Goal: Information Seeking & Learning: Compare options

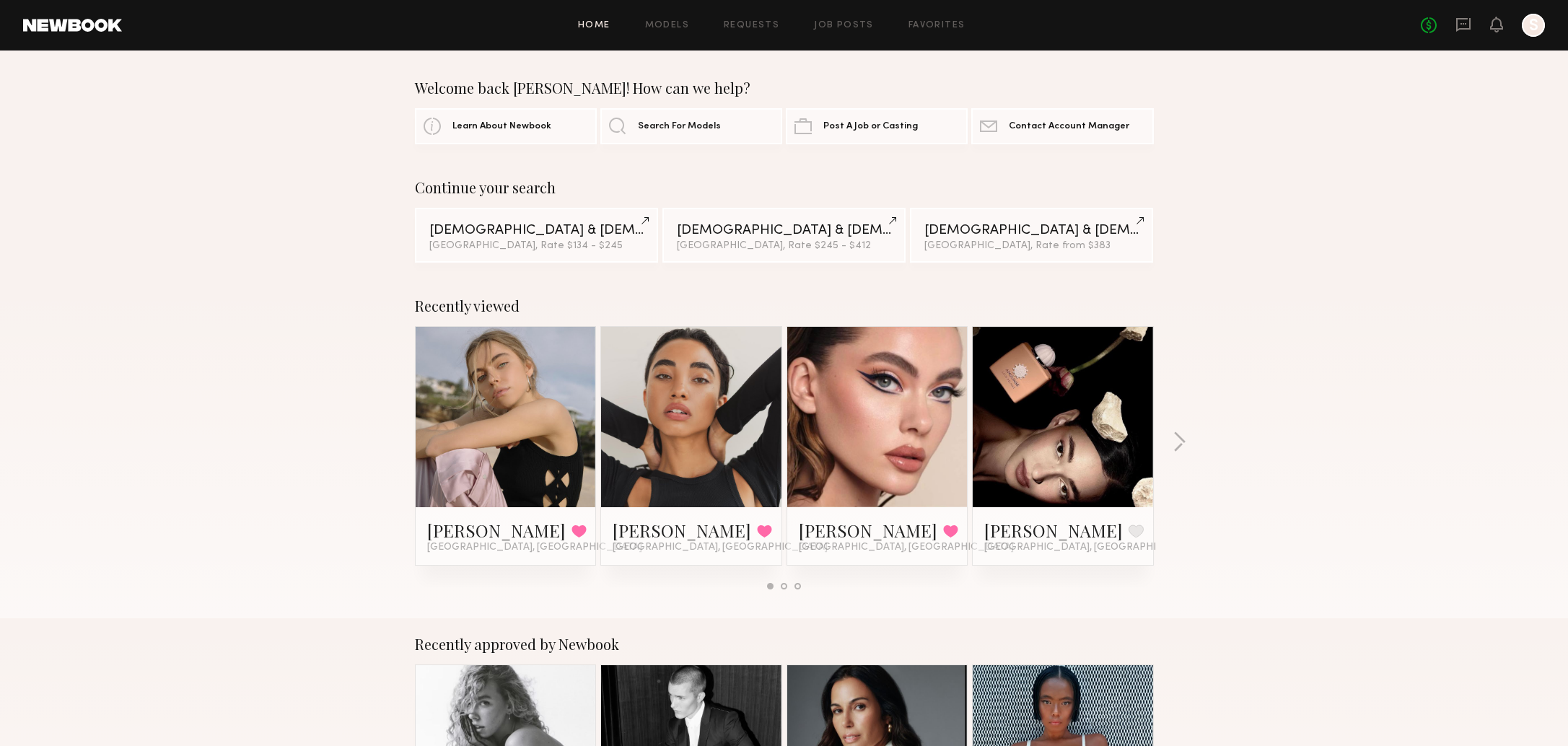
click at [1538, 31] on div at bounding box center [1533, 25] width 23 height 23
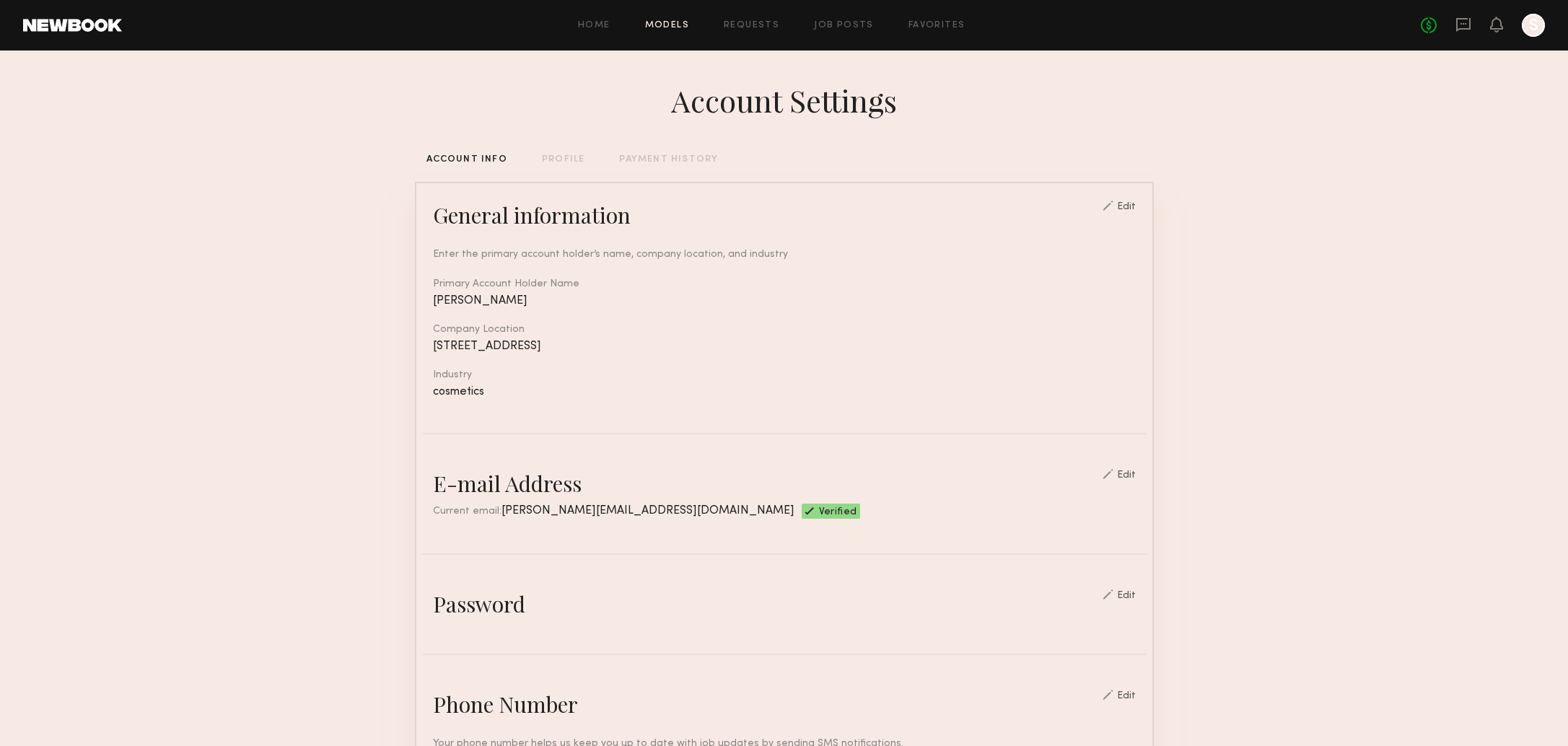
click at [689, 21] on link "Models" at bounding box center [667, 26] width 44 height 10
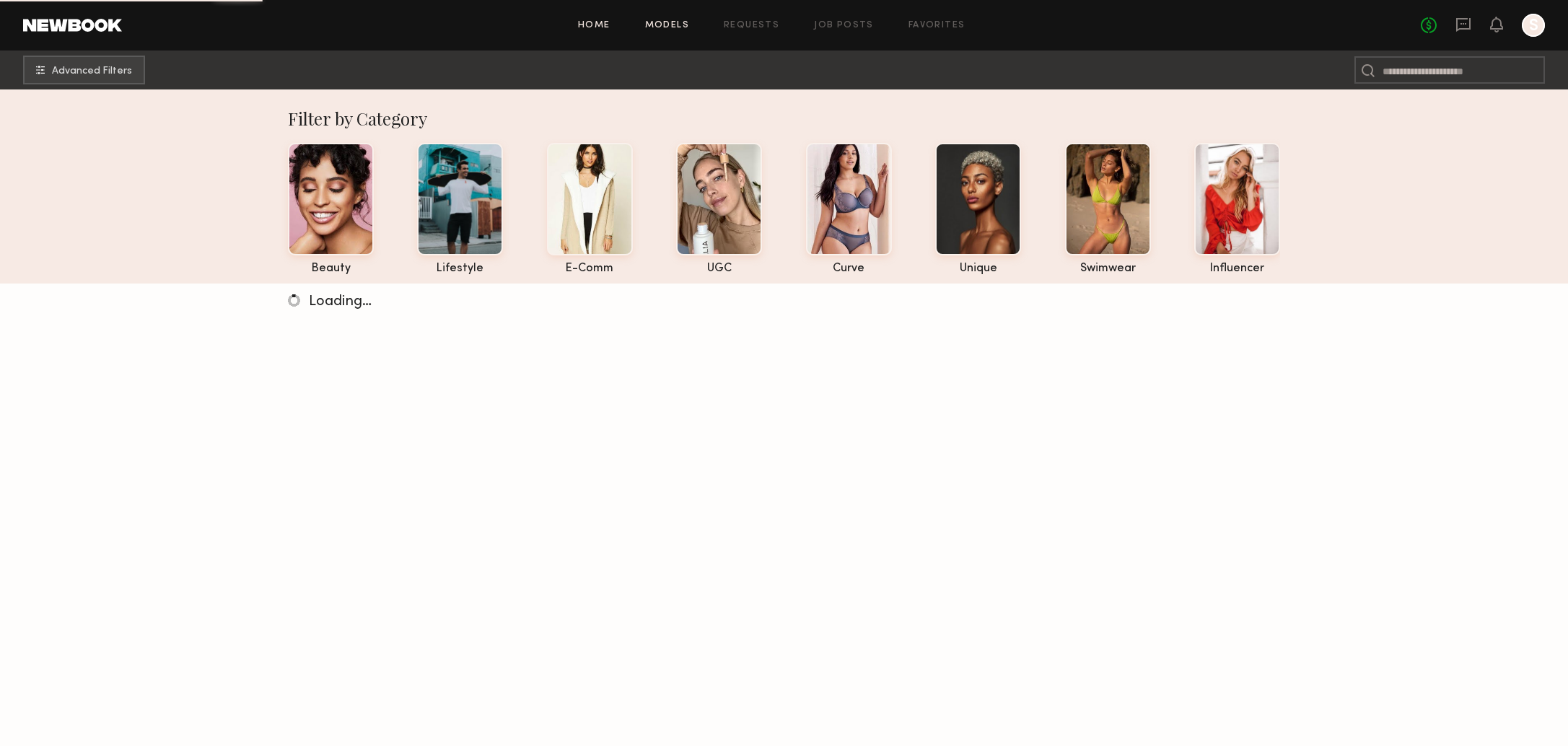
click at [604, 22] on link "Home" at bounding box center [594, 26] width 32 height 10
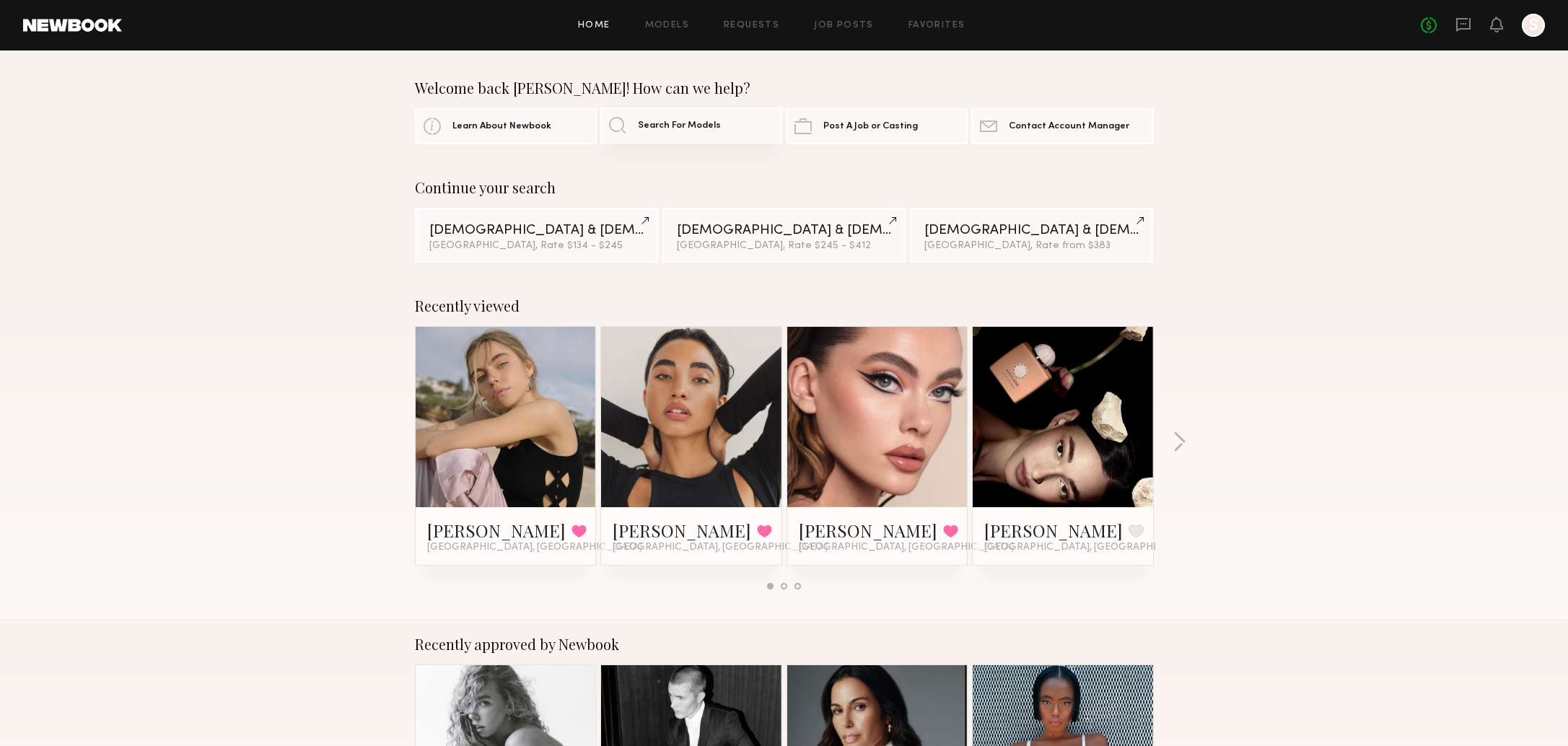
click at [655, 126] on span "Search For Models" at bounding box center [679, 126] width 83 height 10
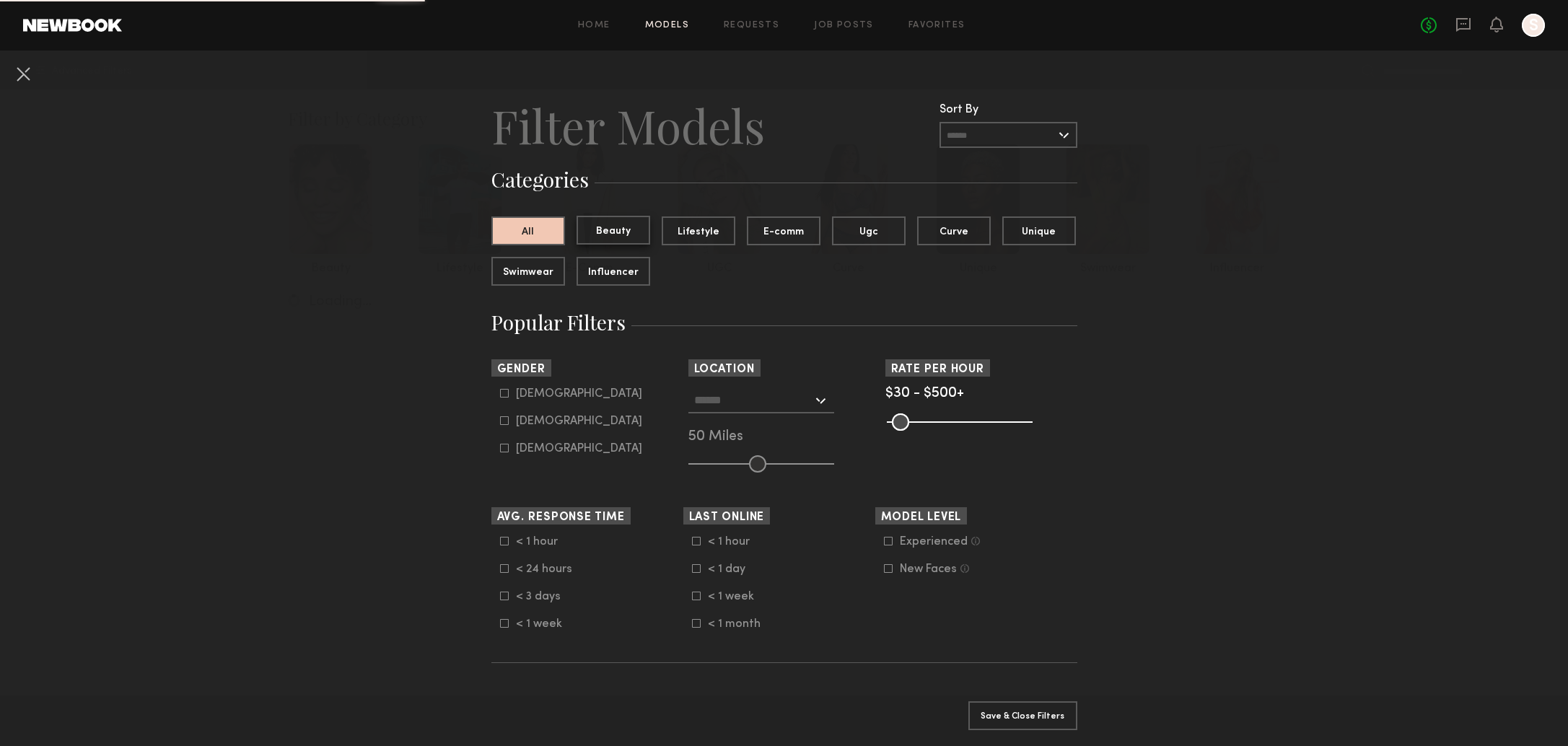
click at [614, 237] on button "Beauty" at bounding box center [613, 230] width 74 height 29
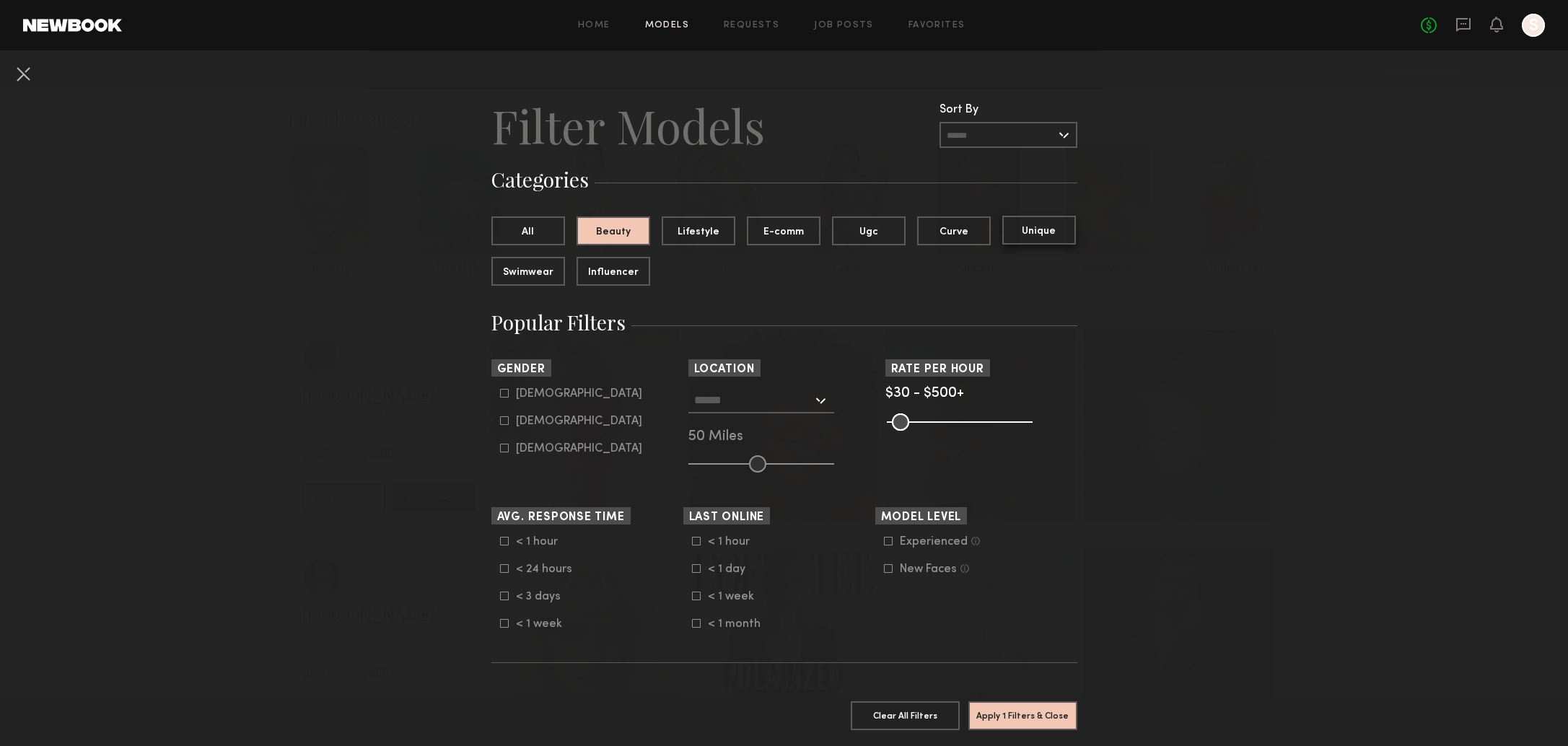
click at [1045, 229] on button "Unique" at bounding box center [1039, 230] width 74 height 29
click at [620, 228] on button "Beauty" at bounding box center [613, 230] width 74 height 29
click at [503, 444] on icon at bounding box center [504, 447] width 9 height 9
click at [508, 421] on label "[DEMOGRAPHIC_DATA]" at bounding box center [571, 420] width 142 height 9
click at [506, 393] on icon at bounding box center [504, 393] width 9 height 9
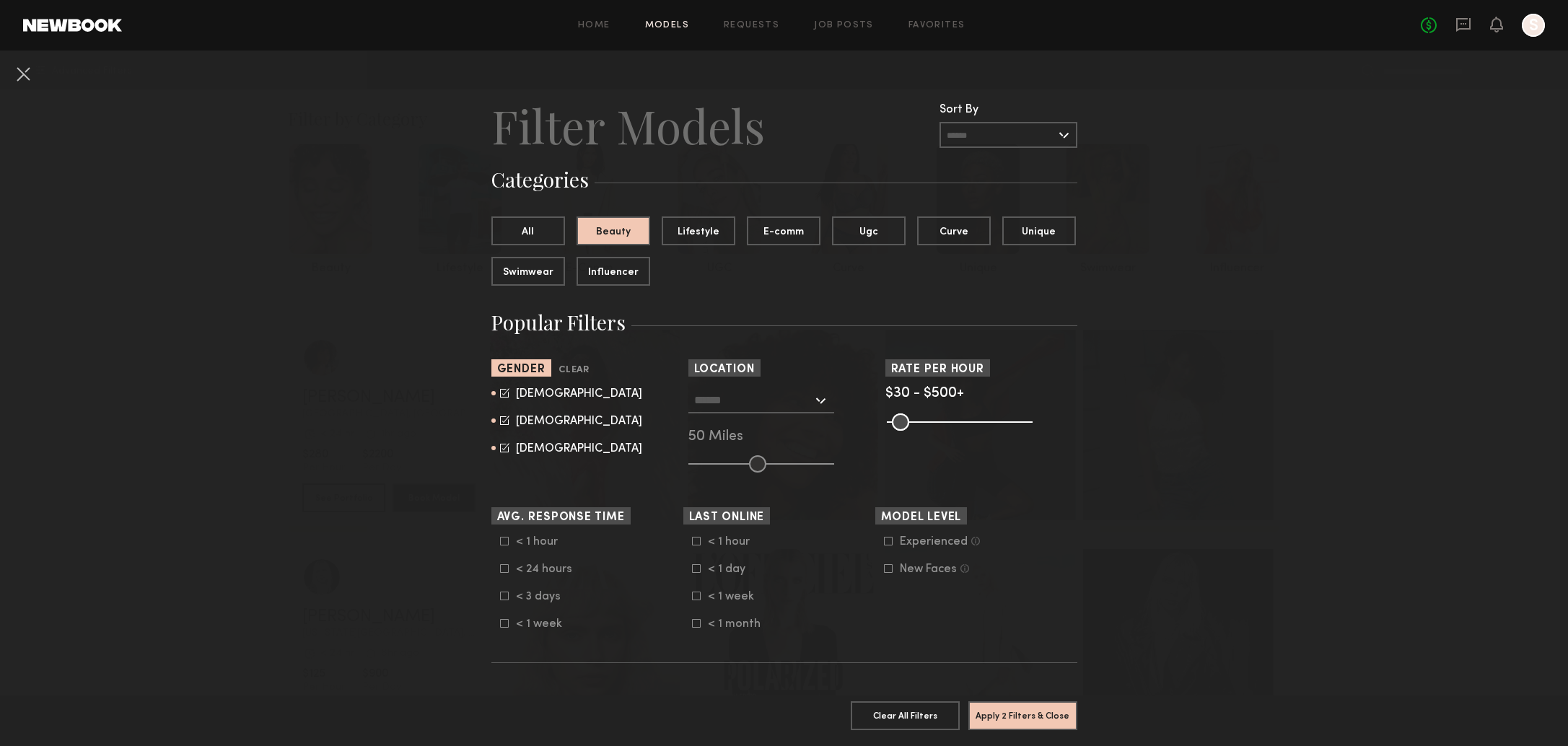
click at [732, 393] on input "text" at bounding box center [754, 399] width 119 height 25
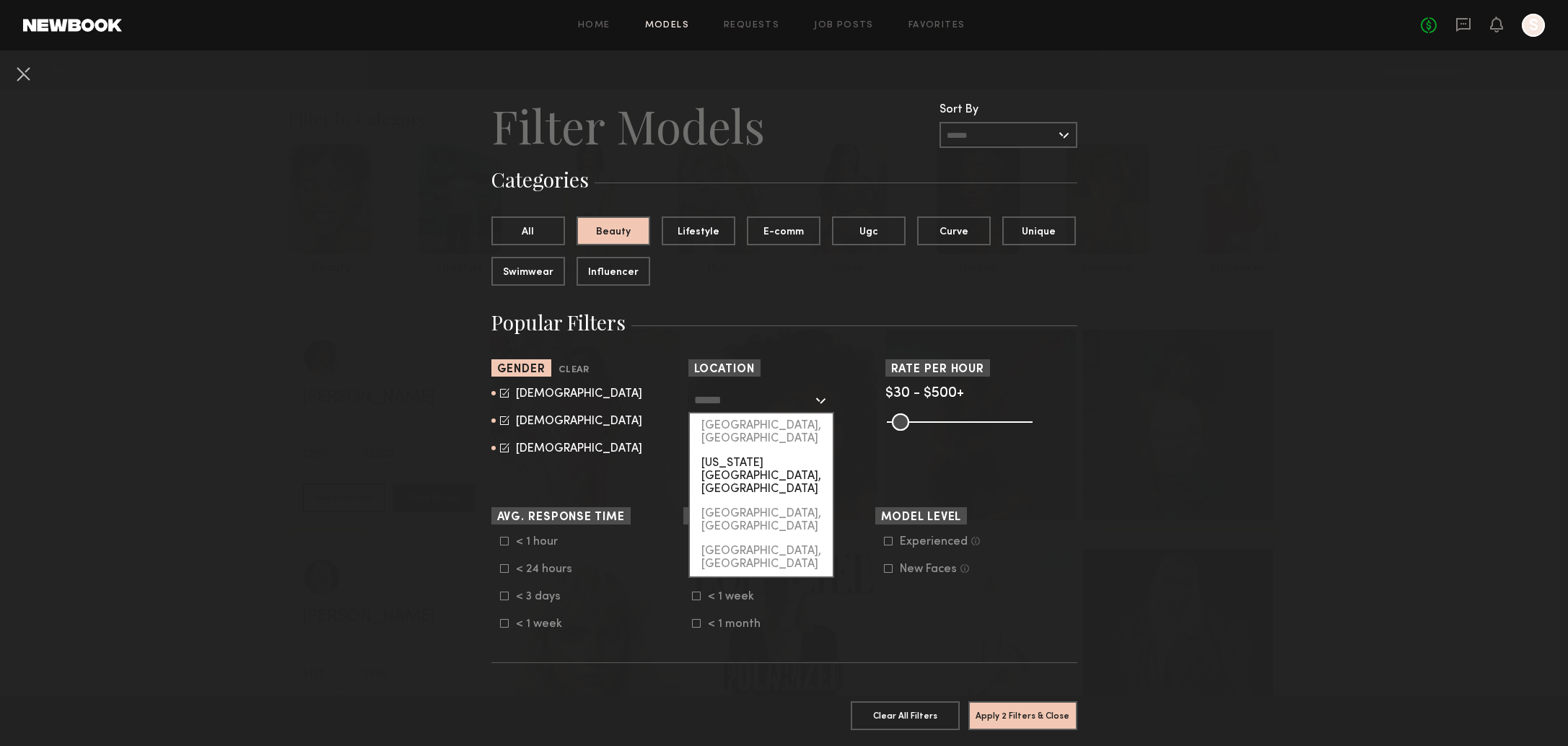
click at [746, 450] on div "[US_STATE][GEOGRAPHIC_DATA], [GEOGRAPHIC_DATA]" at bounding box center [761, 475] width 143 height 50
type input "**********"
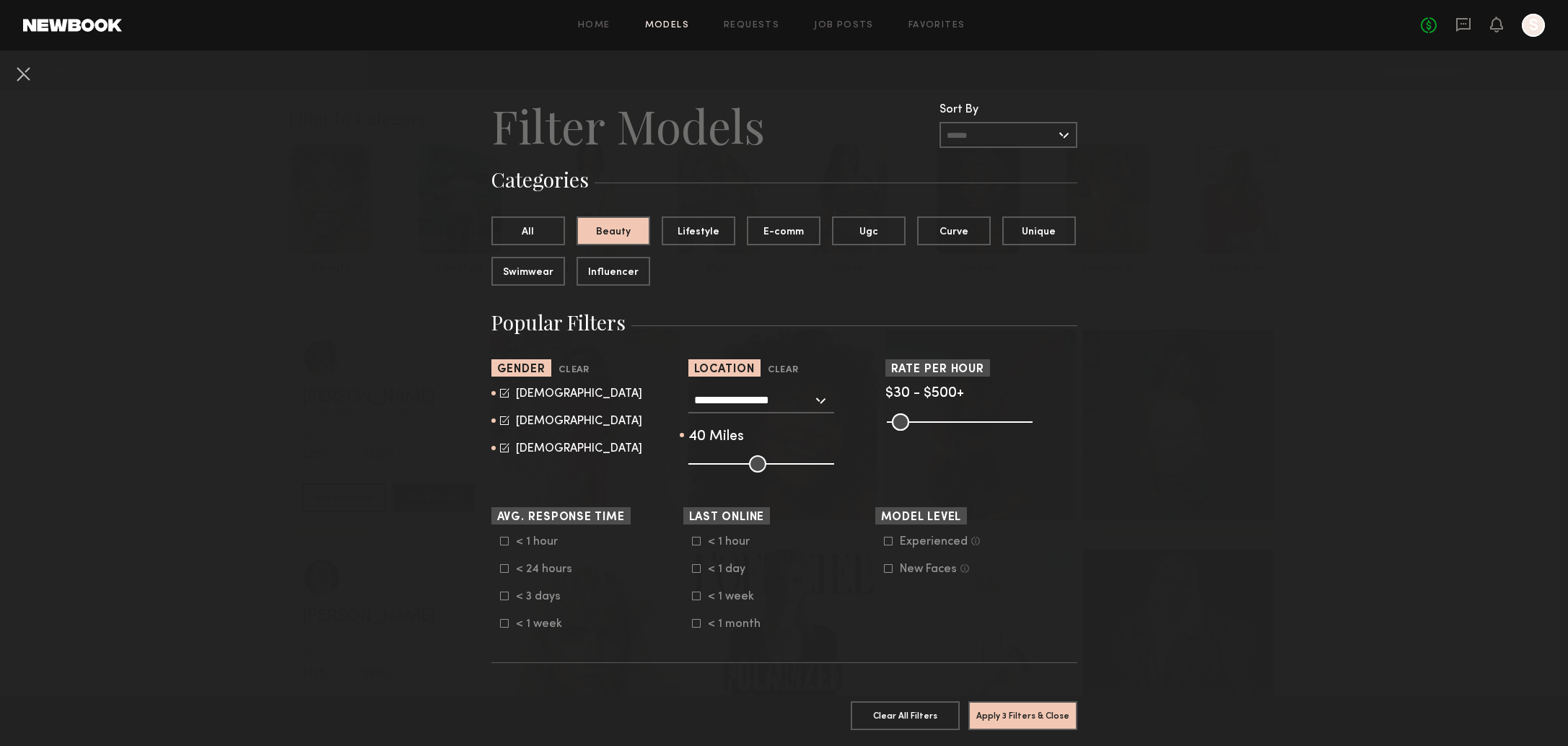
type input "**"
click at [746, 458] on input "range" at bounding box center [762, 464] width 146 height 18
drag, startPoint x: 886, startPoint y: 542, endPoint x: 879, endPoint y: 549, distance: 9.9
click at [884, 542] on icon at bounding box center [887, 541] width 9 height 9
click at [888, 571] on icon at bounding box center [887, 568] width 9 height 9
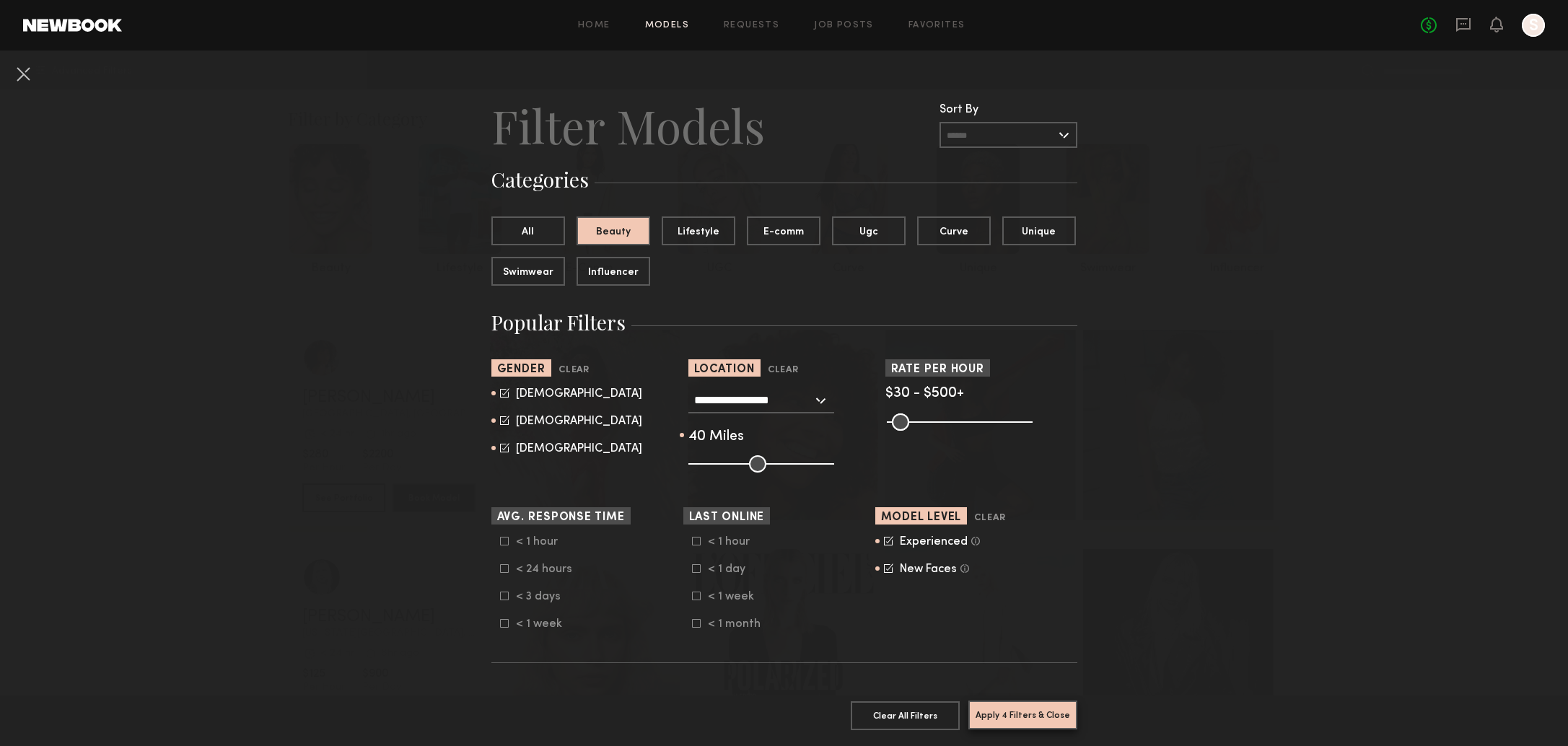
click at [1049, 719] on button "Apply 4 Filters & Close" at bounding box center [1023, 715] width 109 height 29
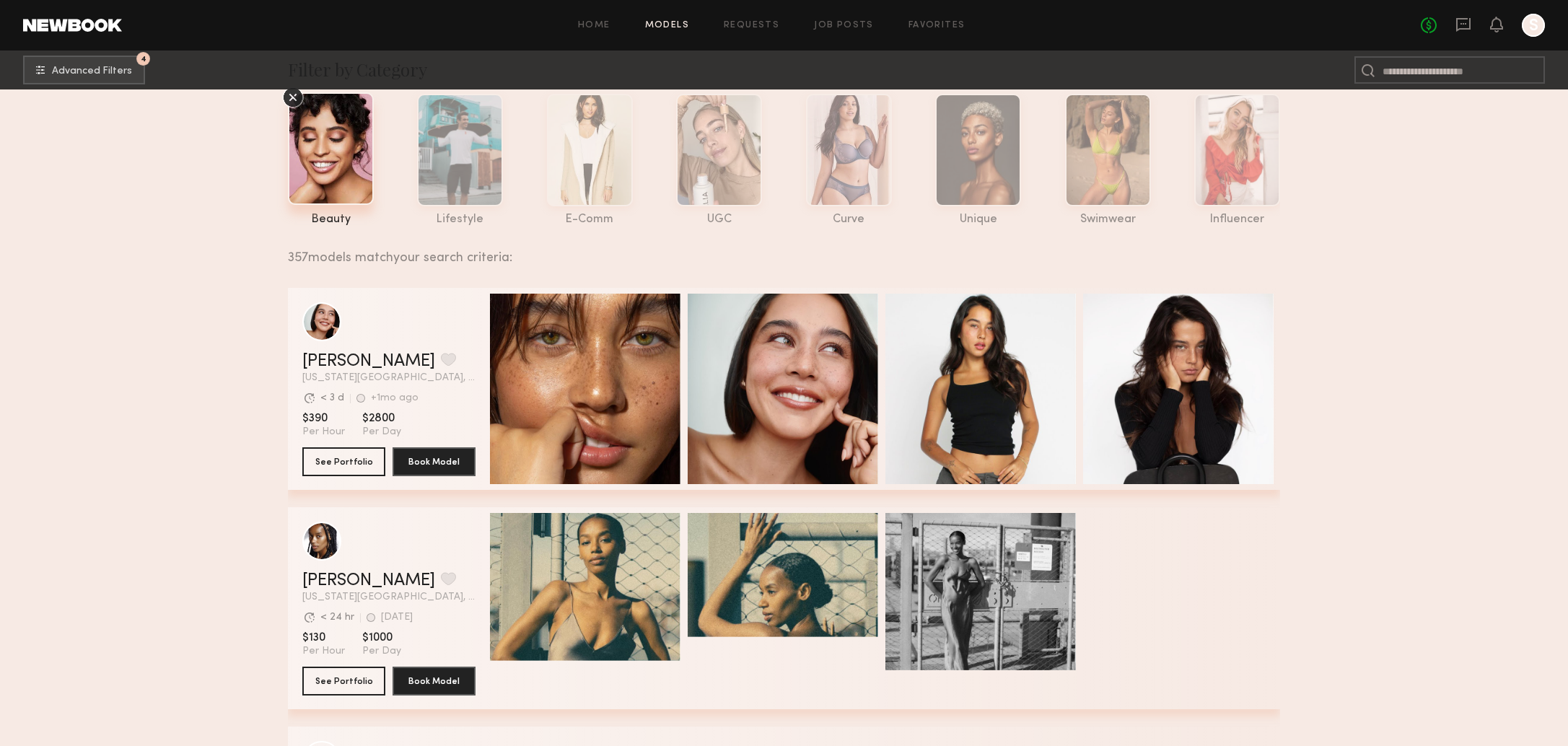
scroll to position [50, 0]
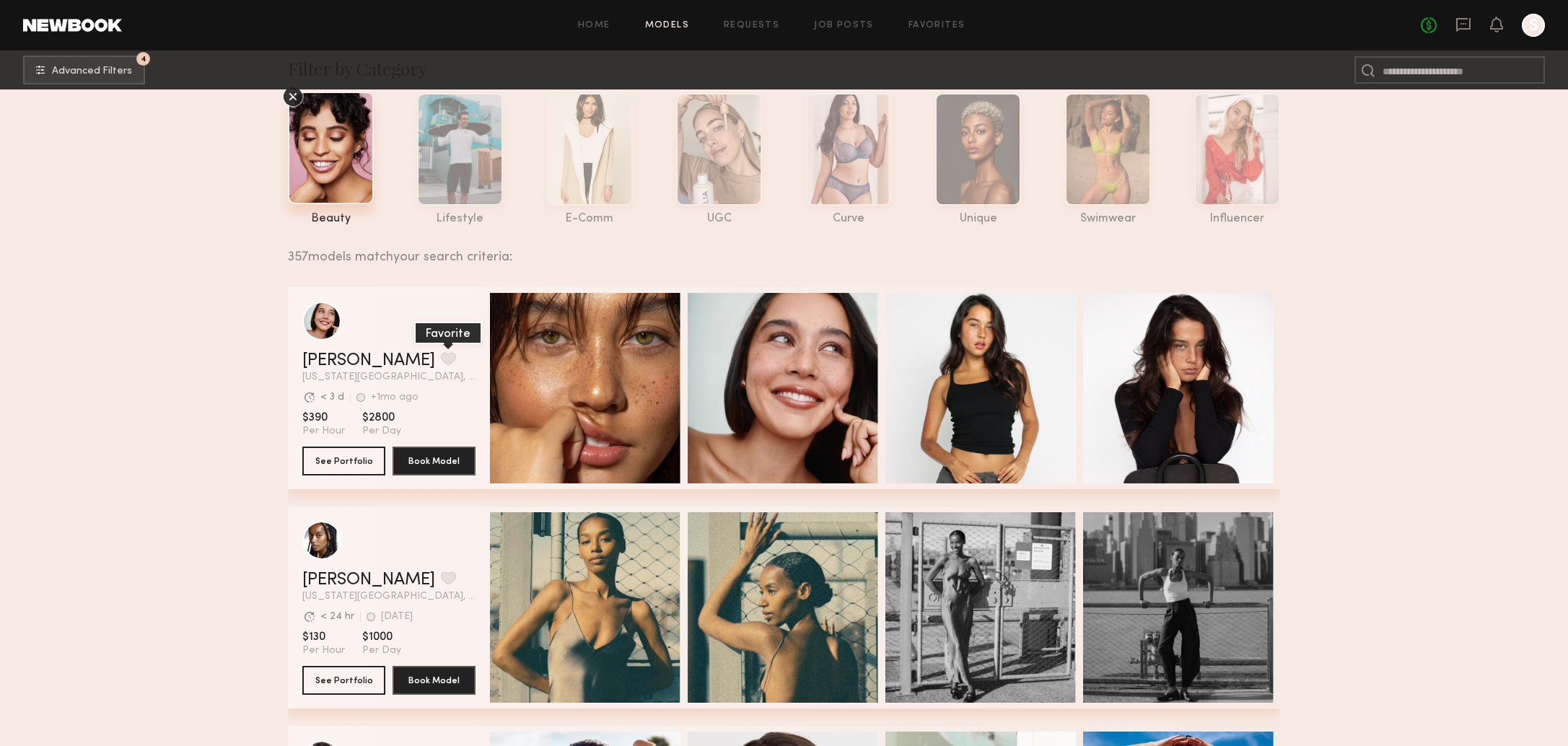
click at [441, 357] on button "grid" at bounding box center [448, 358] width 15 height 13
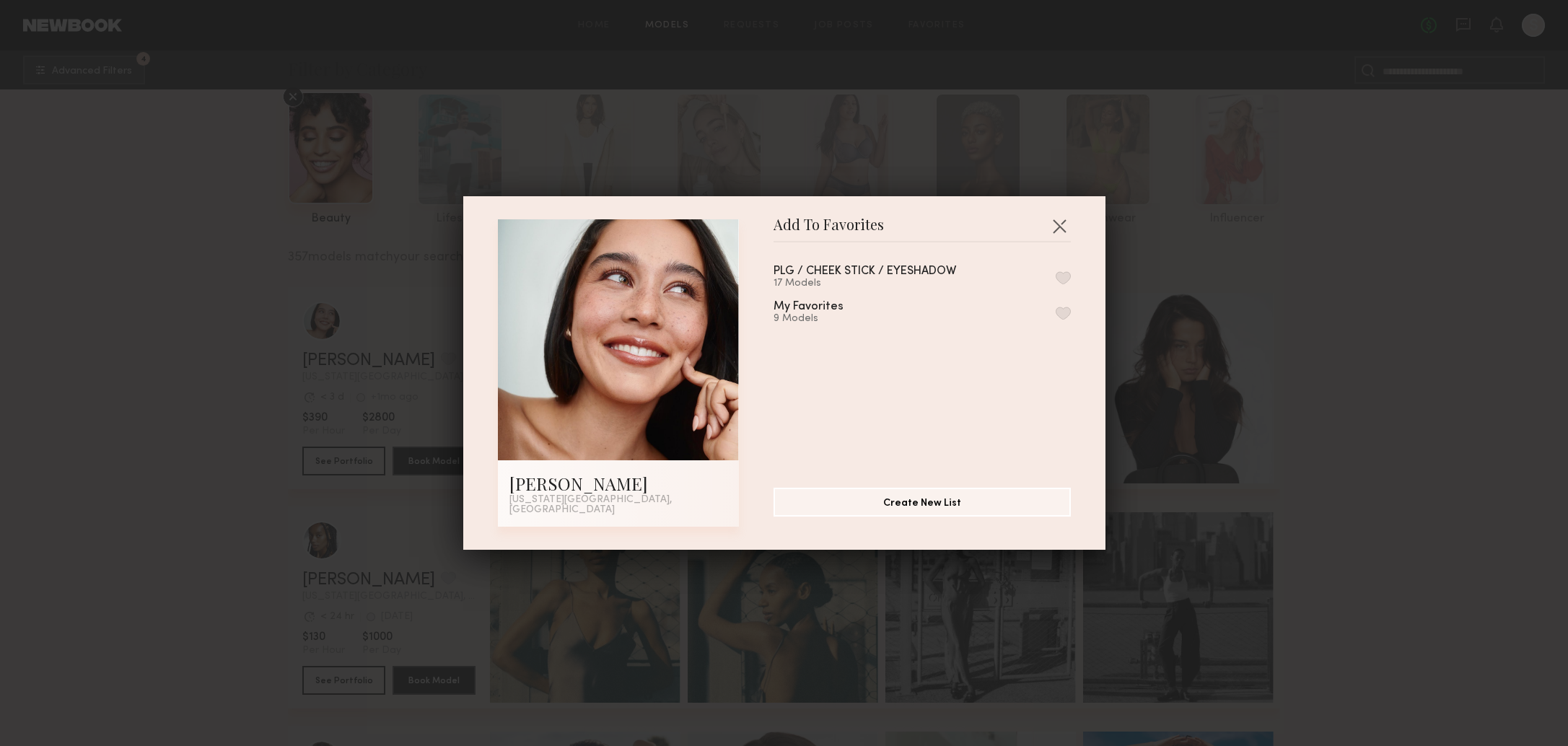
click at [1063, 281] on button "button" at bounding box center [1063, 277] width 15 height 13
click at [1064, 224] on button "button" at bounding box center [1059, 225] width 23 height 23
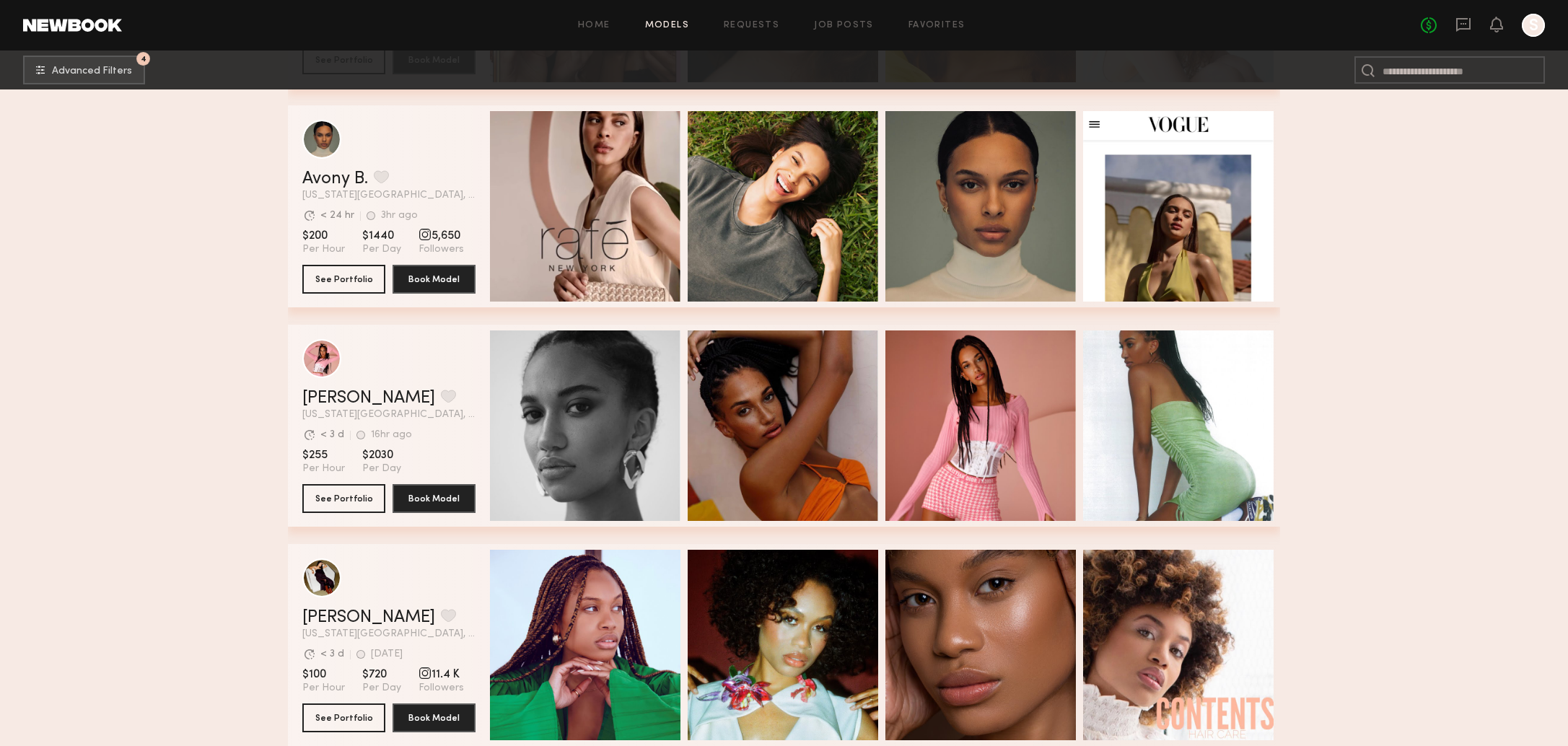
scroll to position [1109, 0]
click at [441, 395] on button "grid" at bounding box center [448, 395] width 15 height 13
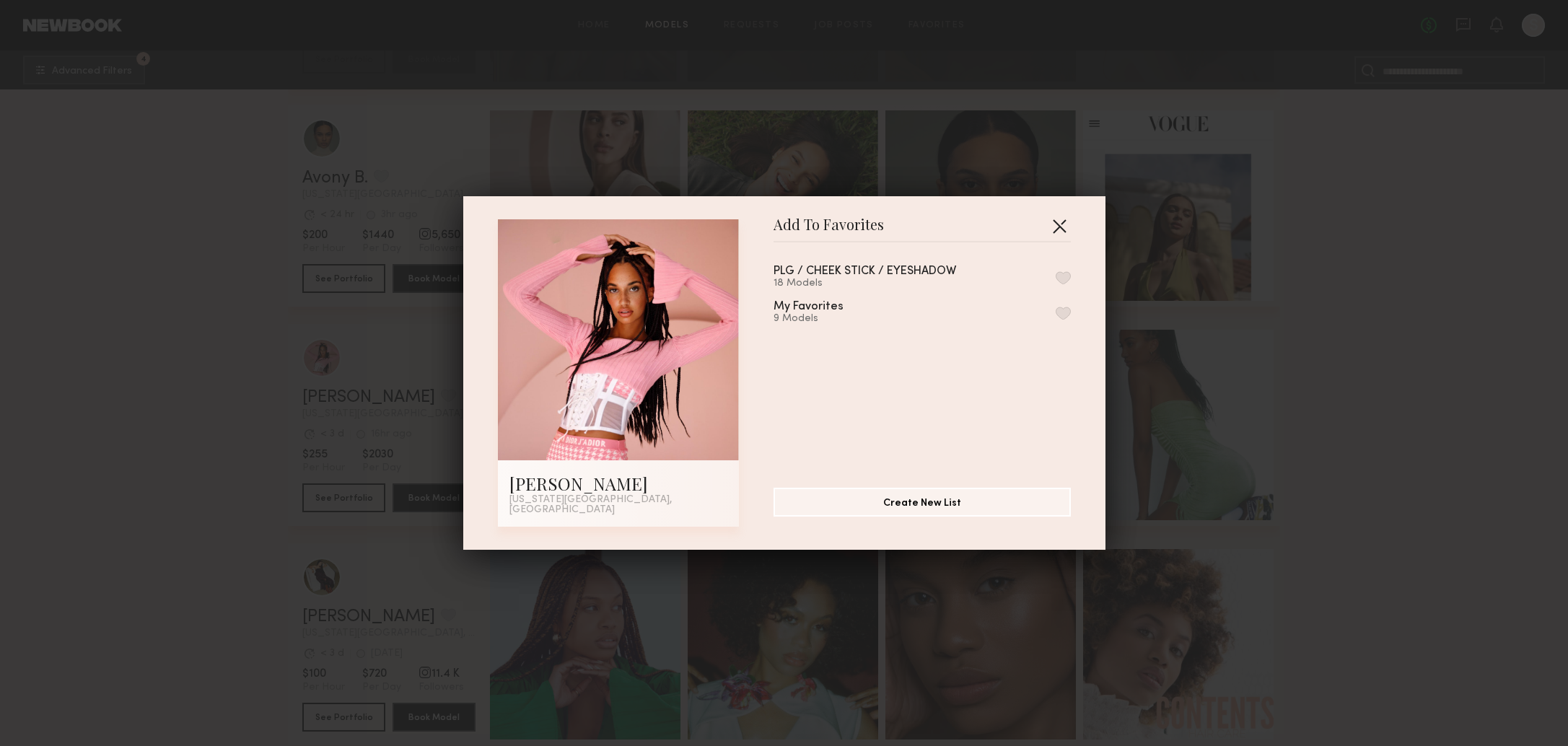
click at [1059, 227] on button "button" at bounding box center [1059, 225] width 23 height 23
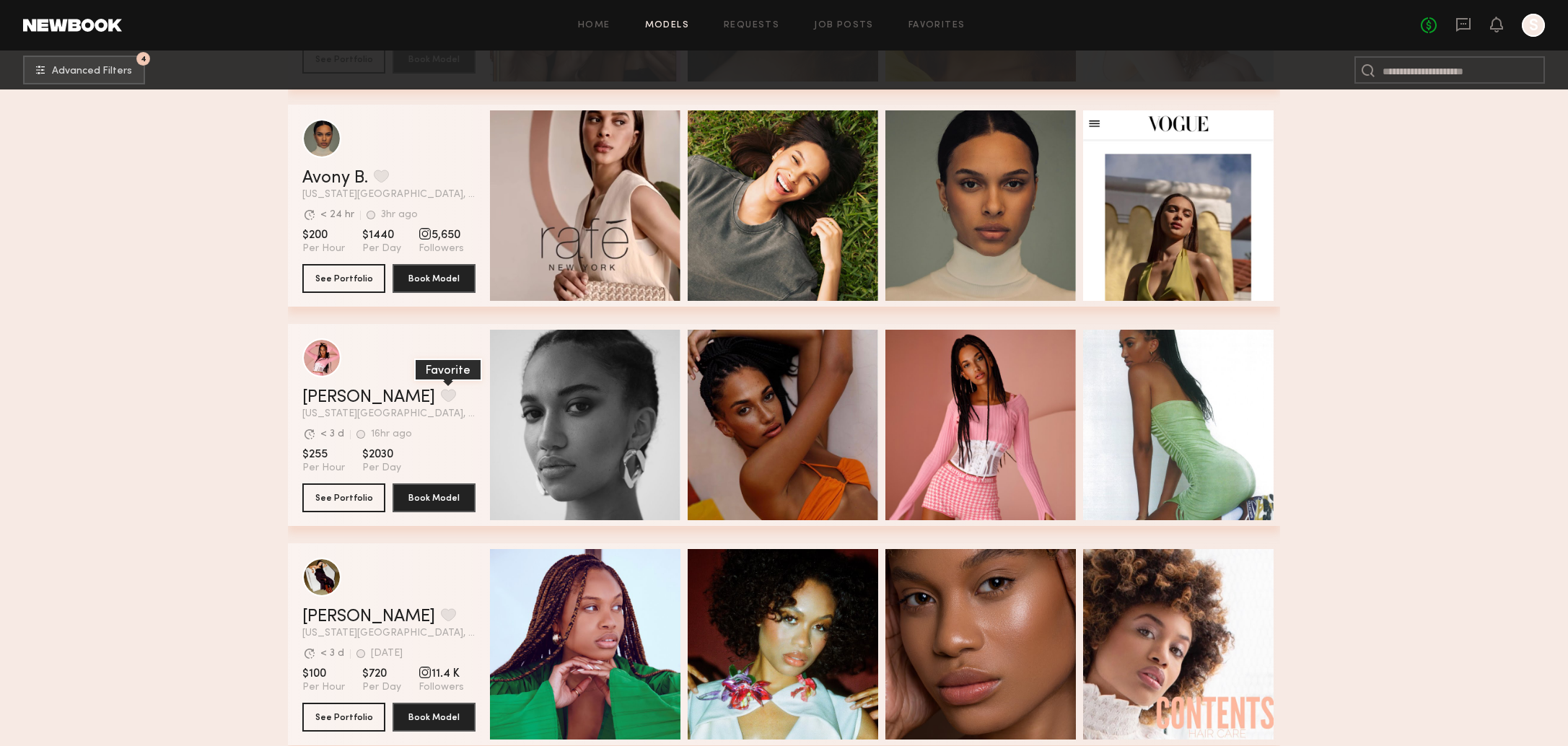
click at [441, 393] on button "grid" at bounding box center [448, 395] width 15 height 13
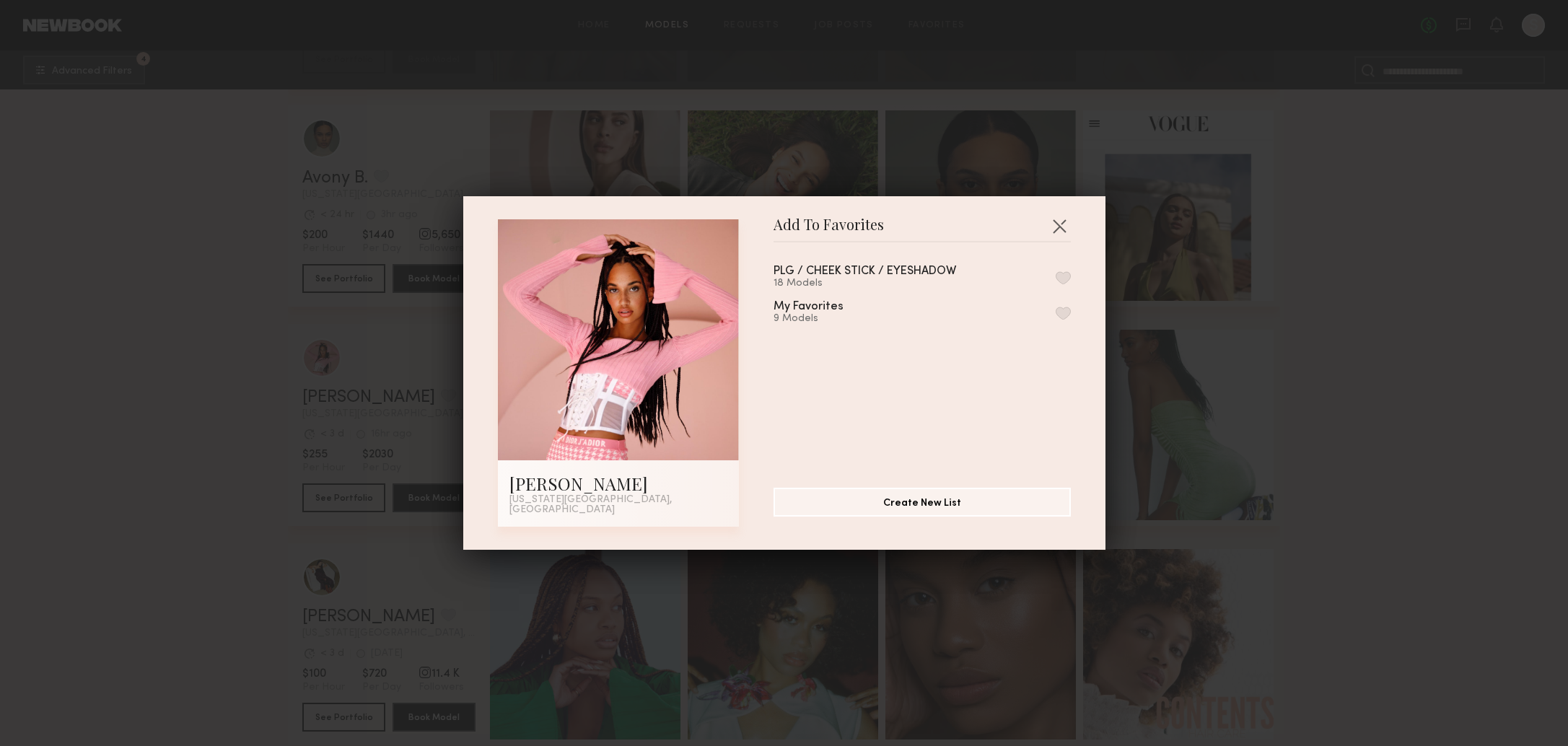
click at [903, 277] on div "PLG / CHEEK STICK / EYESHADOW" at bounding box center [865, 271] width 183 height 12
click at [1073, 284] on div "PLG / CHEEK STICK / EYESHADOW 18 Models My Favorites 9 Models" at bounding box center [929, 359] width 312 height 211
click at [1057, 280] on button "button" at bounding box center [1063, 277] width 15 height 13
click at [1055, 227] on button "button" at bounding box center [1059, 225] width 23 height 23
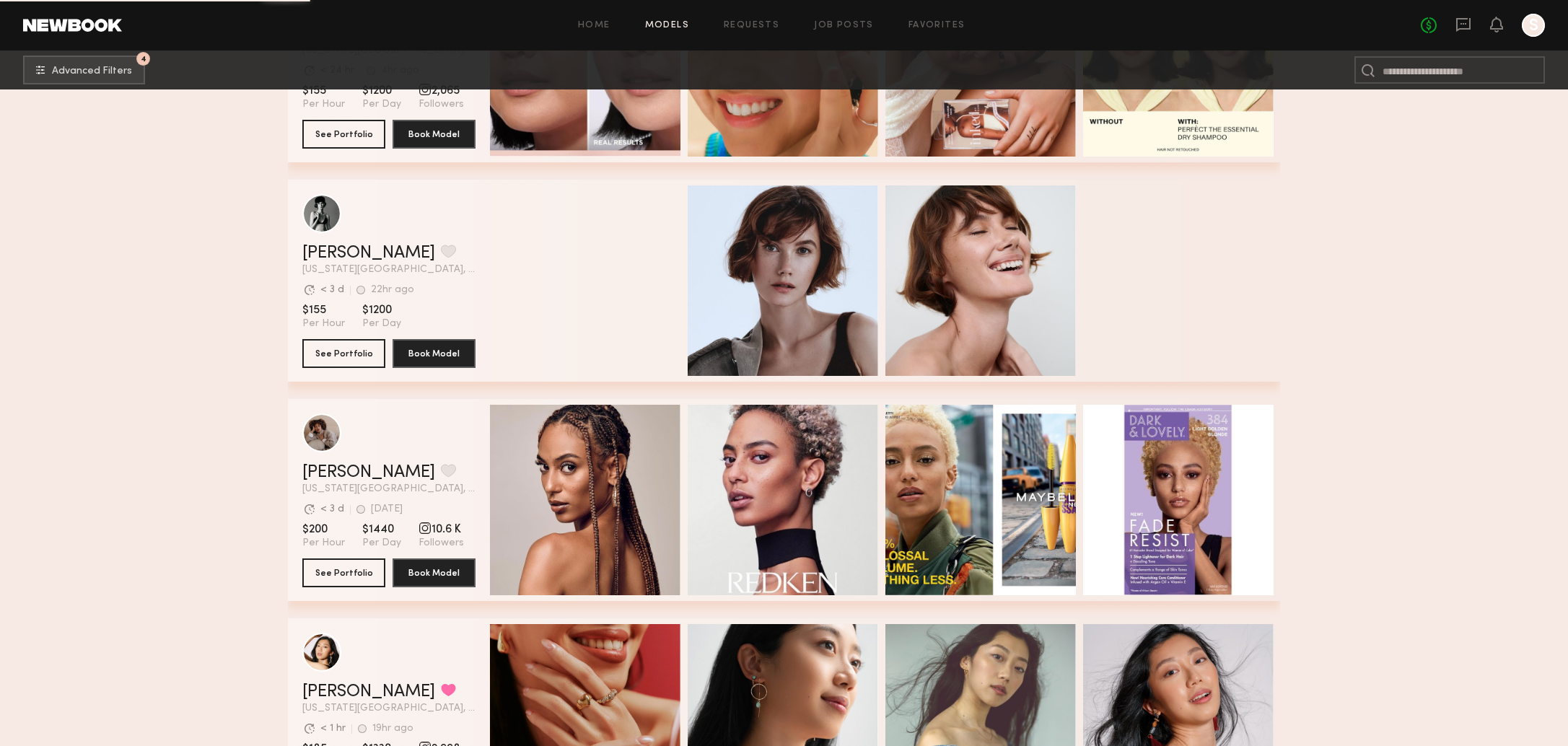
scroll to position [4543, 0]
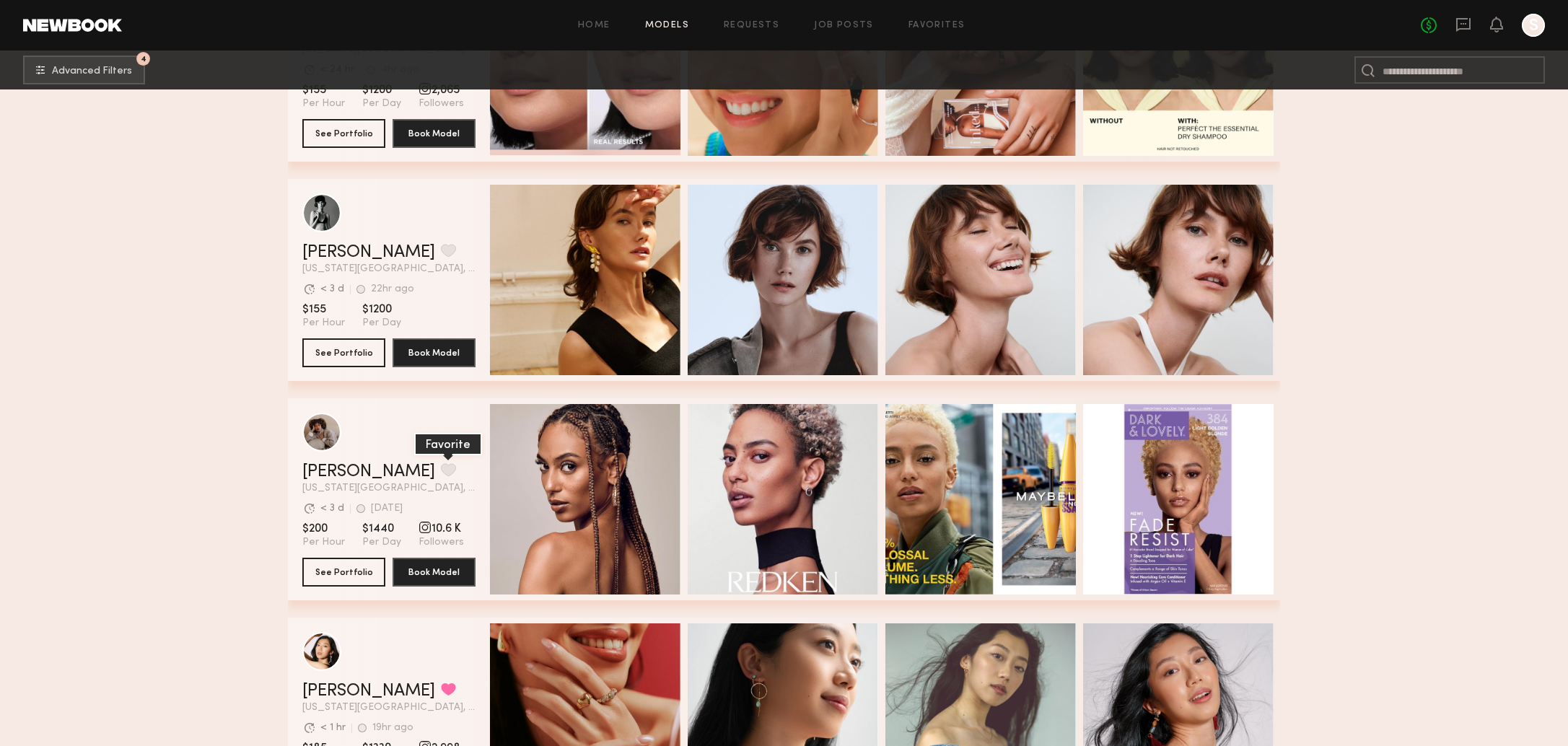
click at [441, 472] on button "grid" at bounding box center [448, 470] width 15 height 13
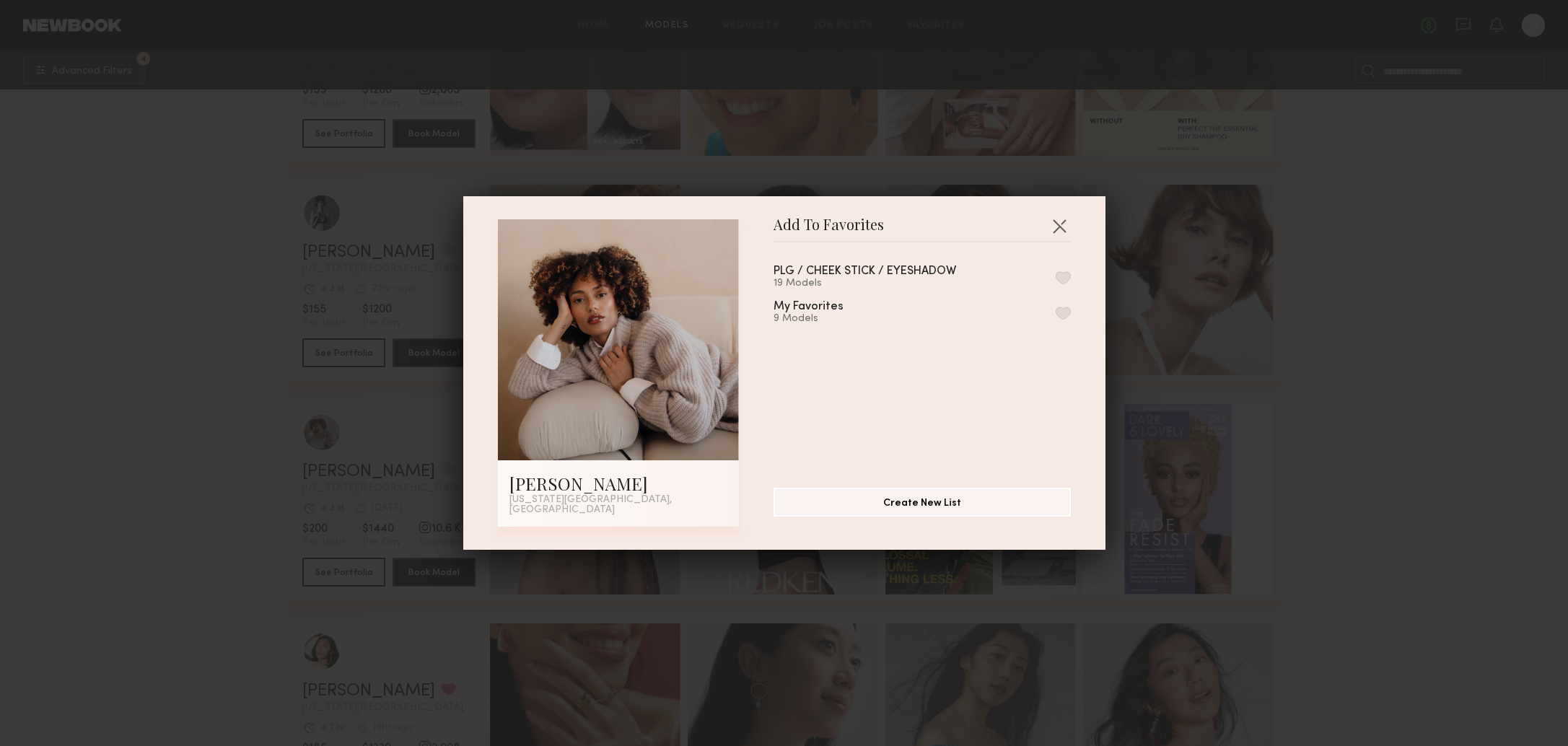
click at [1024, 276] on div "PLG / CHEEK STICK / EYESHADOW 19 Models" at bounding box center [922, 277] width 297 height 24
click at [1056, 277] on button "button" at bounding box center [1063, 277] width 15 height 13
click at [1065, 232] on button "button" at bounding box center [1059, 225] width 23 height 23
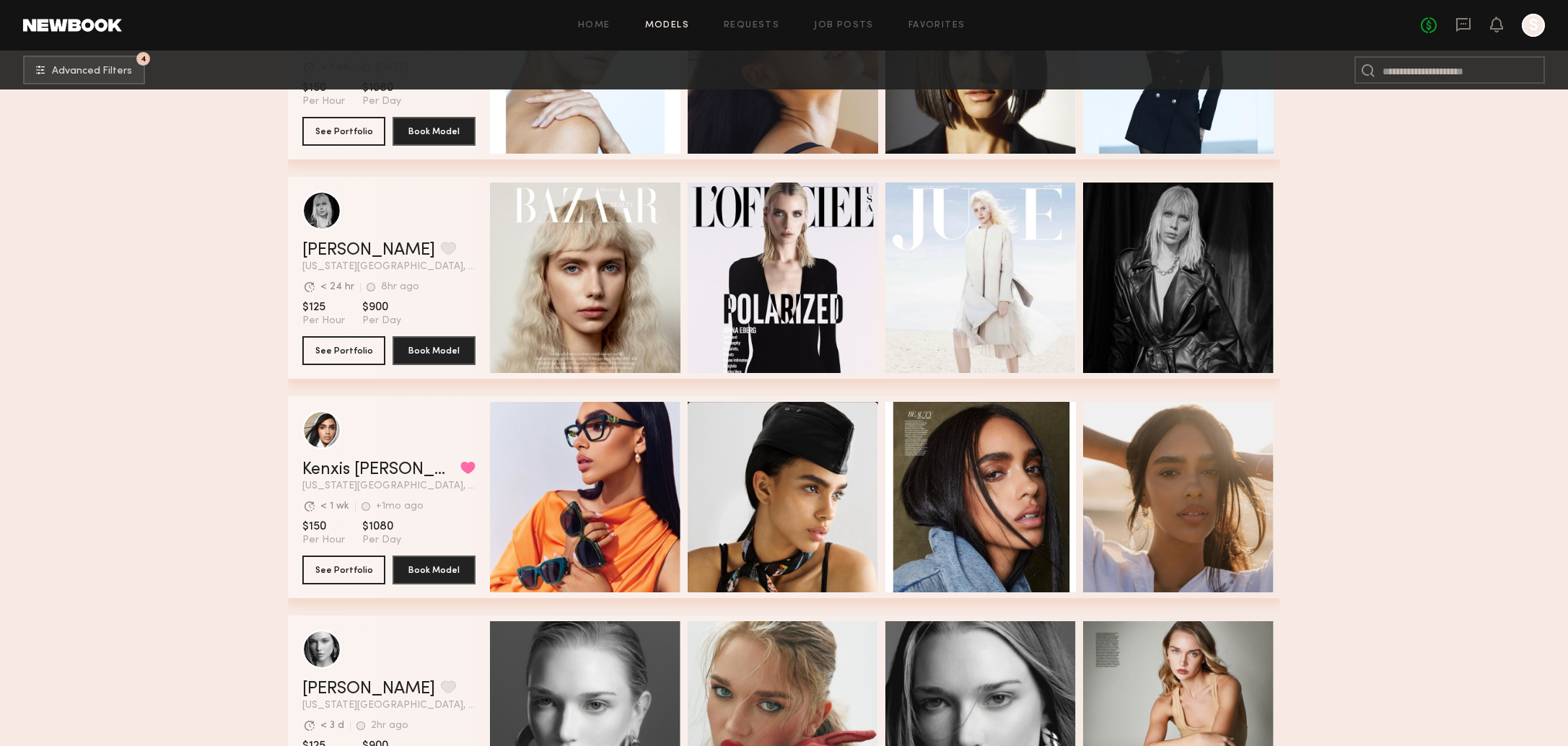
scroll to position [5533, 0]
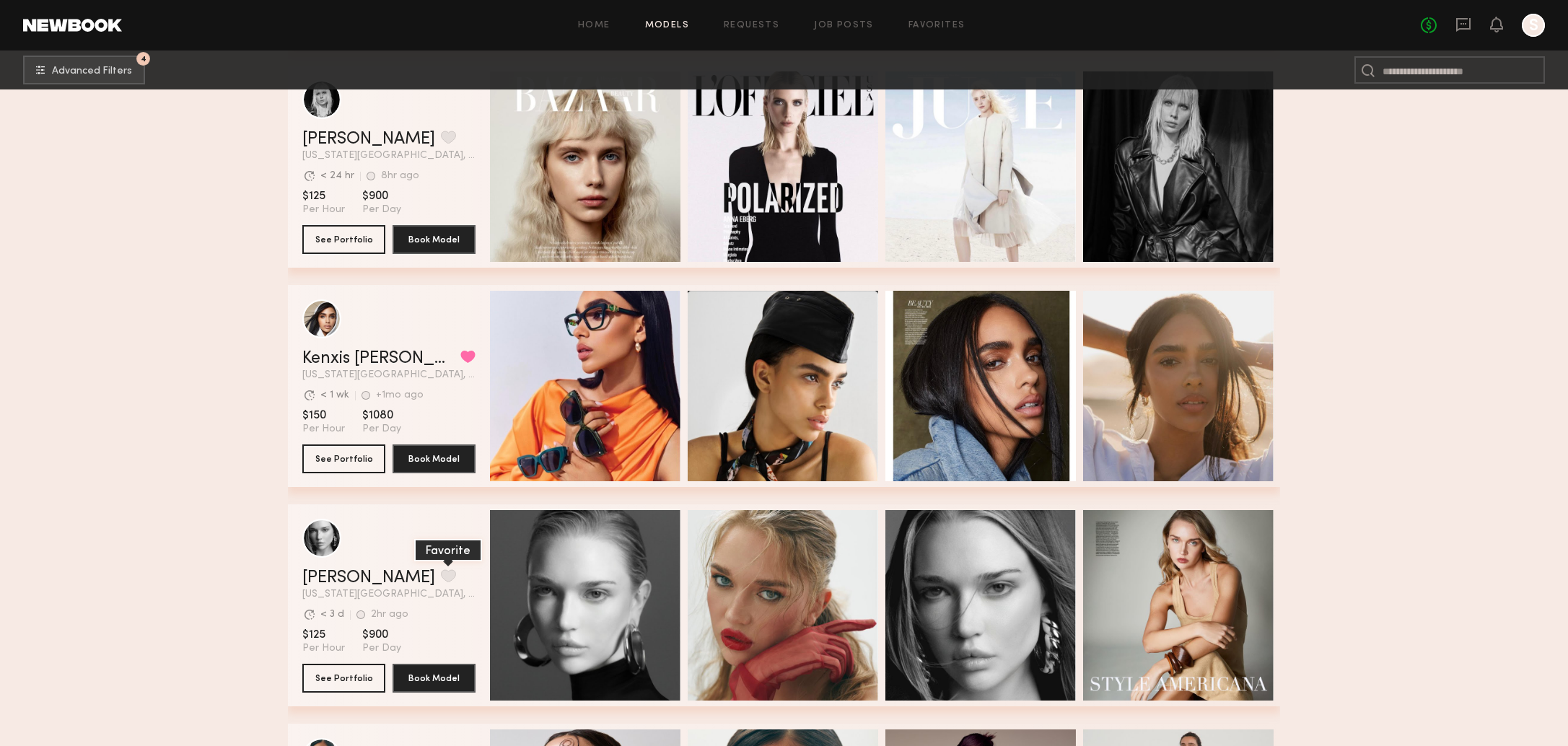
click at [441, 573] on button "grid" at bounding box center [448, 575] width 15 height 13
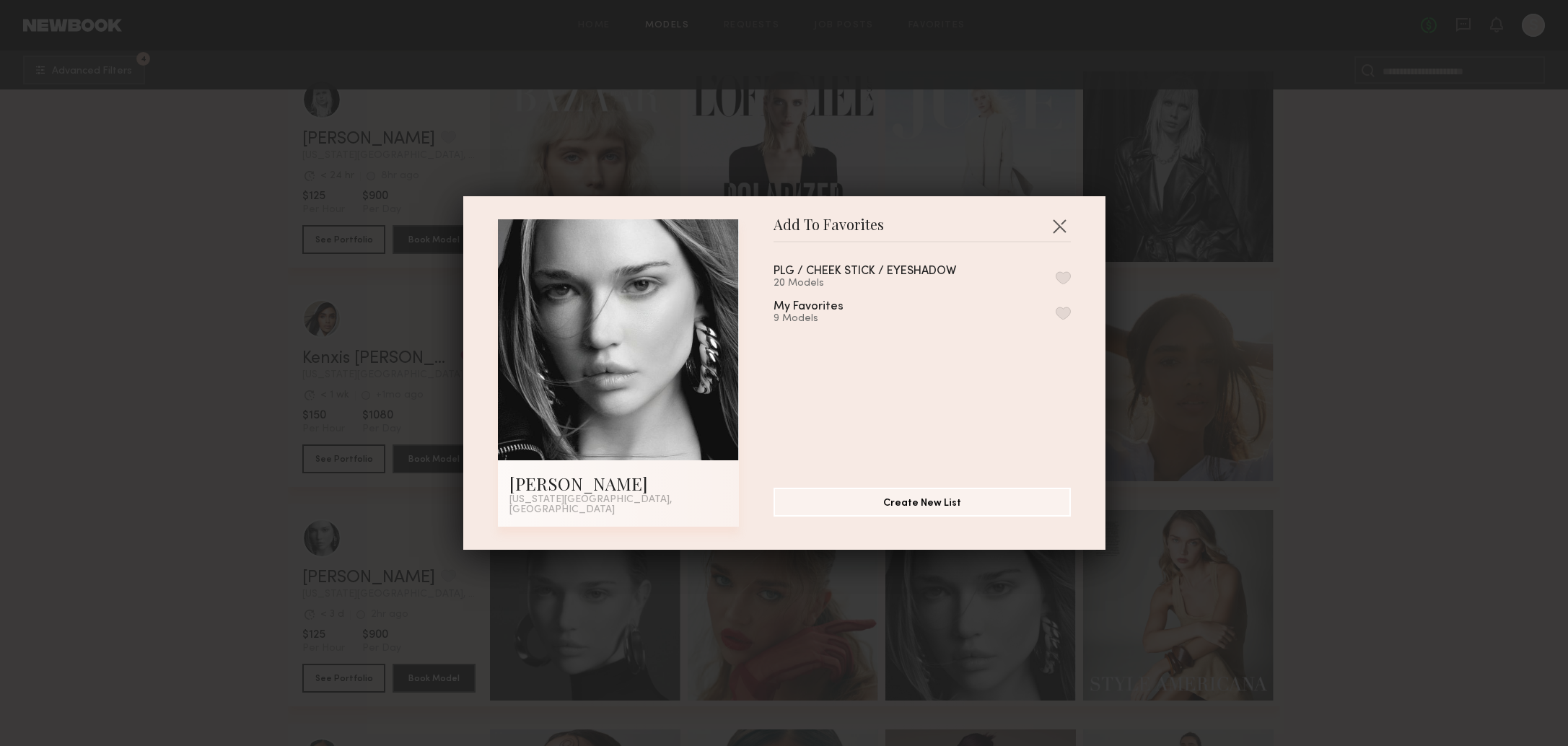
click at [1065, 280] on button "button" at bounding box center [1063, 277] width 15 height 13
click at [1062, 230] on button "button" at bounding box center [1059, 225] width 23 height 23
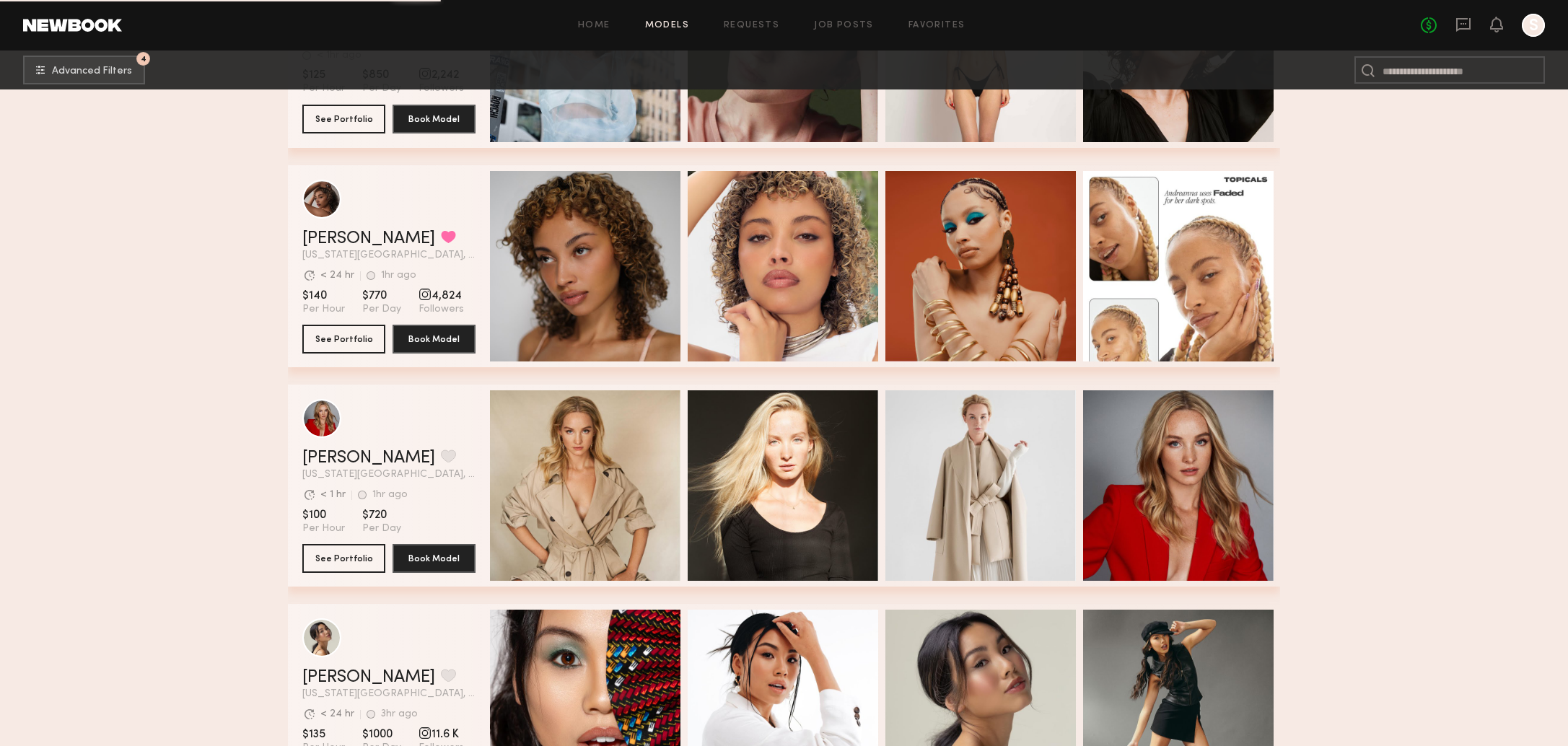
scroll to position [7189, 0]
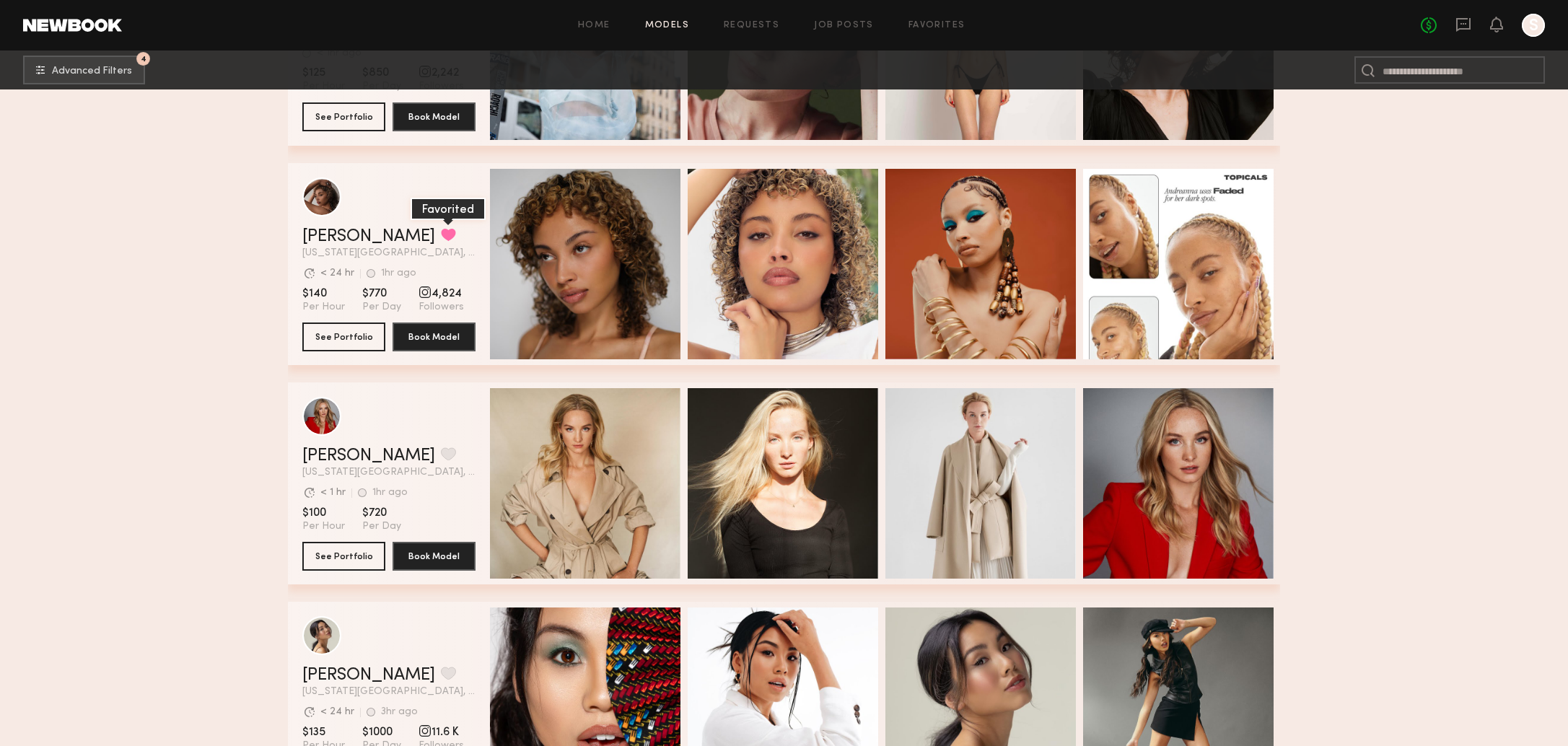
click at [441, 231] on button "grid" at bounding box center [448, 234] width 15 height 13
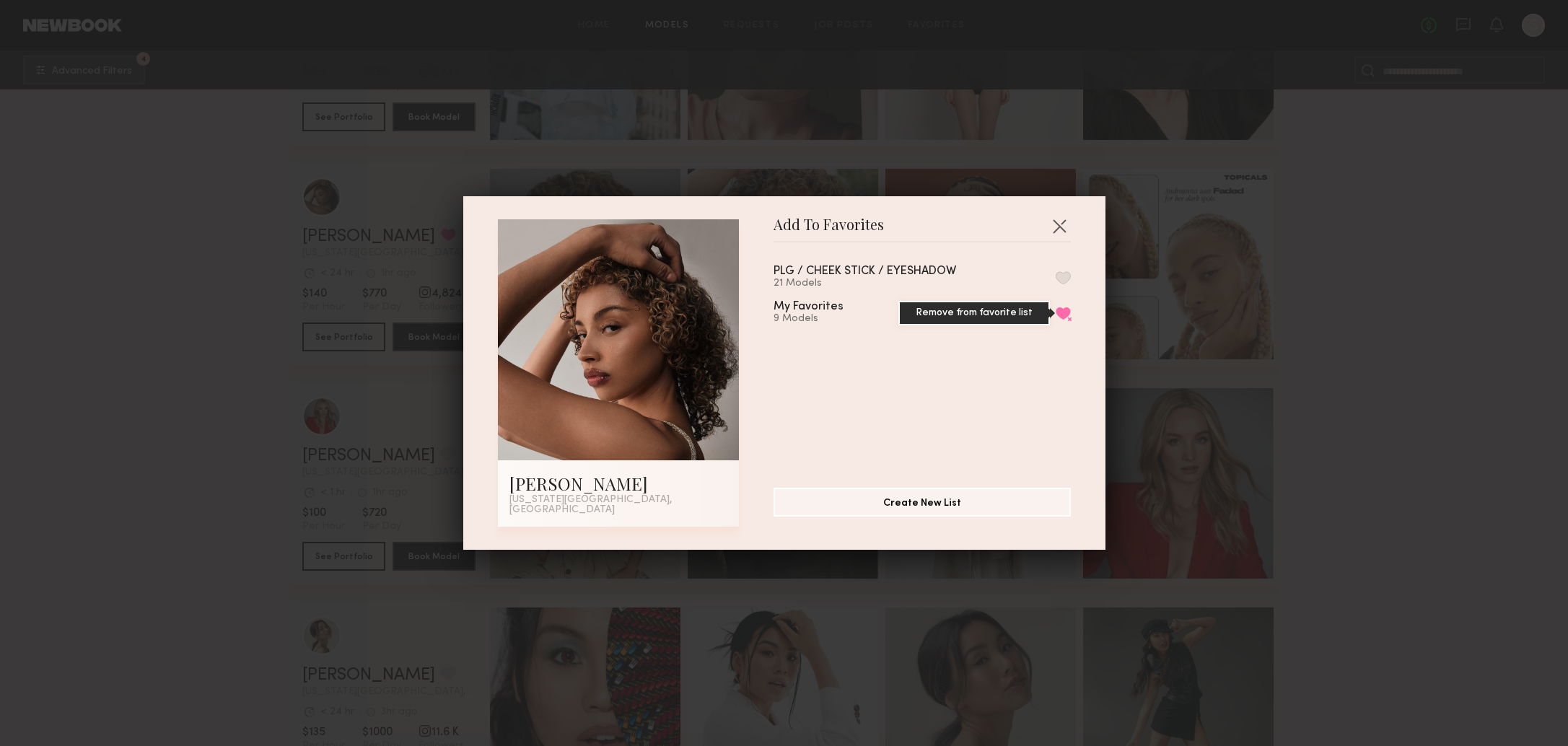
click at [1065, 317] on button "Remove from favorite list" at bounding box center [1063, 313] width 15 height 13
click at [1071, 221] on div "Add To Favorites [PERSON_NAME] [US_STATE][GEOGRAPHIC_DATA], [GEOGRAPHIC_DATA] A…" at bounding box center [784, 373] width 642 height 353
click at [1061, 224] on button "button" at bounding box center [1059, 225] width 23 height 23
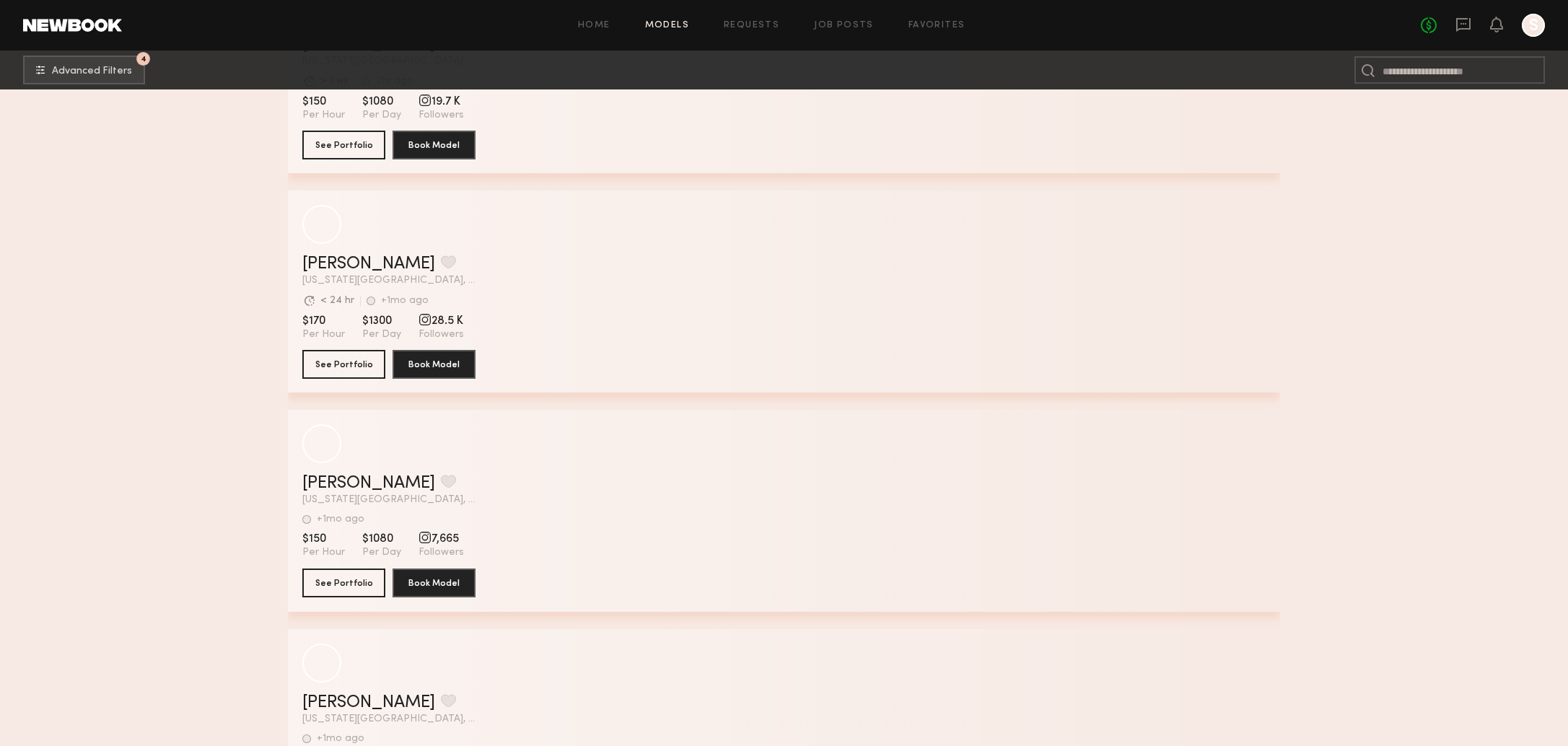
scroll to position [18555, 0]
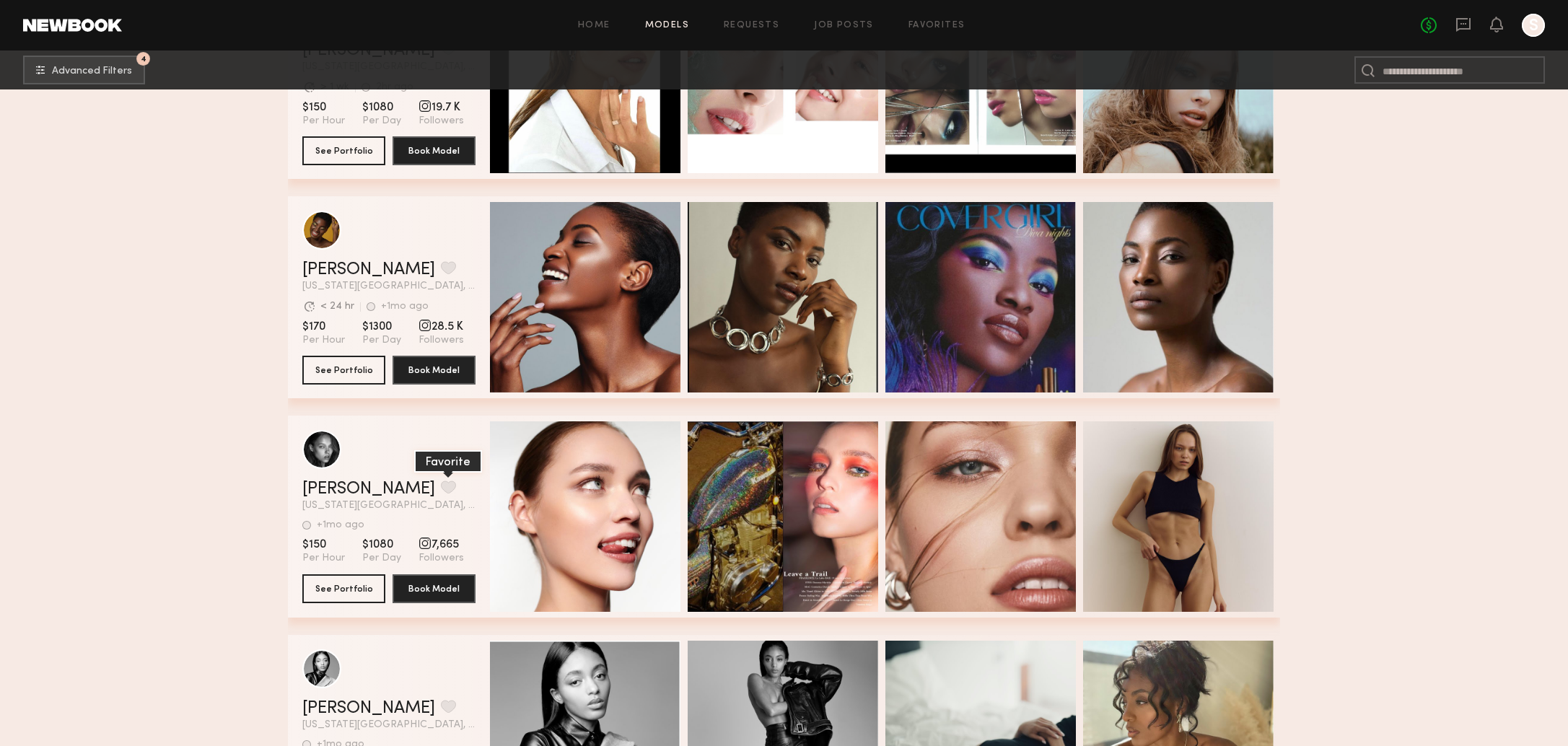
click at [441, 486] on button "grid" at bounding box center [448, 486] width 15 height 13
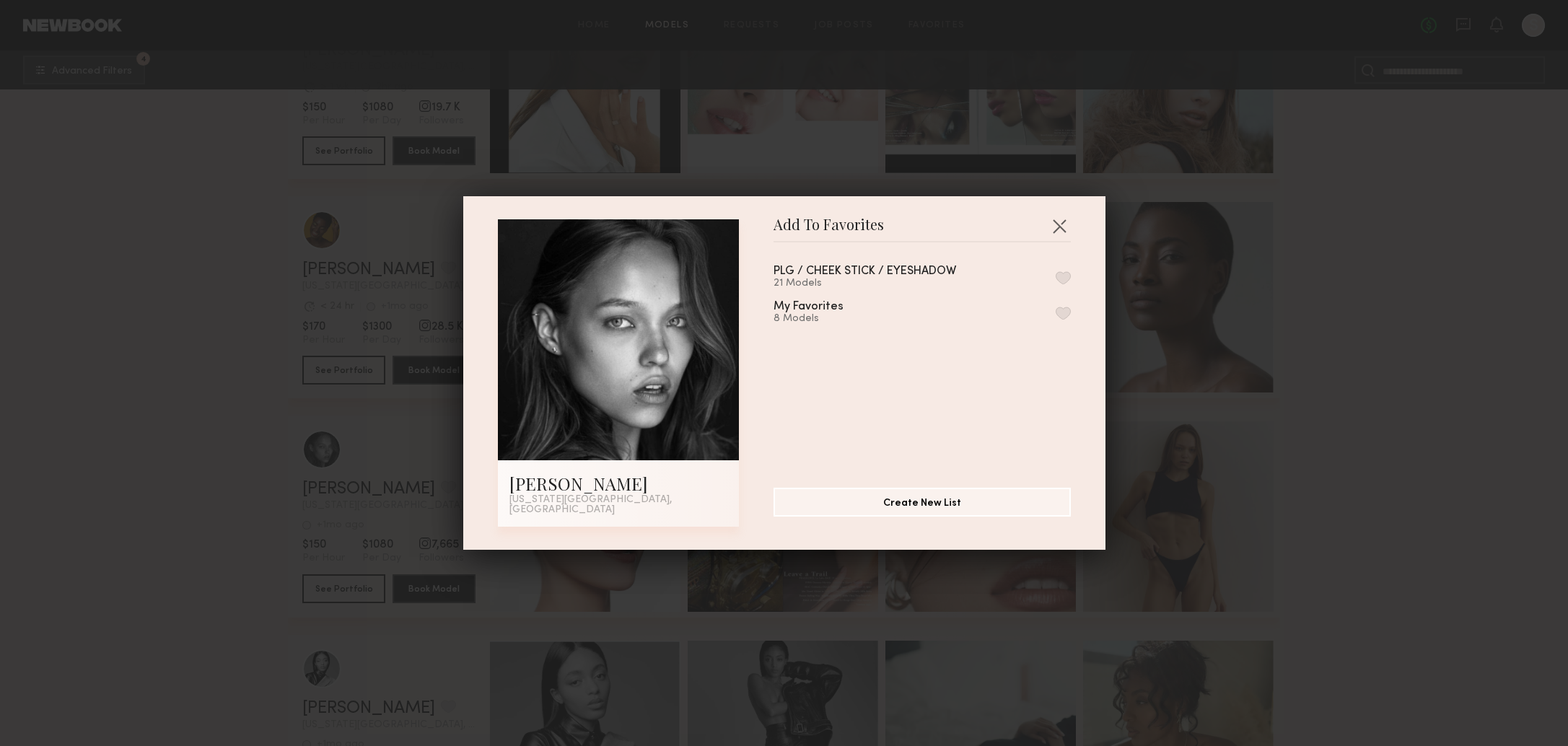
click at [1062, 281] on button "button" at bounding box center [1063, 277] width 15 height 13
click at [1318, 446] on div "Add To Favorites [PERSON_NAME] [US_STATE][GEOGRAPHIC_DATA], [GEOGRAPHIC_DATA] A…" at bounding box center [784, 373] width 1568 height 746
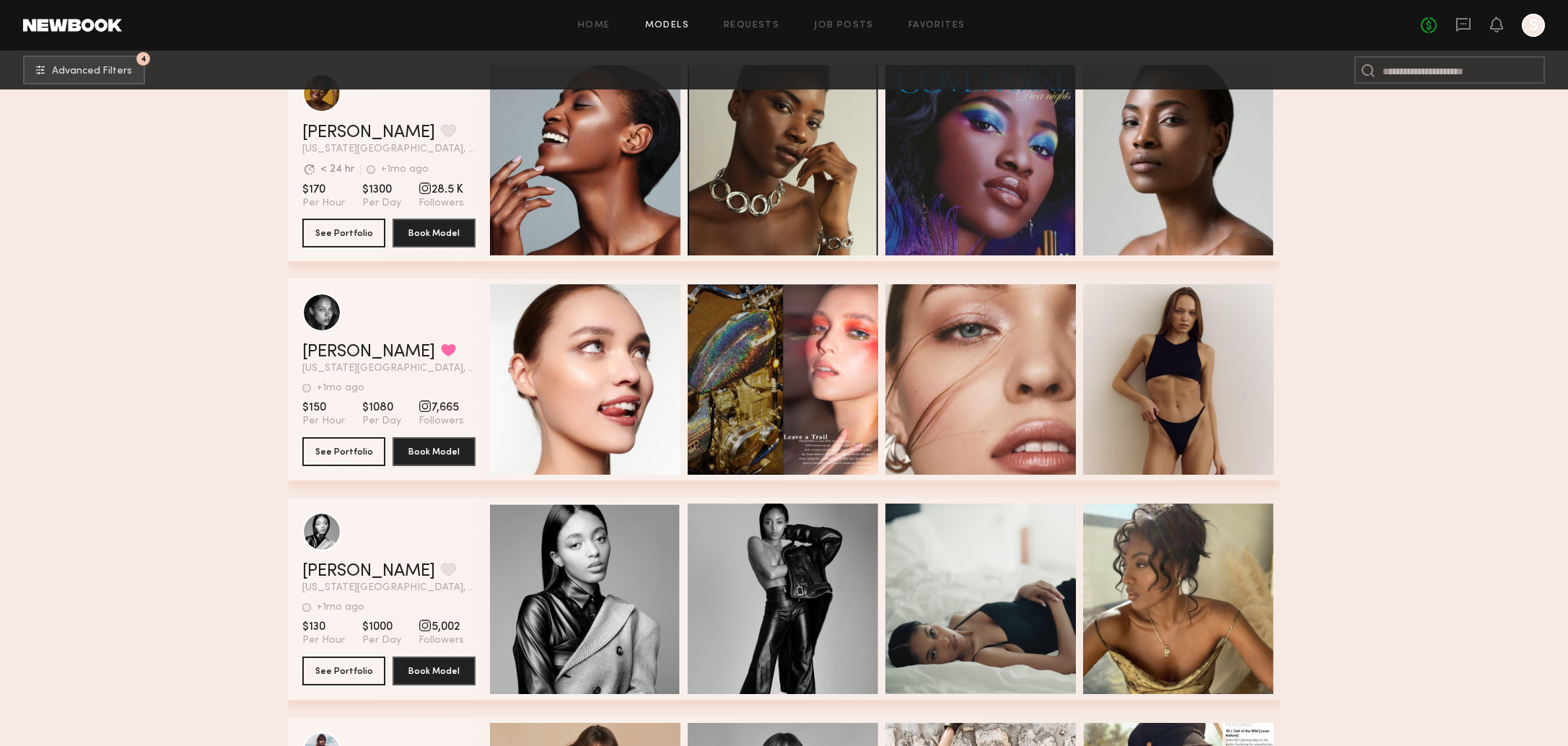
scroll to position [18690, 0]
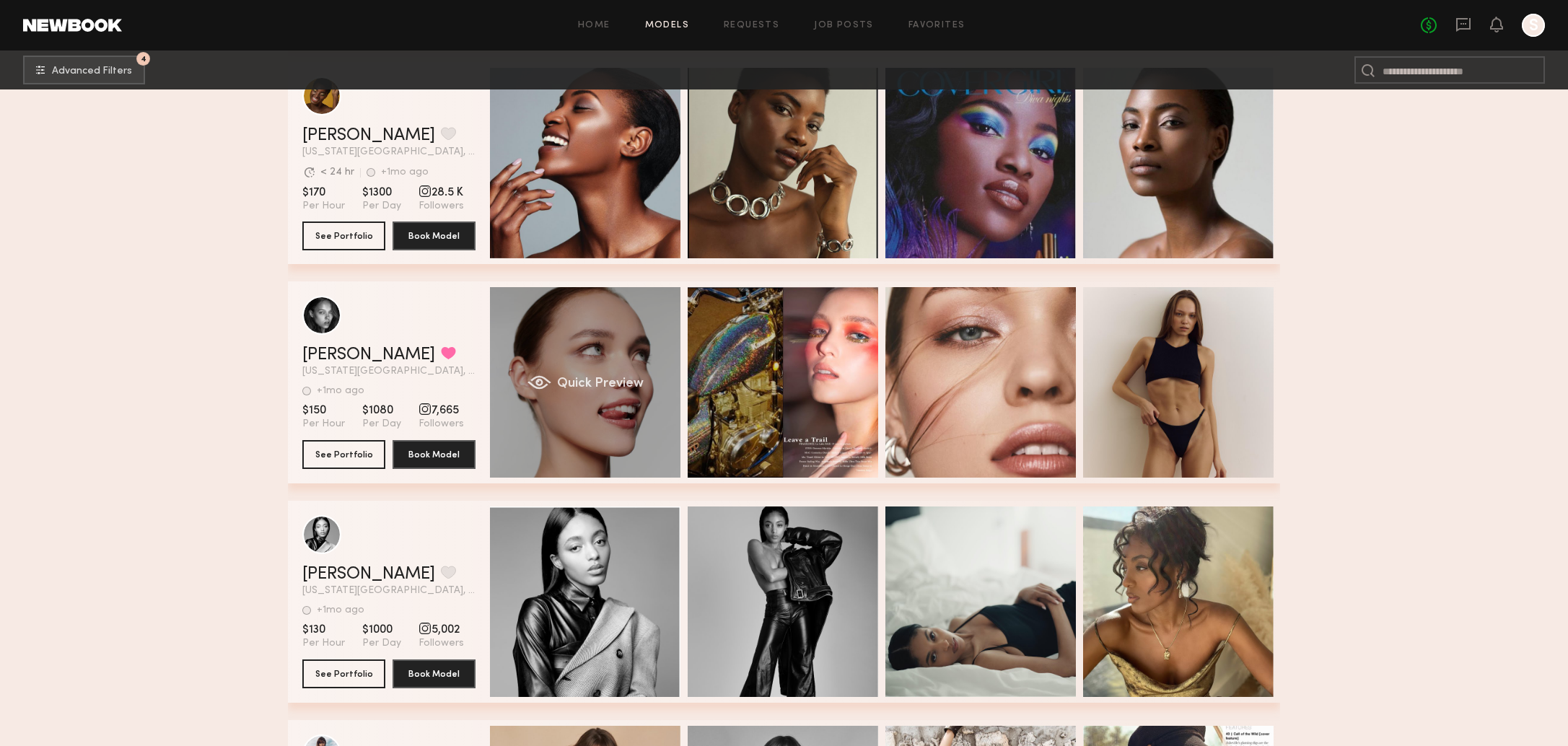
click at [580, 330] on div "Quick Preview" at bounding box center [585, 382] width 191 height 191
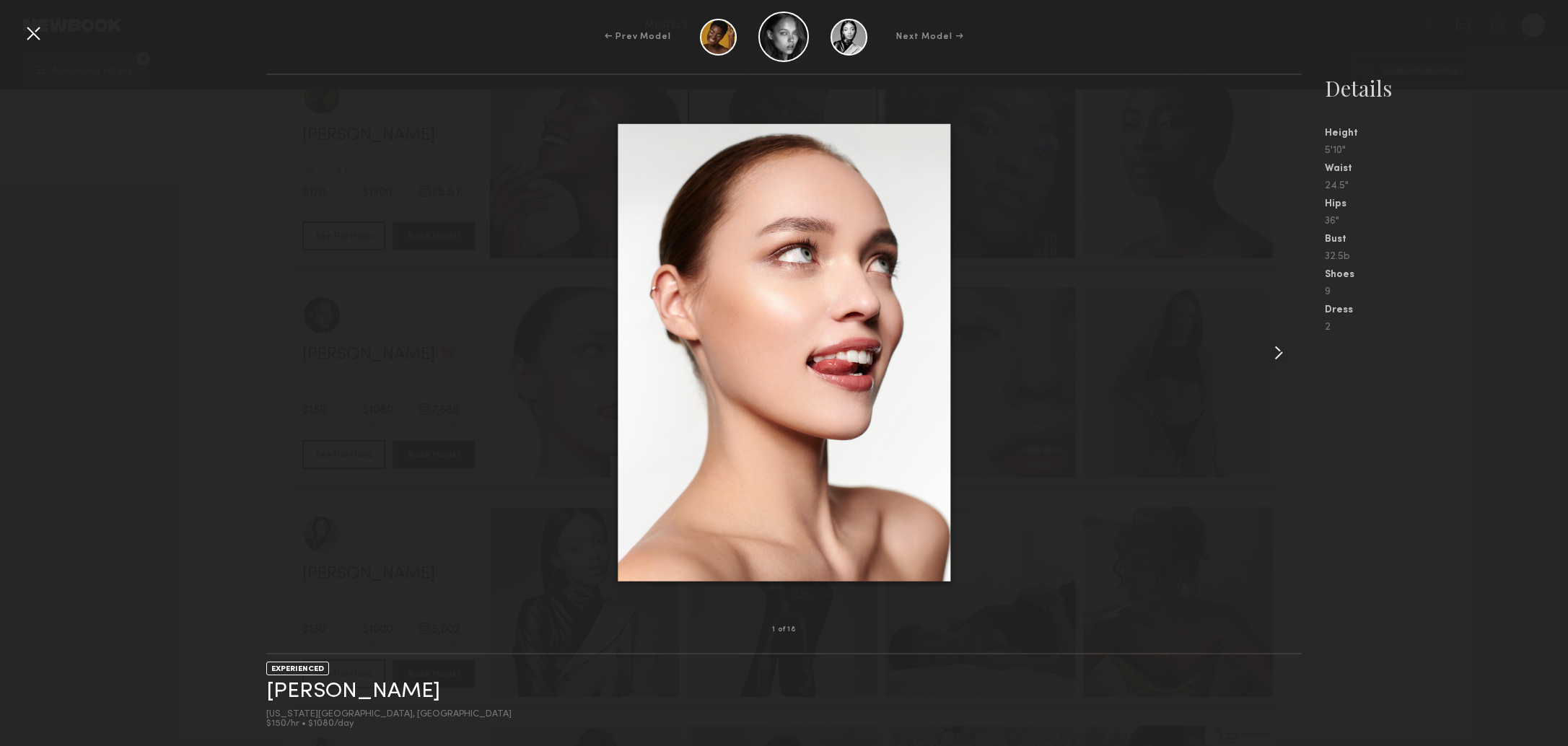
click at [1283, 352] on common-icon at bounding box center [1278, 353] width 23 height 23
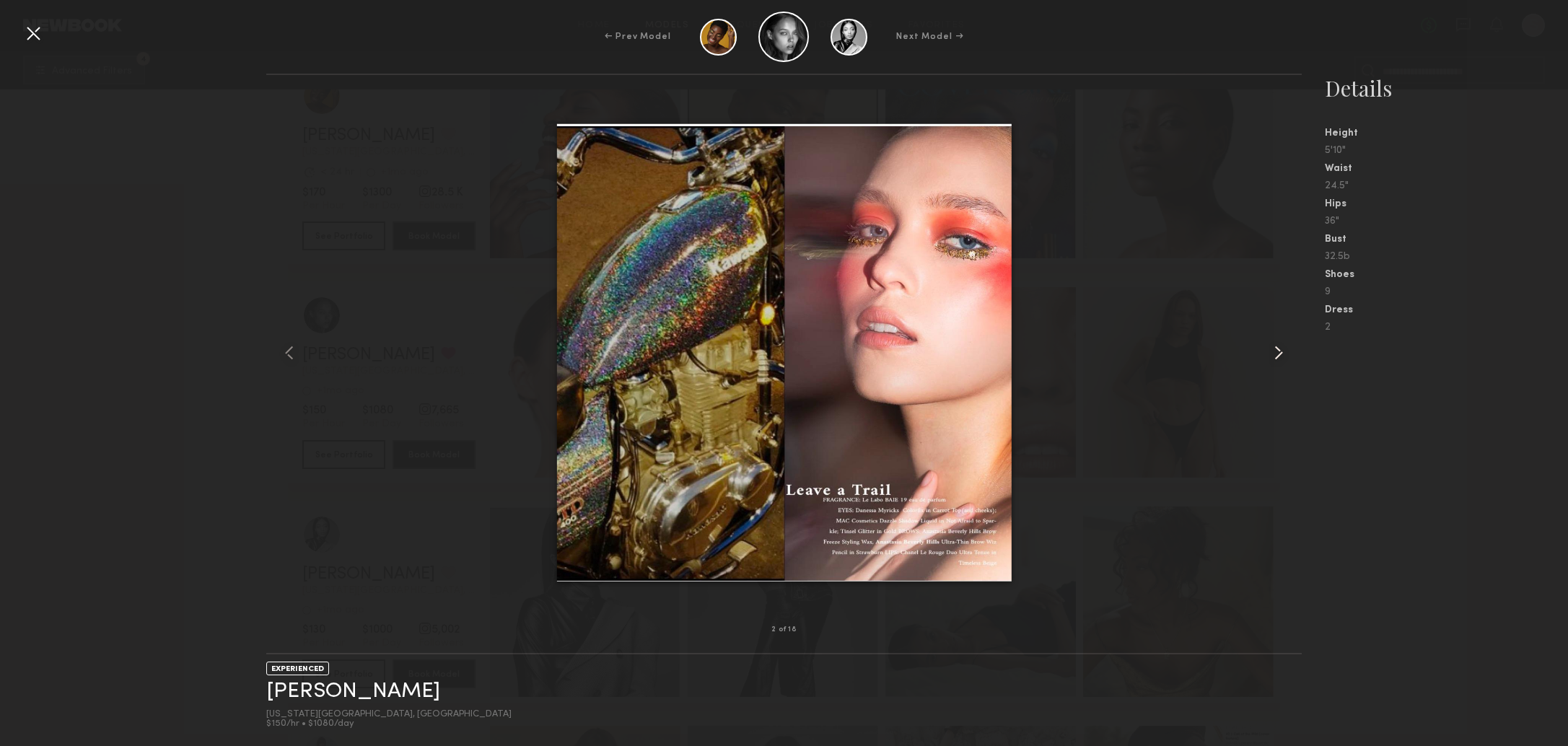
click at [1283, 352] on common-icon at bounding box center [1278, 353] width 23 height 23
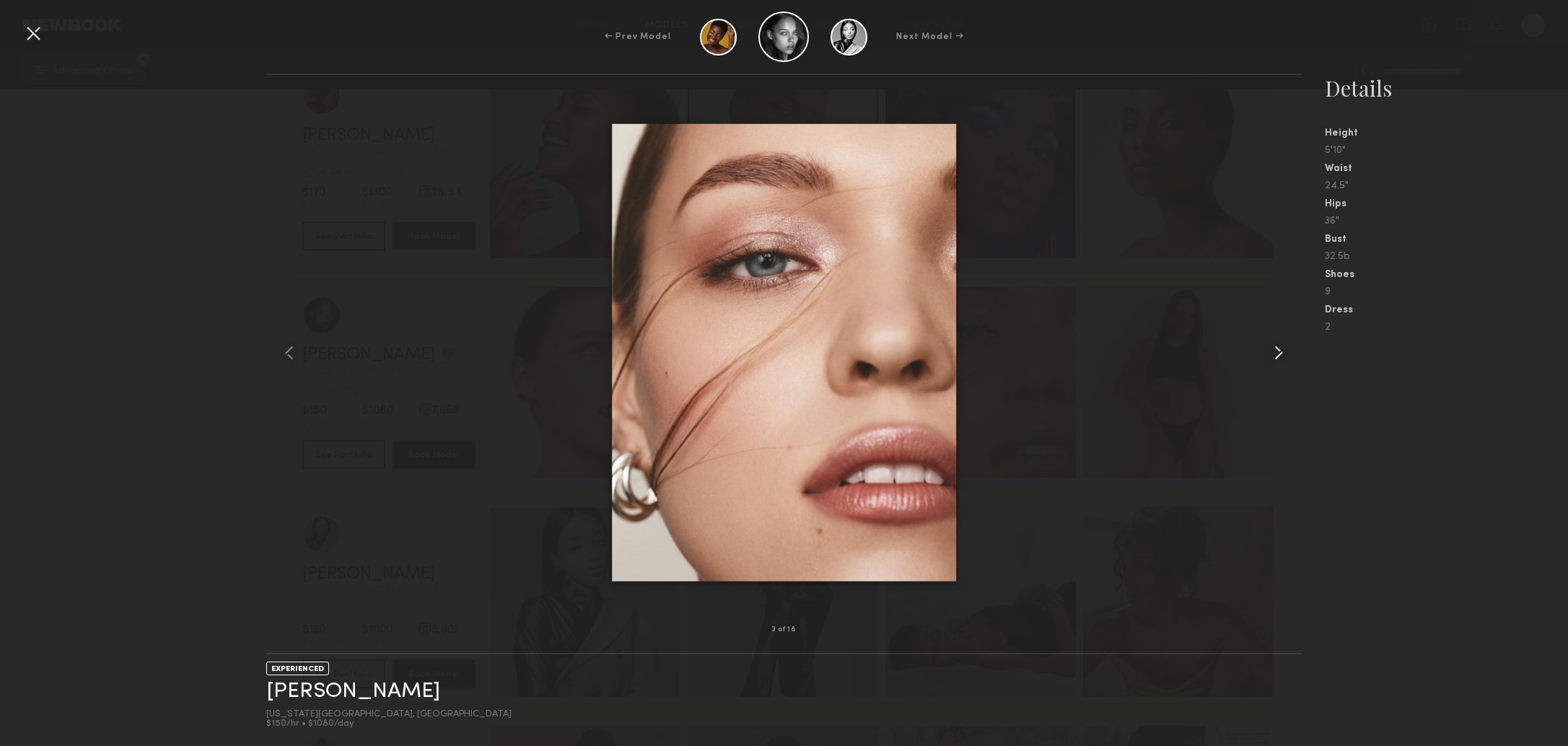
click at [1283, 352] on common-icon at bounding box center [1278, 353] width 23 height 23
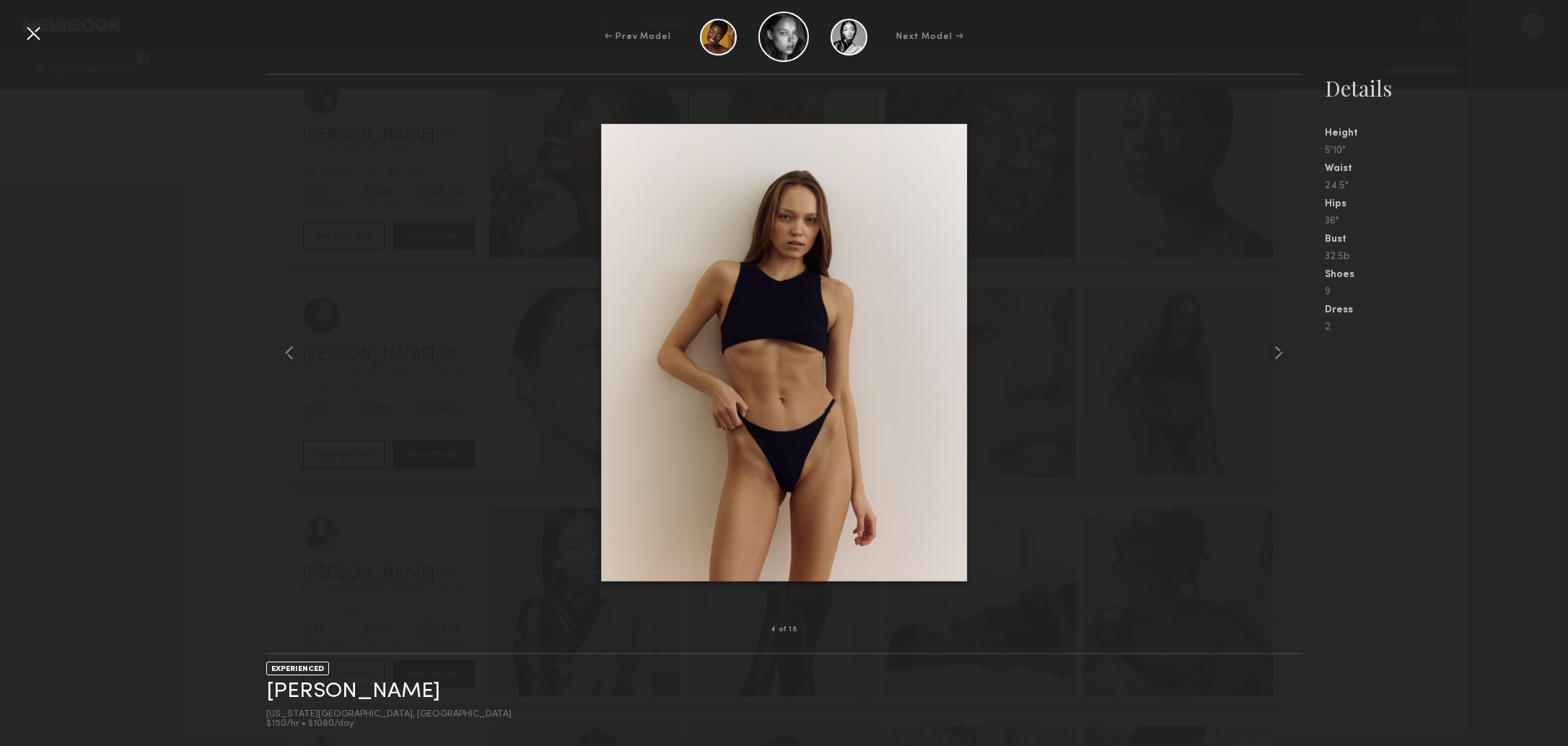
click at [1274, 353] on common-icon at bounding box center [1278, 353] width 23 height 23
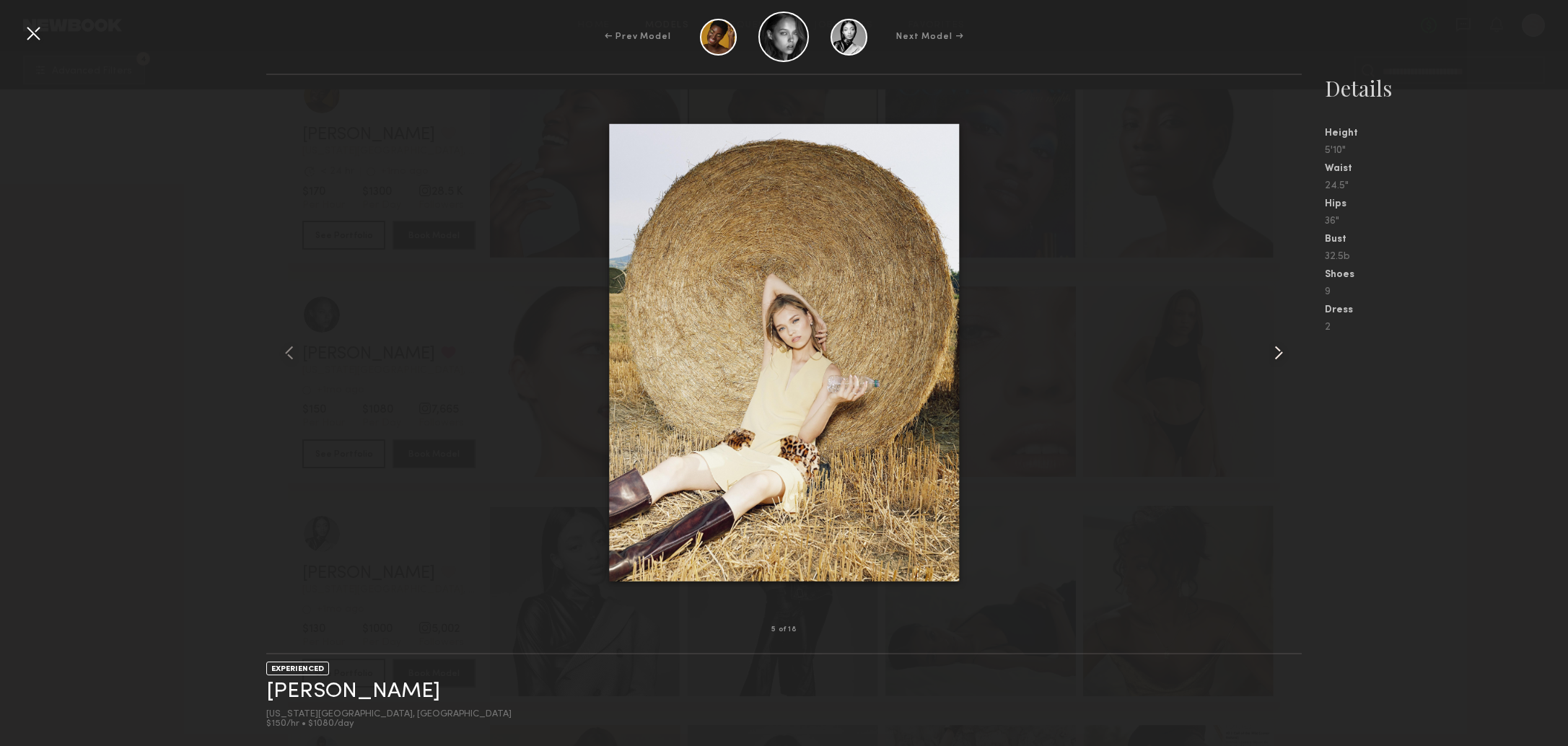
click at [1274, 353] on common-icon at bounding box center [1278, 353] width 23 height 23
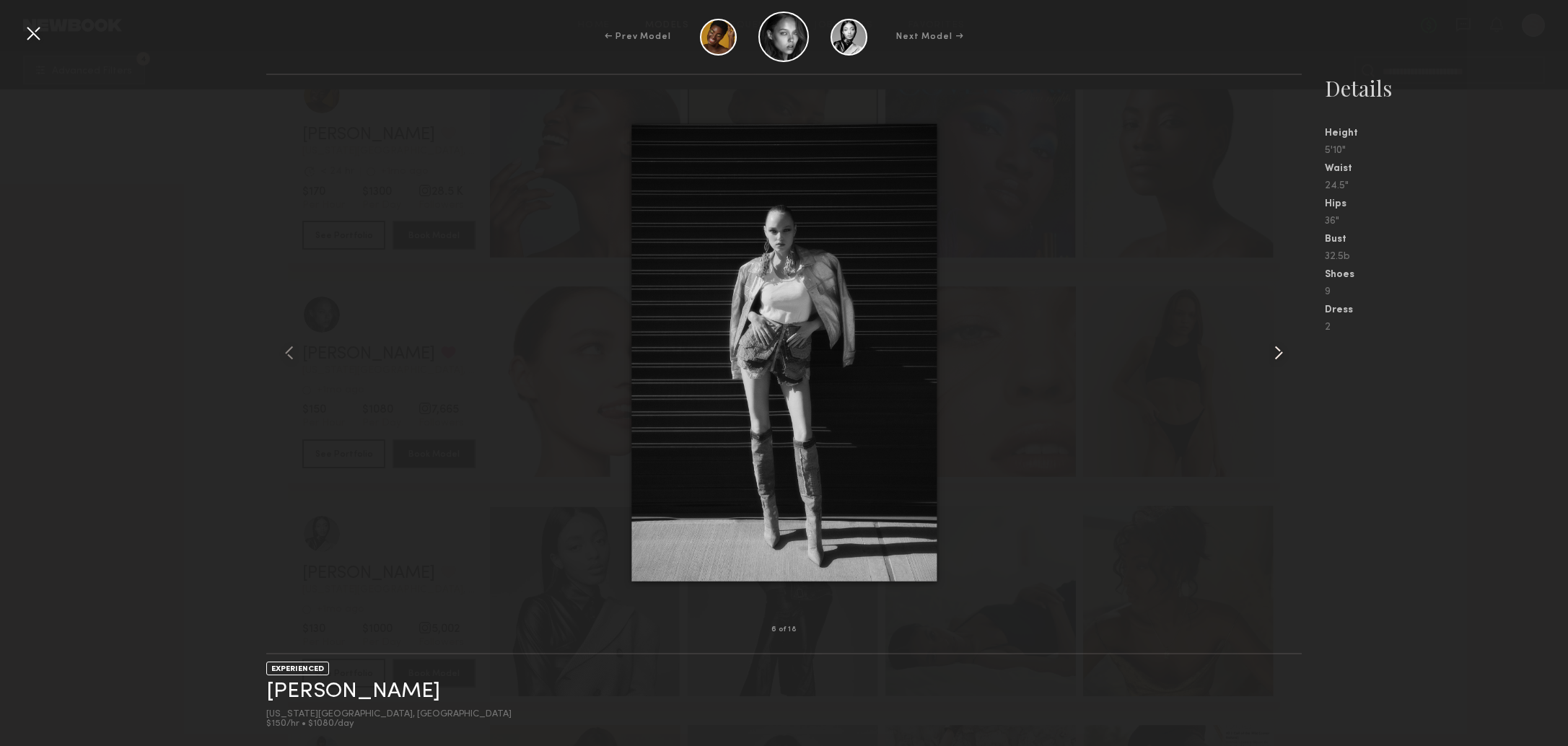
click at [192, 129] on div "6 of 18 EXPERIENCED [PERSON_NAME] [US_STATE][GEOGRAPHIC_DATA], [GEOGRAPHIC_DATA…" at bounding box center [784, 409] width 1568 height 672
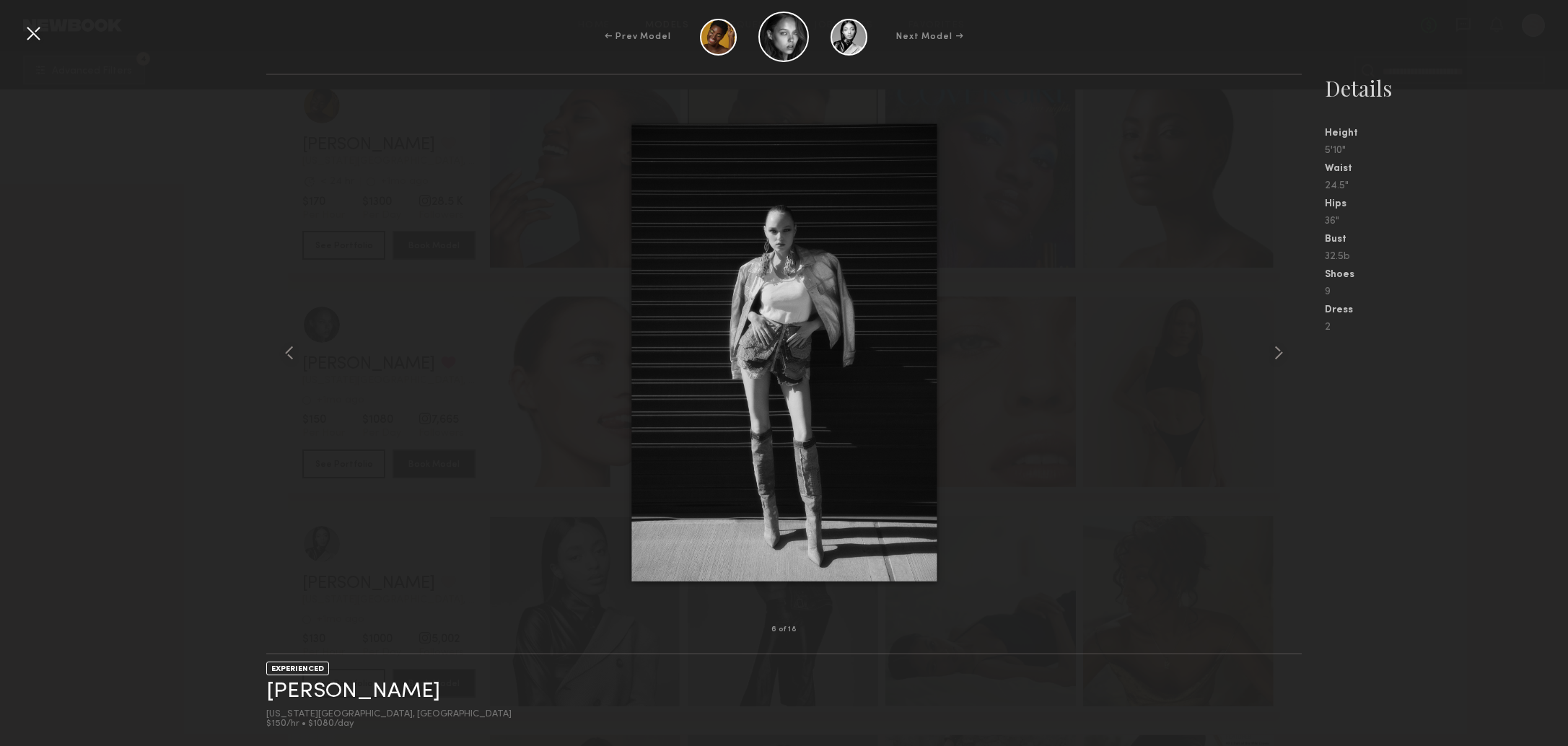
drag, startPoint x: 1521, startPoint y: 20, endPoint x: 1531, endPoint y: 25, distance: 11.2
click at [1525, 22] on div "← Prev Model Next Model →" at bounding box center [784, 36] width 1568 height 50
click at [1531, 25] on div "← Prev Model Next Model →" at bounding box center [784, 36] width 1568 height 50
click at [29, 43] on div at bounding box center [33, 33] width 23 height 23
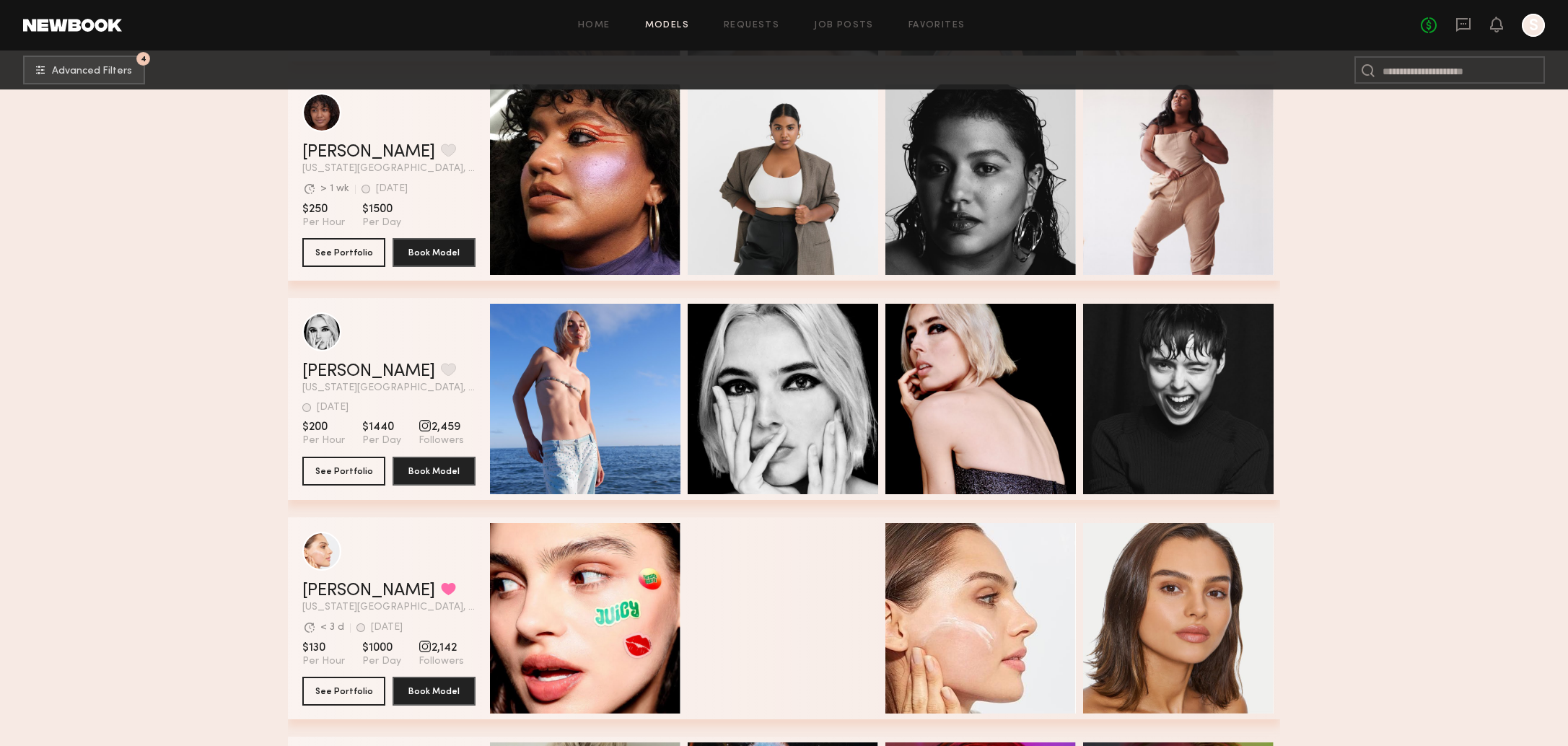
scroll to position [31173, 0]
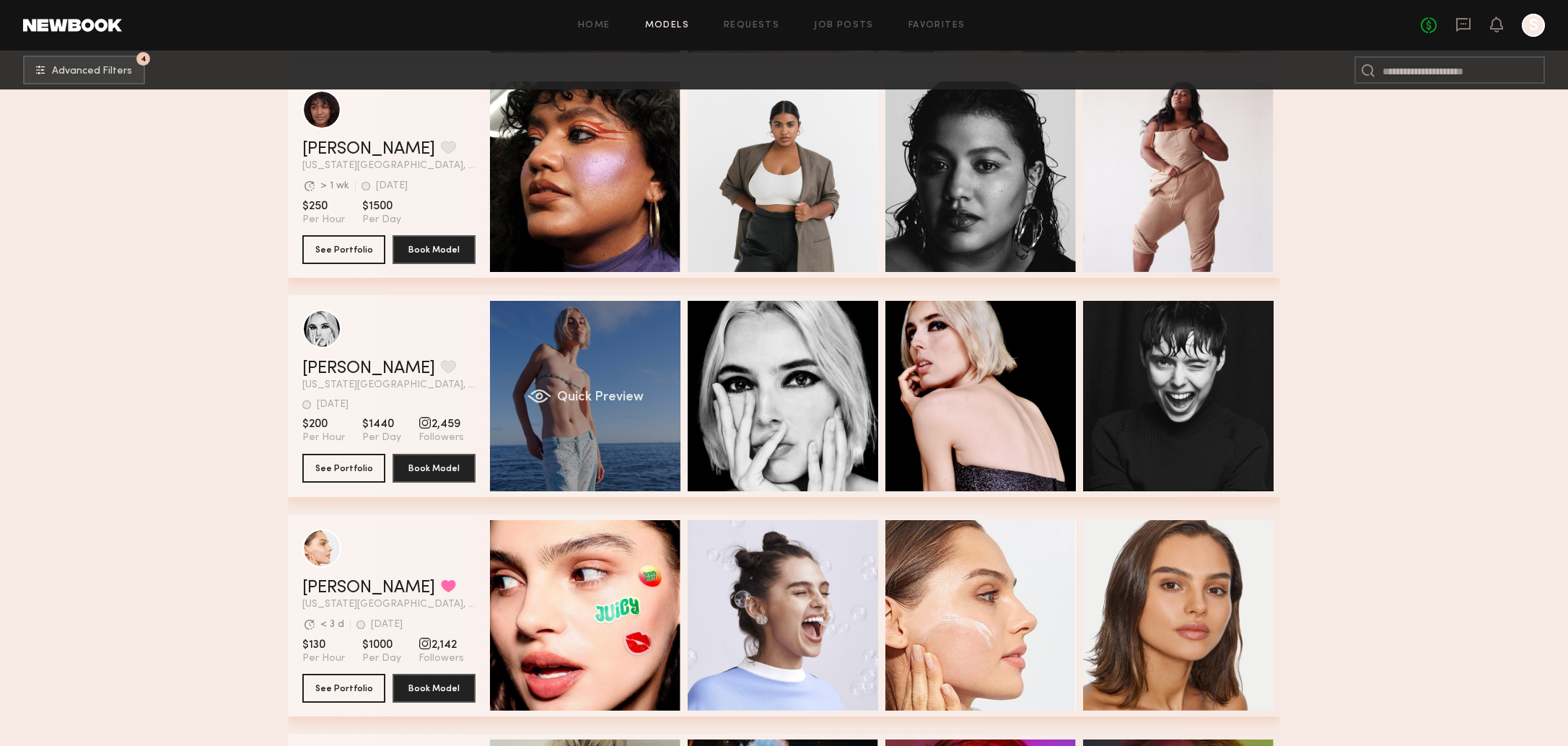
click at [566, 357] on div "Quick Preview" at bounding box center [585, 396] width 191 height 191
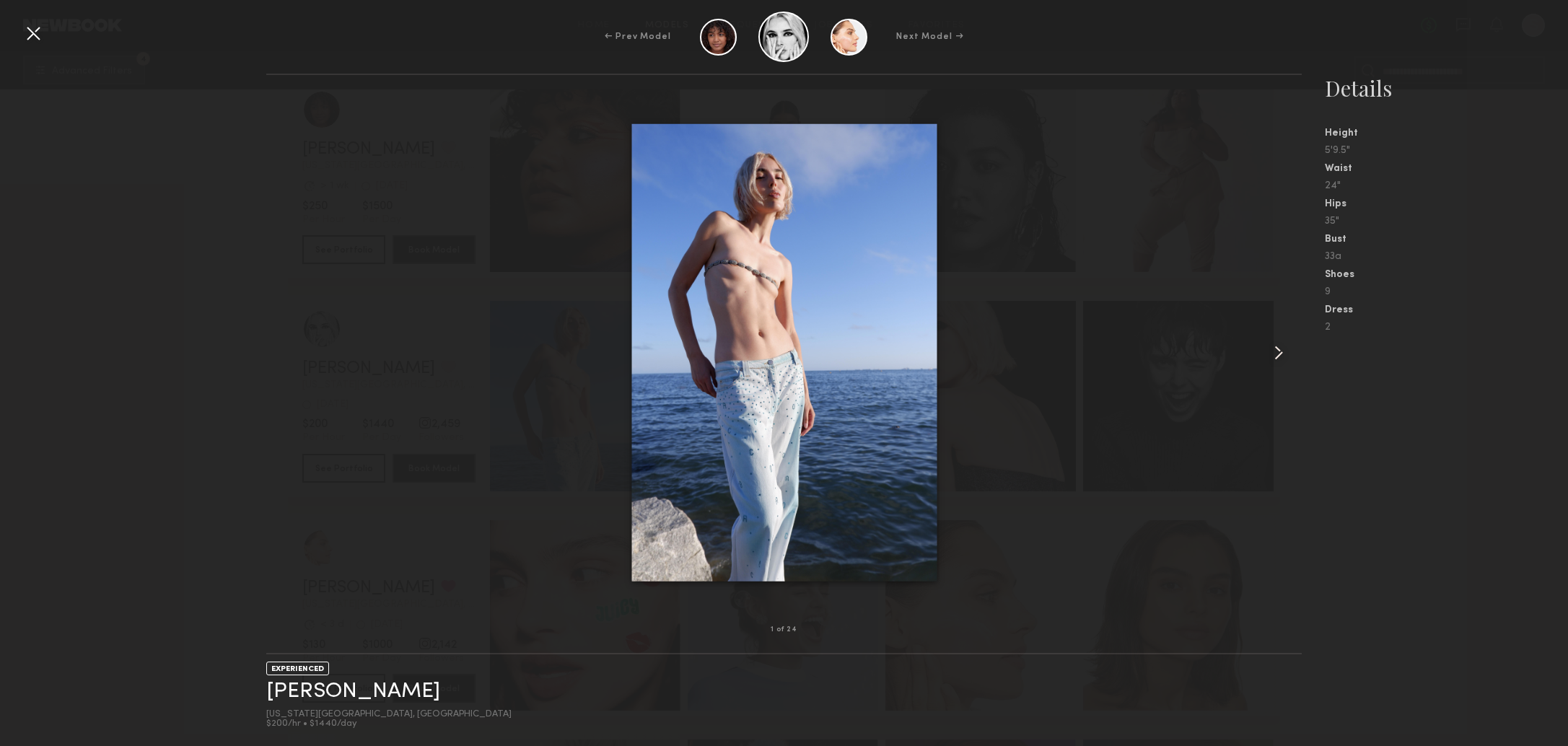
click at [1275, 357] on common-icon at bounding box center [1278, 353] width 23 height 23
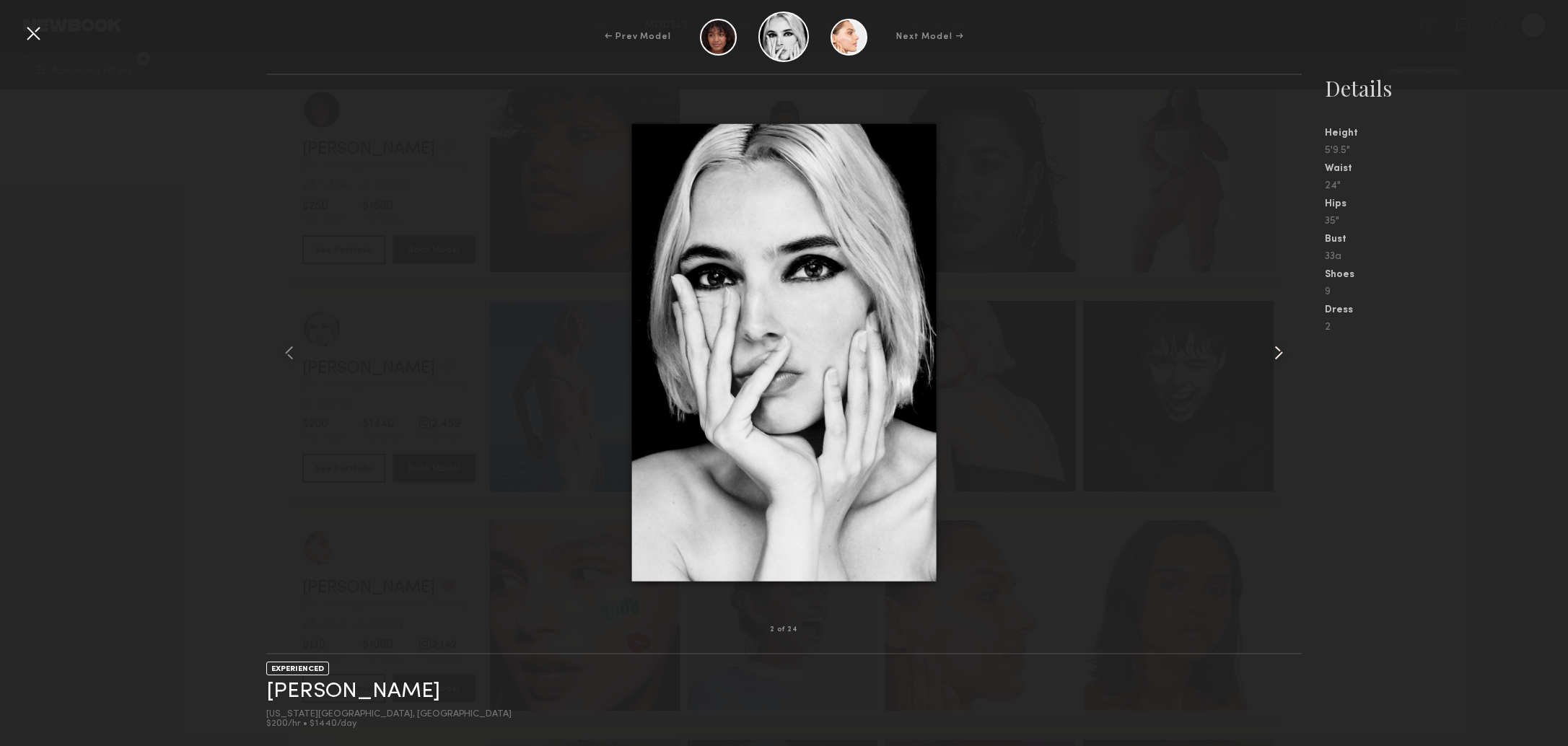
click at [1275, 357] on common-icon at bounding box center [1278, 353] width 23 height 23
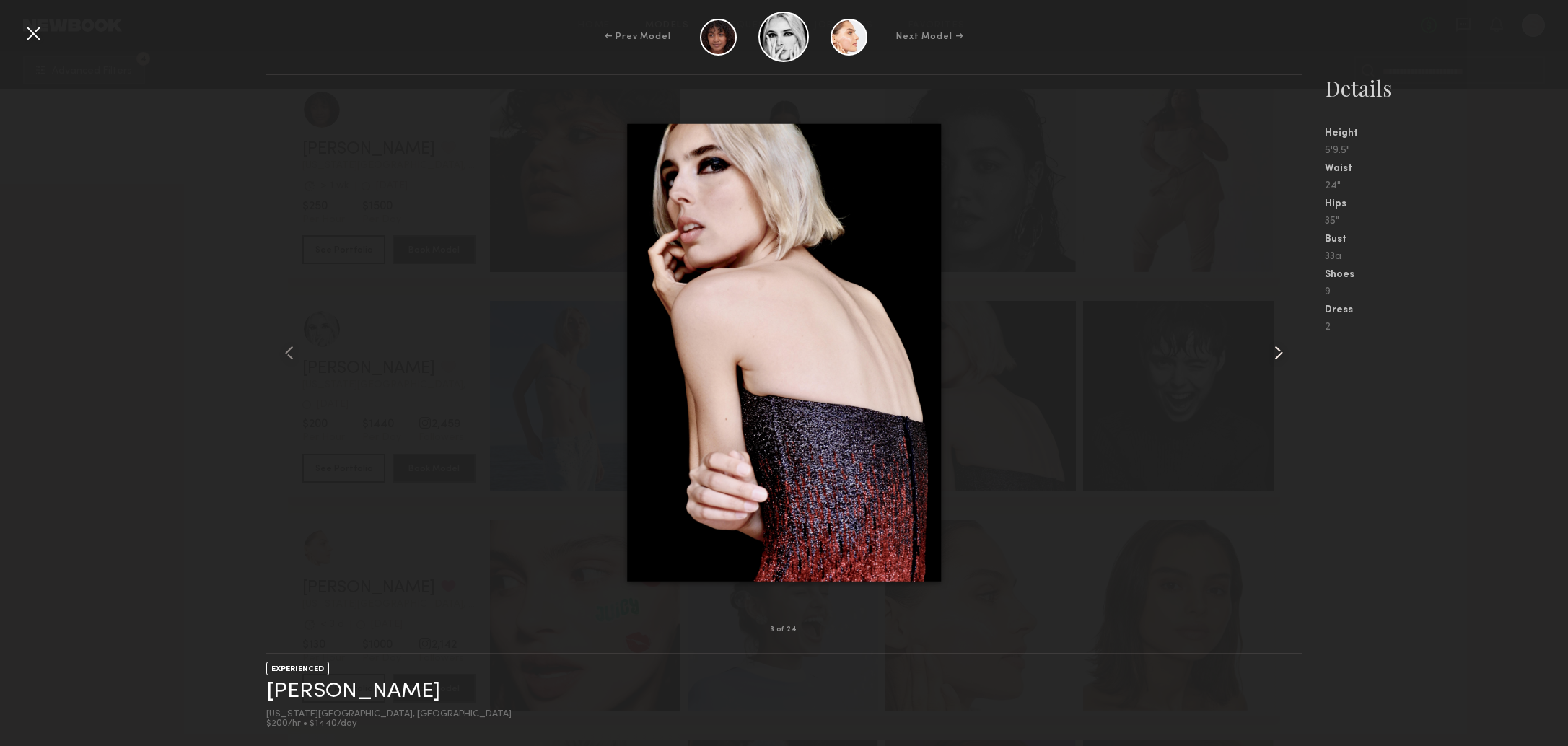
click at [1275, 357] on common-icon at bounding box center [1278, 353] width 23 height 23
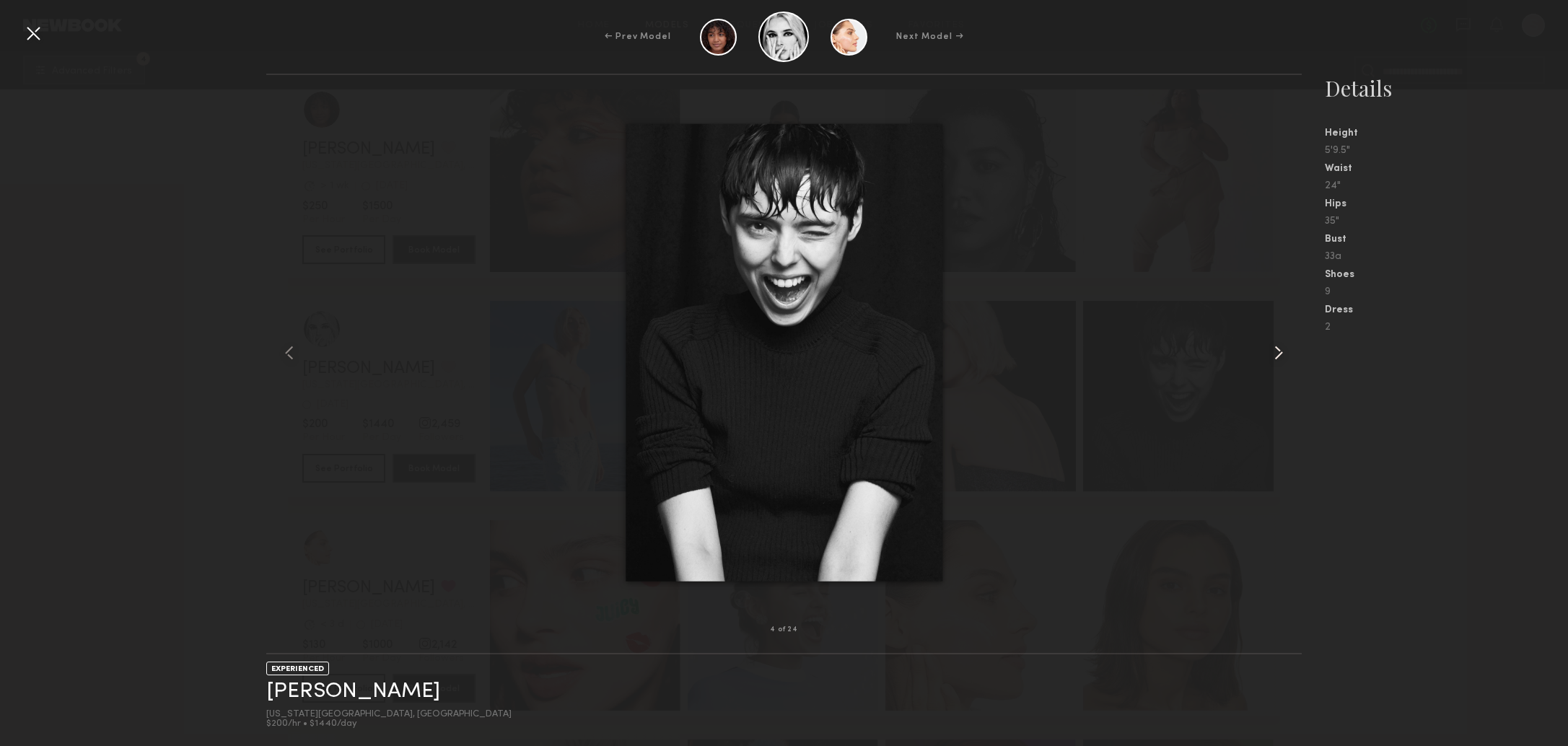
click at [1275, 357] on common-icon at bounding box center [1278, 353] width 23 height 23
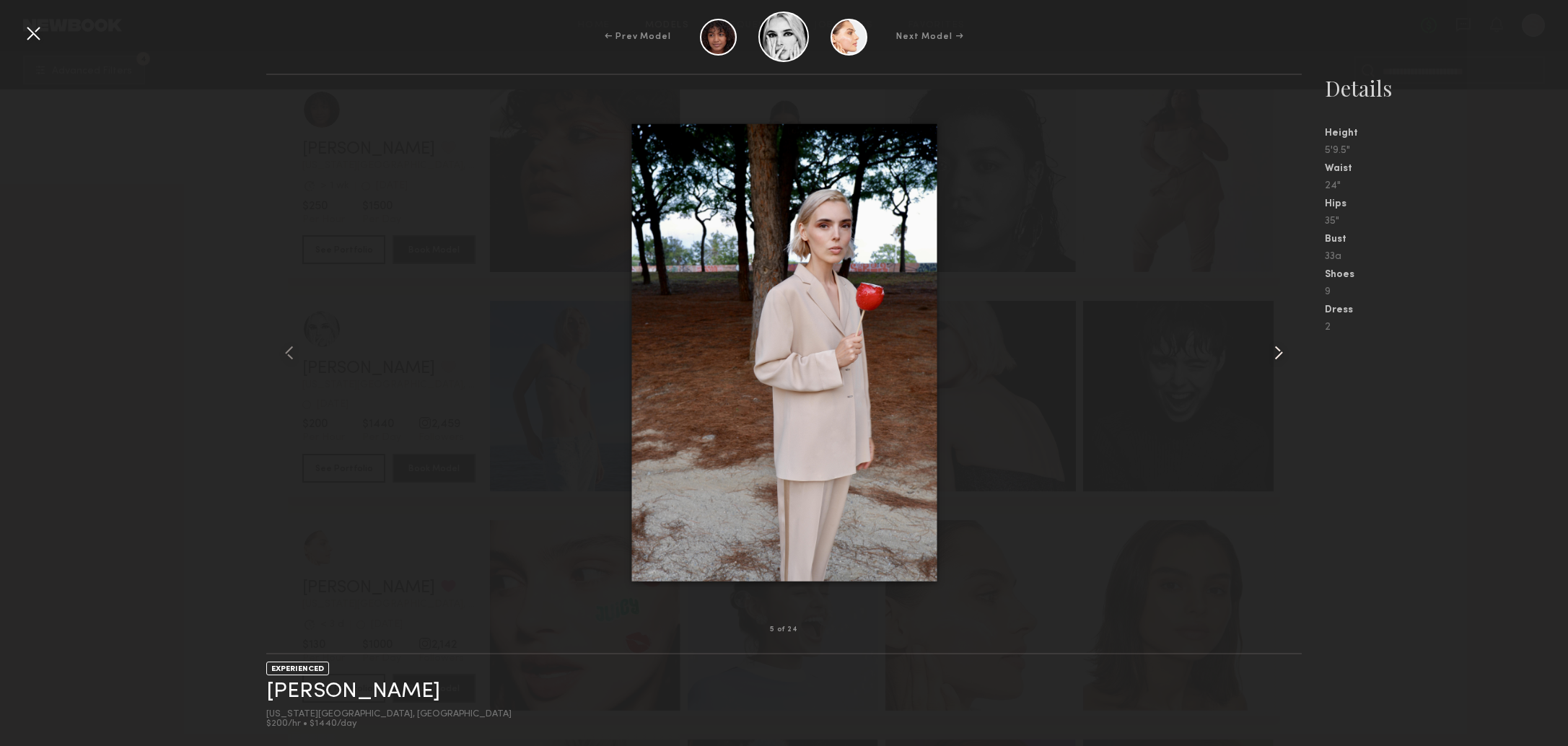
click at [1275, 357] on common-icon at bounding box center [1278, 353] width 23 height 23
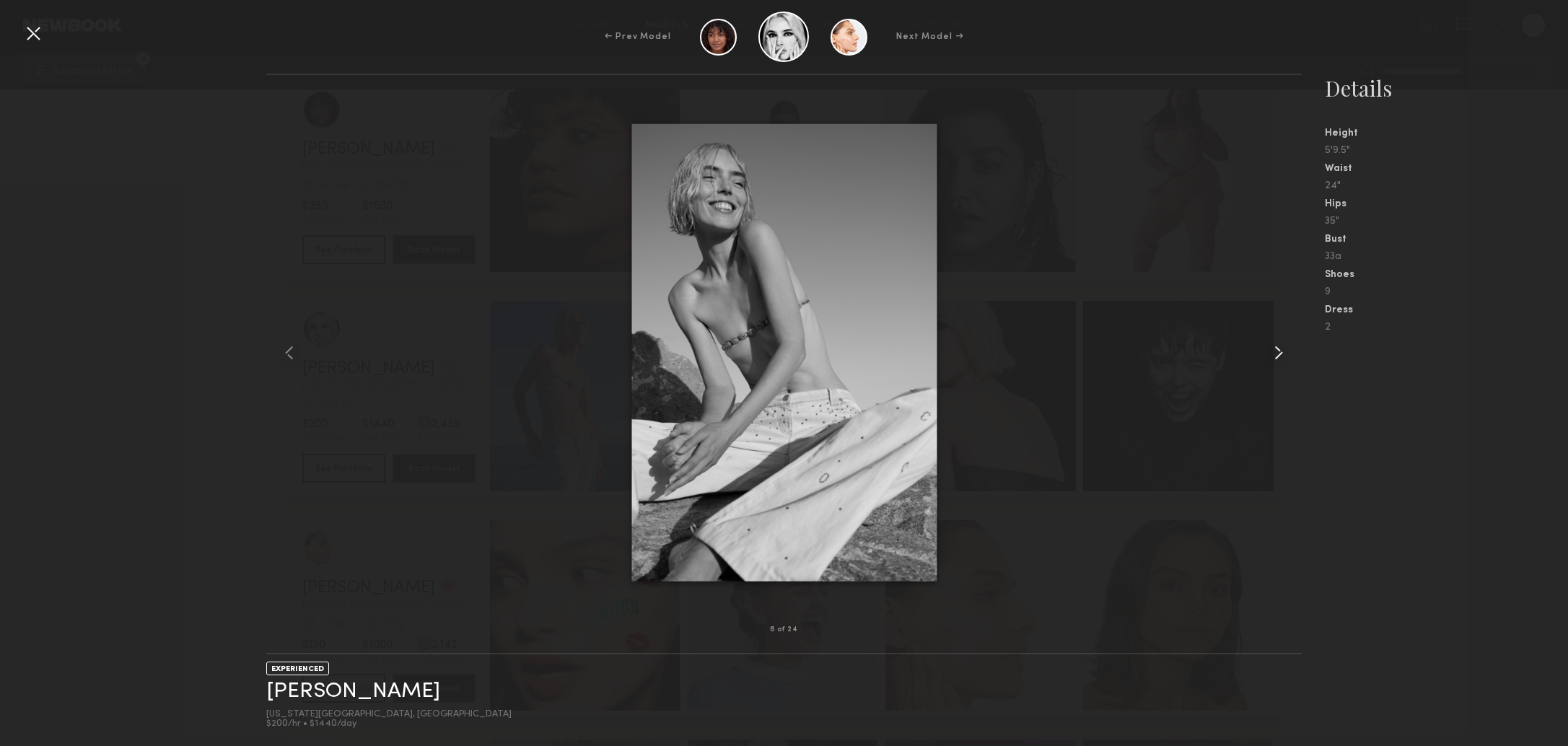
click at [1275, 357] on common-icon at bounding box center [1278, 353] width 23 height 23
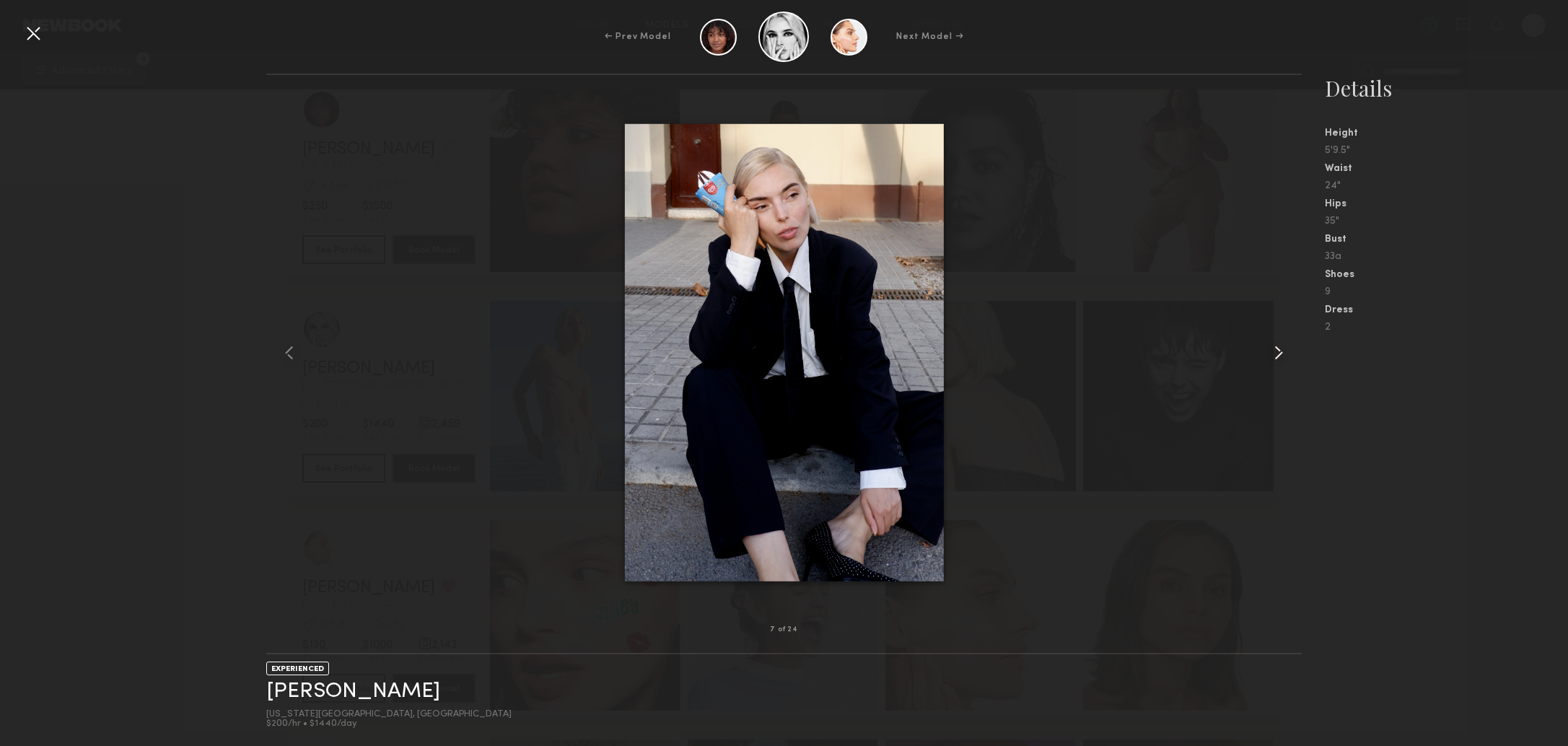
click at [1275, 357] on common-icon at bounding box center [1278, 353] width 23 height 23
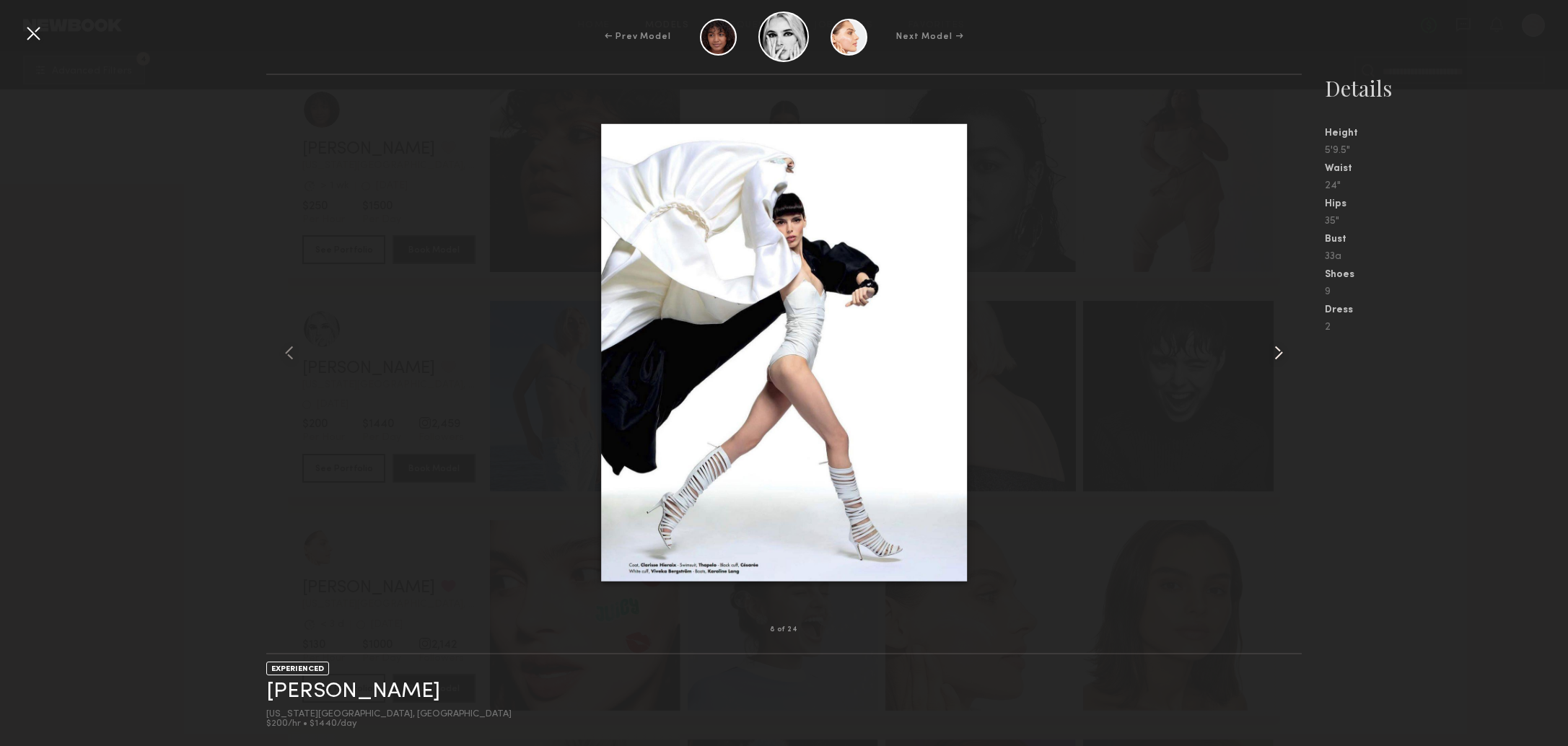
click at [1275, 357] on common-icon at bounding box center [1278, 353] width 23 height 23
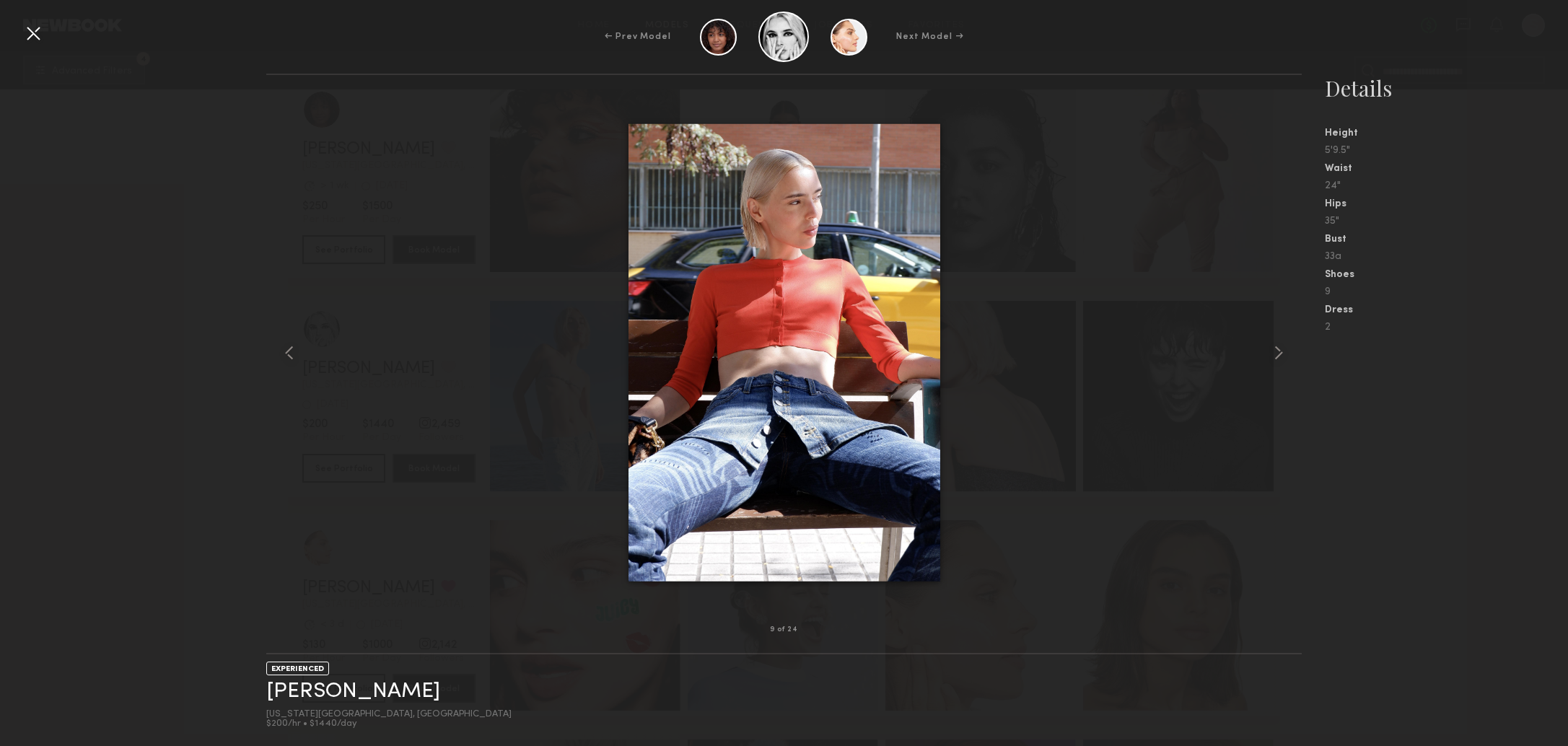
click at [1388, 494] on nb-gallery-model-stats "Details Height 5'9.5" Waist 24" Hips 35" Bust 33a Shoes 9 Dress 2" at bounding box center [1435, 409] width 266 height 672
click at [39, 38] on div at bounding box center [33, 33] width 23 height 23
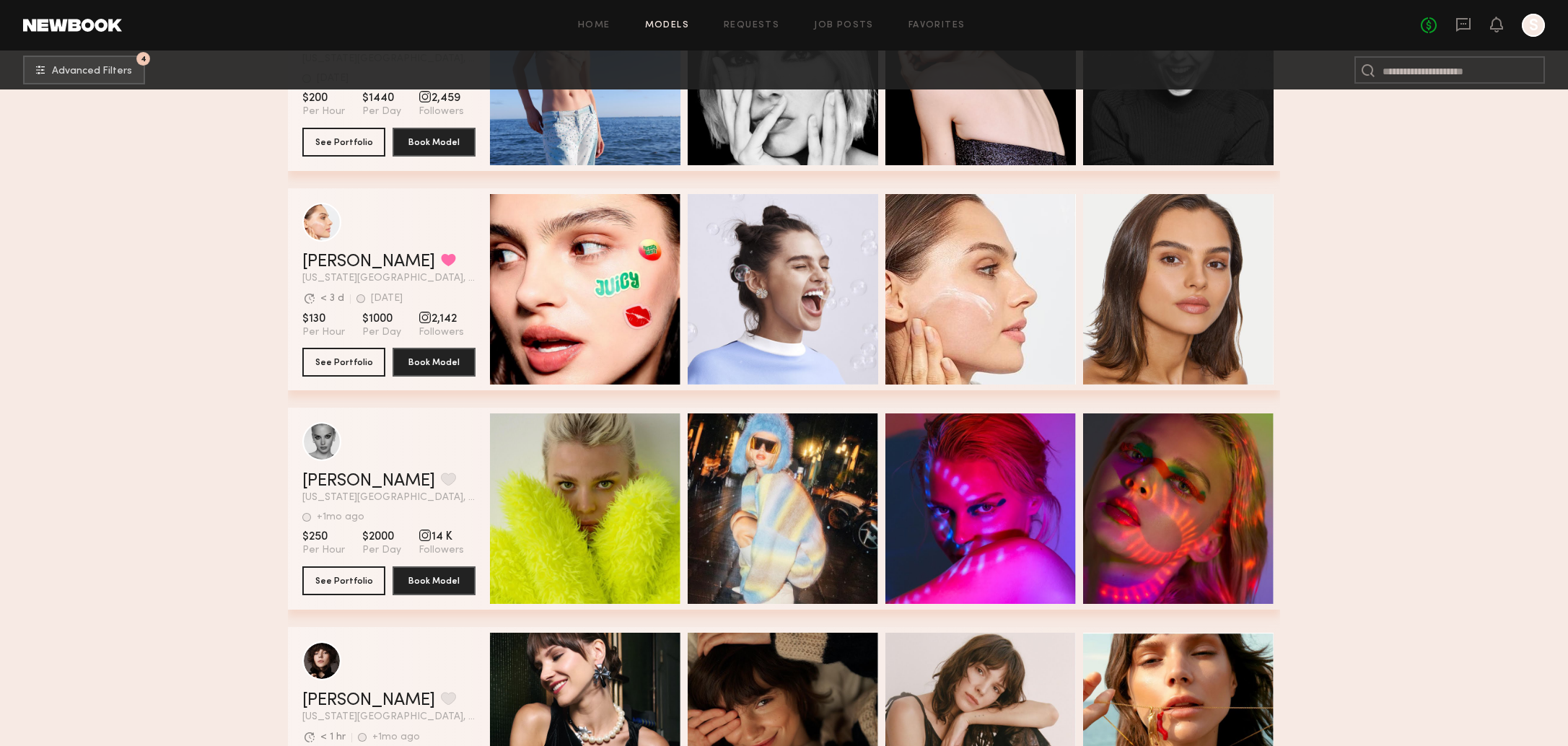
scroll to position [31499, 0]
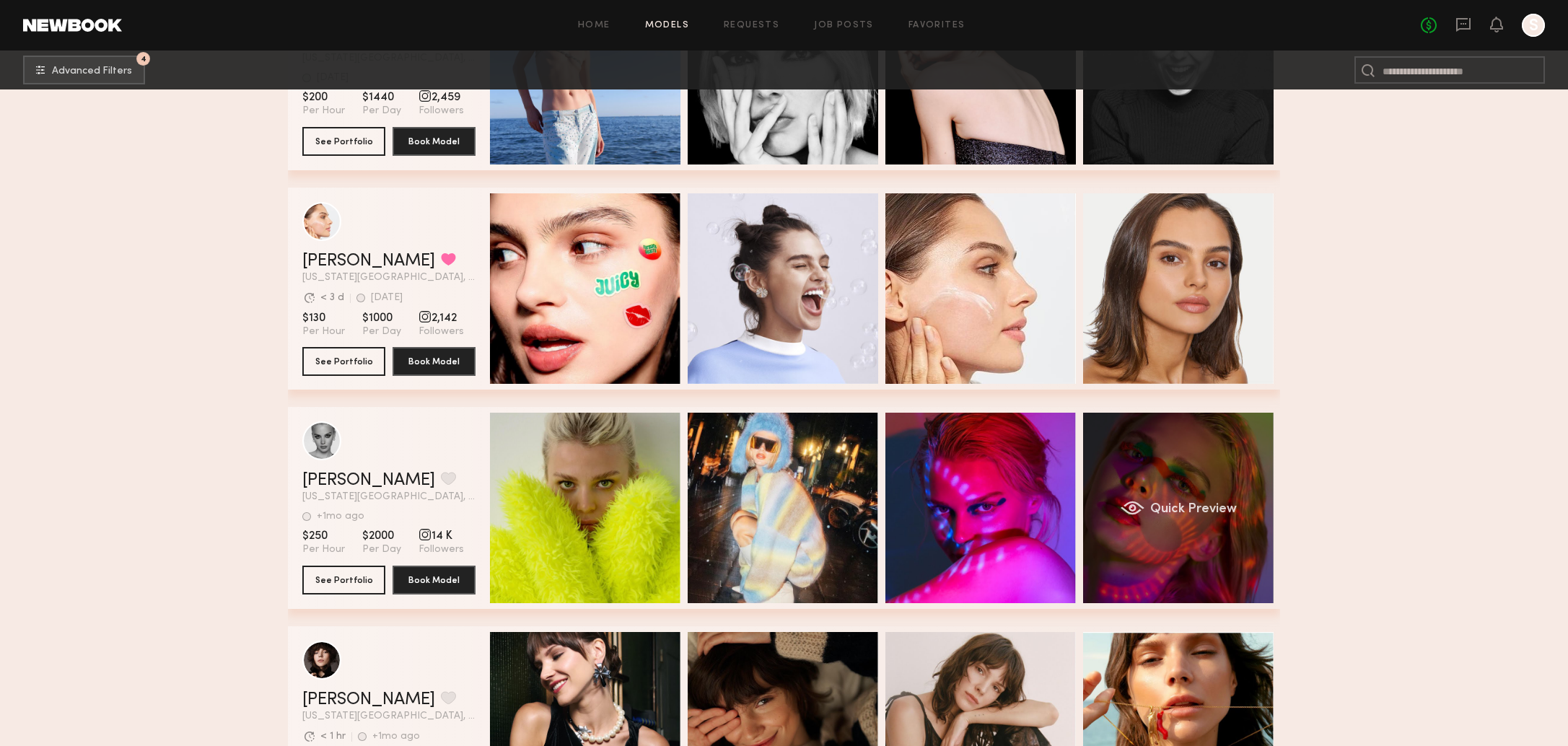
click at [1170, 546] on div "Quick Preview" at bounding box center [1178, 508] width 191 height 191
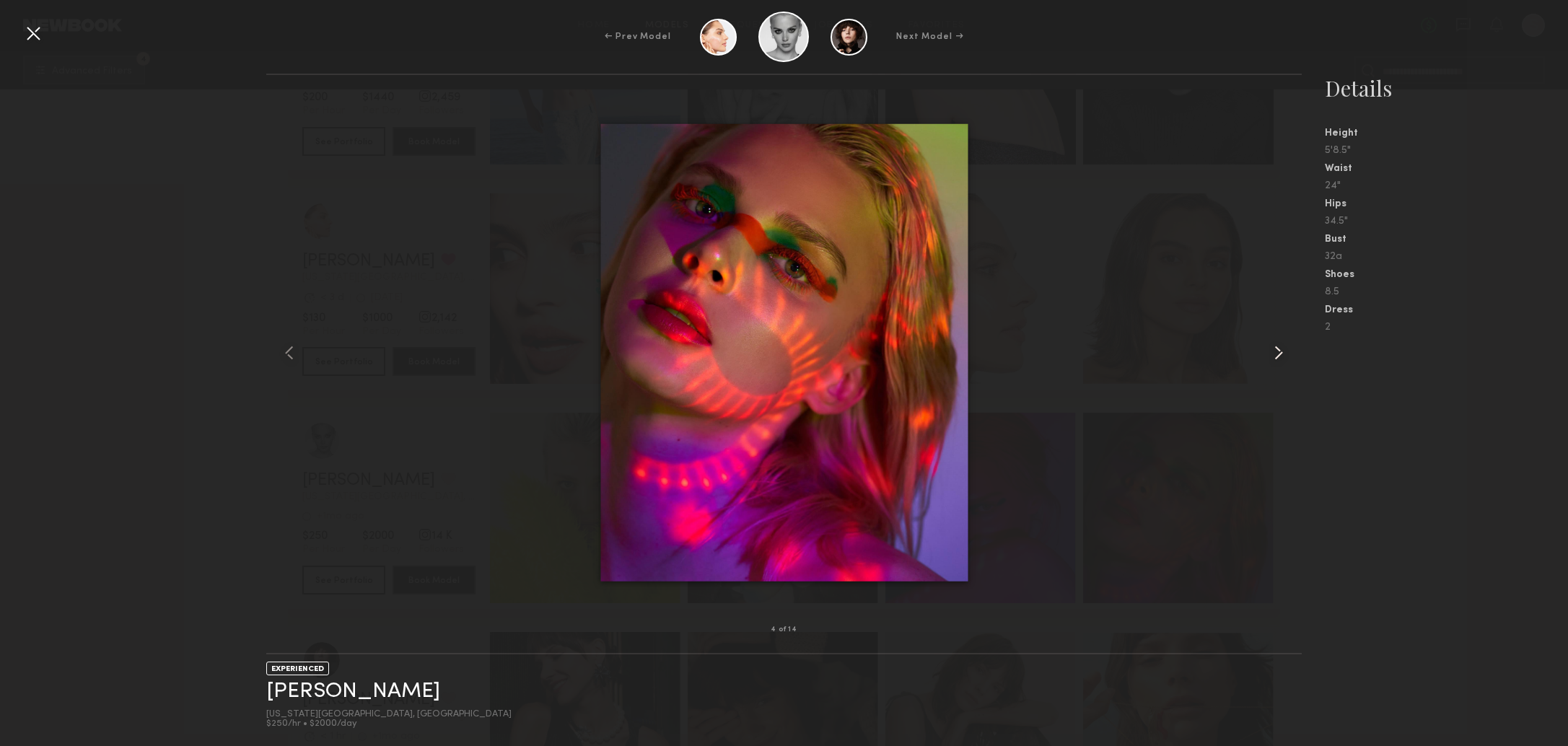
click at [1281, 352] on common-icon at bounding box center [1278, 353] width 23 height 23
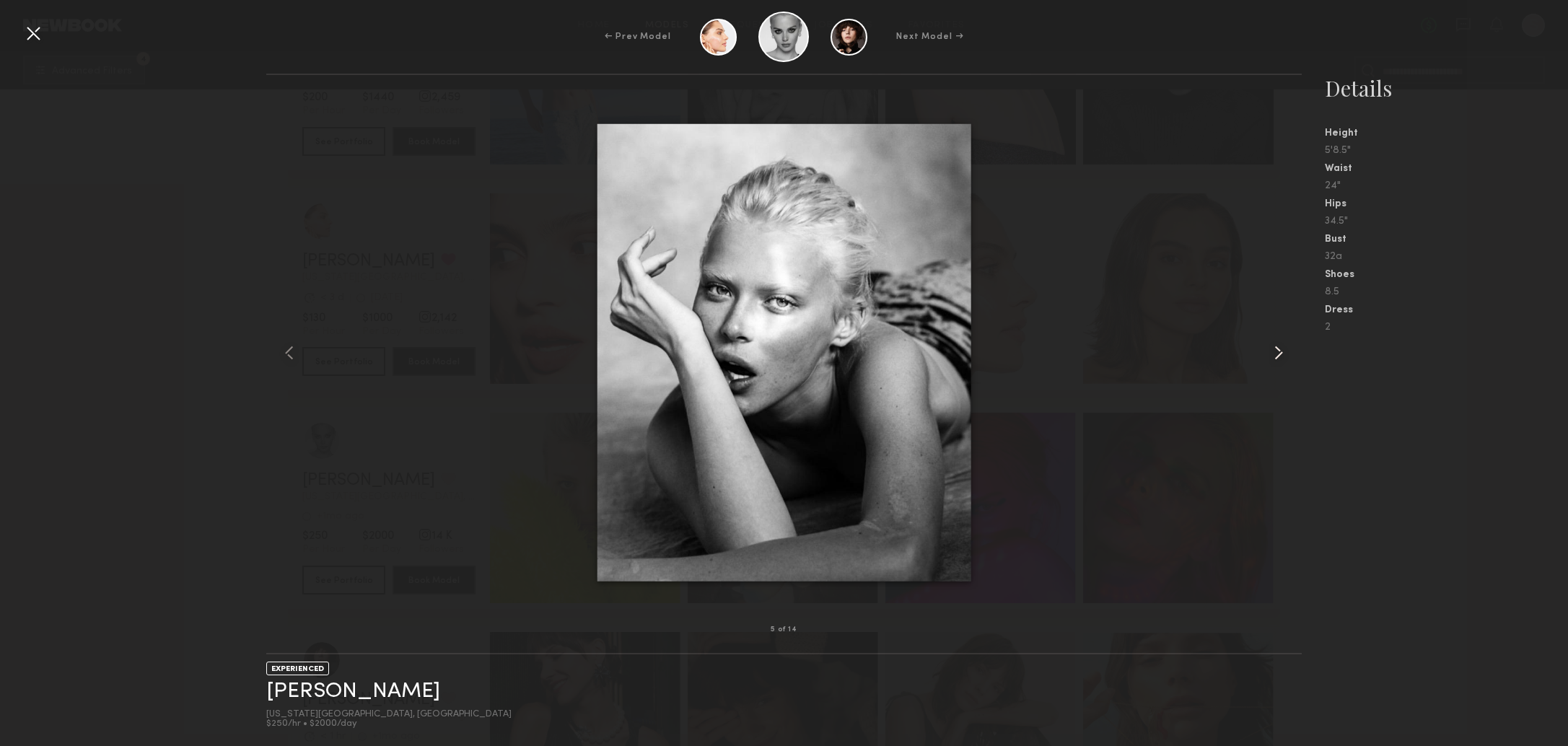
click at [1281, 352] on common-icon at bounding box center [1278, 353] width 23 height 23
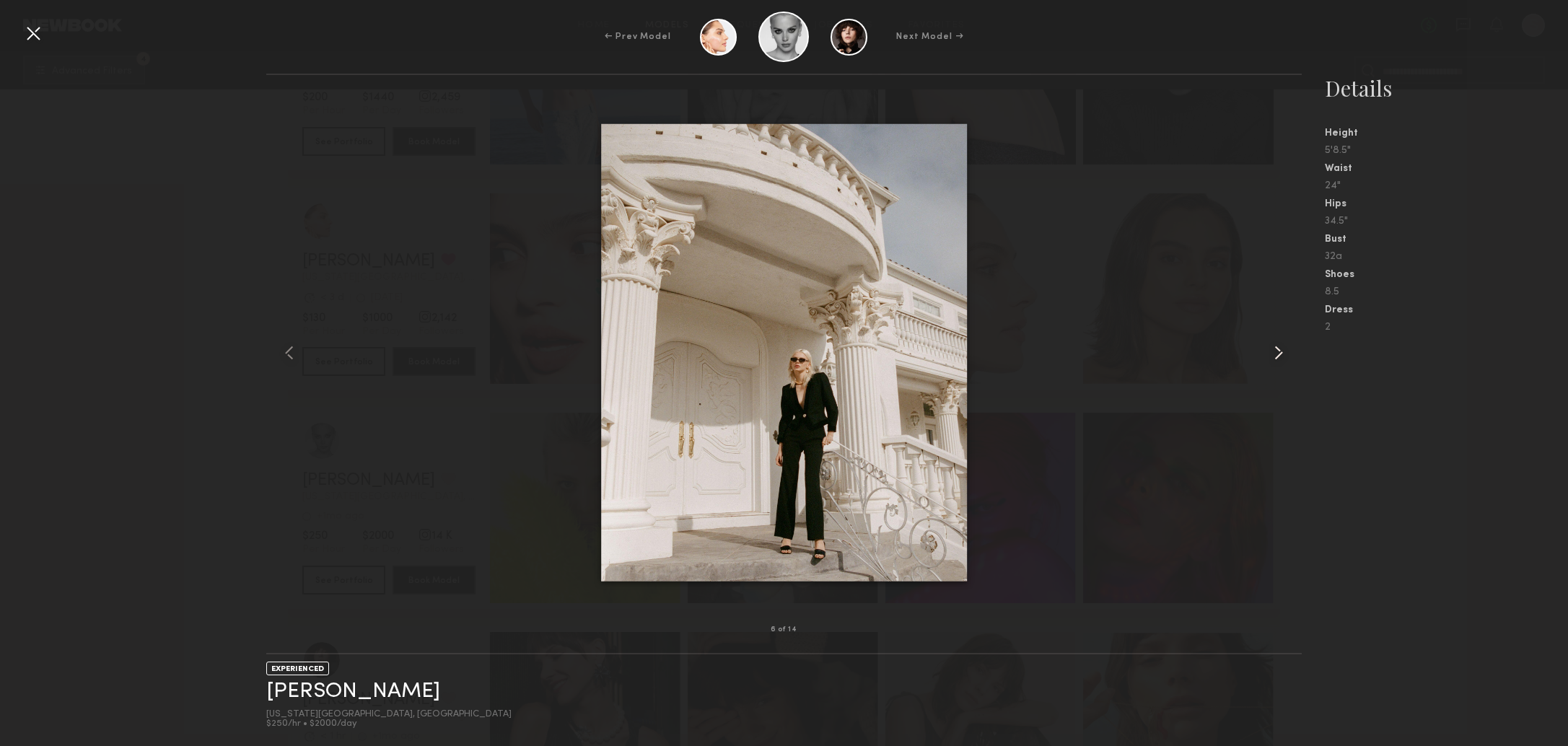
click at [1281, 352] on common-icon at bounding box center [1278, 353] width 23 height 23
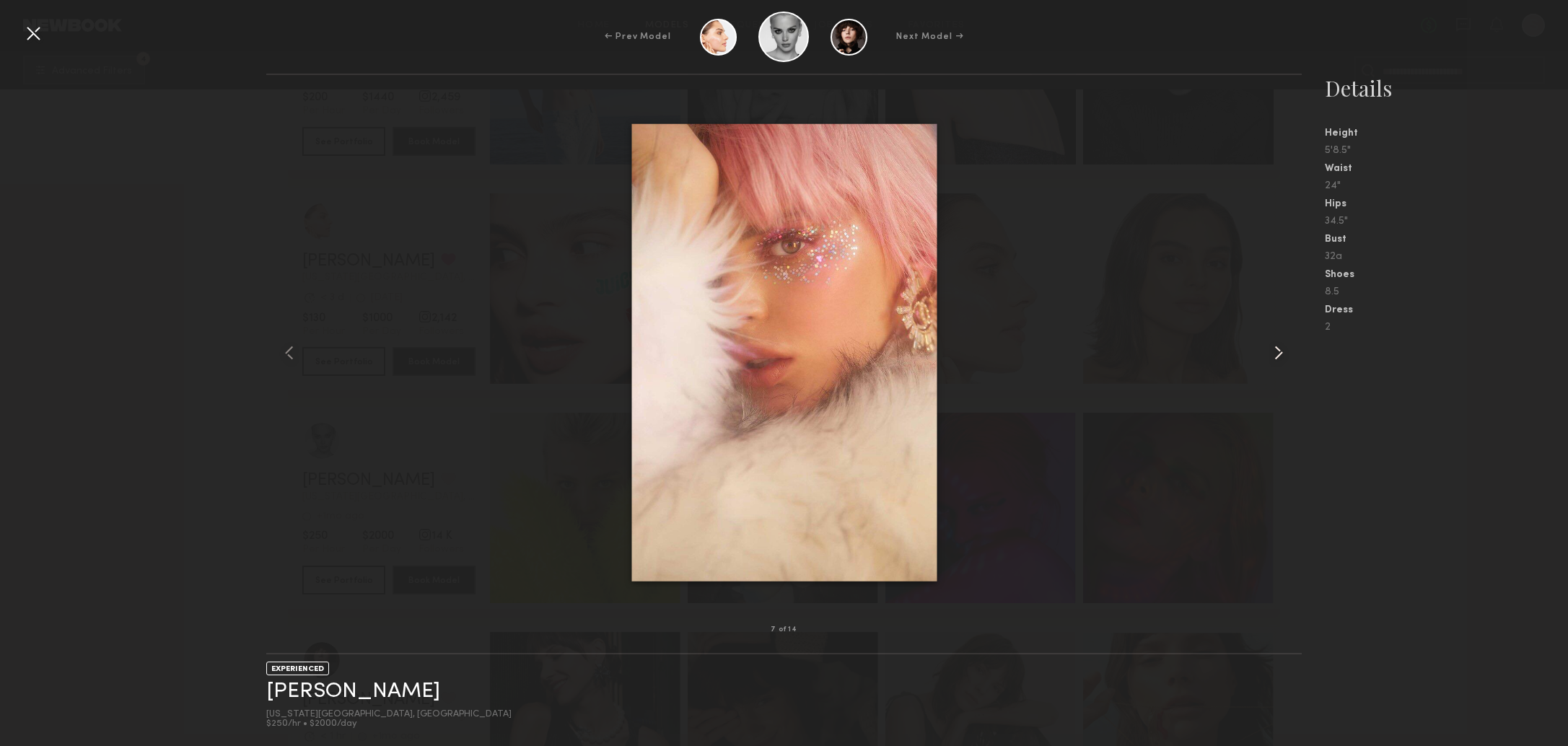
click at [1281, 352] on common-icon at bounding box center [1278, 353] width 23 height 23
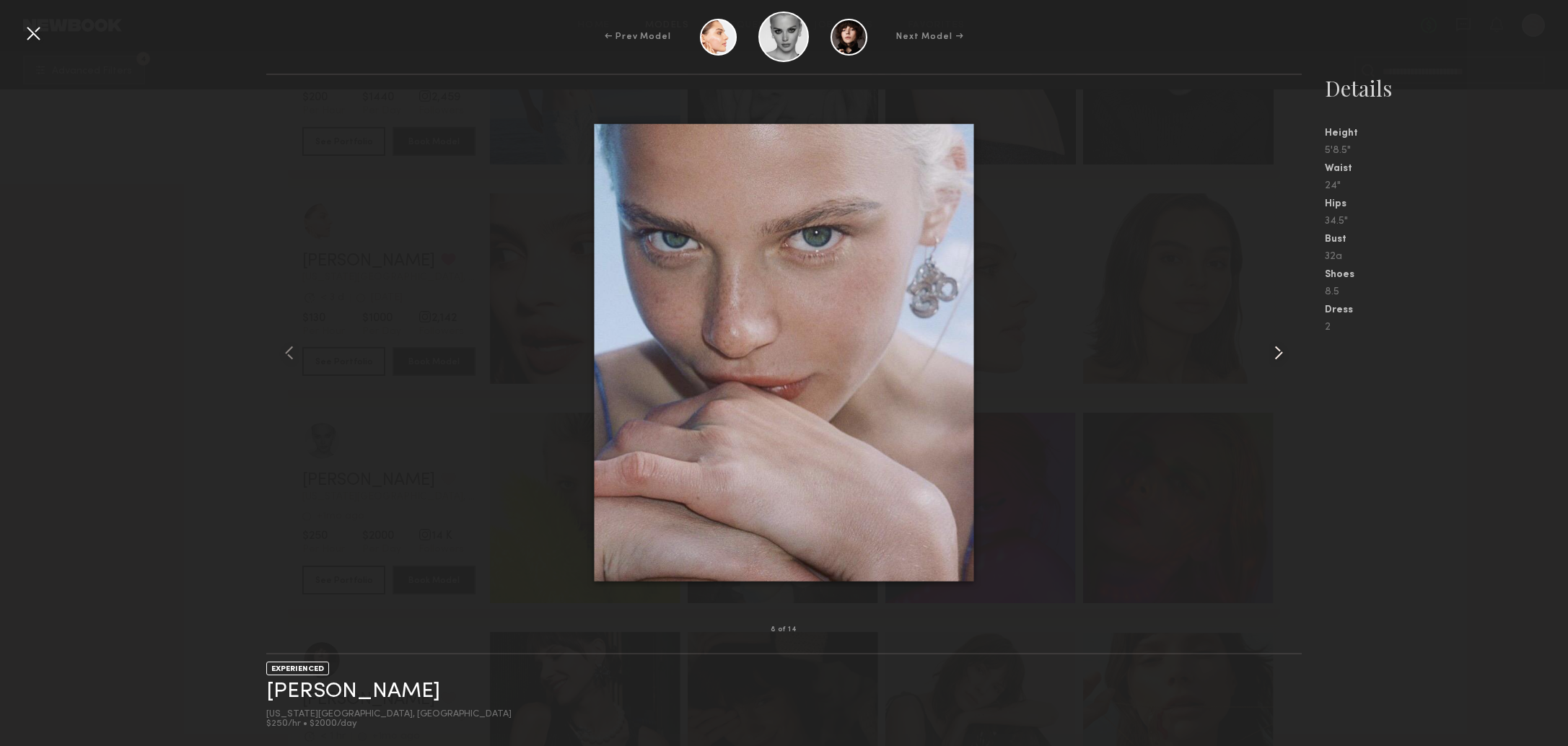
click at [1281, 352] on common-icon at bounding box center [1278, 353] width 23 height 23
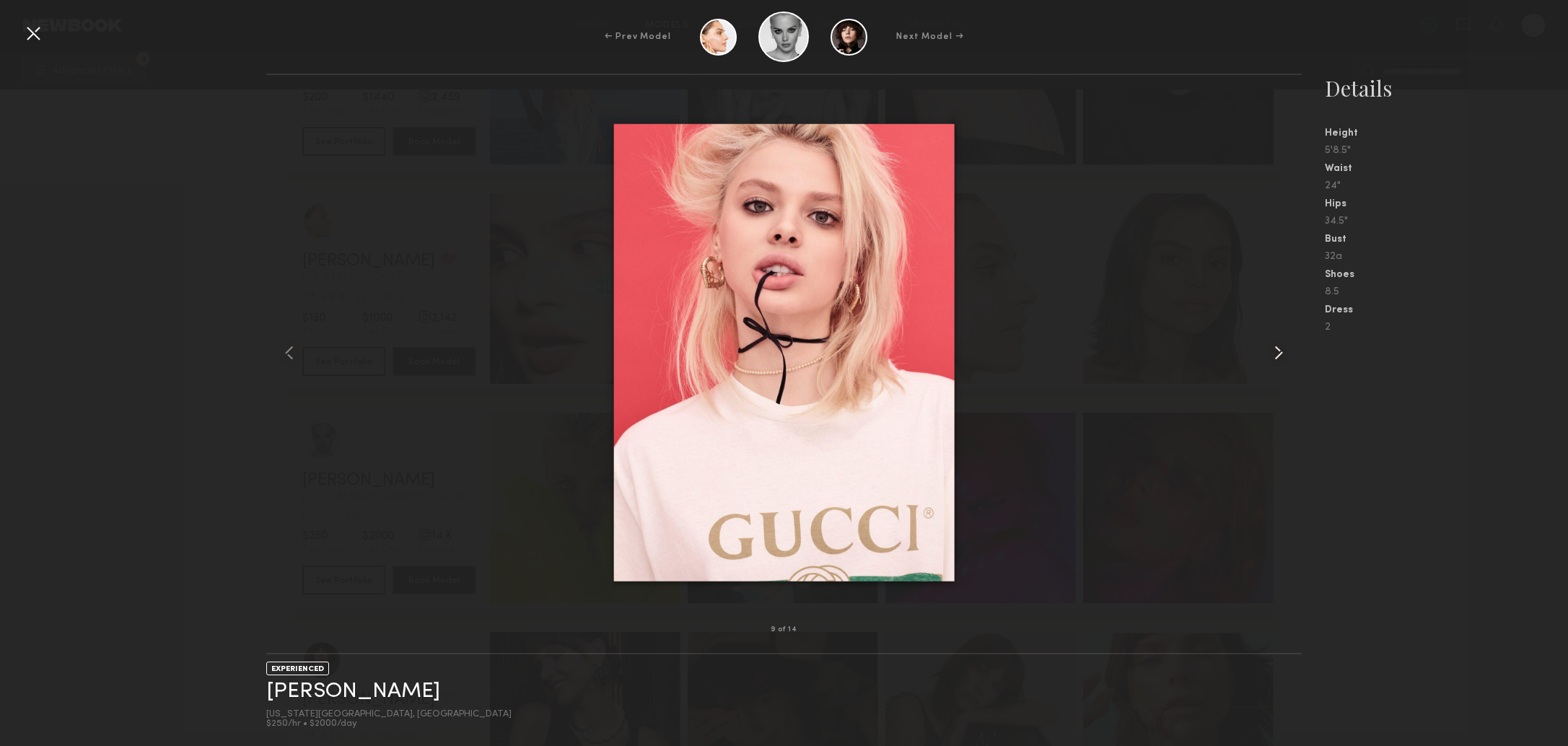
click at [1281, 352] on common-icon at bounding box center [1278, 353] width 23 height 23
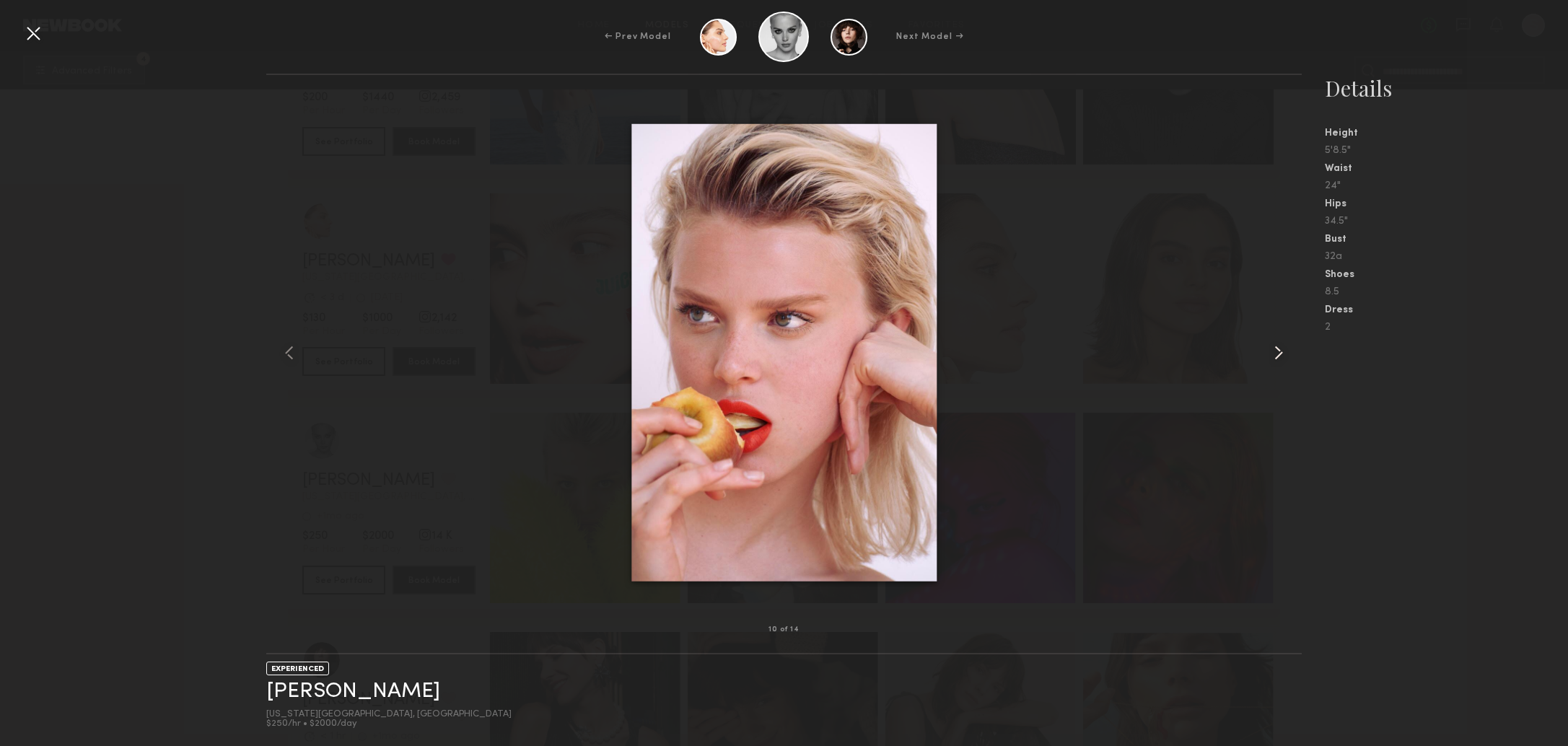
click at [1281, 352] on common-icon at bounding box center [1278, 353] width 23 height 23
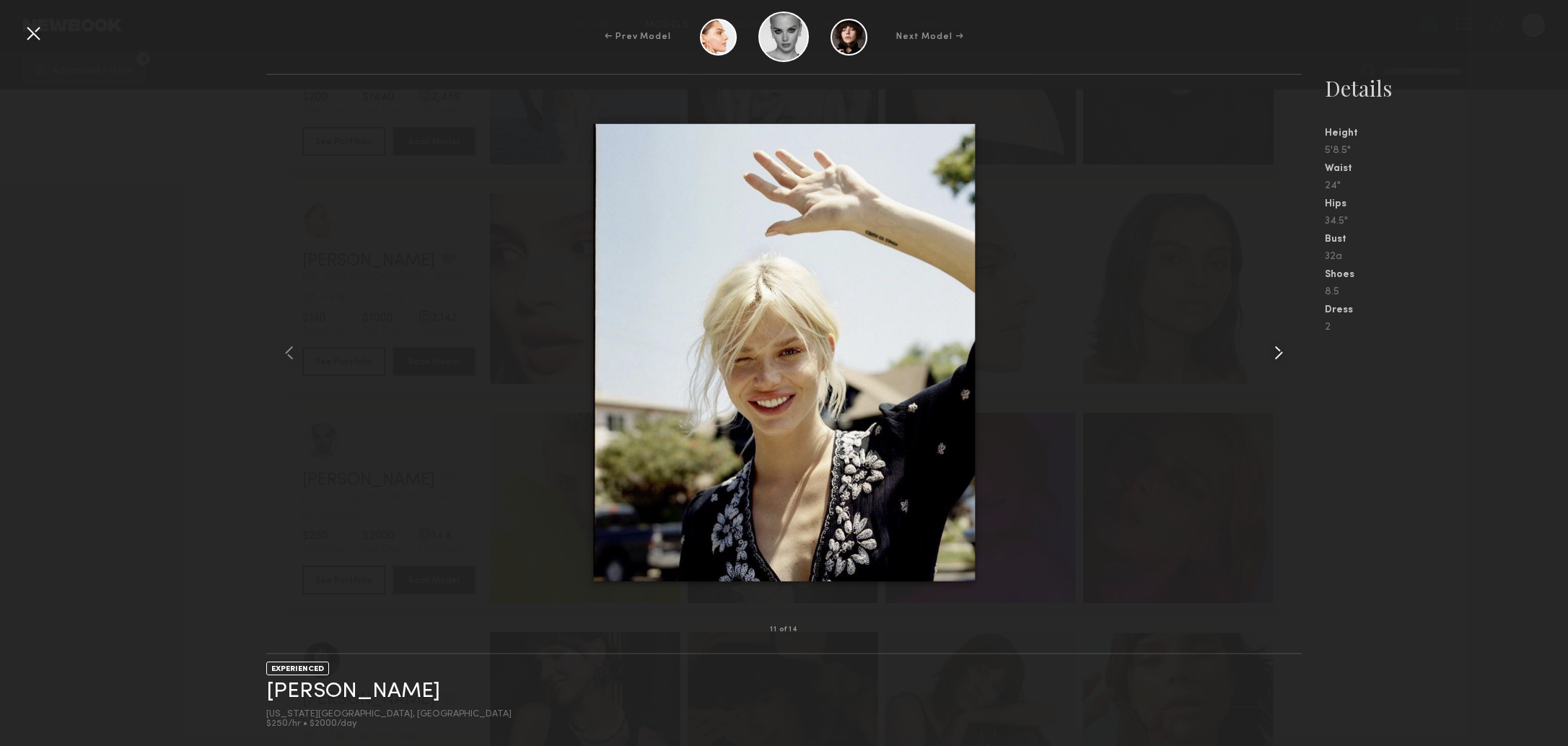
click at [1281, 352] on common-icon at bounding box center [1278, 353] width 23 height 23
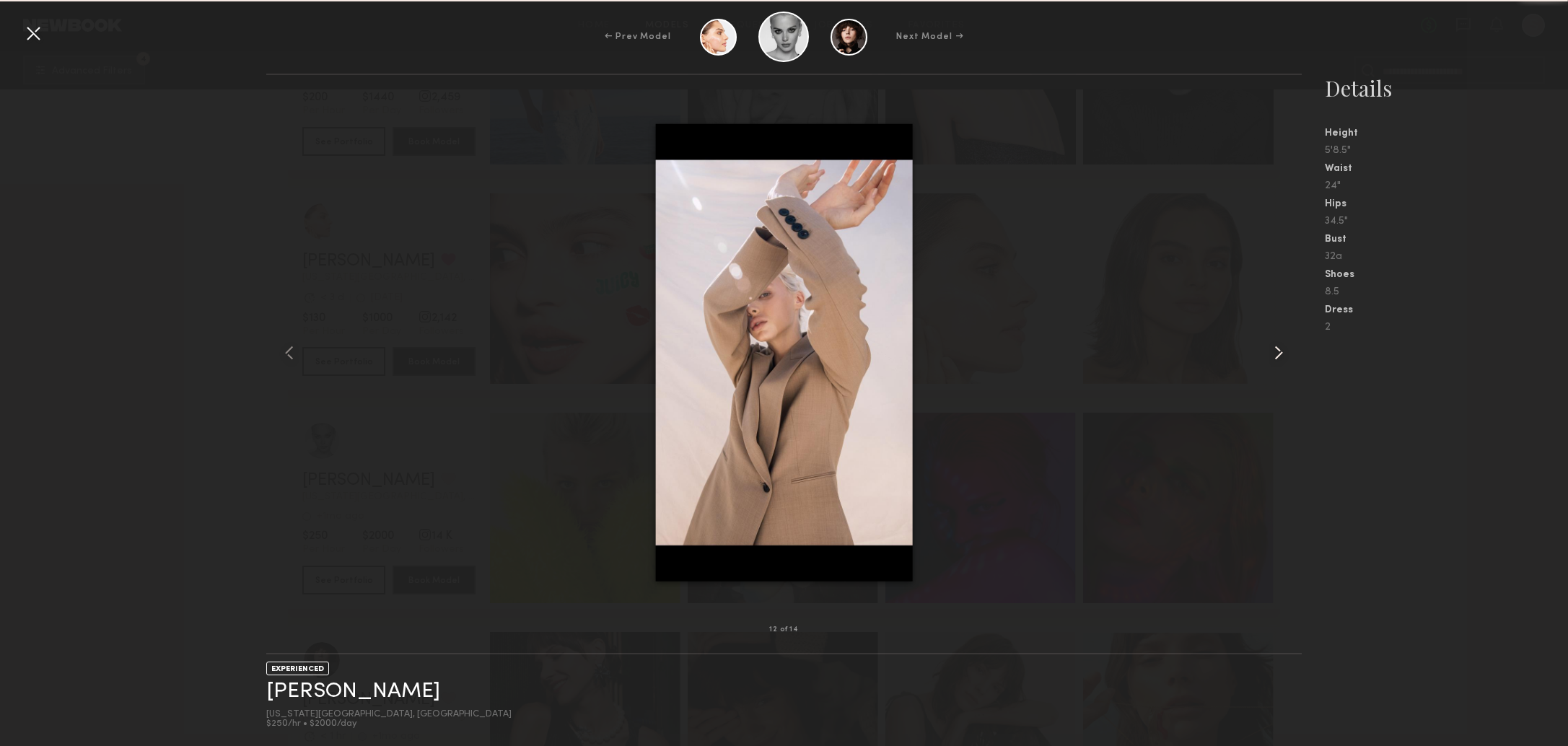
click at [1281, 352] on common-icon at bounding box center [1278, 353] width 23 height 23
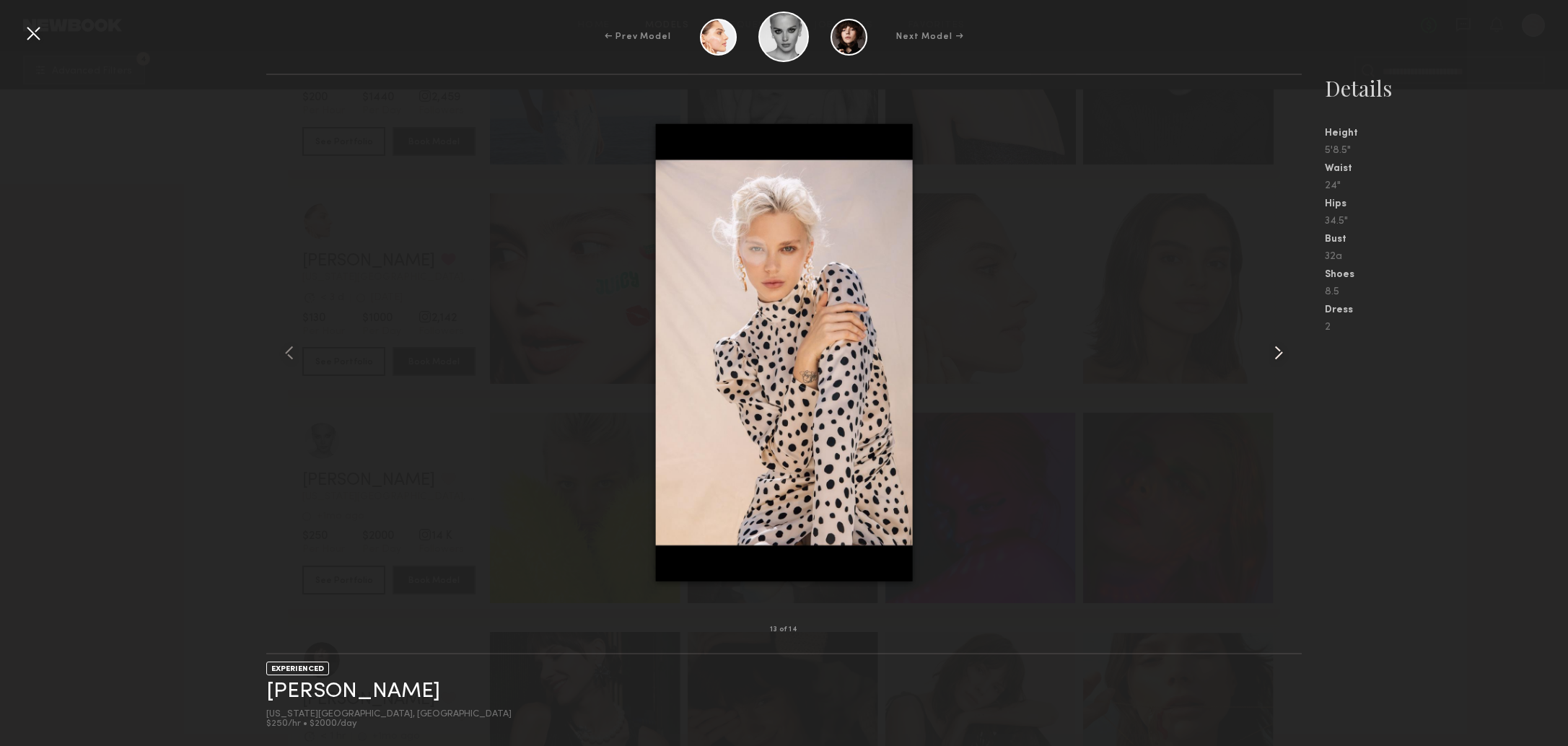
click at [1281, 352] on common-icon at bounding box center [1278, 353] width 23 height 23
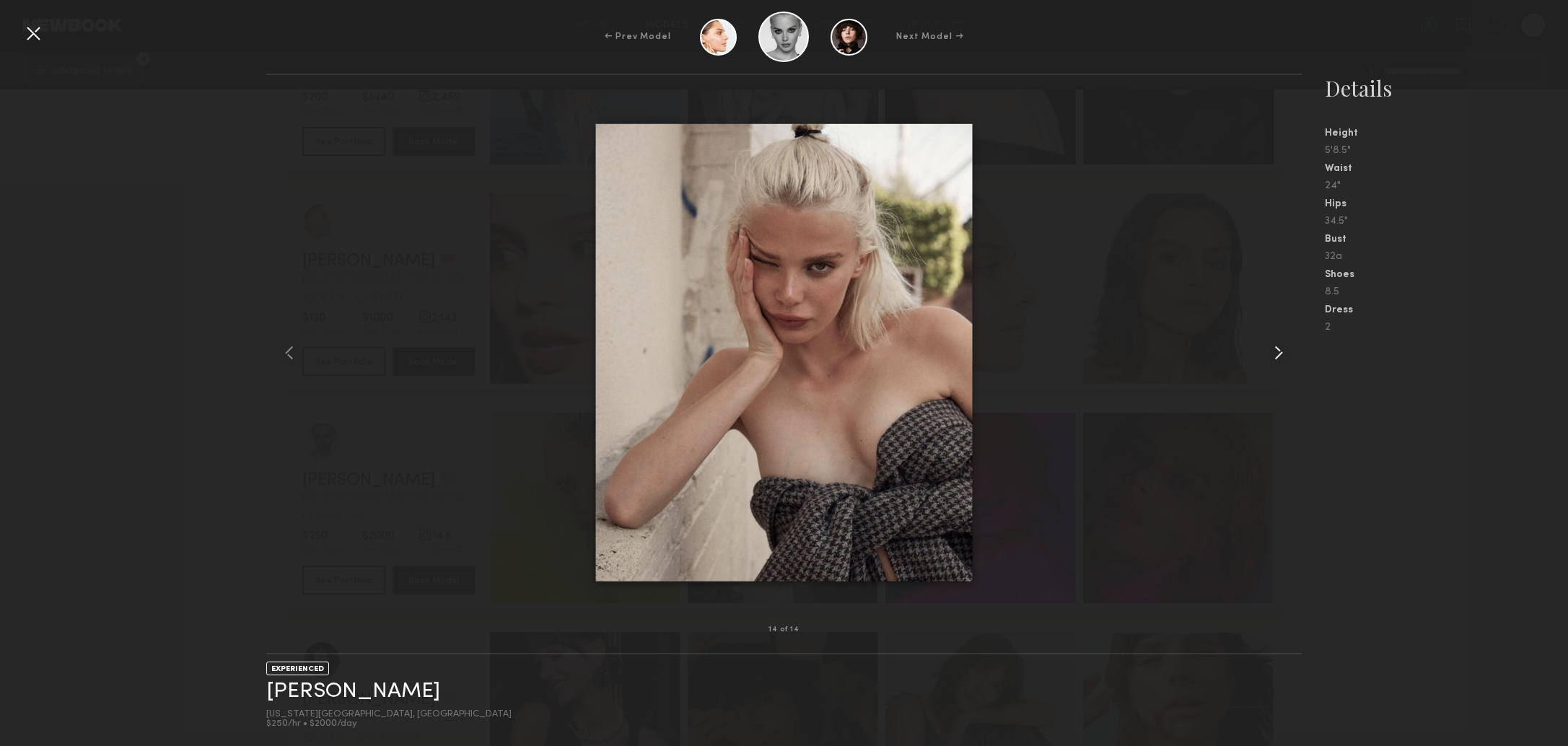
click at [1281, 352] on common-icon at bounding box center [1278, 353] width 23 height 23
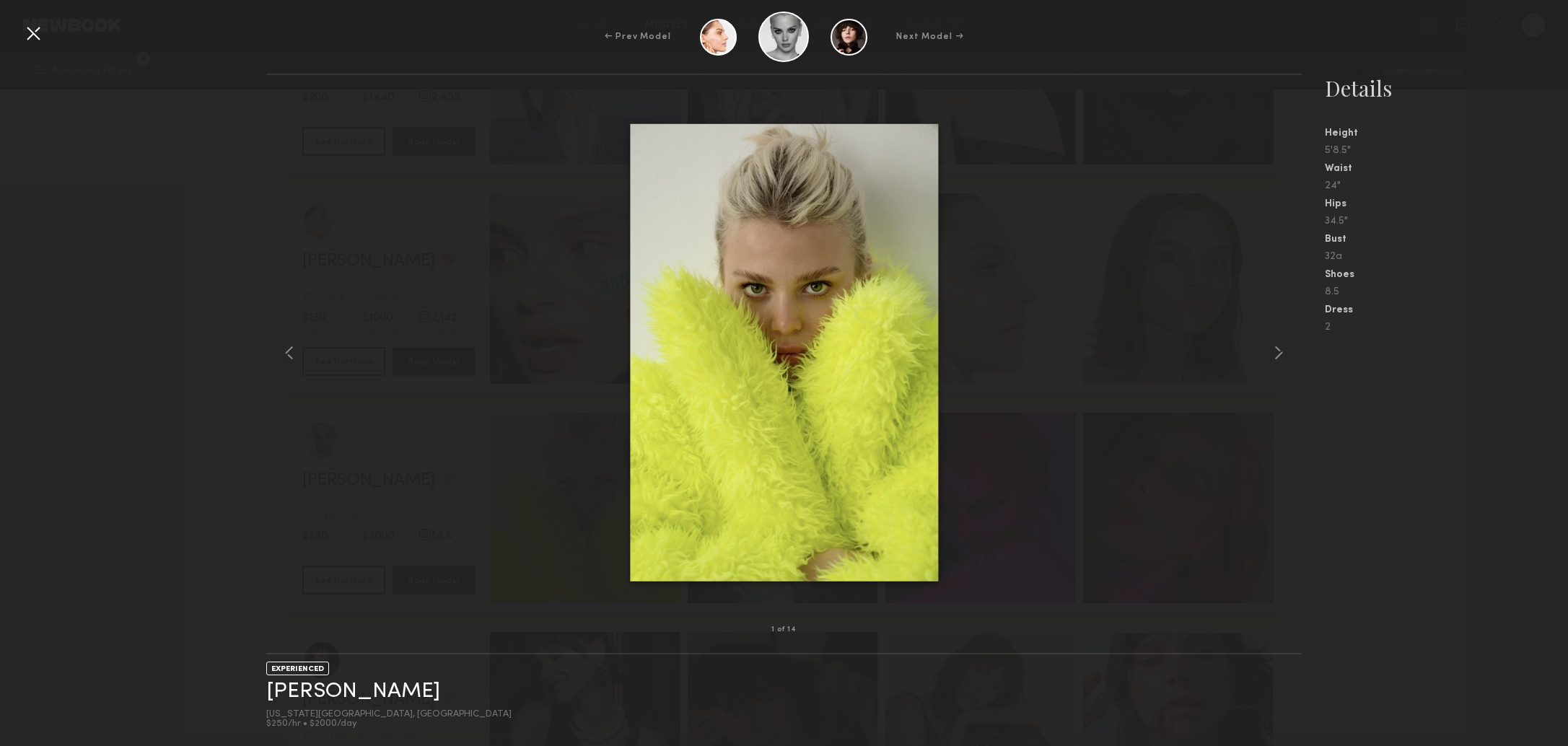
click at [28, 32] on div at bounding box center [33, 33] width 23 height 23
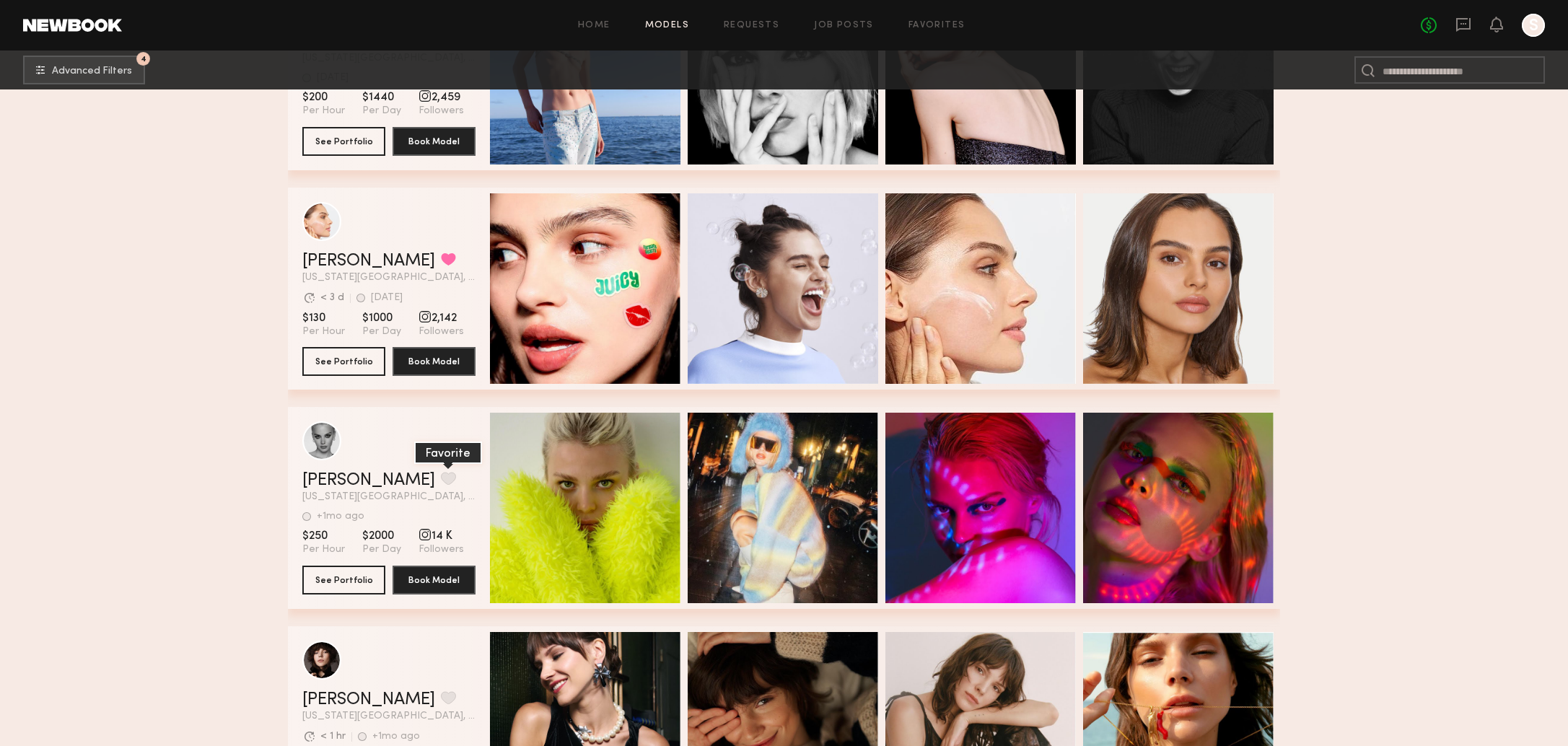
click at [441, 478] on button "grid" at bounding box center [448, 478] width 15 height 13
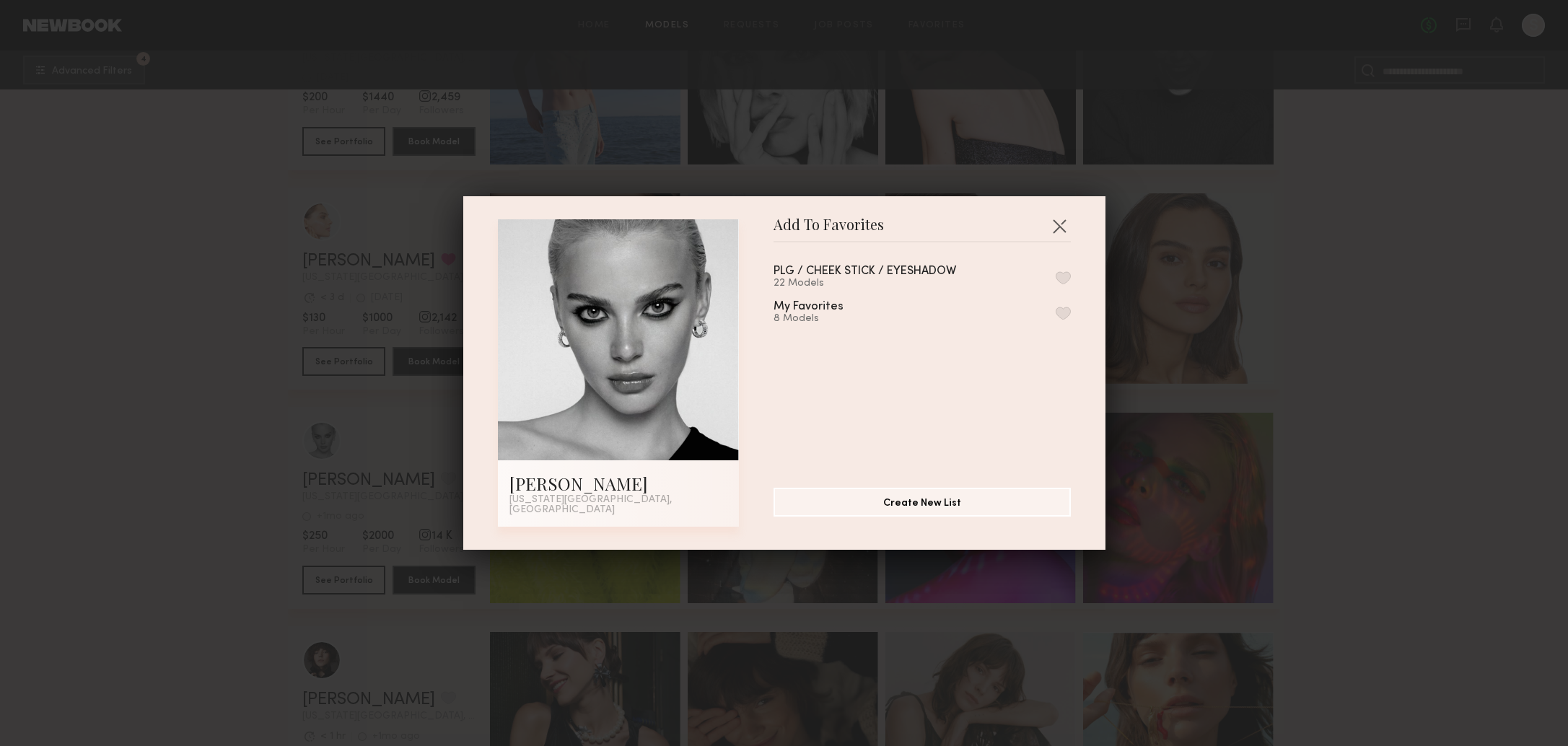
click at [1067, 280] on button "button" at bounding box center [1063, 277] width 15 height 13
click at [1347, 476] on div "Add To Favorites [PERSON_NAME] [US_STATE][GEOGRAPHIC_DATA], [GEOGRAPHIC_DATA] A…" at bounding box center [784, 373] width 1568 height 746
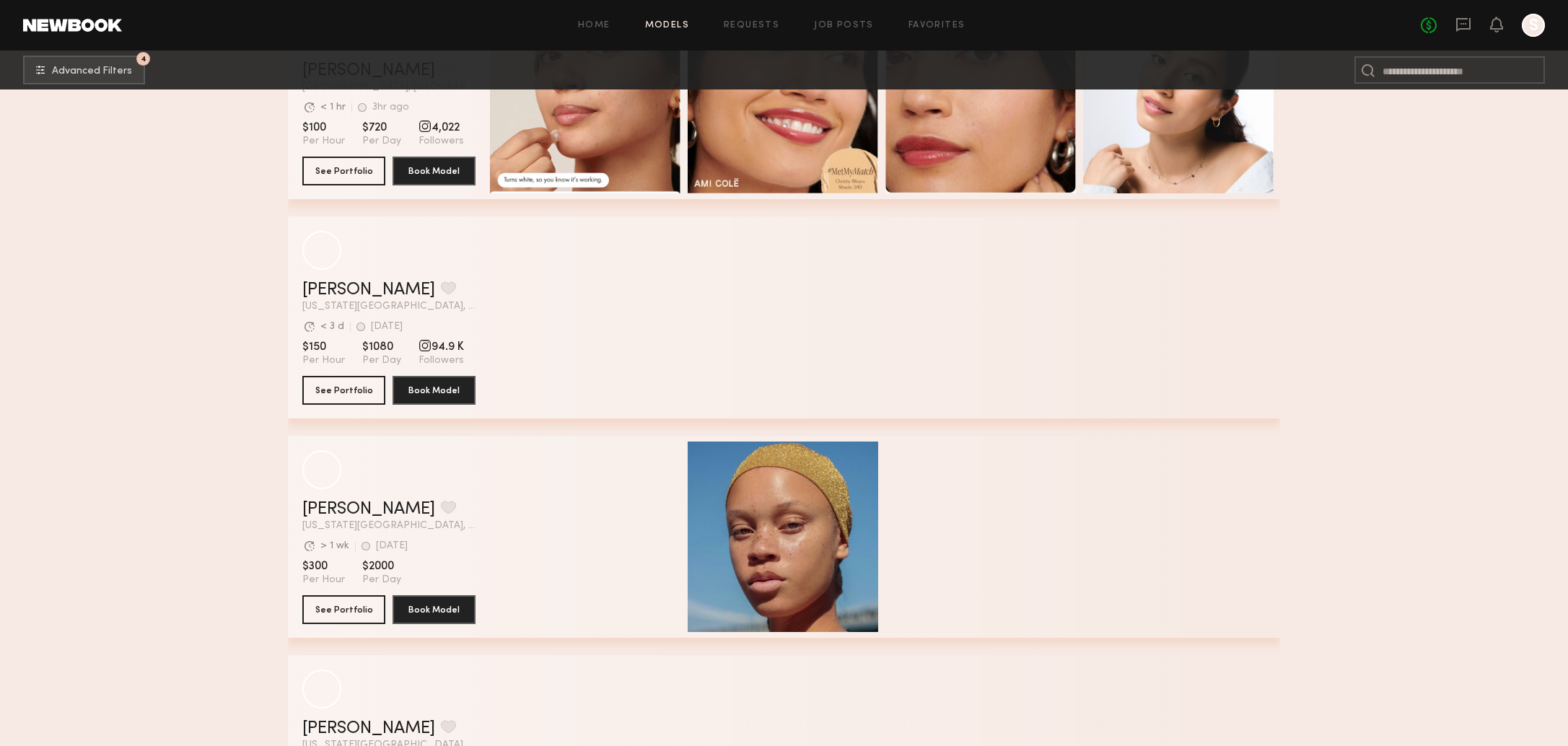
scroll to position [34760, 0]
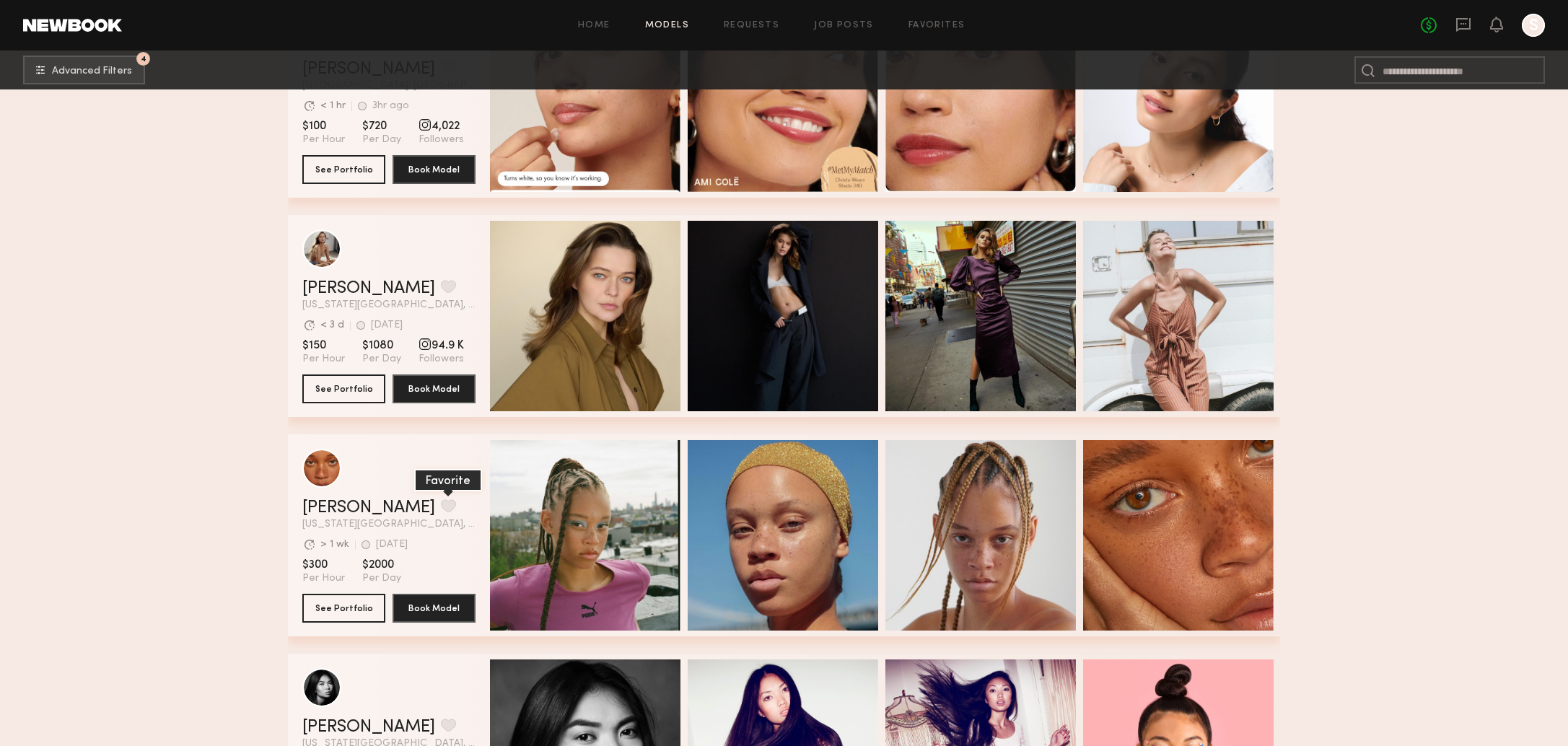
click at [441, 508] on button "grid" at bounding box center [448, 506] width 15 height 13
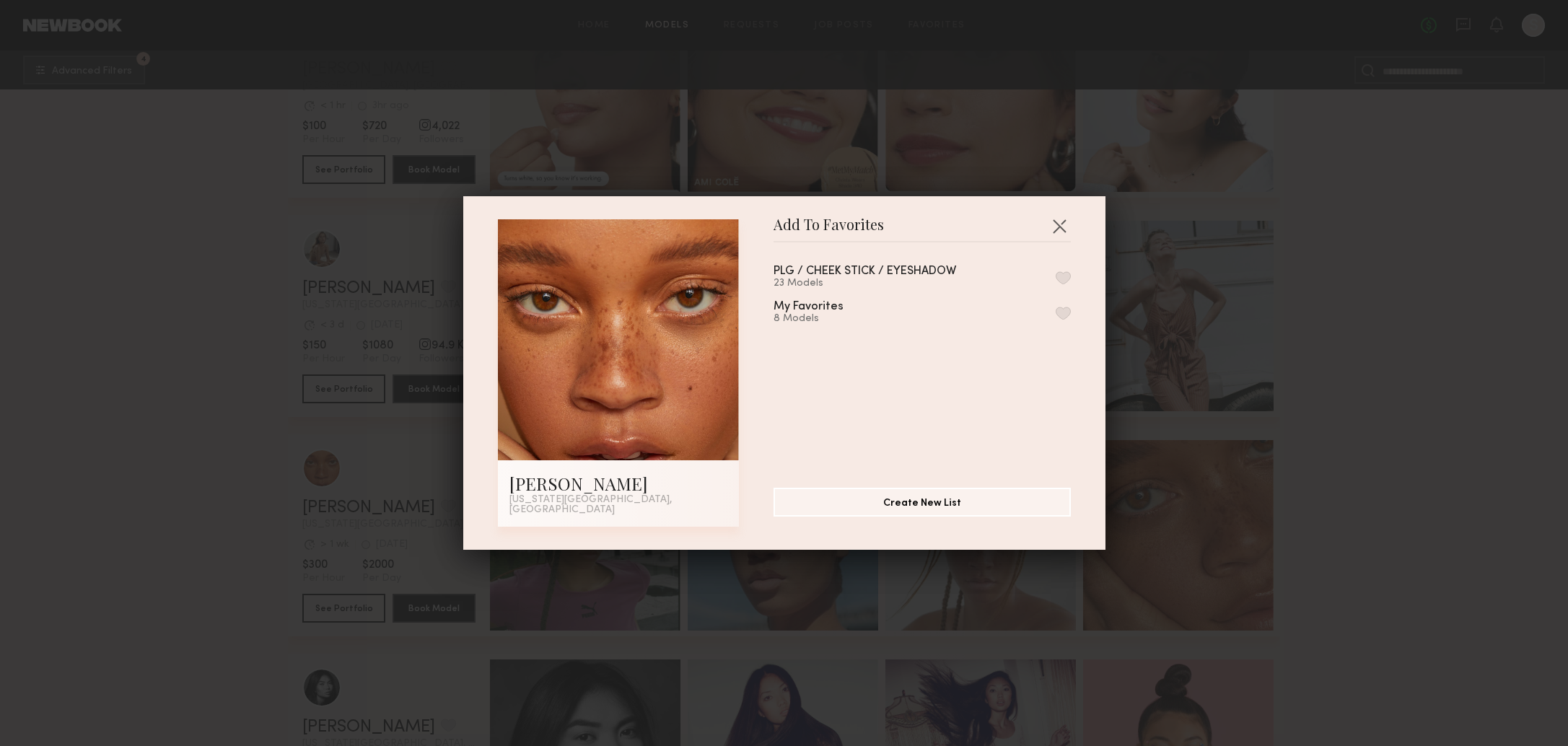
click at [1065, 284] on button "button" at bounding box center [1063, 277] width 15 height 13
click at [1060, 232] on button "button" at bounding box center [1059, 225] width 23 height 23
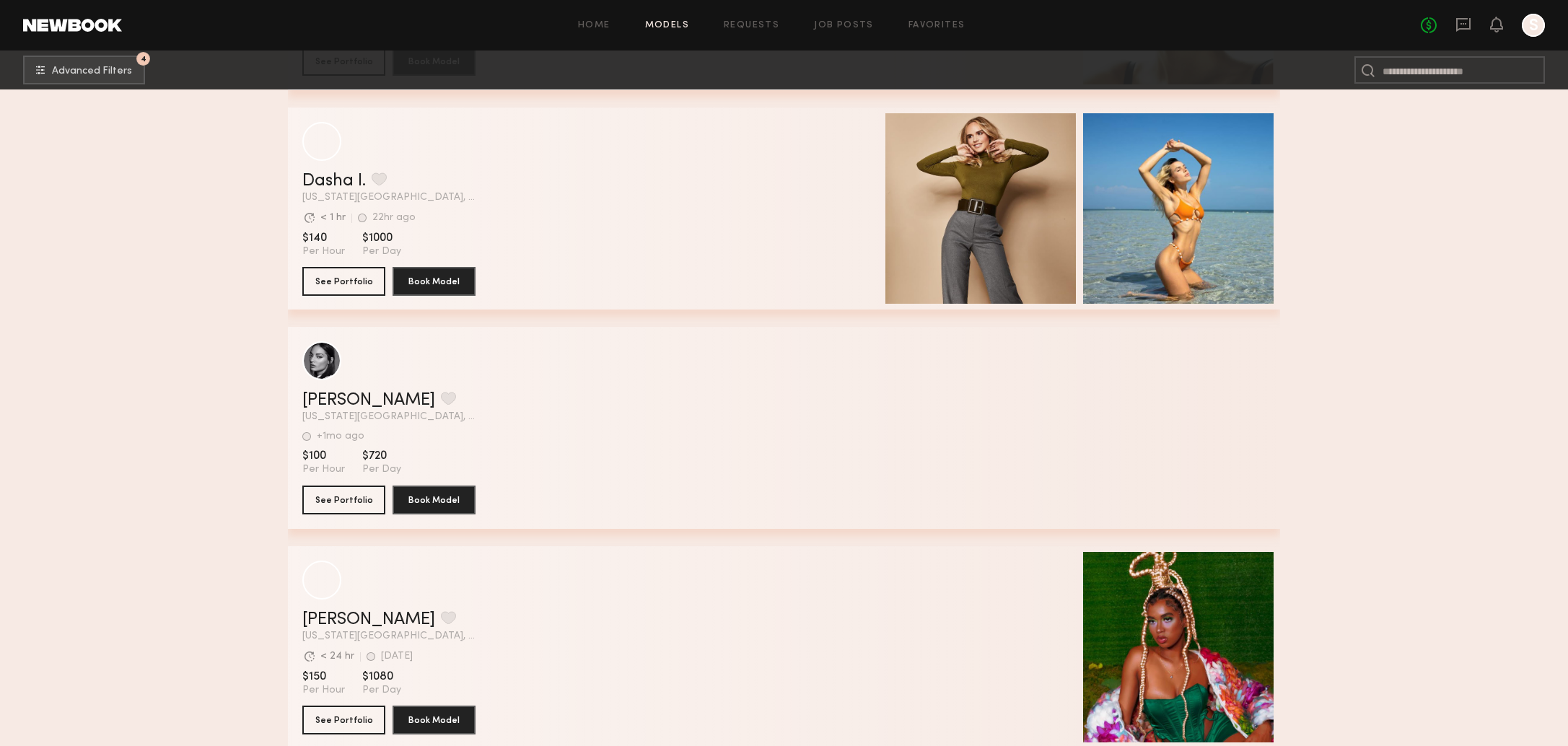
scroll to position [37717, 0]
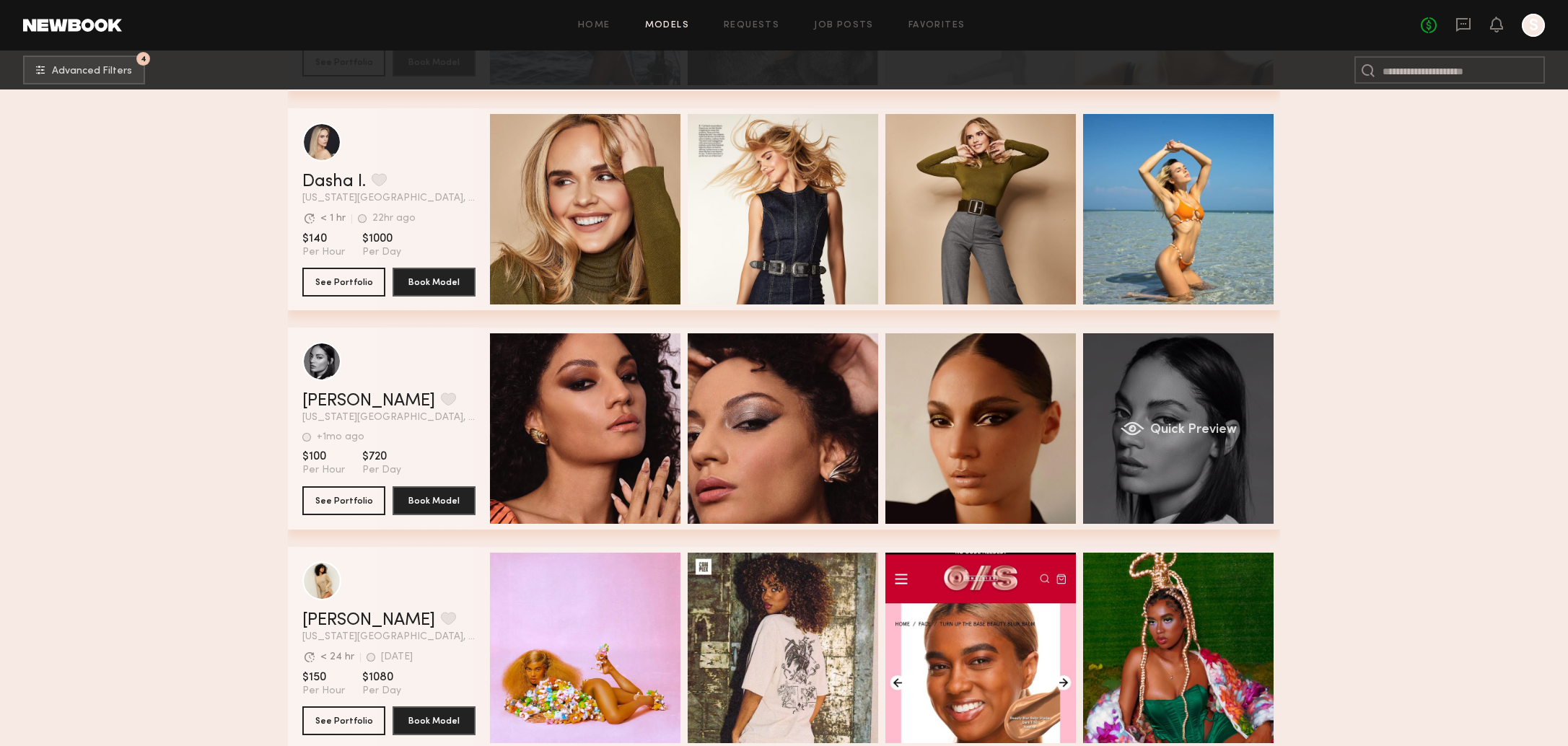
click at [1141, 478] on div "Quick Preview" at bounding box center [1178, 429] width 191 height 191
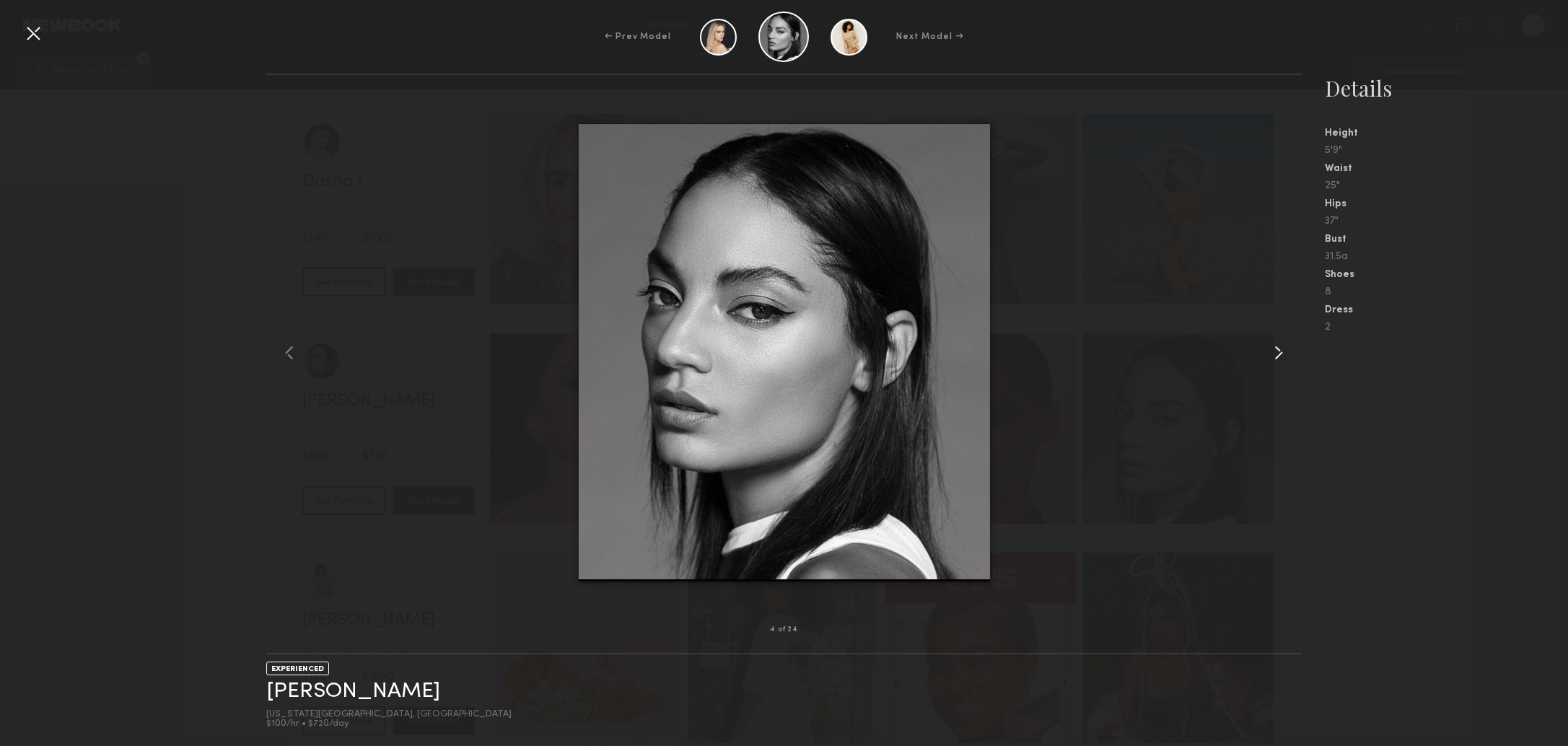
click at [1269, 362] on common-icon at bounding box center [1278, 353] width 23 height 23
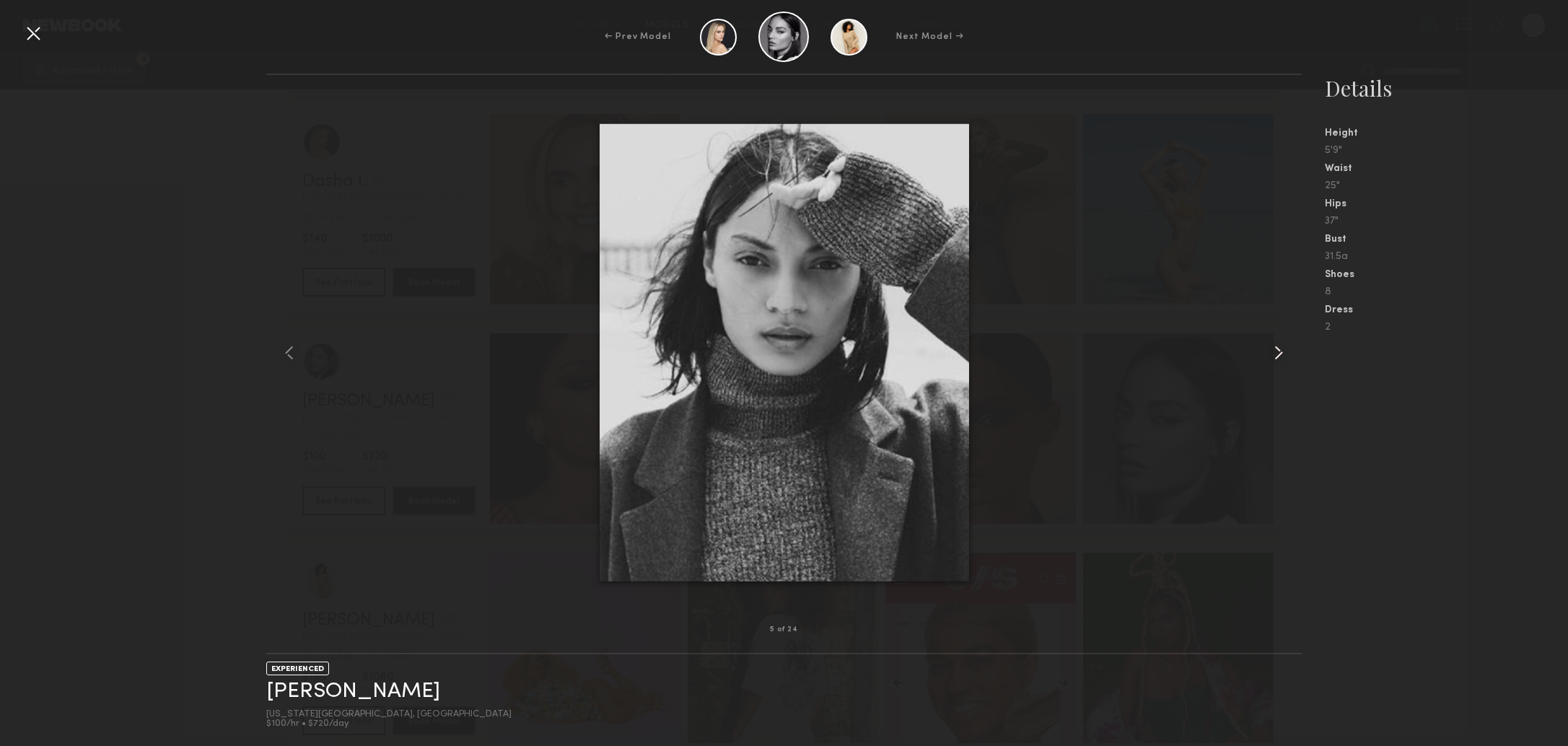
click at [1269, 362] on common-icon at bounding box center [1278, 353] width 23 height 23
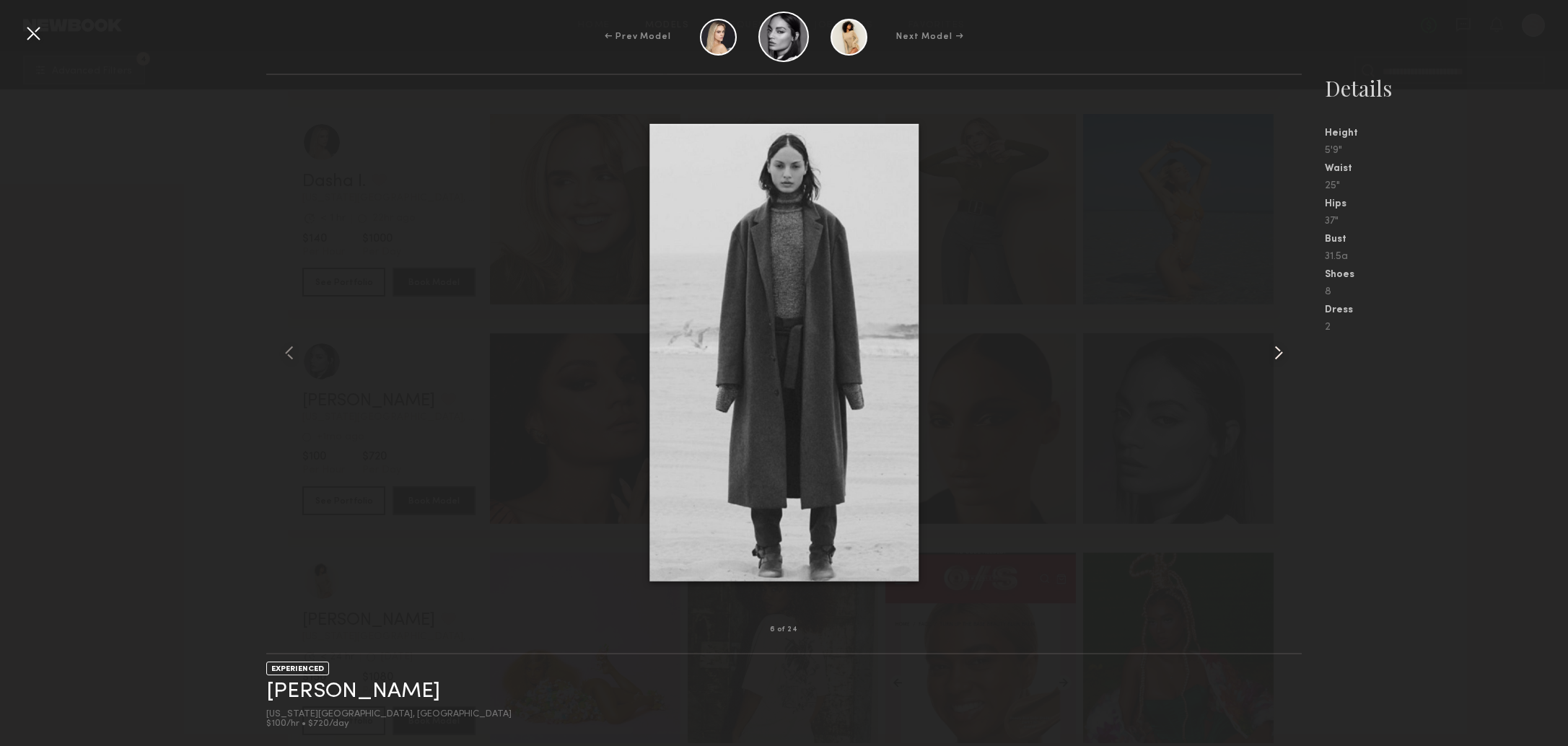
click at [1269, 362] on common-icon at bounding box center [1278, 353] width 23 height 23
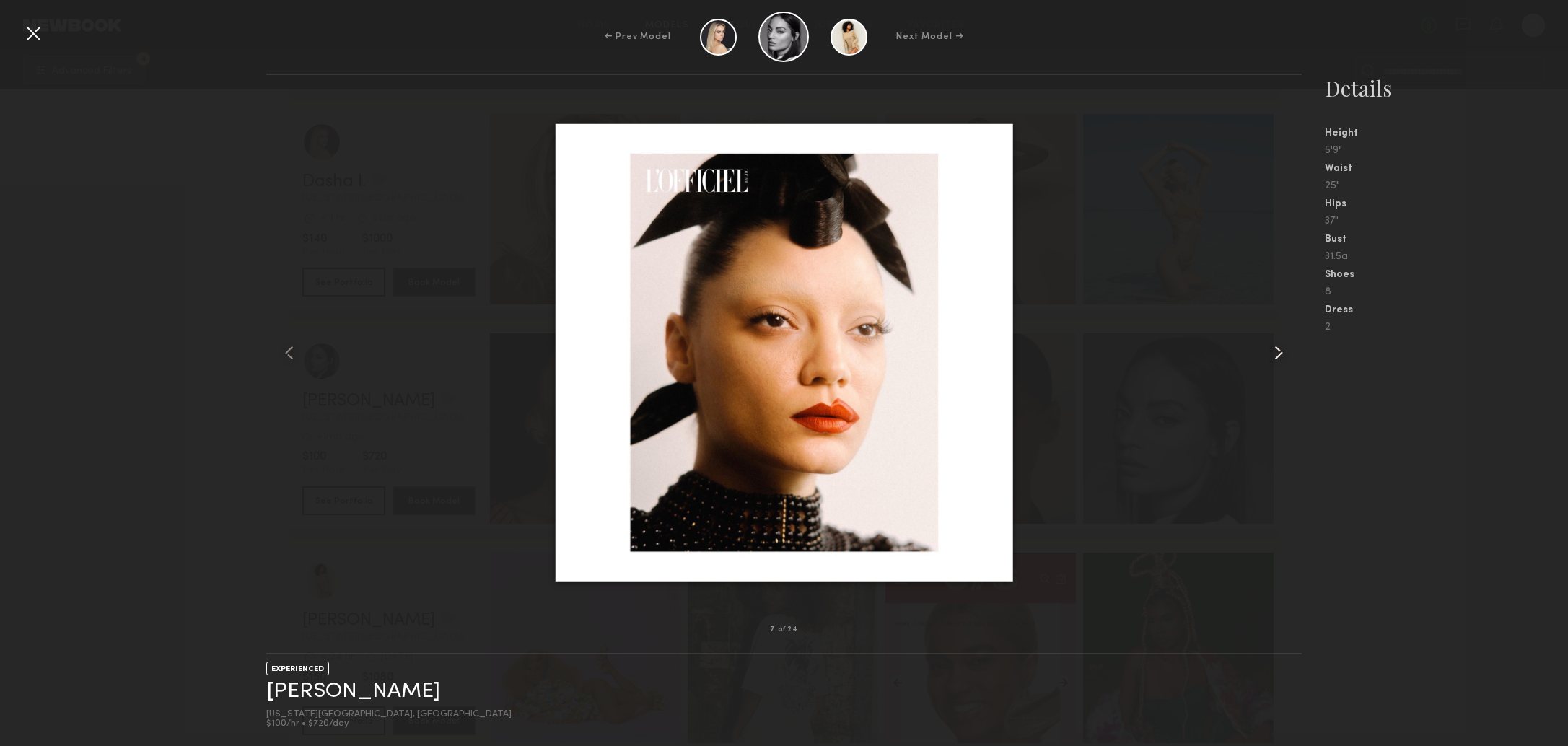
click at [1269, 362] on common-icon at bounding box center [1278, 353] width 23 height 23
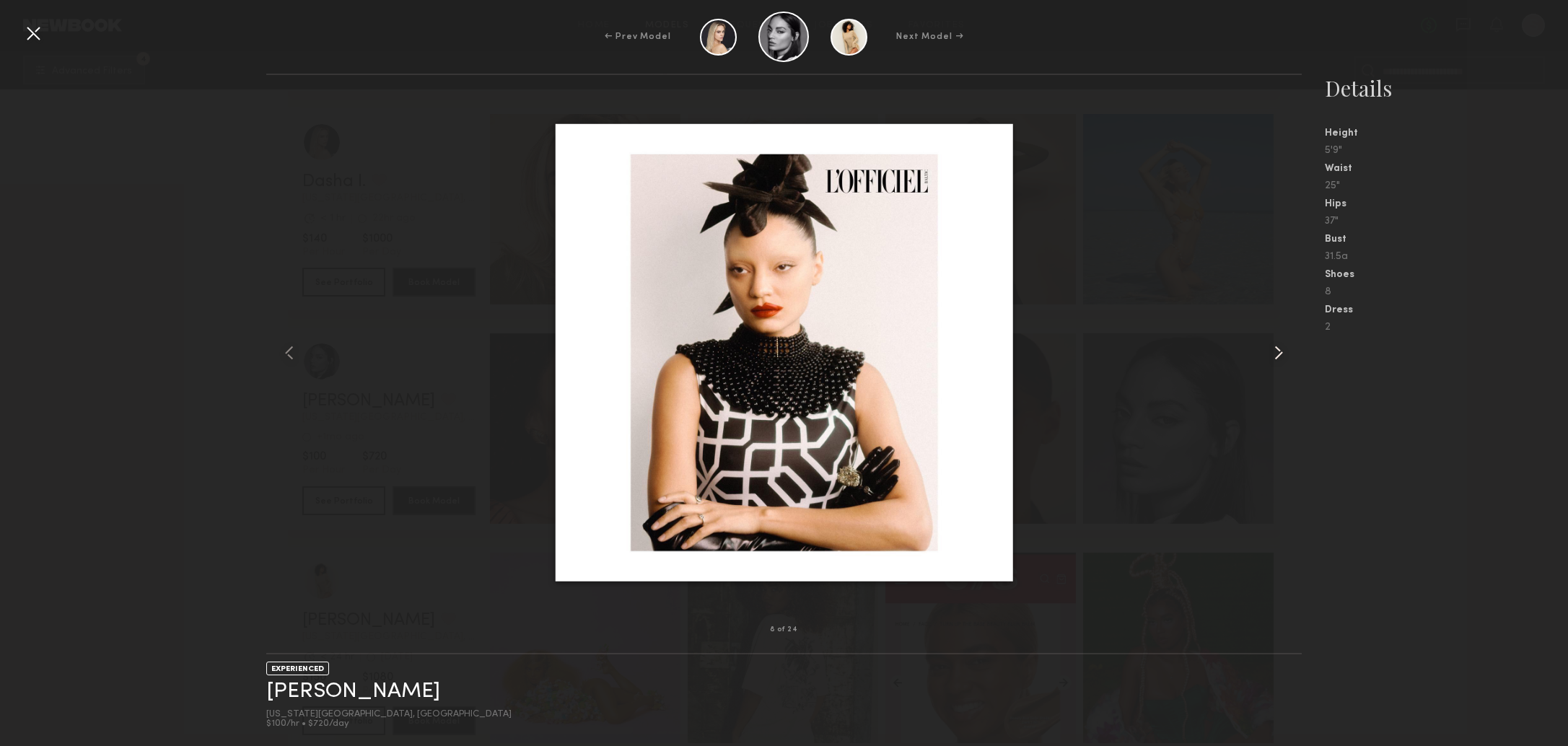
click at [1269, 362] on common-icon at bounding box center [1278, 353] width 23 height 23
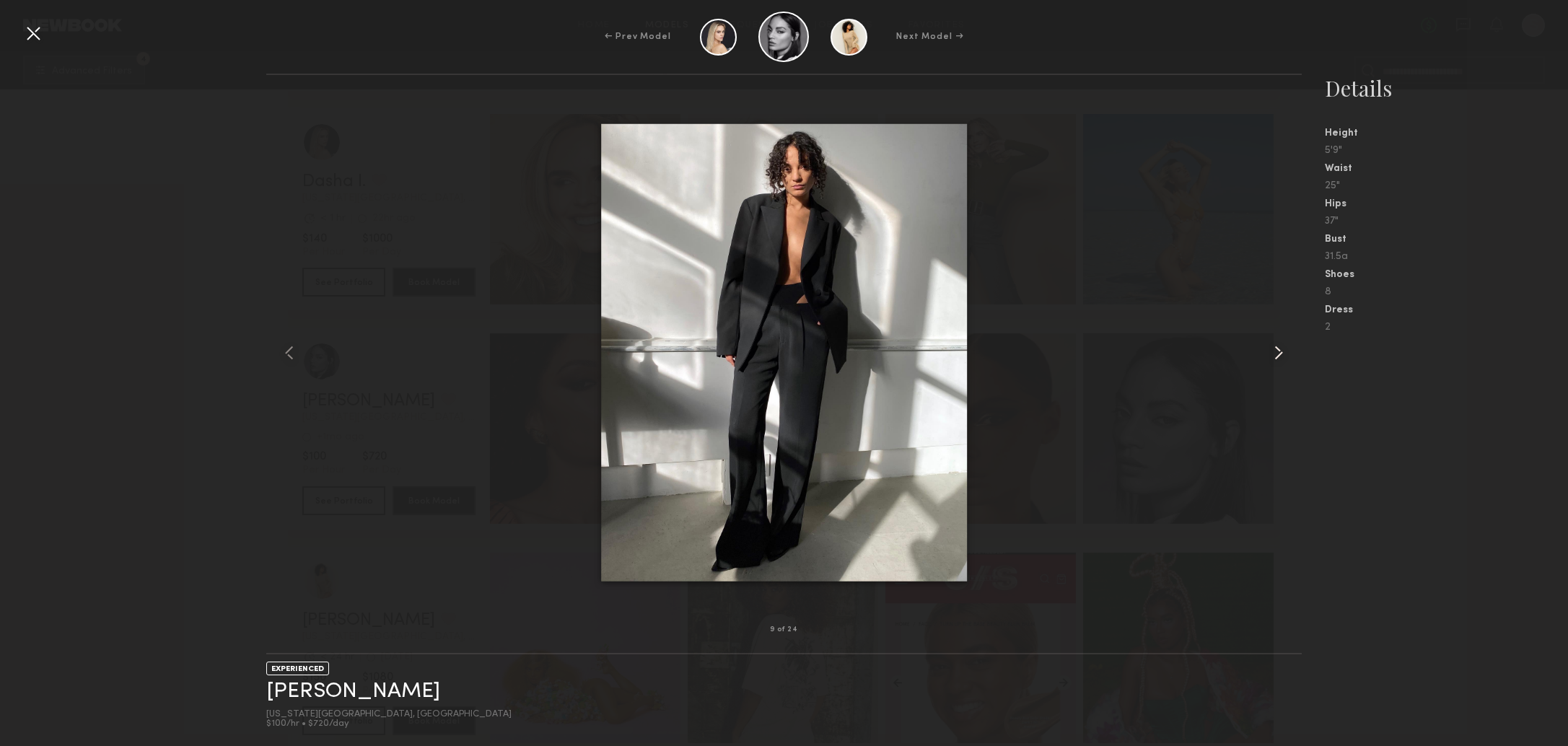
click at [1269, 362] on common-icon at bounding box center [1278, 353] width 23 height 23
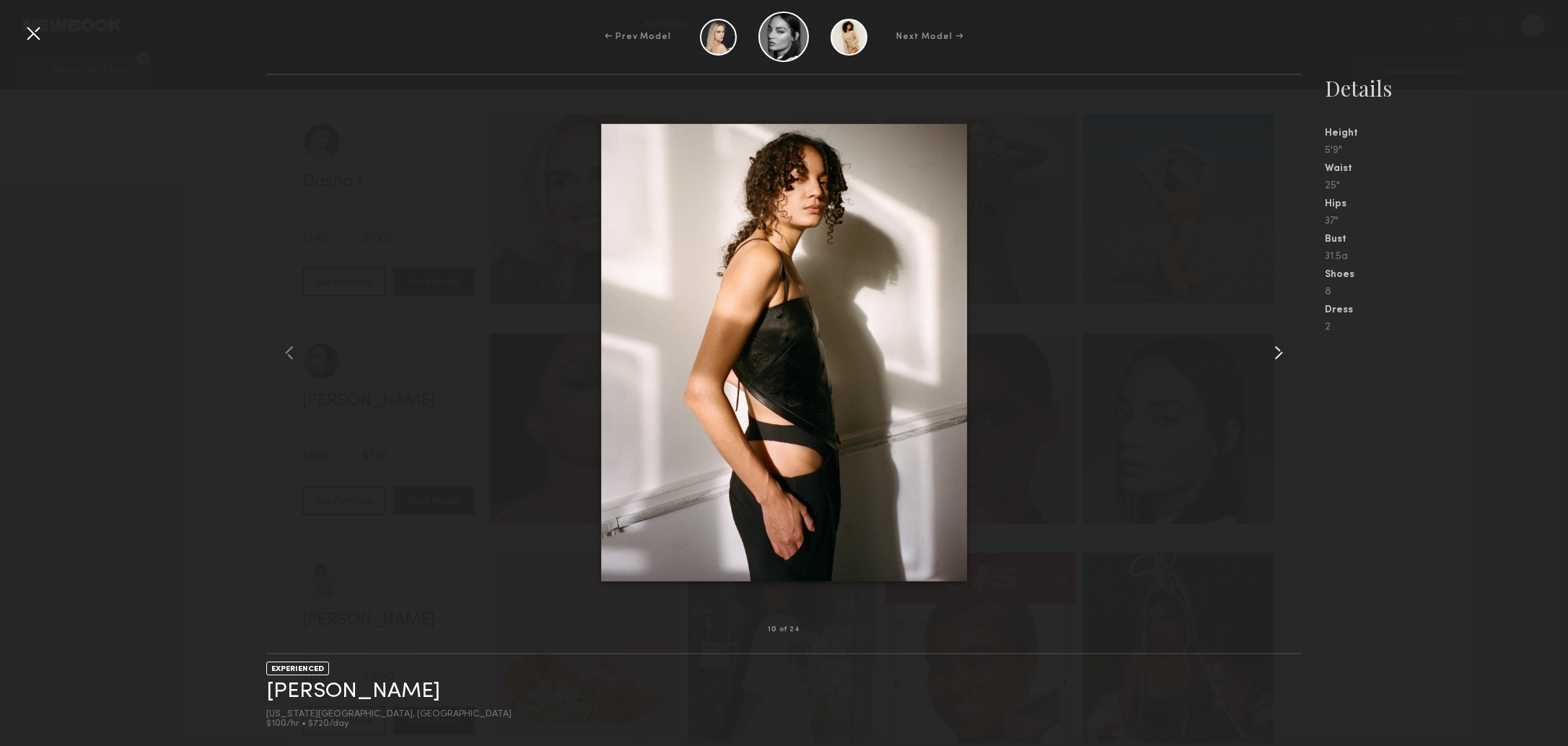
click at [1269, 362] on common-icon at bounding box center [1278, 353] width 23 height 23
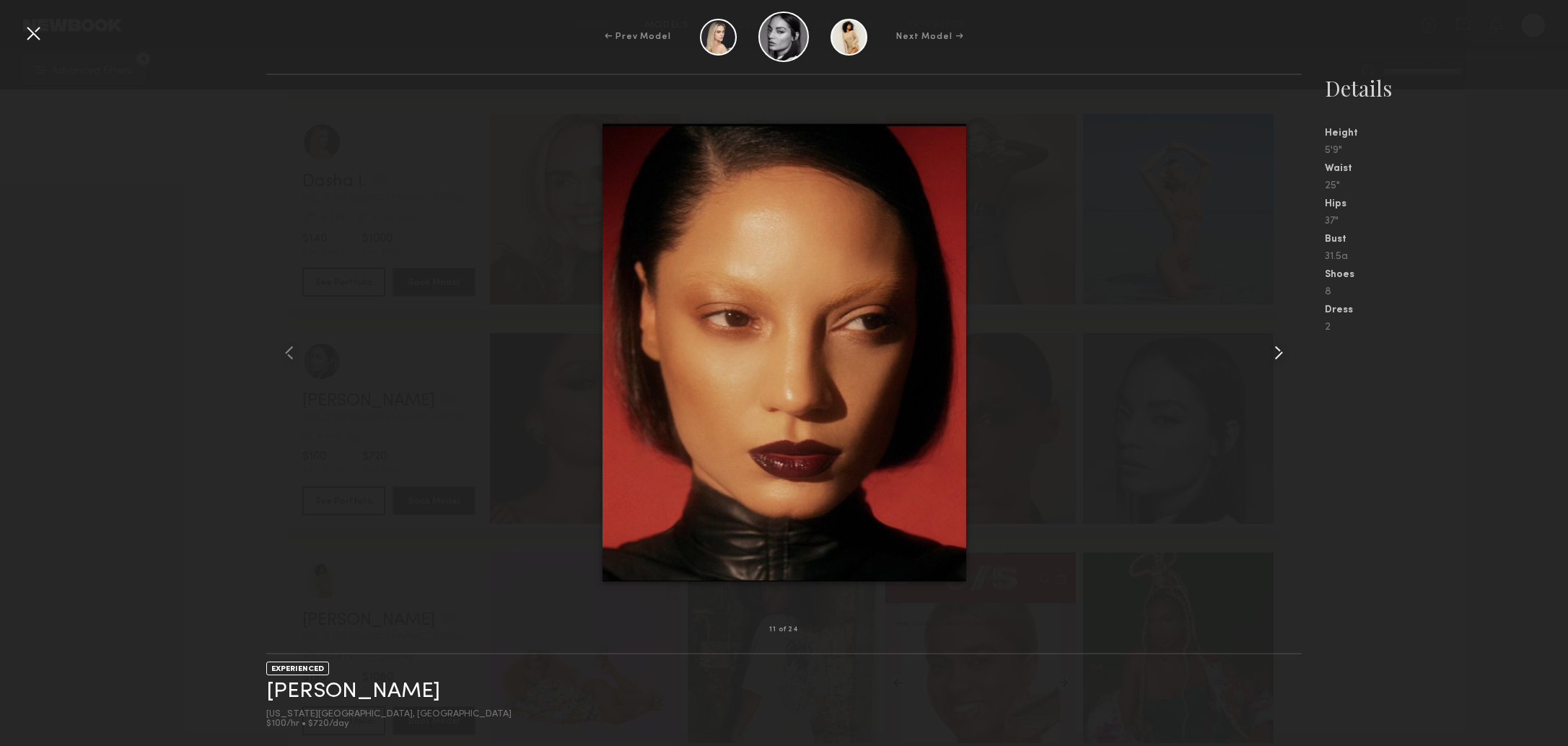
click at [1269, 362] on common-icon at bounding box center [1278, 353] width 23 height 23
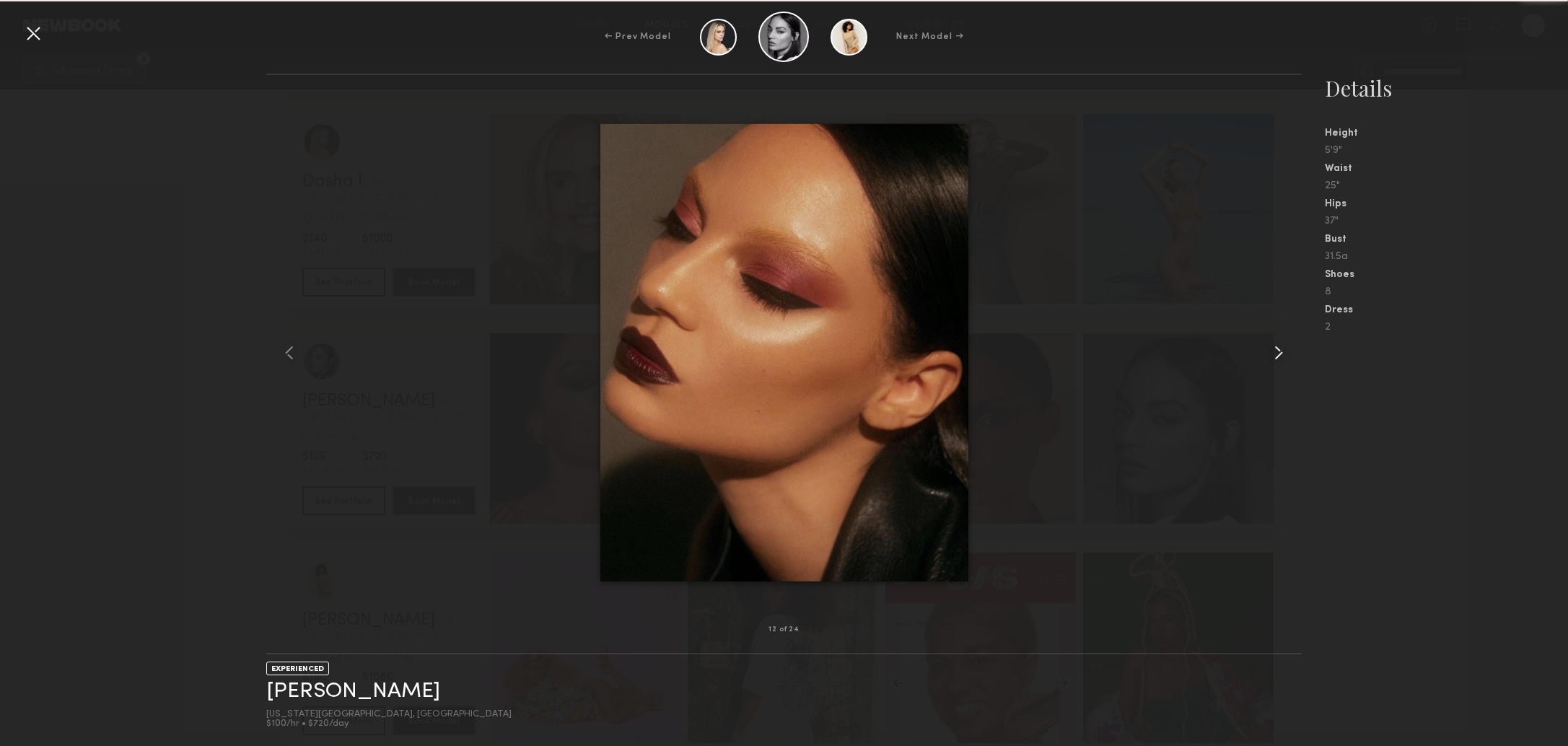
click at [1269, 362] on common-icon at bounding box center [1278, 353] width 23 height 23
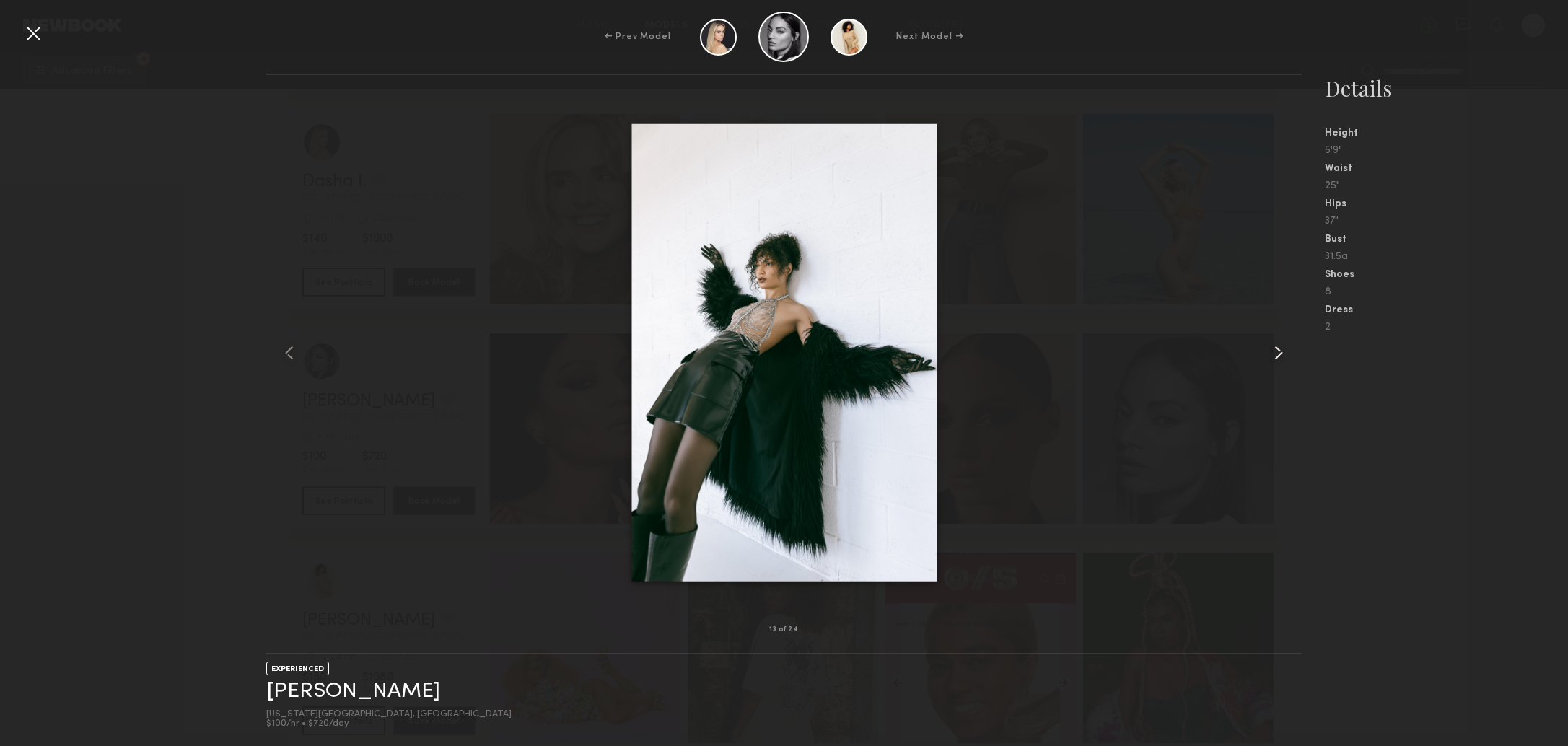
click at [1269, 362] on common-icon at bounding box center [1278, 353] width 23 height 23
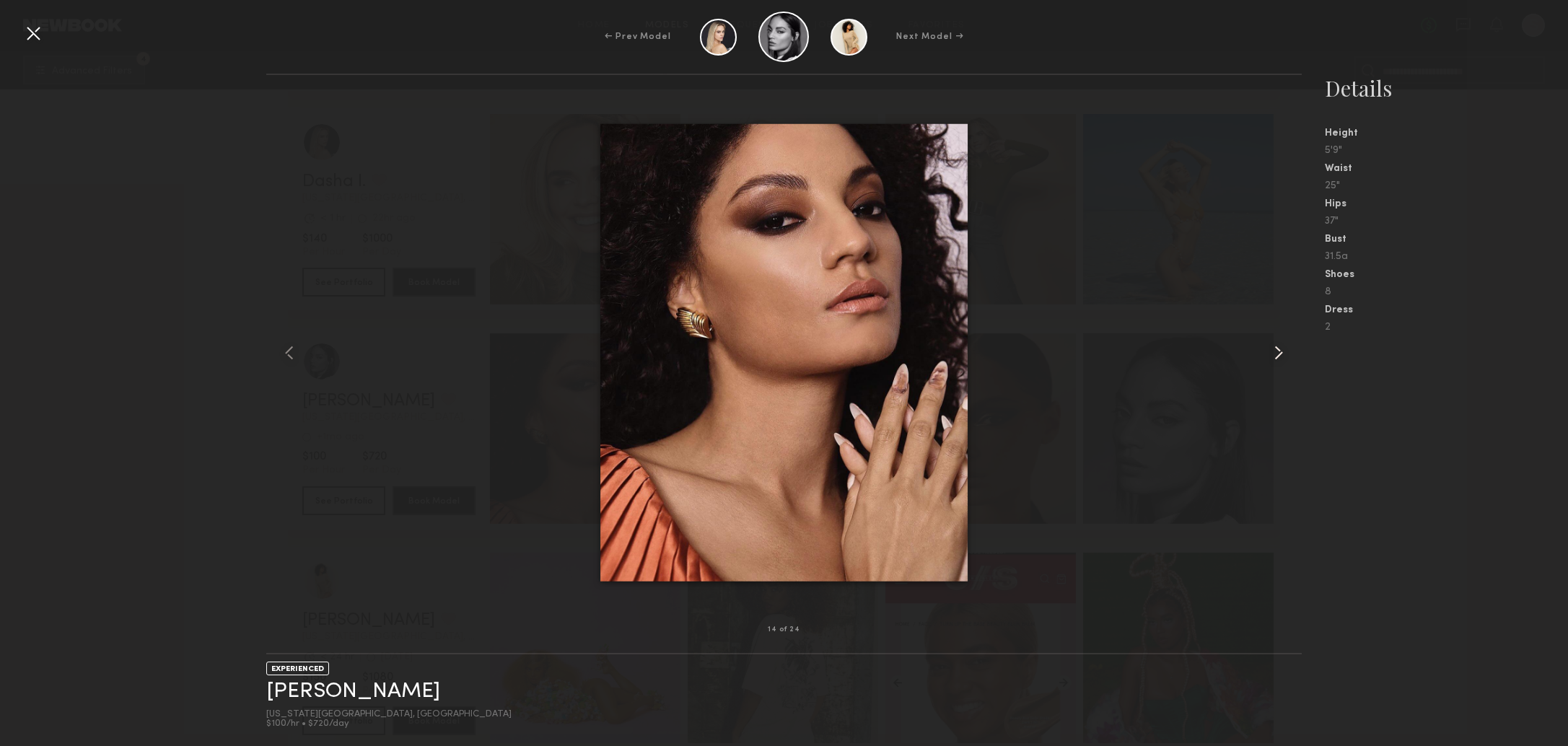
click at [1269, 362] on common-icon at bounding box center [1278, 353] width 23 height 23
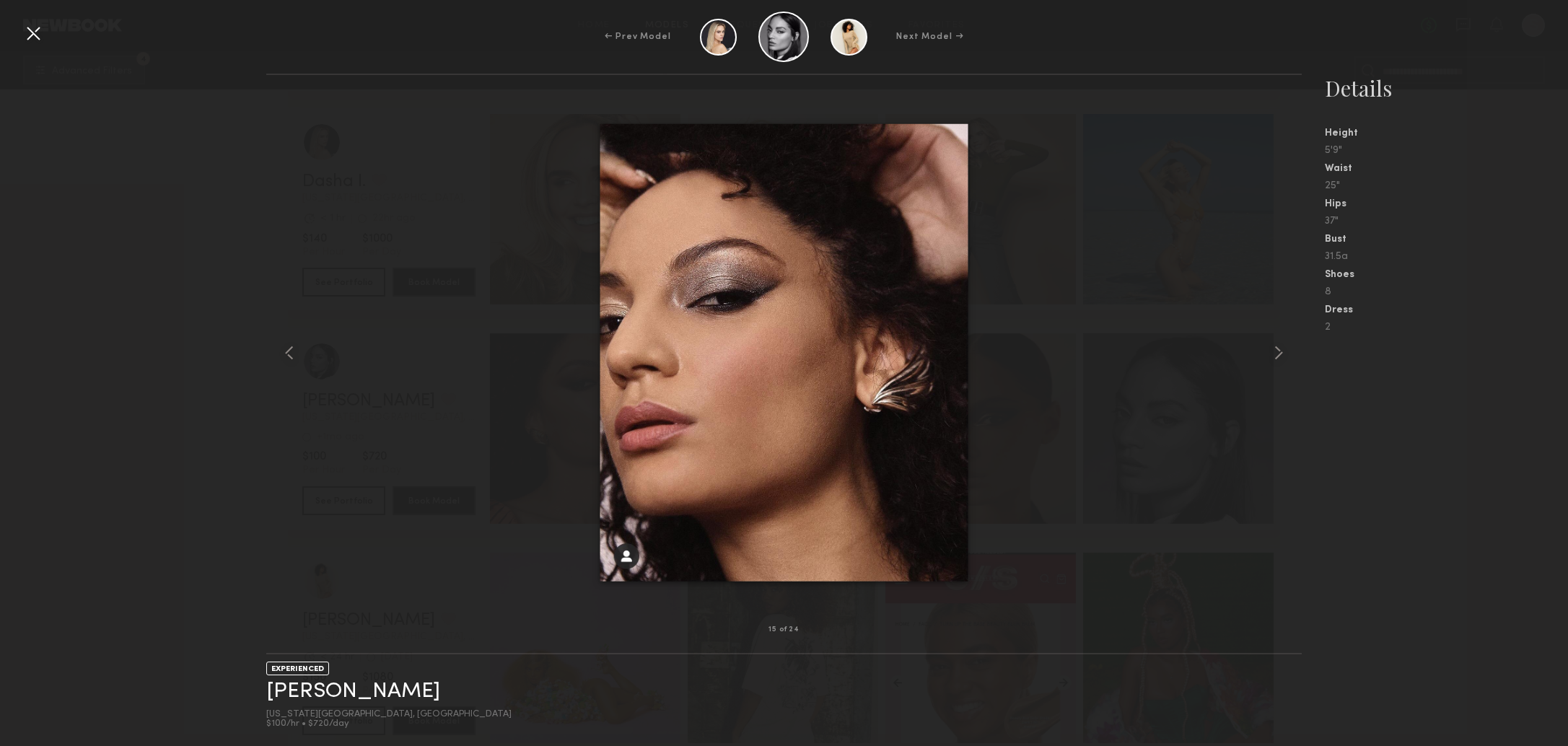
click at [39, 42] on div at bounding box center [33, 33] width 23 height 23
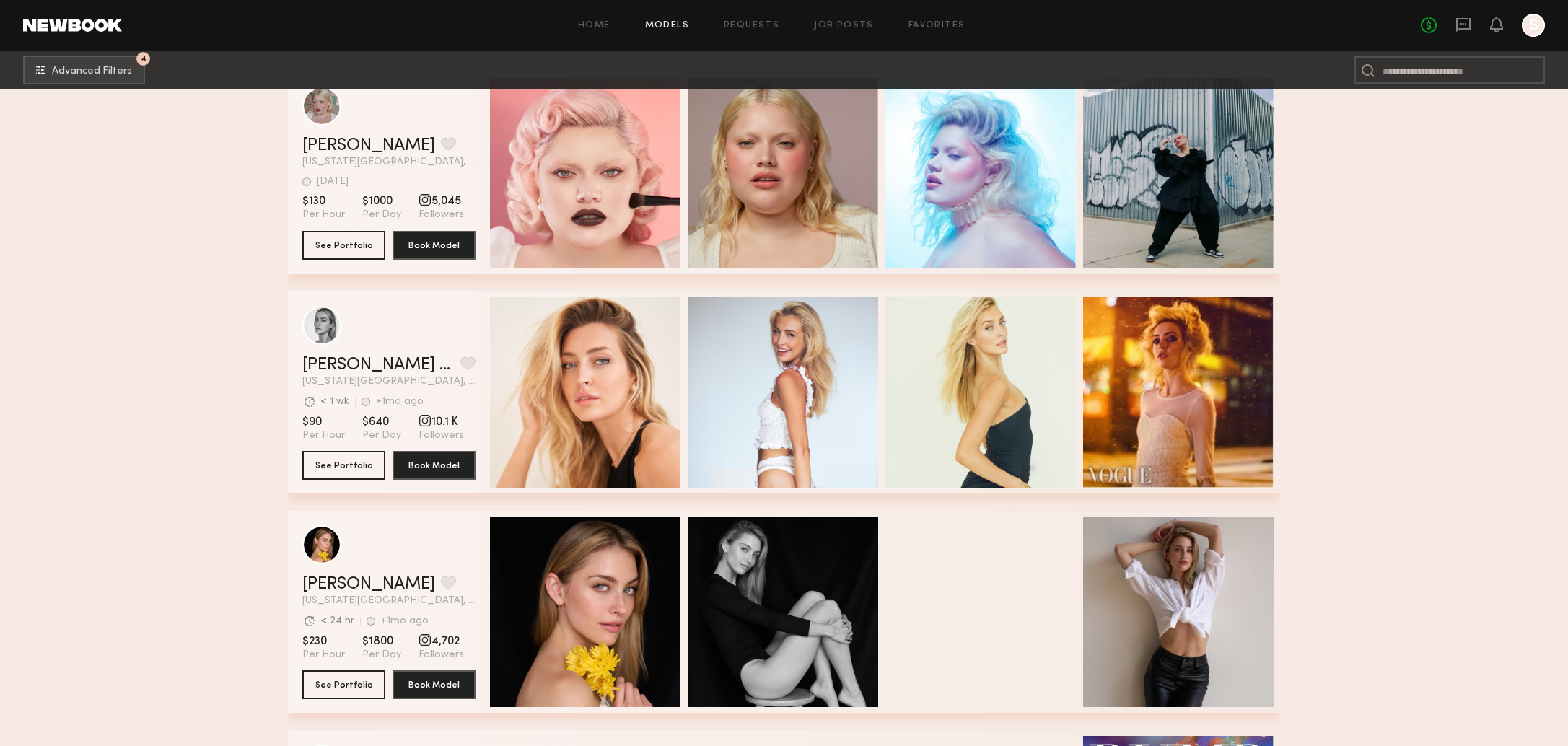
scroll to position [40285, 0]
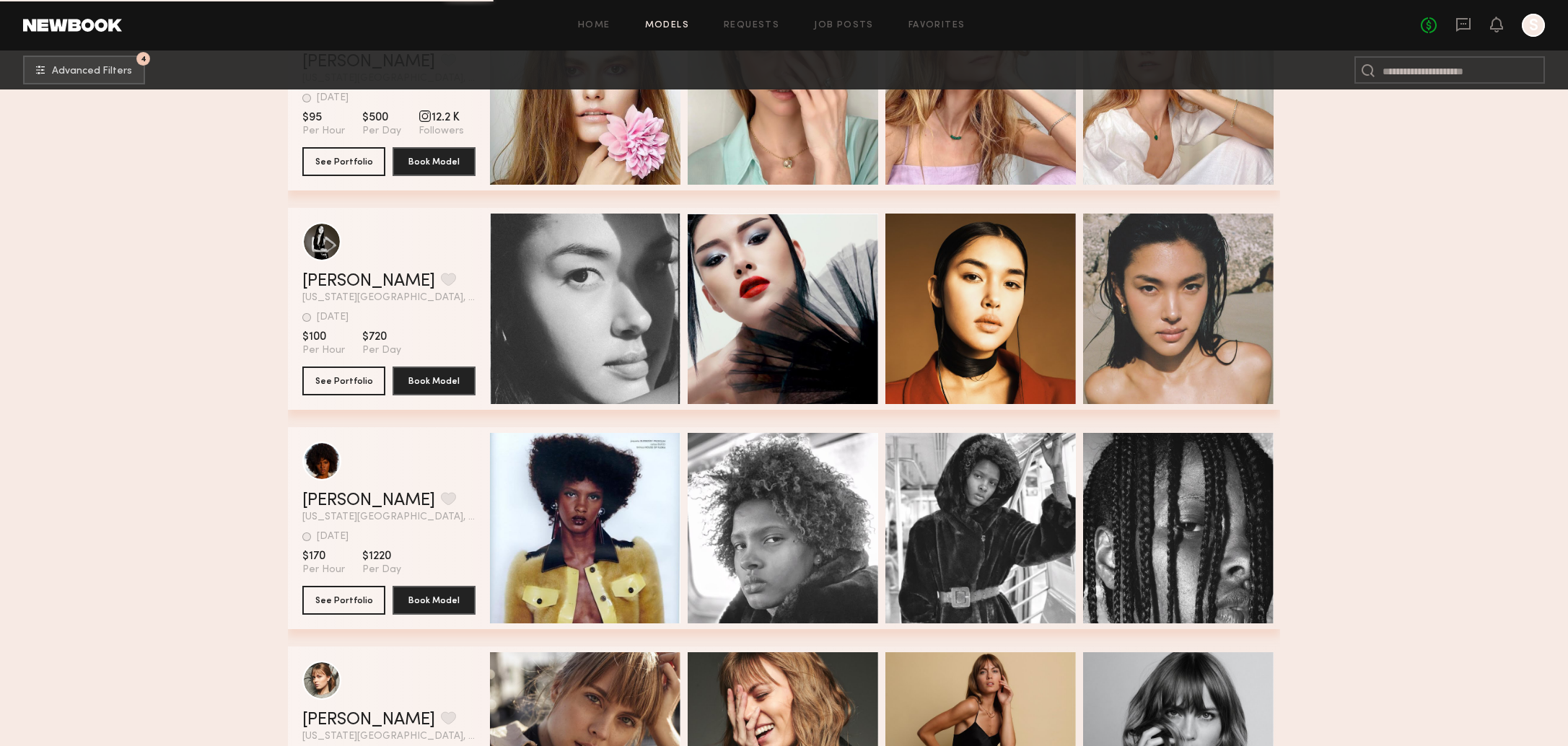
scroll to position [41341, 0]
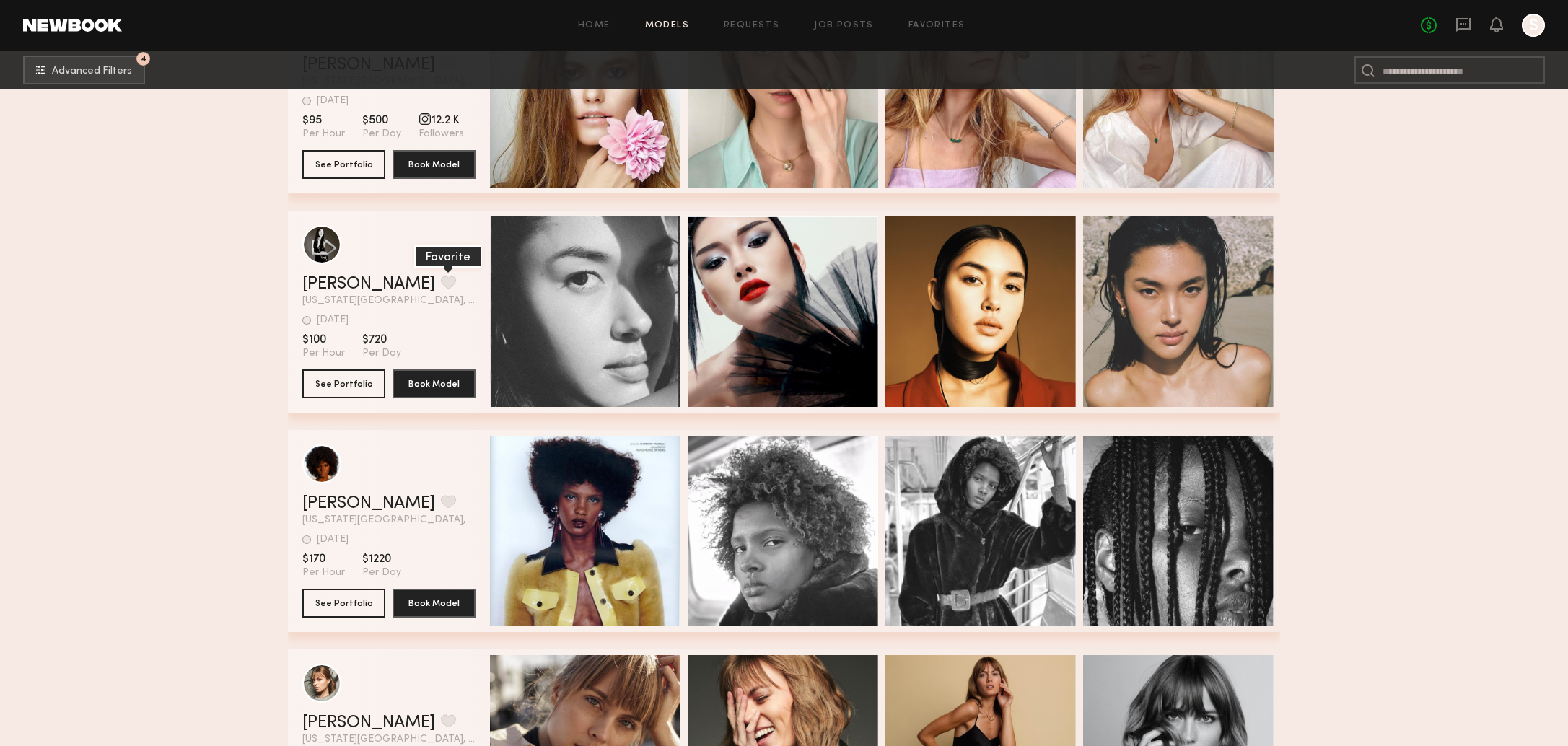
click at [441, 280] on button "grid" at bounding box center [448, 282] width 15 height 13
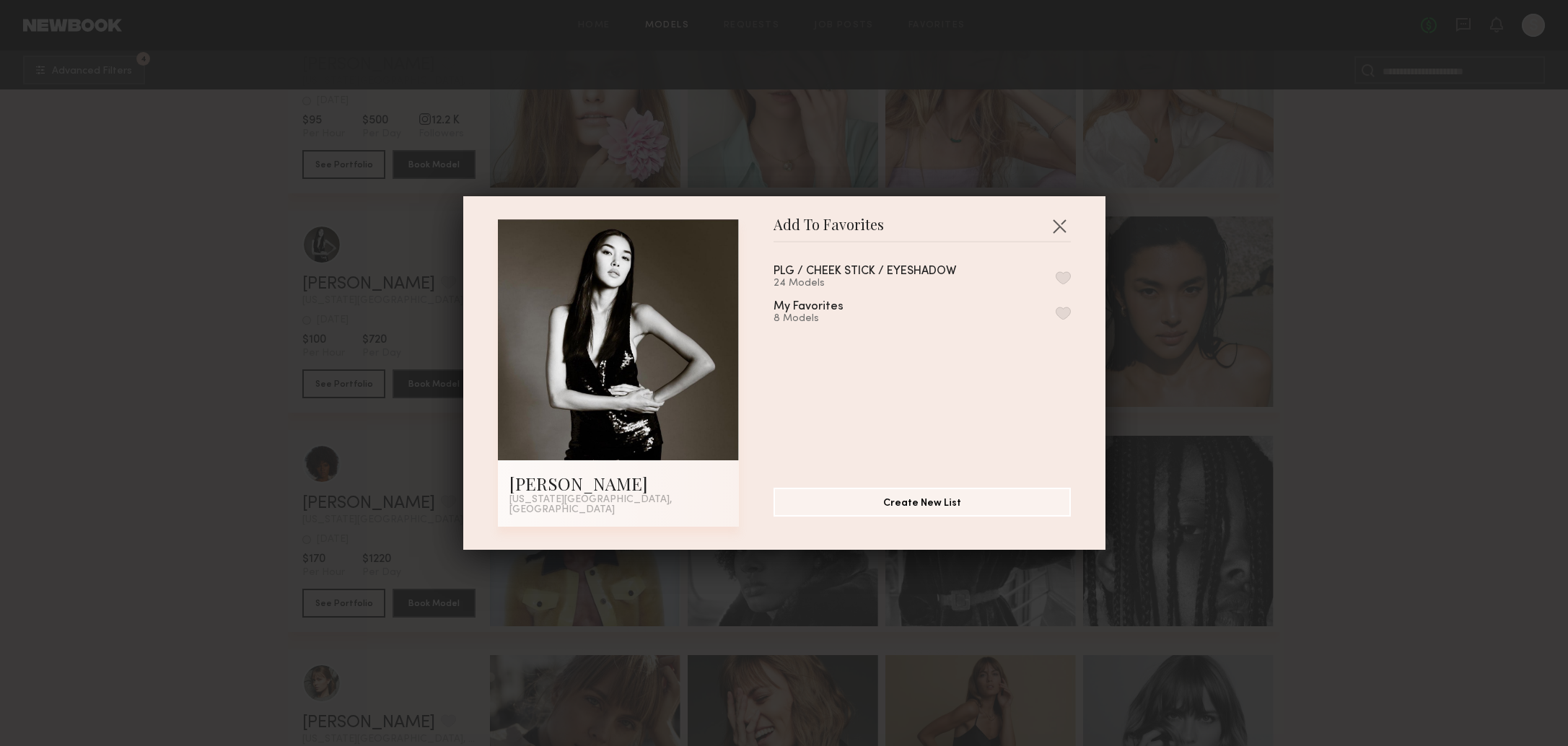
click at [1069, 282] on button "button" at bounding box center [1063, 277] width 15 height 13
click at [1303, 381] on div "Add To Favorites Kaili B. New York City, NY Add To Favorites PLG / CHEEK STICK …" at bounding box center [784, 373] width 1568 height 746
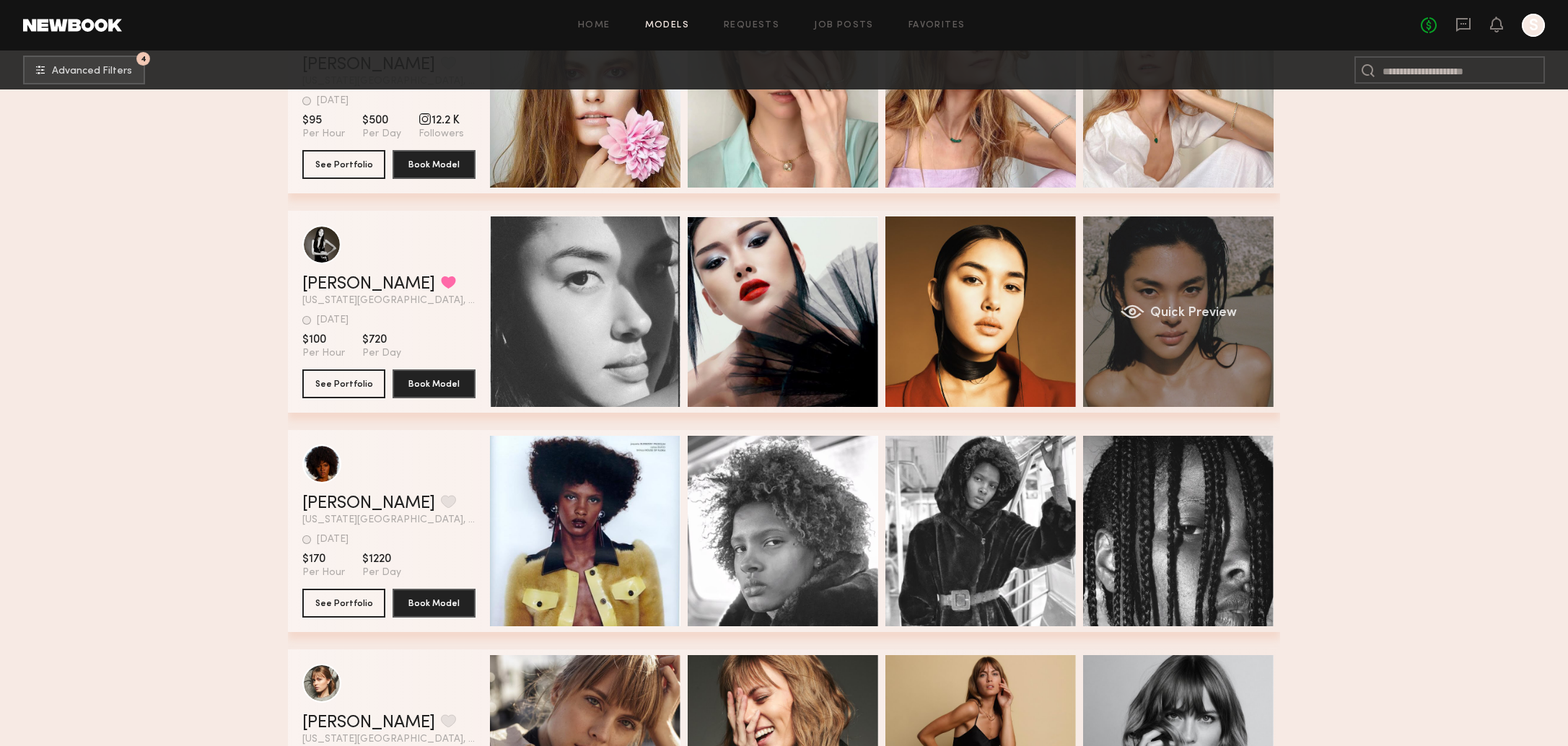
click at [1121, 350] on div "Quick Preview" at bounding box center [1178, 312] width 191 height 191
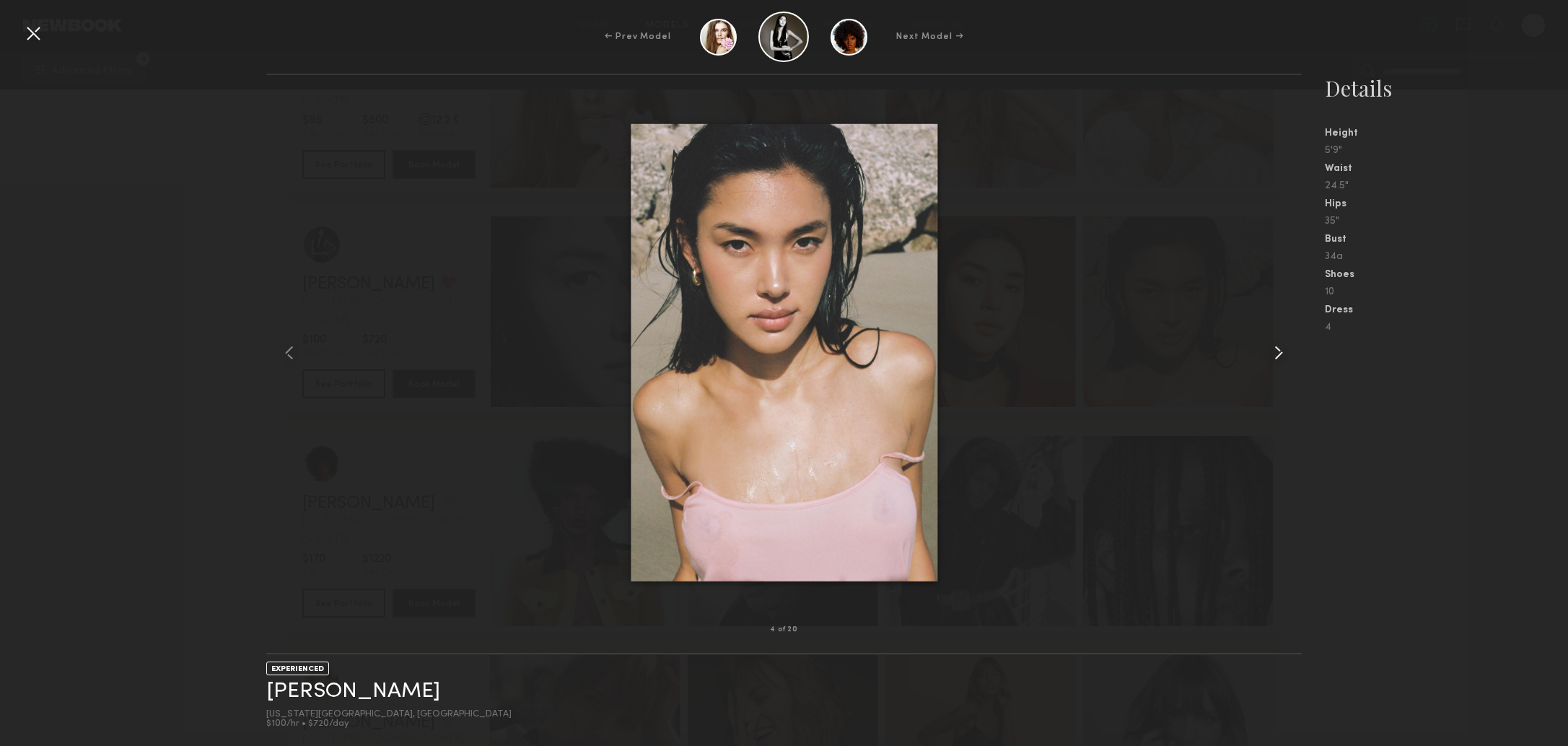
click at [1273, 351] on common-icon at bounding box center [1278, 353] width 23 height 23
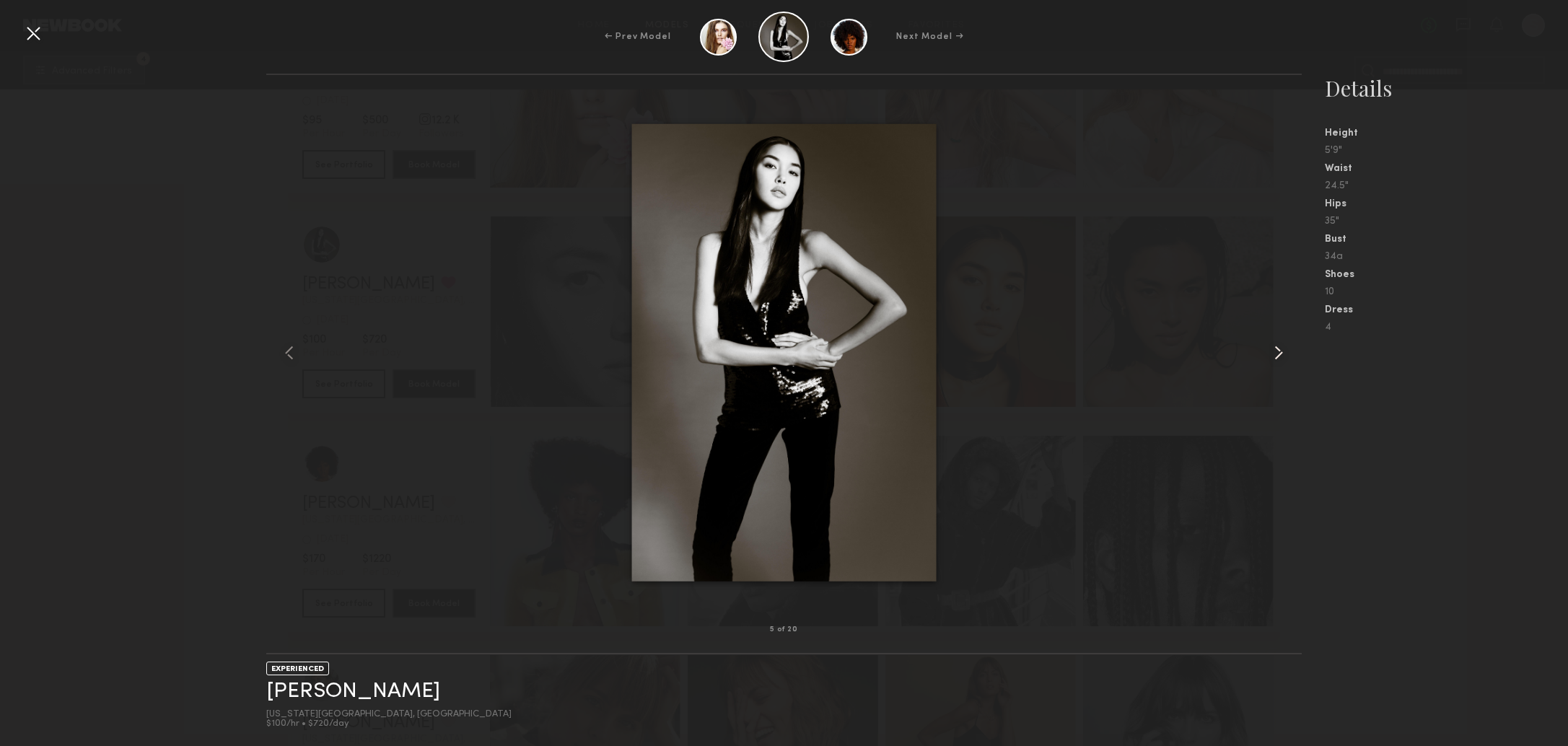
click at [1273, 352] on common-icon at bounding box center [1278, 353] width 23 height 23
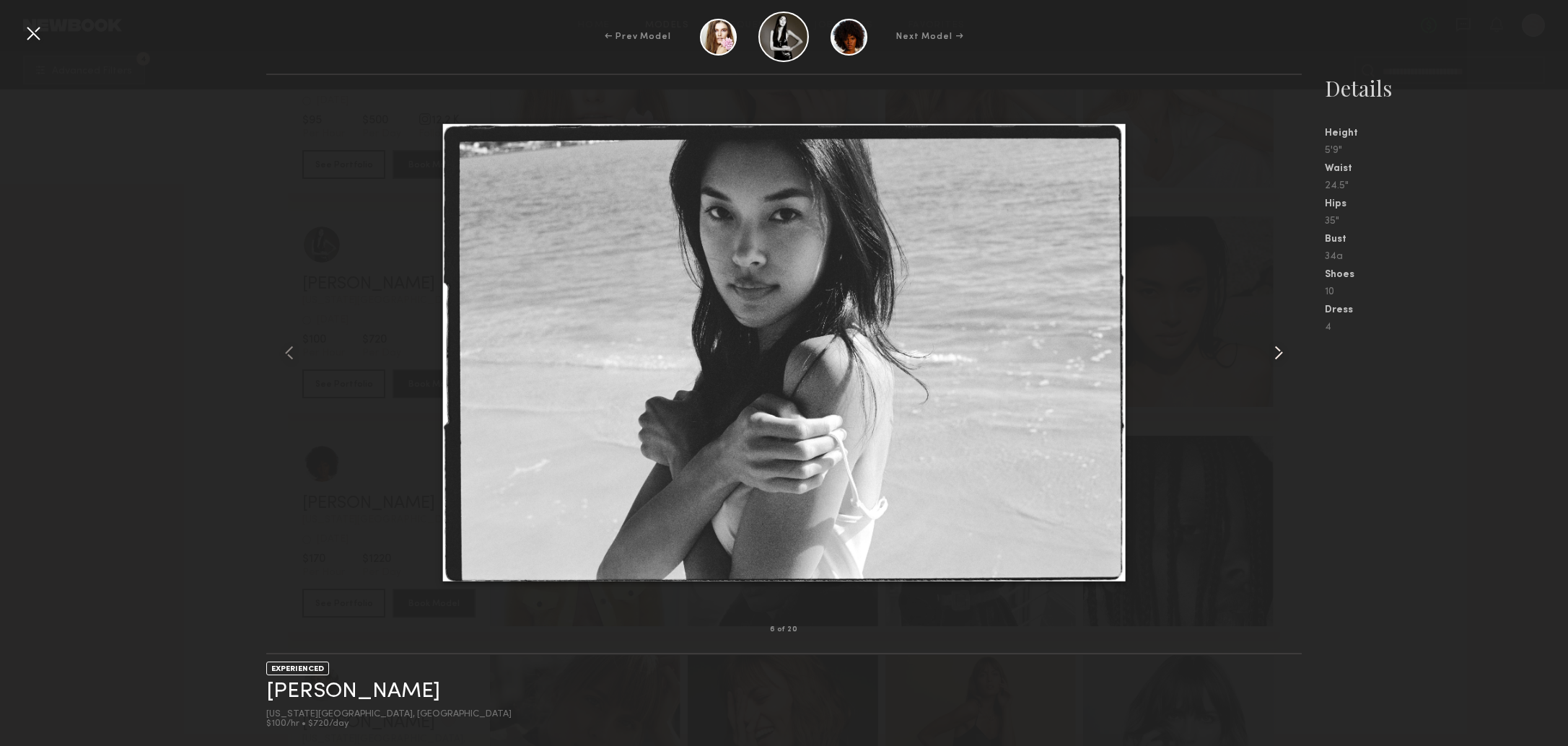
click at [1273, 352] on common-icon at bounding box center [1278, 353] width 23 height 23
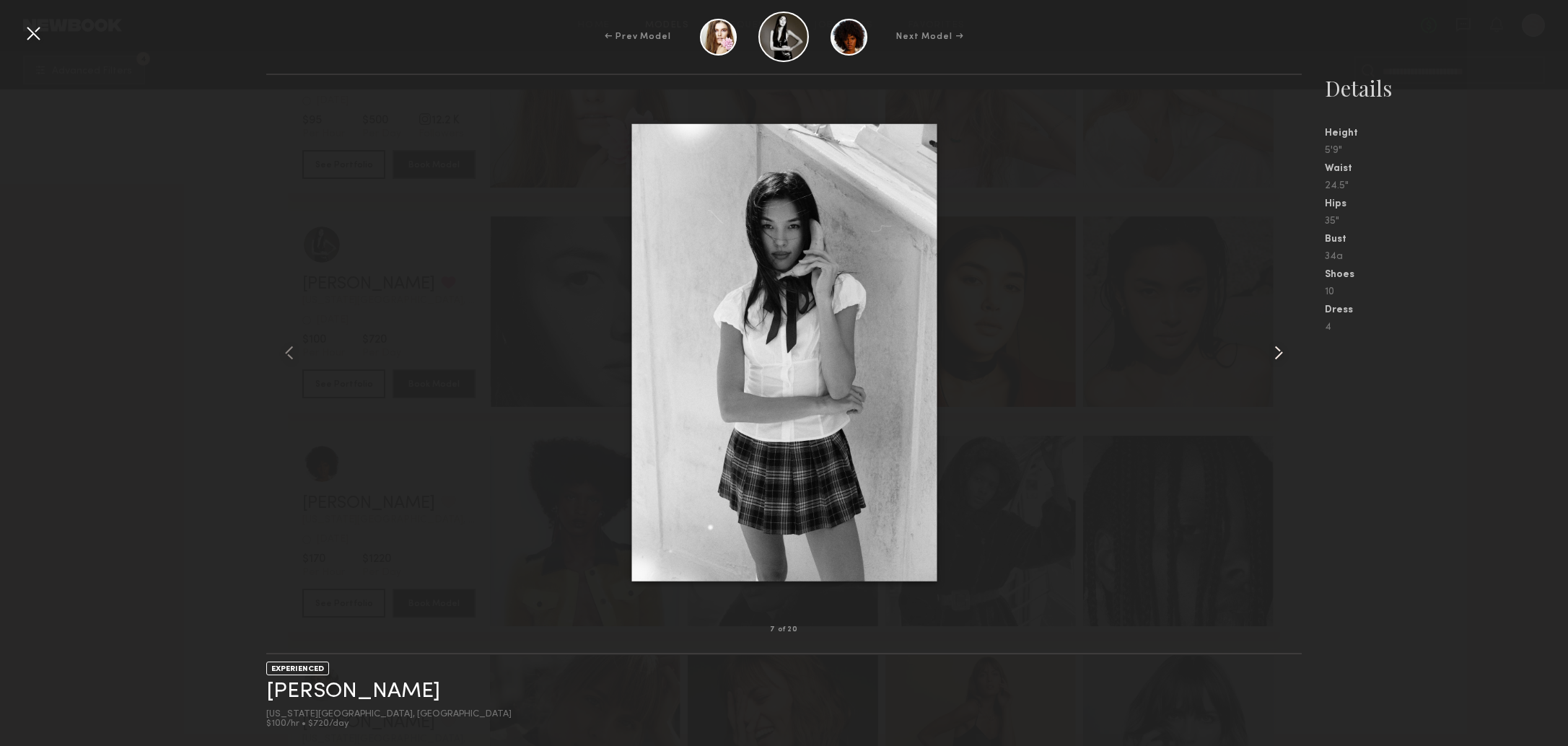
click at [1273, 352] on common-icon at bounding box center [1278, 353] width 23 height 23
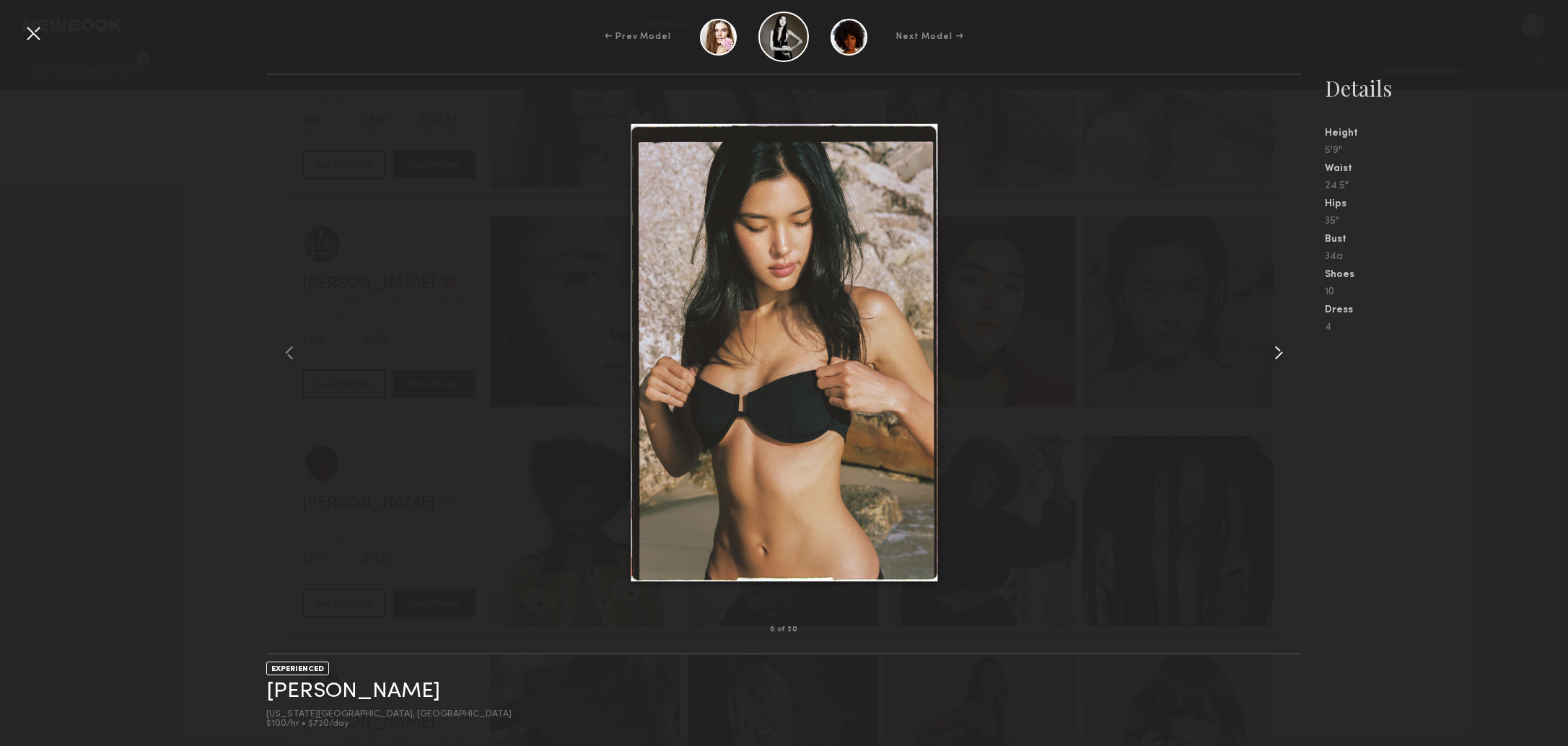
click at [1273, 352] on common-icon at bounding box center [1278, 353] width 23 height 23
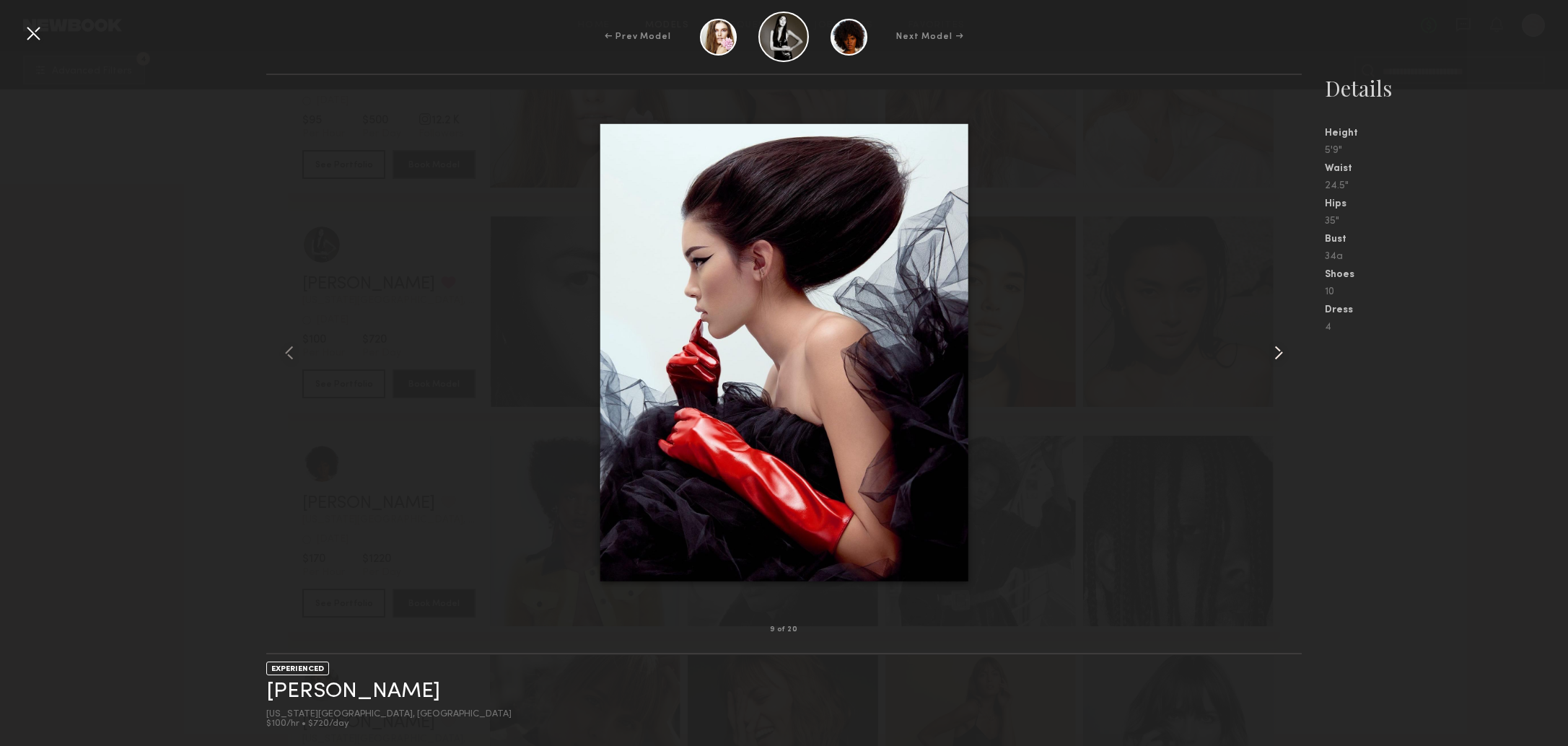
click at [1273, 352] on common-icon at bounding box center [1278, 353] width 23 height 23
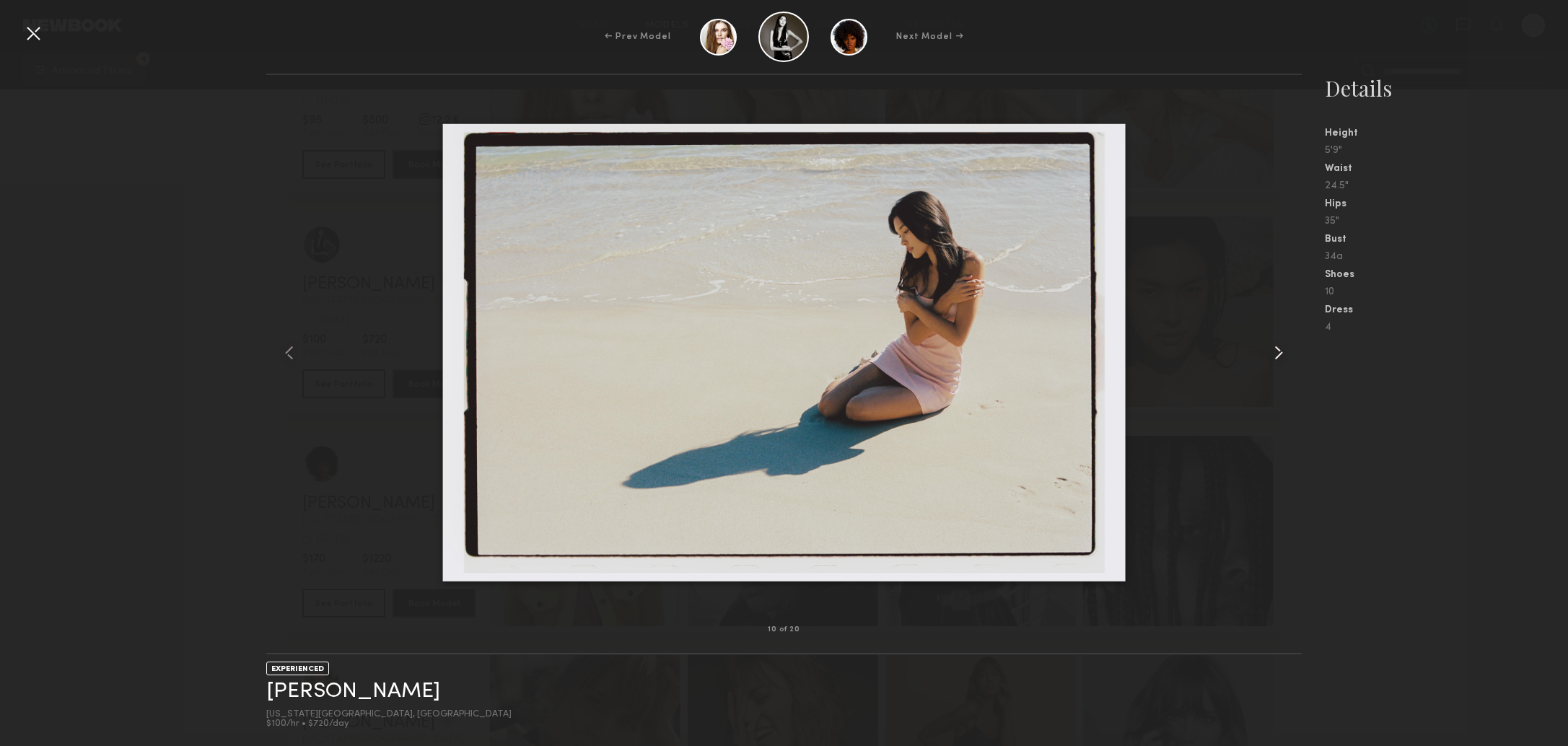
click at [1272, 352] on common-icon at bounding box center [1278, 353] width 23 height 23
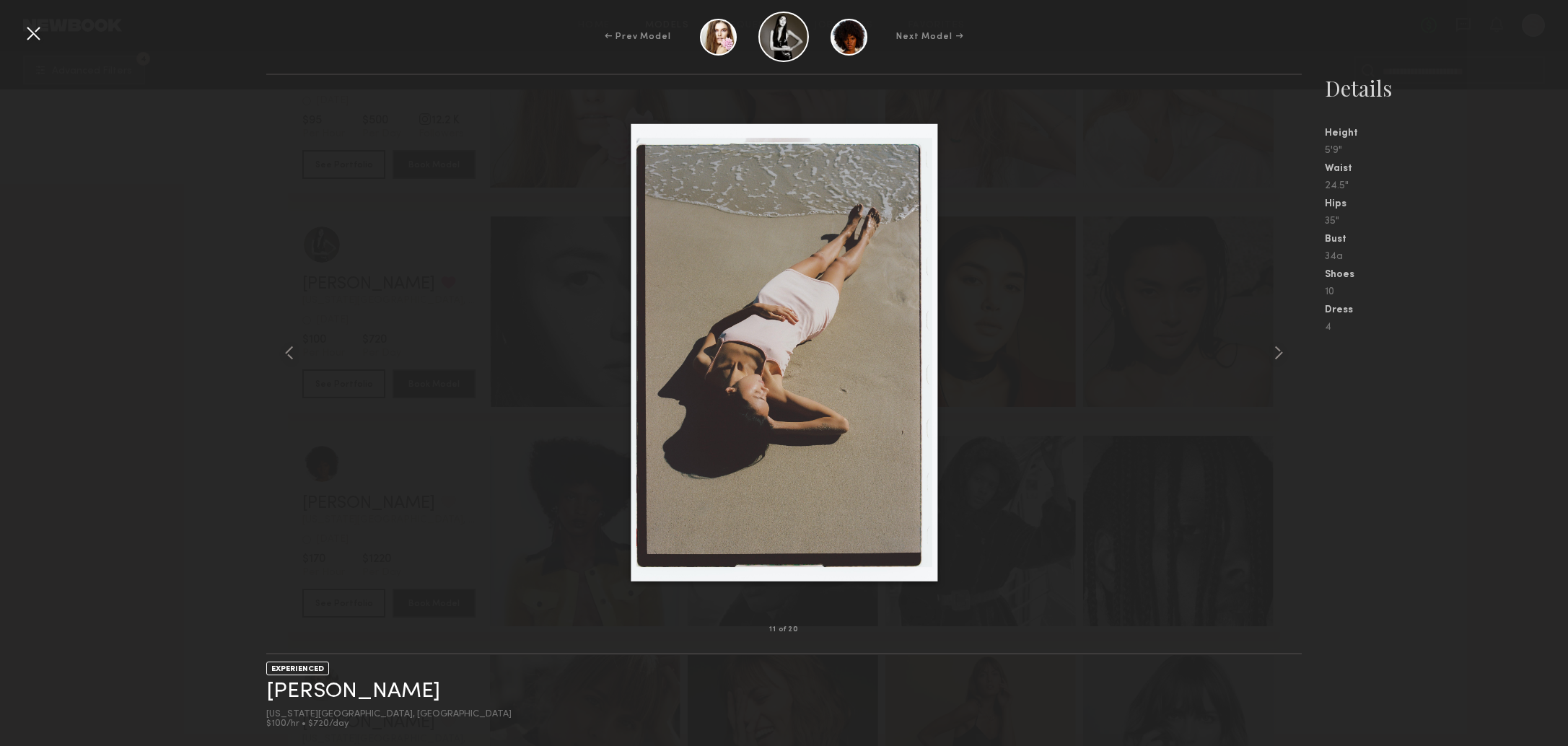
click at [1451, 466] on nb-gallery-model-stats "Details Height 5'9" Waist 24.5" Hips 35" Bust 34a Shoes 10 Dress 4" at bounding box center [1435, 409] width 266 height 672
click at [47, 42] on div "← Prev Model Next Model →" at bounding box center [784, 36] width 1568 height 50
click at [39, 40] on div at bounding box center [33, 33] width 23 height 23
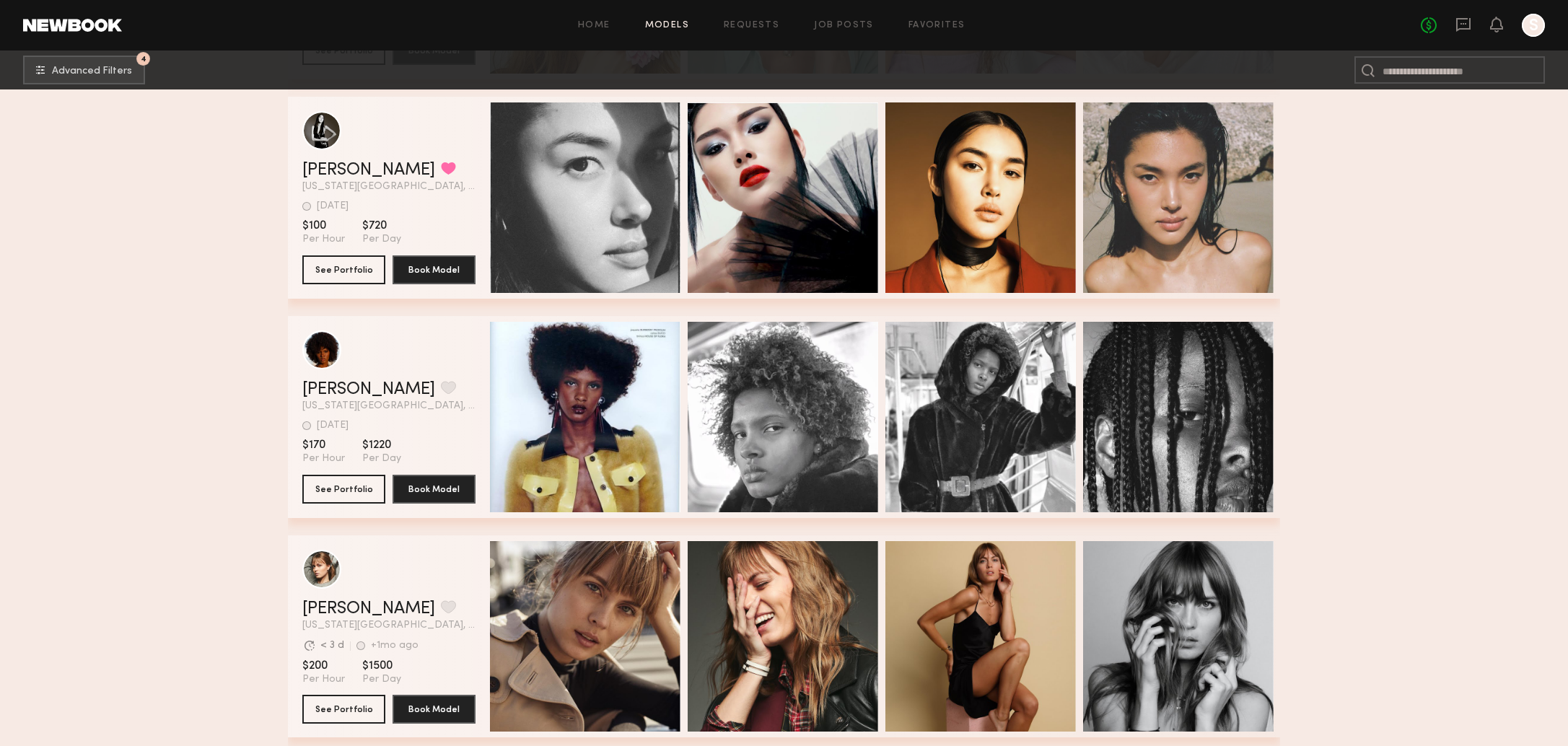
scroll to position [41458, 0]
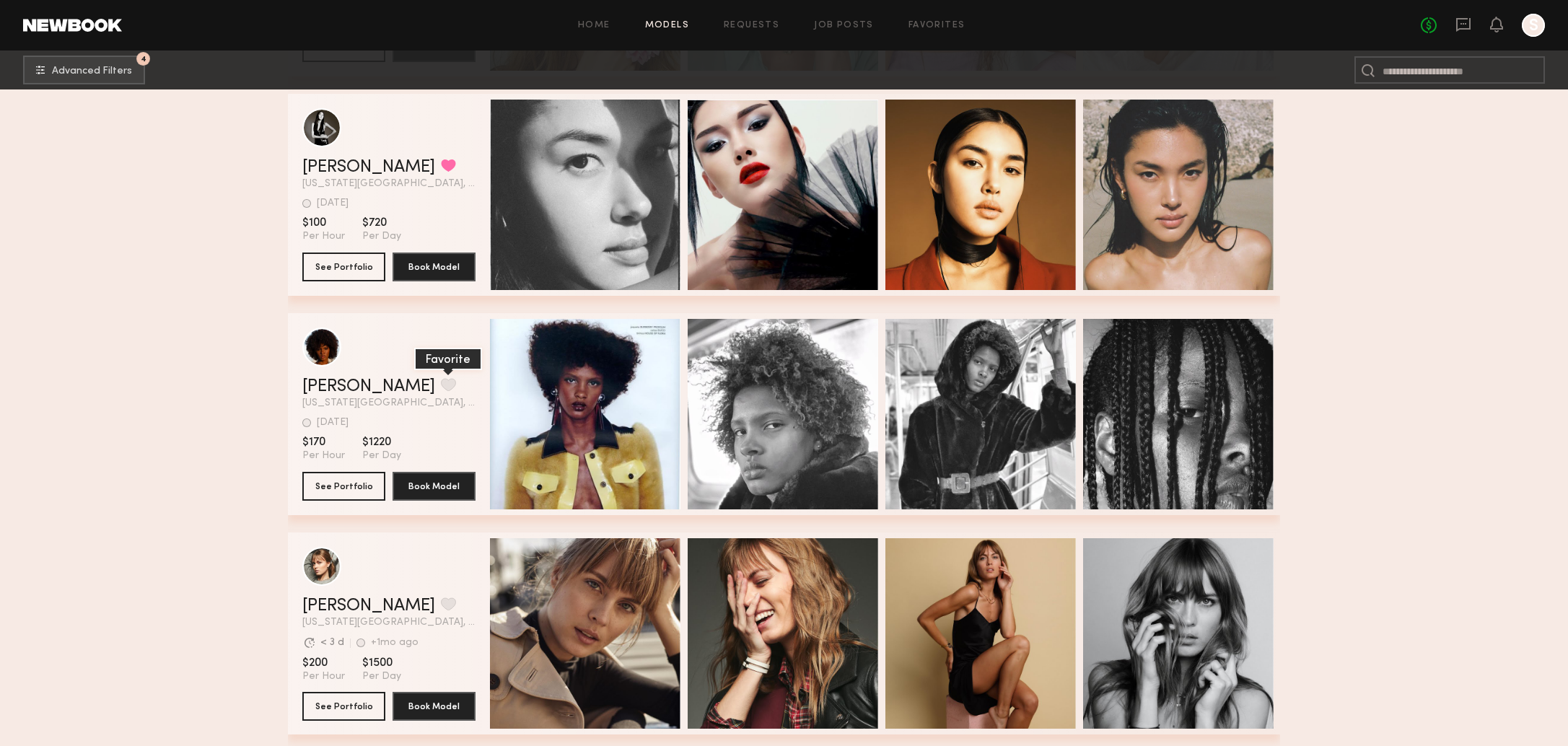
click at [441, 382] on button "grid" at bounding box center [448, 385] width 15 height 13
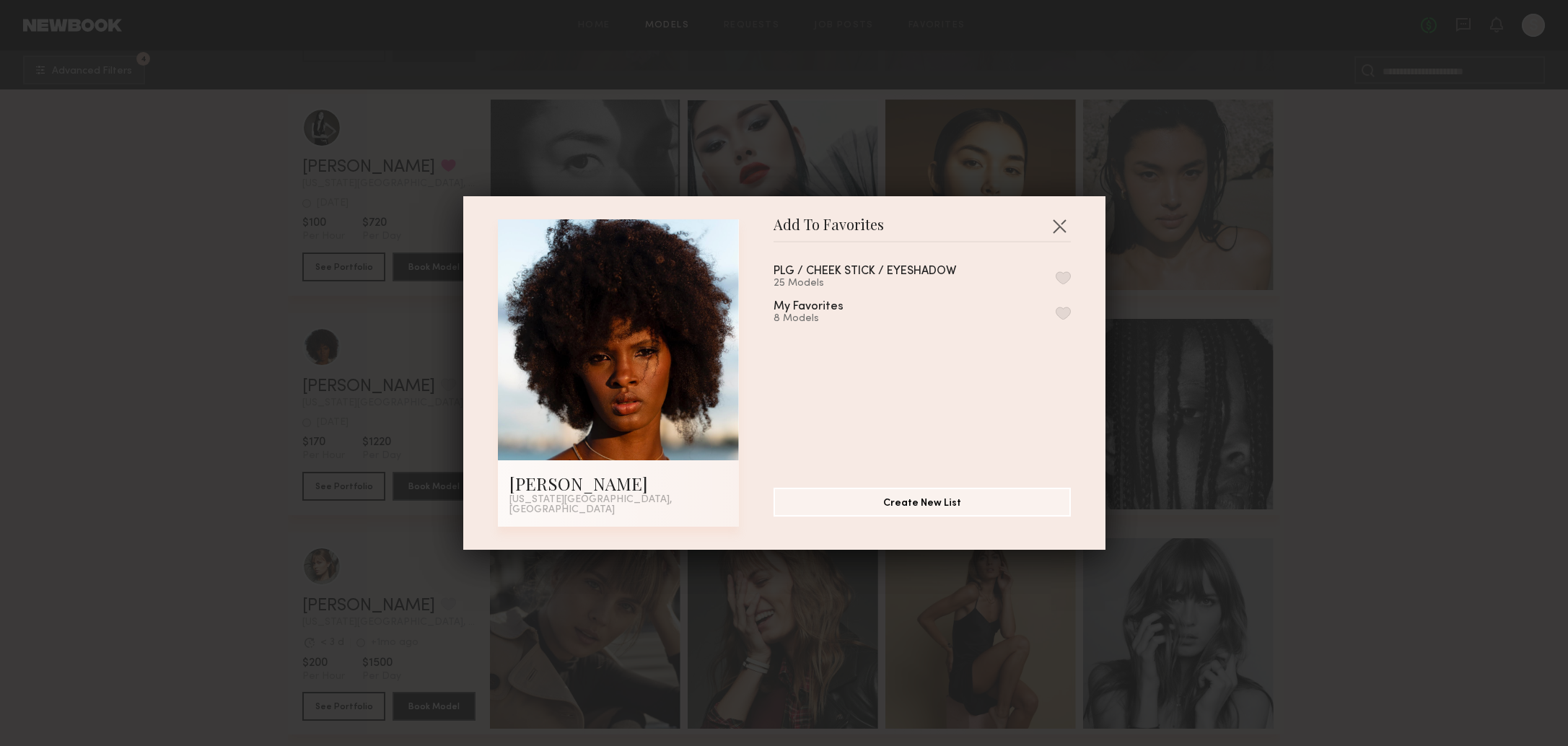
click at [1064, 278] on button "button" at bounding box center [1063, 277] width 15 height 13
click at [1057, 231] on button "button" at bounding box center [1059, 225] width 23 height 23
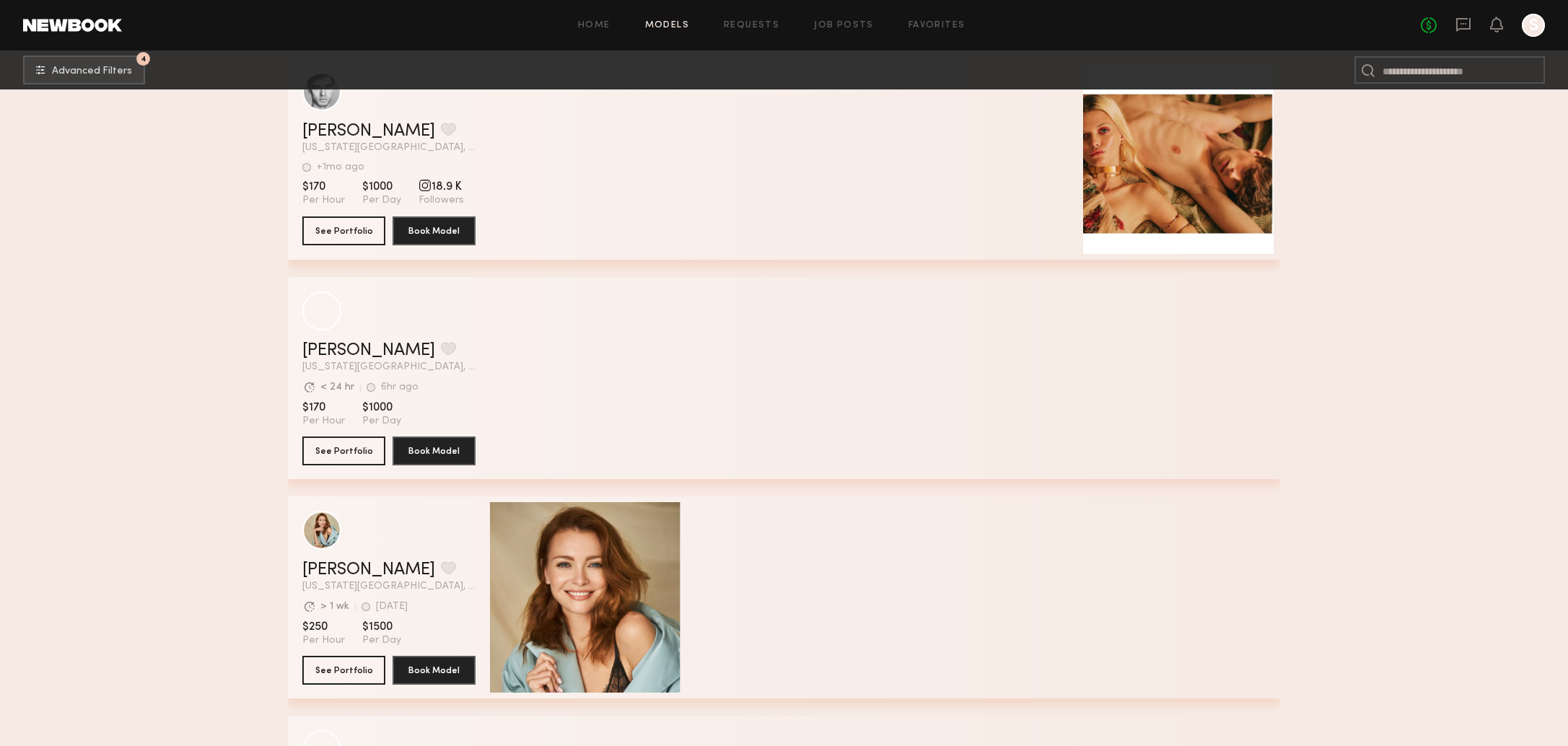
scroll to position [46796, 0]
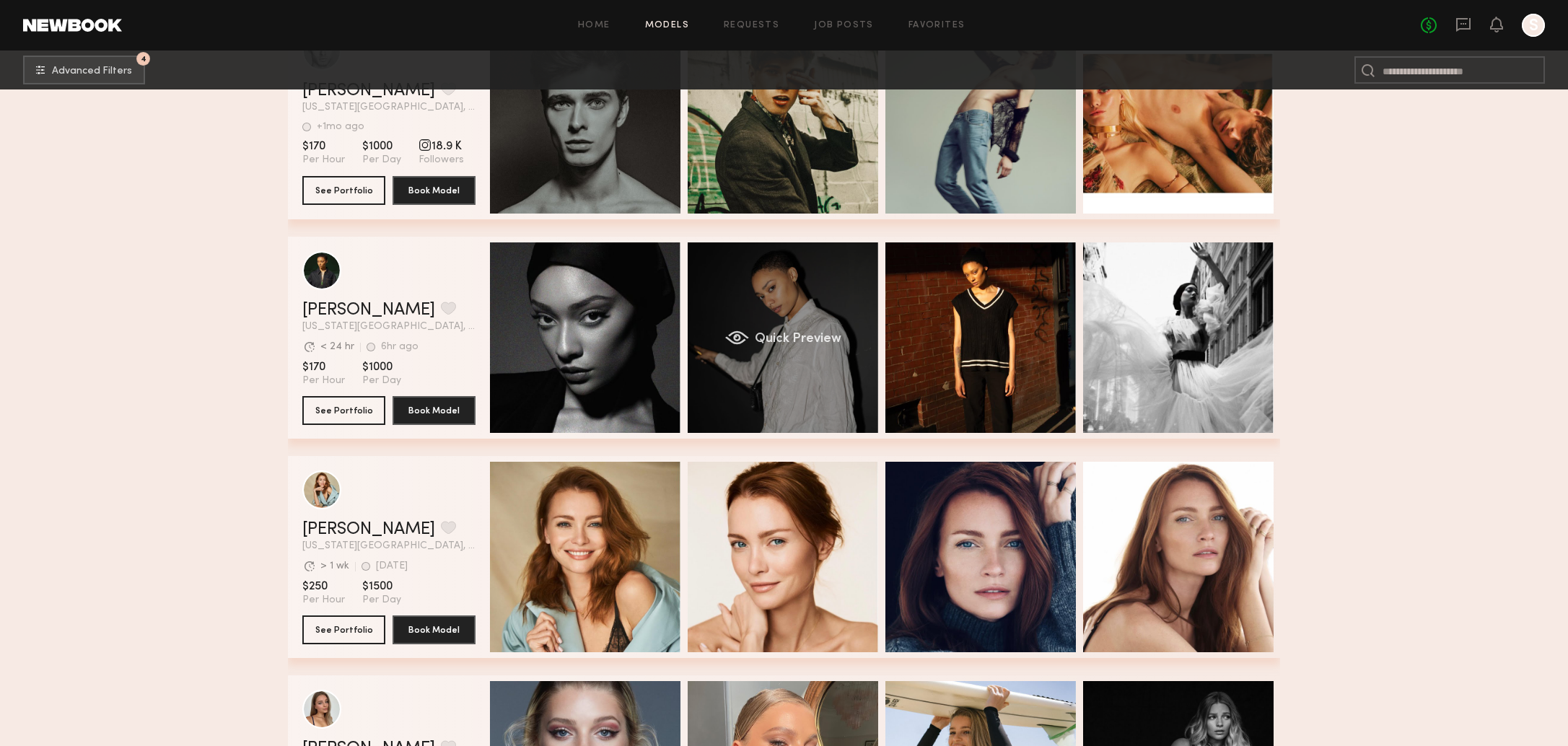
click at [813, 369] on div "Quick Preview" at bounding box center [783, 337] width 191 height 191
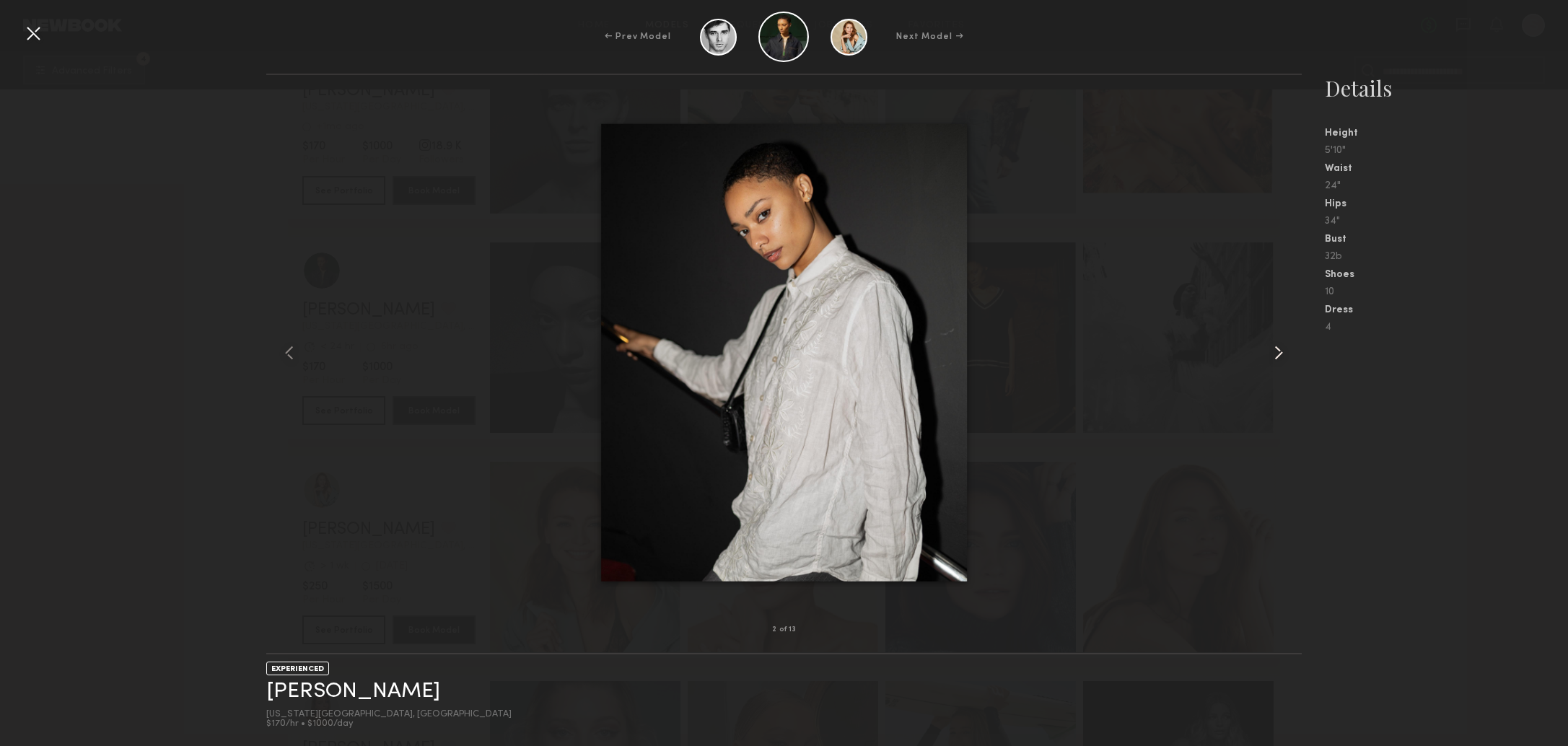
click at [1280, 357] on common-icon at bounding box center [1278, 353] width 23 height 23
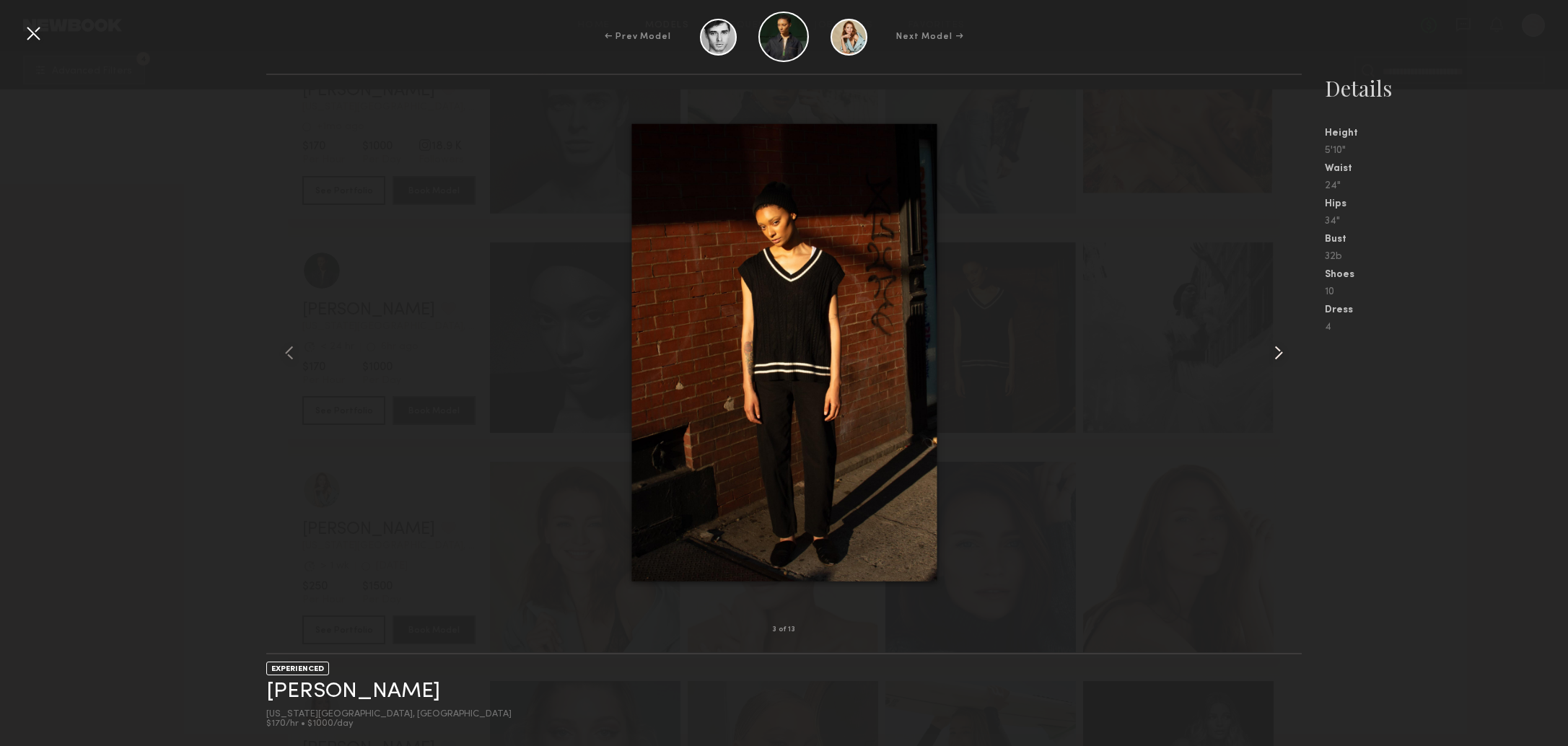
click at [1280, 357] on common-icon at bounding box center [1278, 353] width 23 height 23
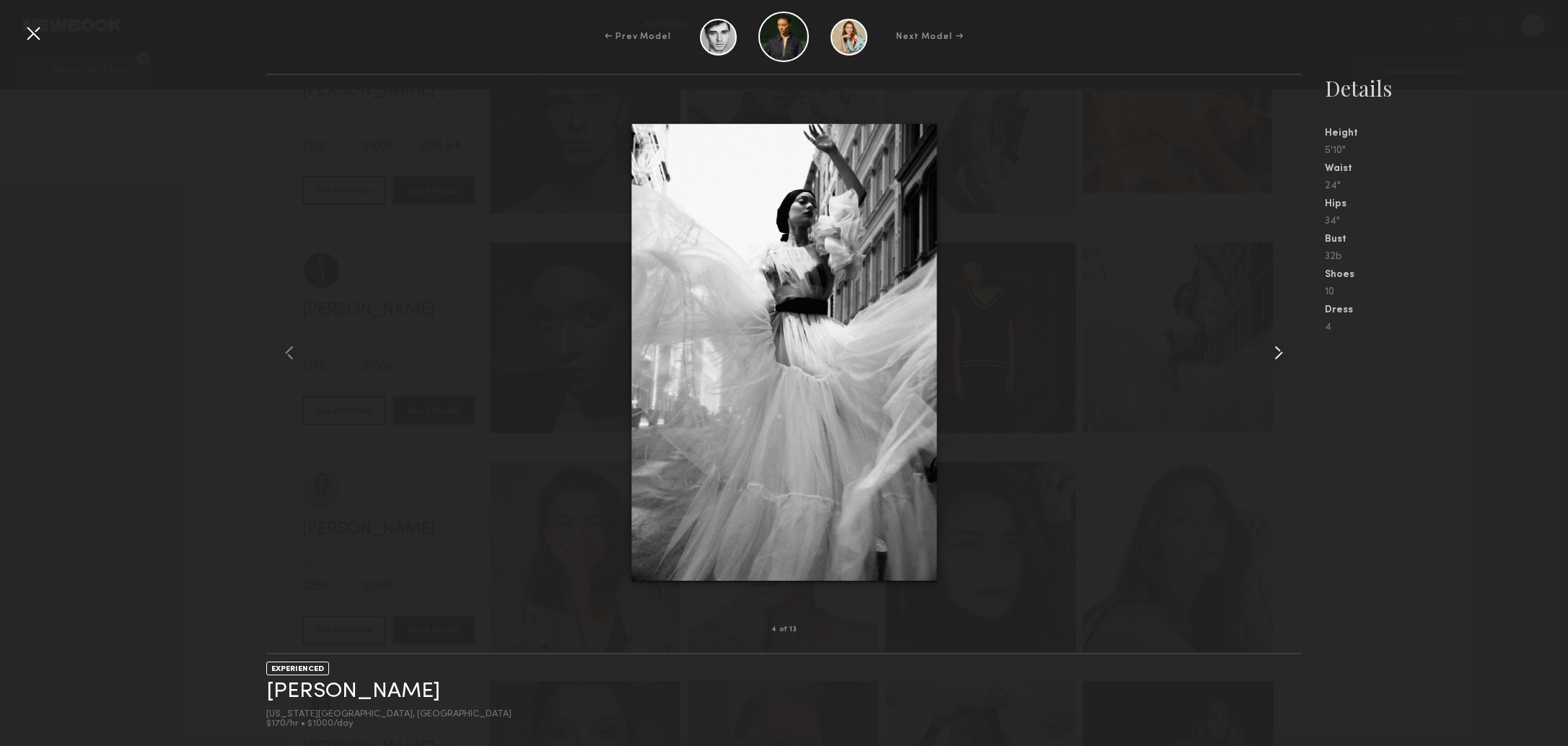
click at [1280, 357] on common-icon at bounding box center [1278, 353] width 23 height 23
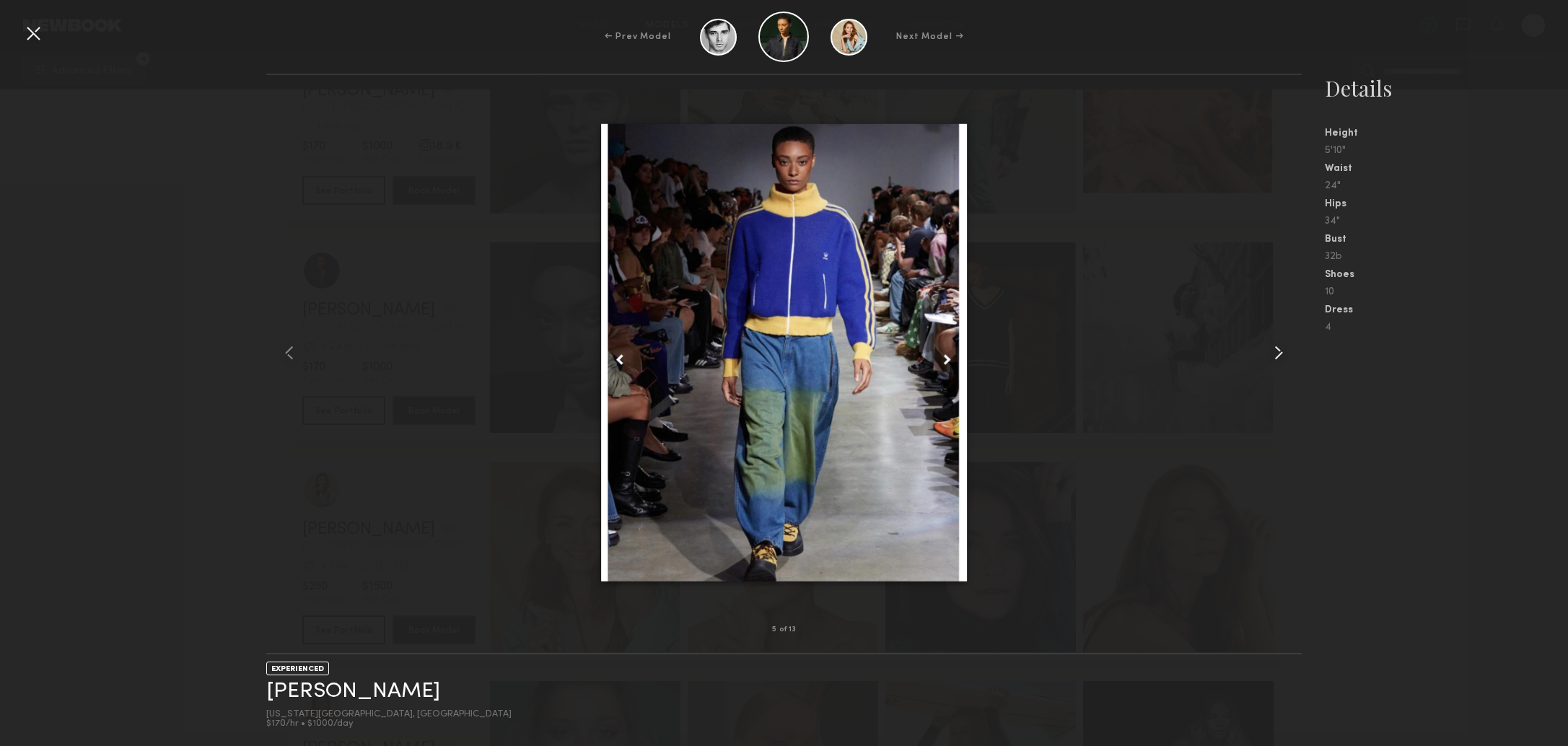
click at [1280, 357] on common-icon at bounding box center [1278, 353] width 23 height 23
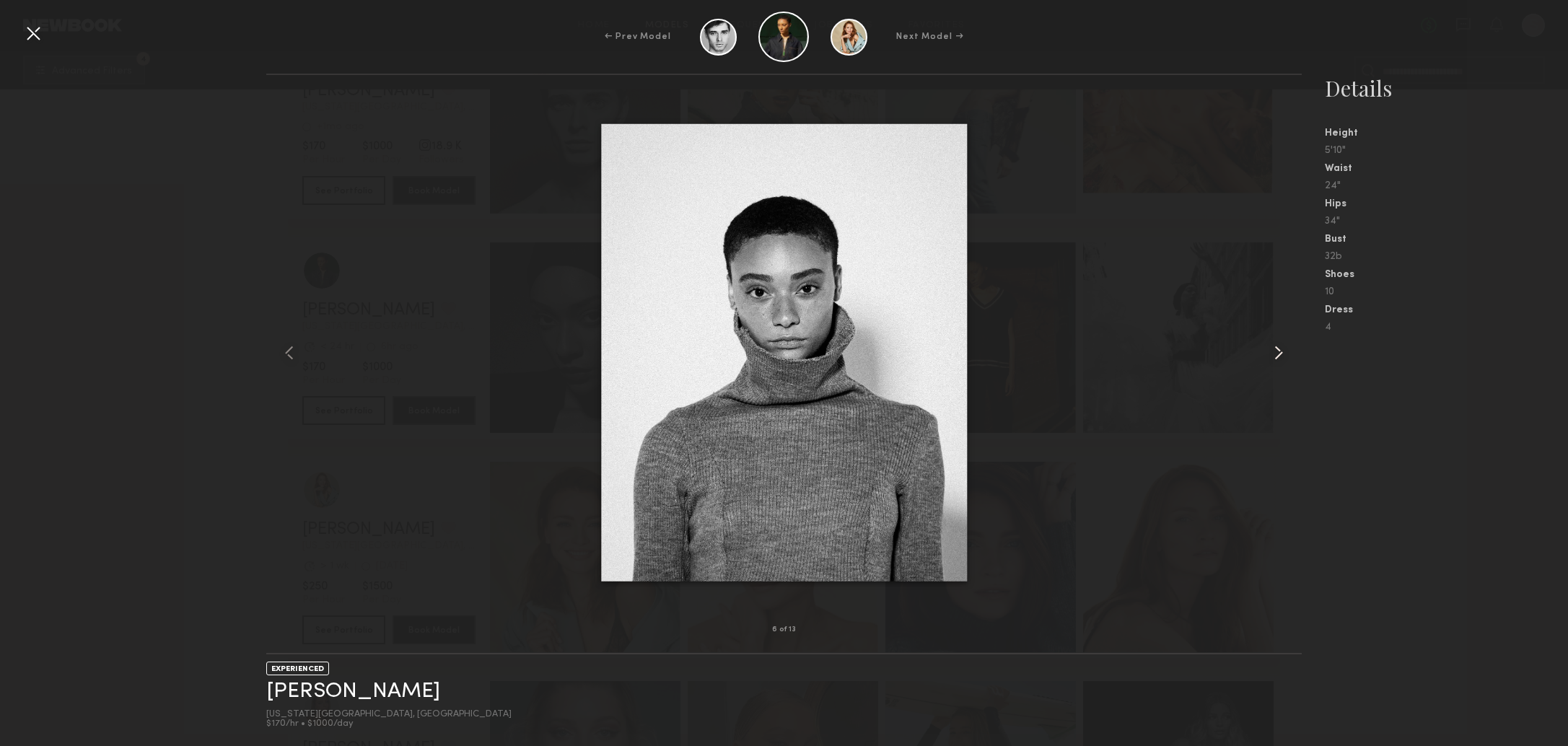
click at [1280, 357] on common-icon at bounding box center [1278, 353] width 23 height 23
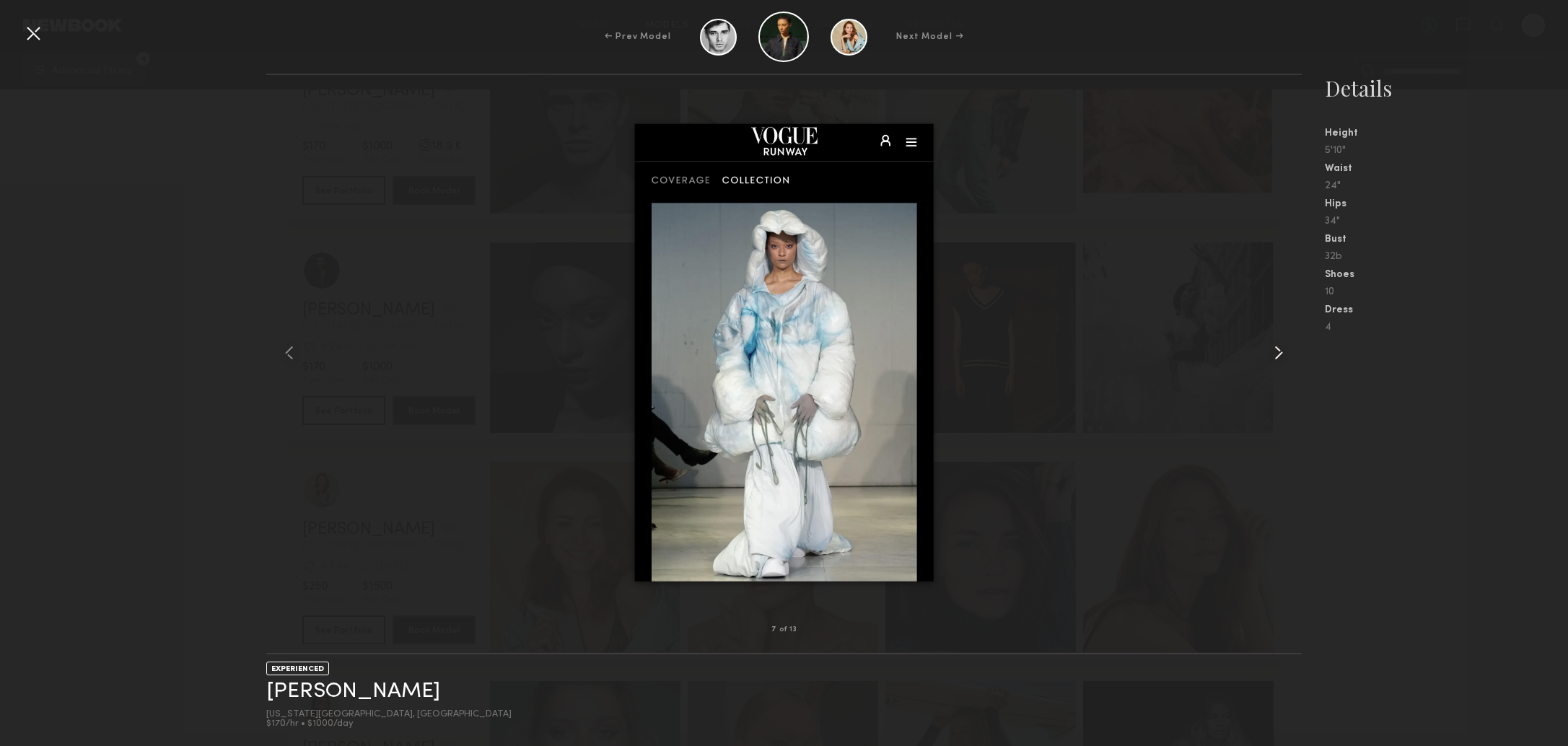
click at [1280, 357] on common-icon at bounding box center [1278, 353] width 23 height 23
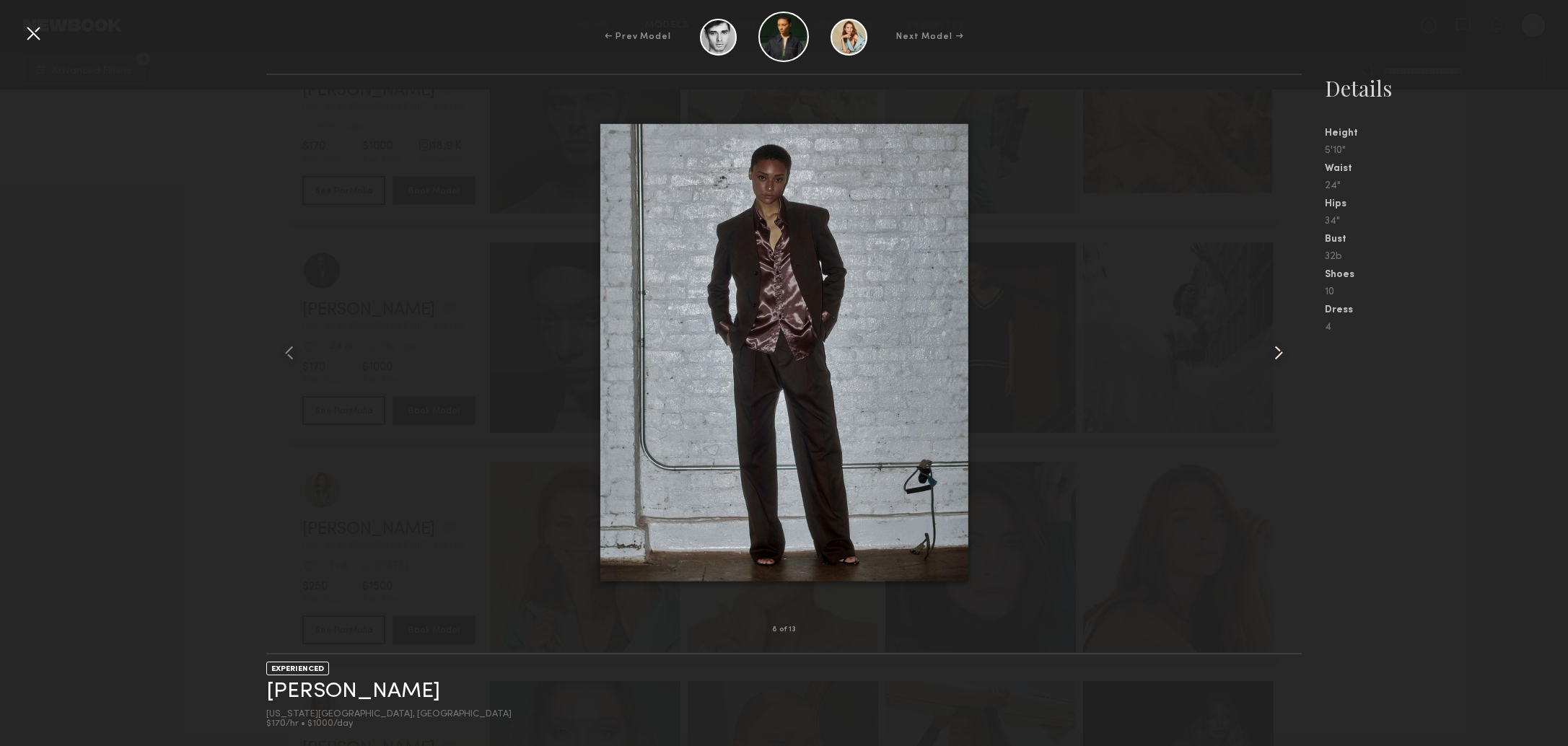
click at [1280, 357] on common-icon at bounding box center [1278, 353] width 23 height 23
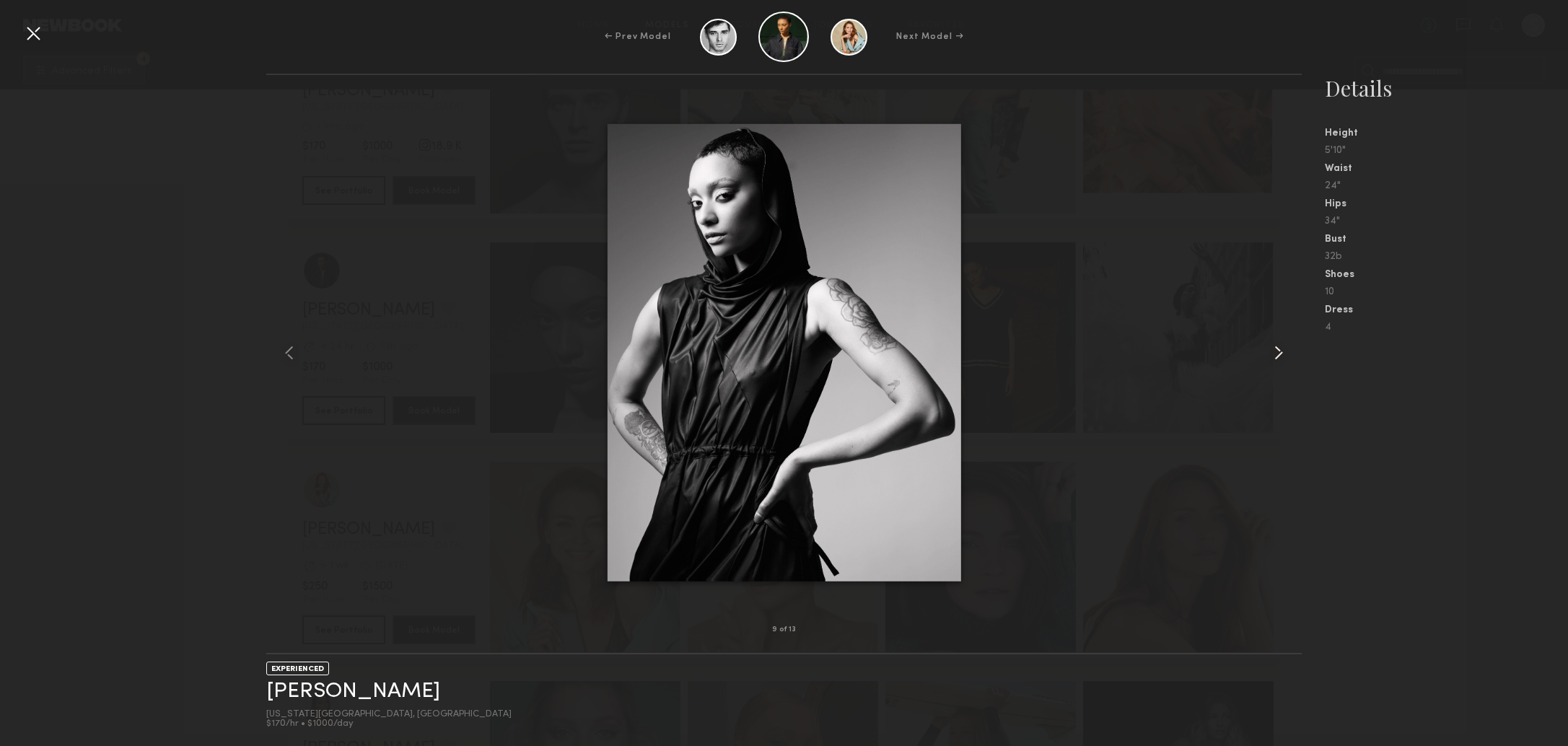
click at [1280, 357] on common-icon at bounding box center [1278, 353] width 23 height 23
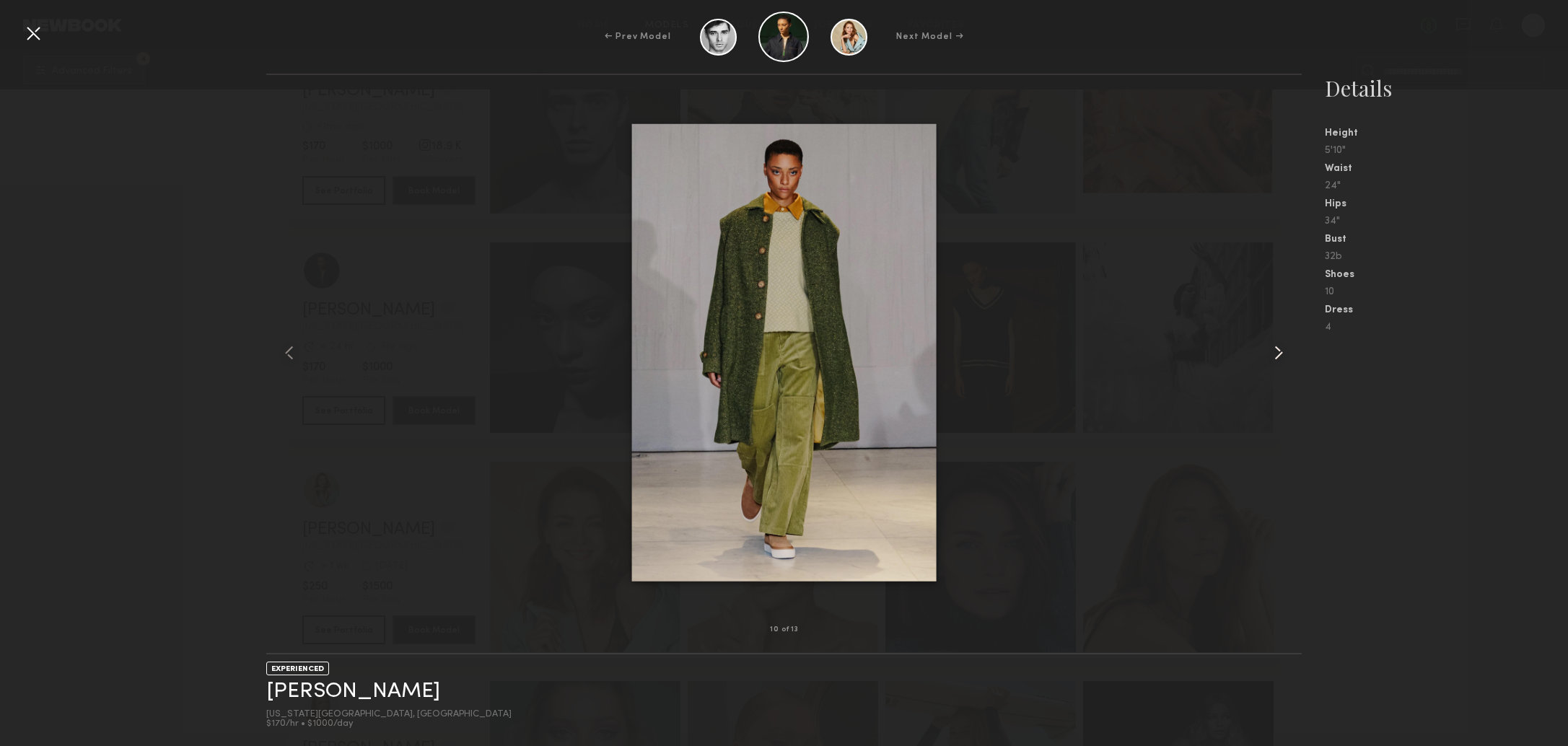
click at [1280, 357] on common-icon at bounding box center [1278, 353] width 23 height 23
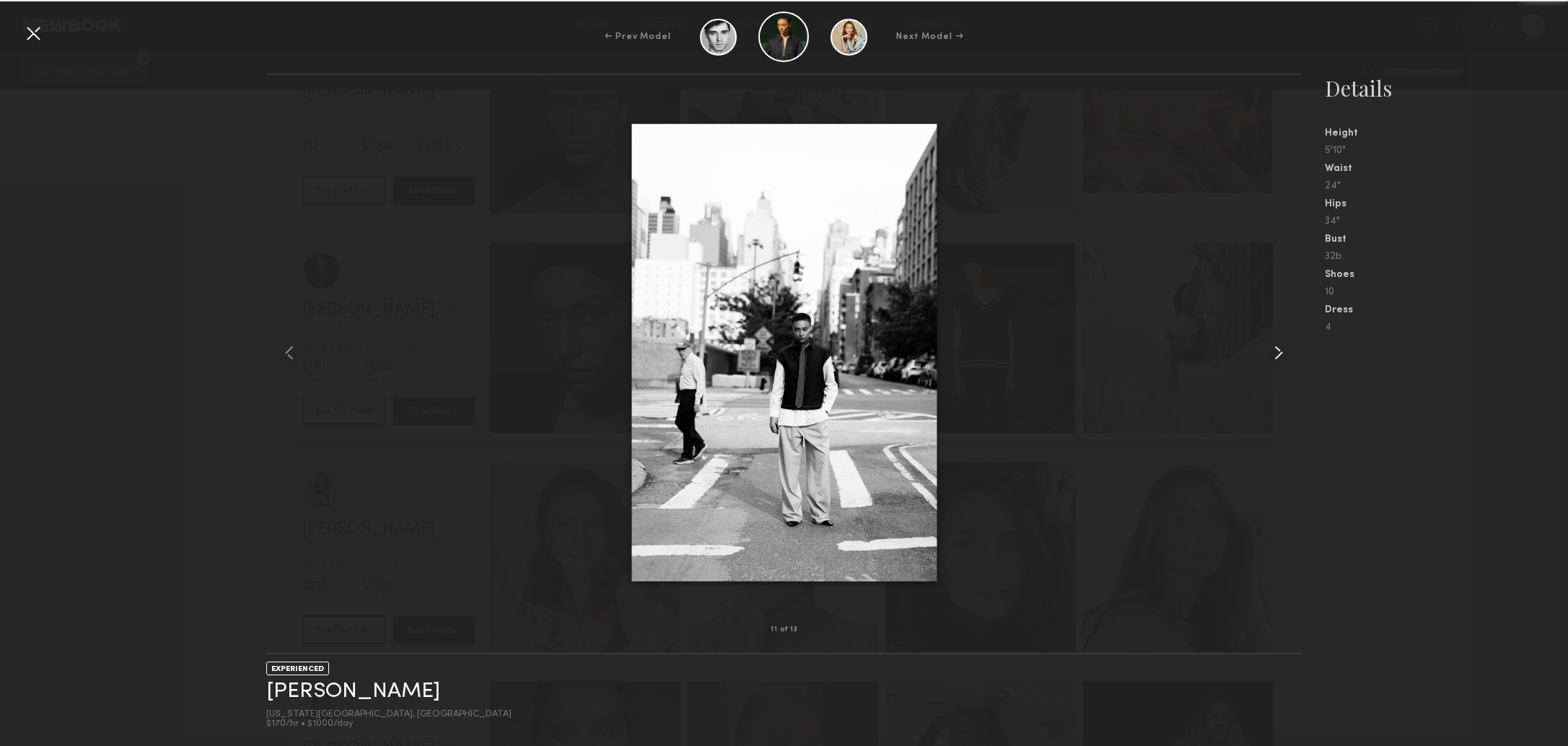
click at [1280, 357] on common-icon at bounding box center [1278, 353] width 23 height 23
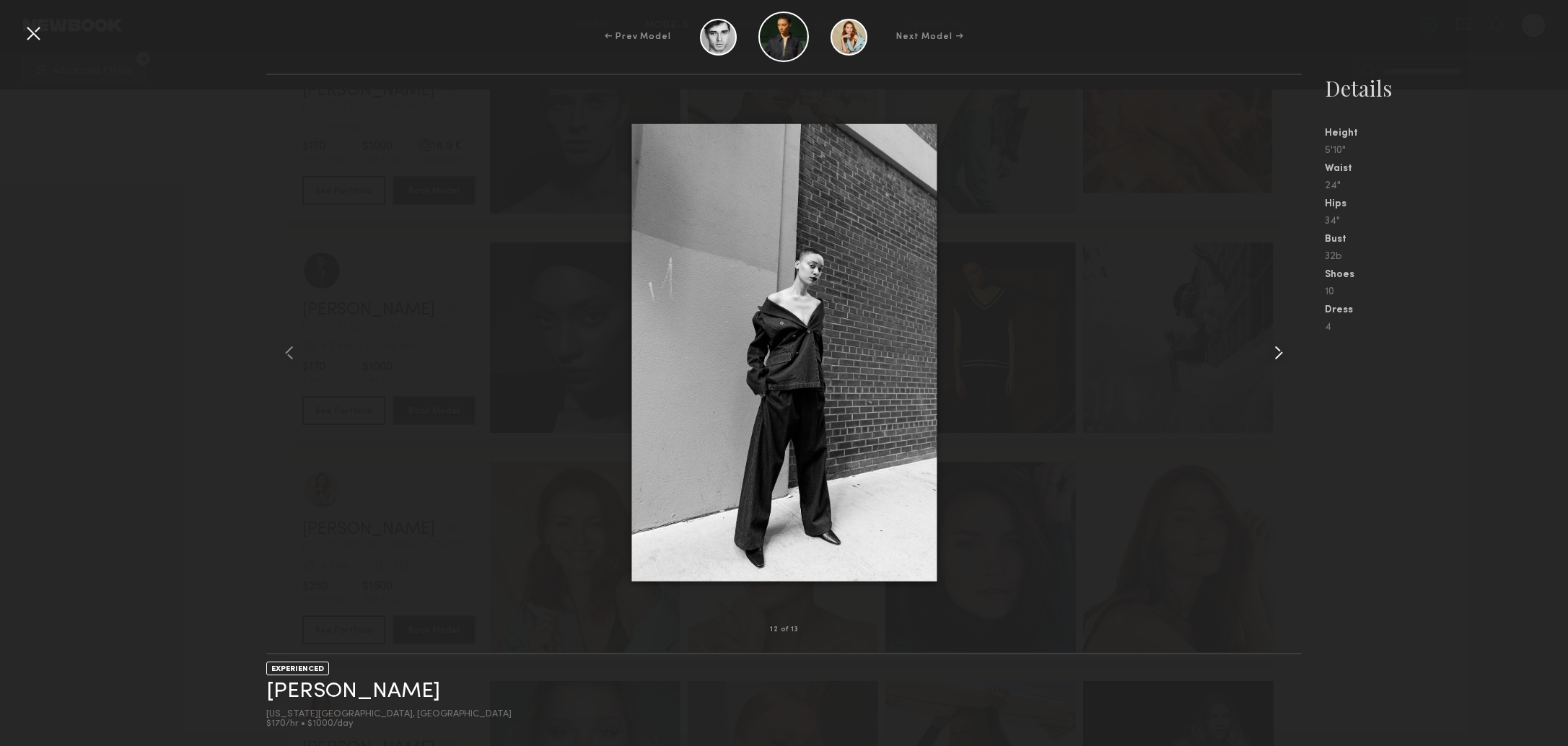
click at [1280, 357] on common-icon at bounding box center [1278, 353] width 23 height 23
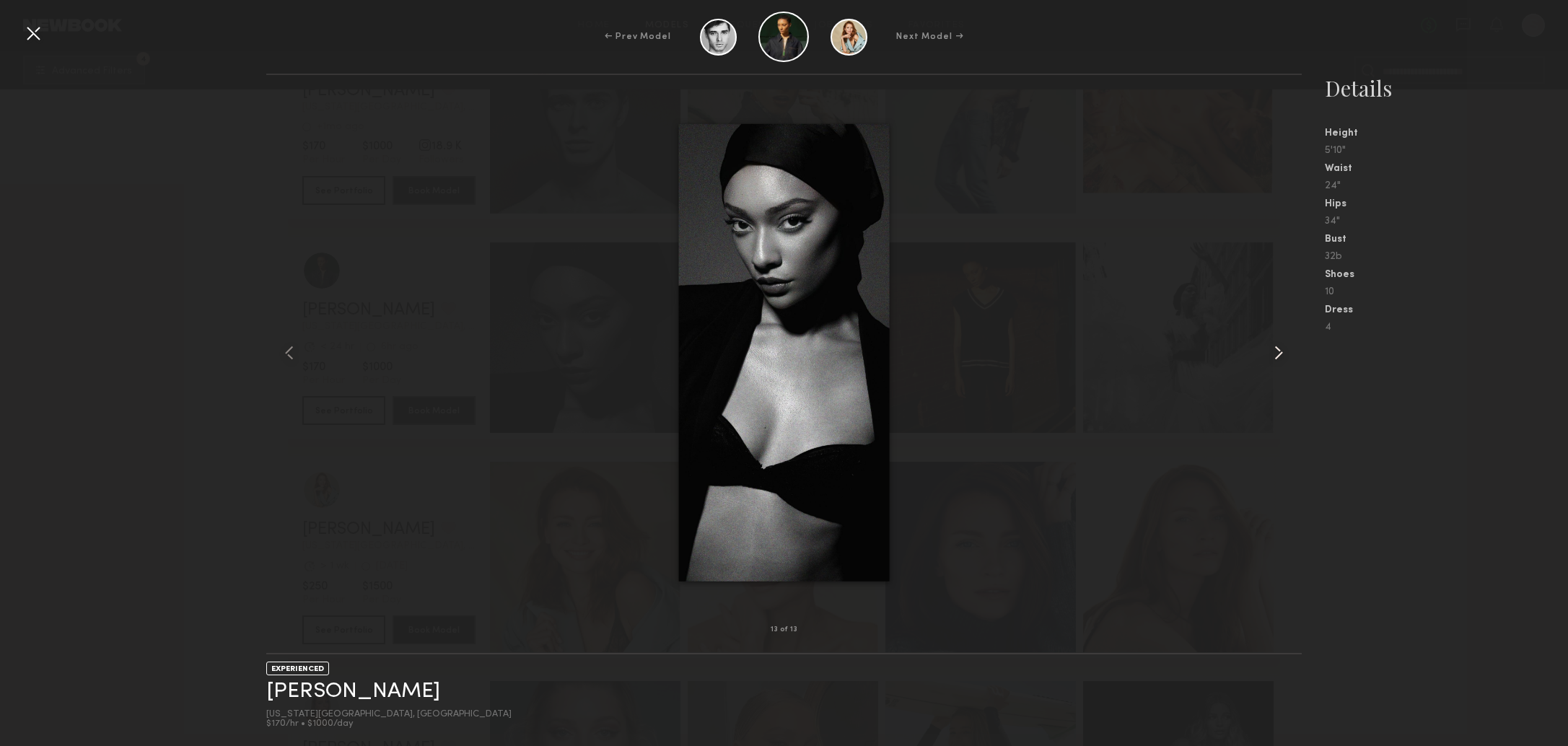
click at [1280, 357] on common-icon at bounding box center [1278, 353] width 23 height 23
click at [36, 41] on div at bounding box center [33, 33] width 23 height 23
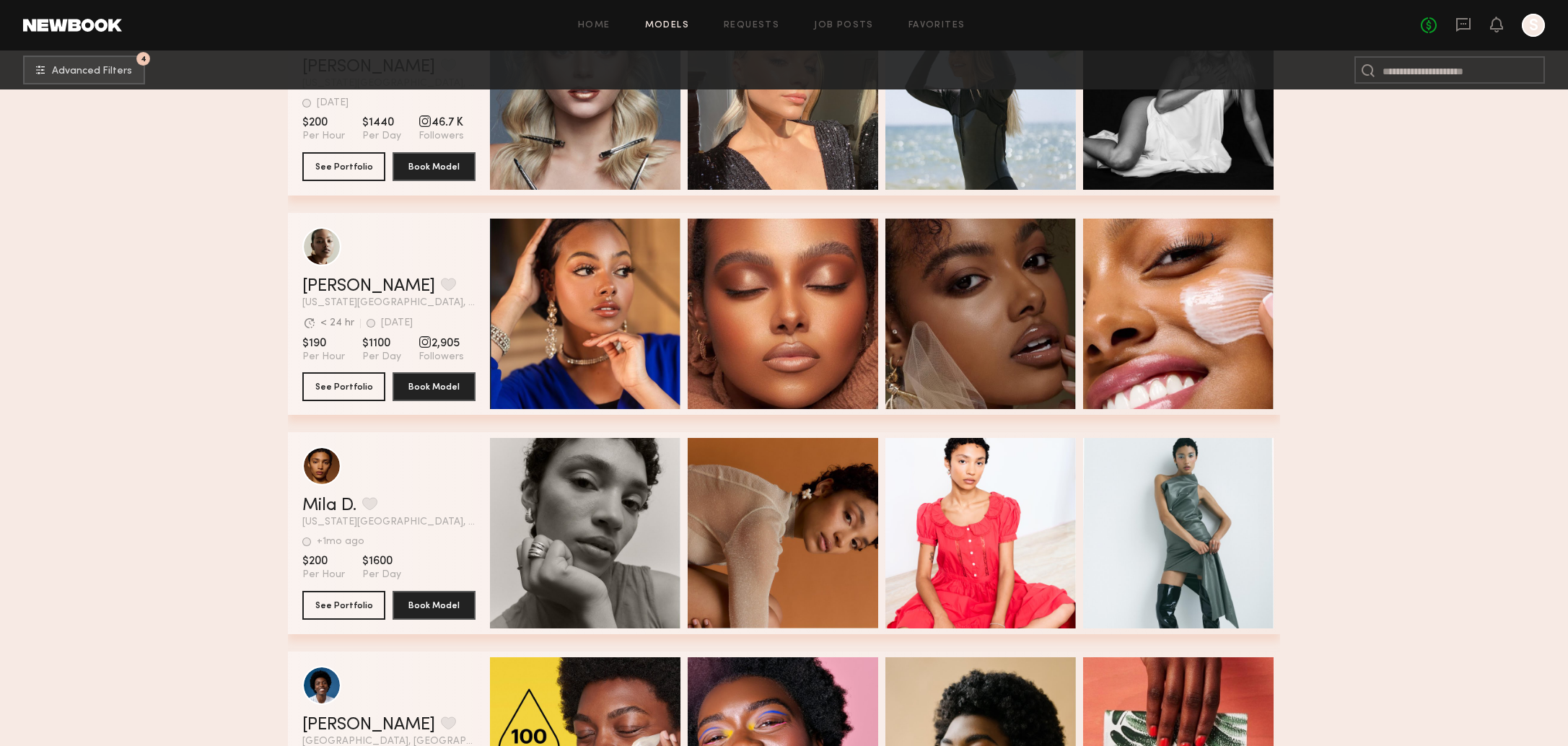
scroll to position [47492, 0]
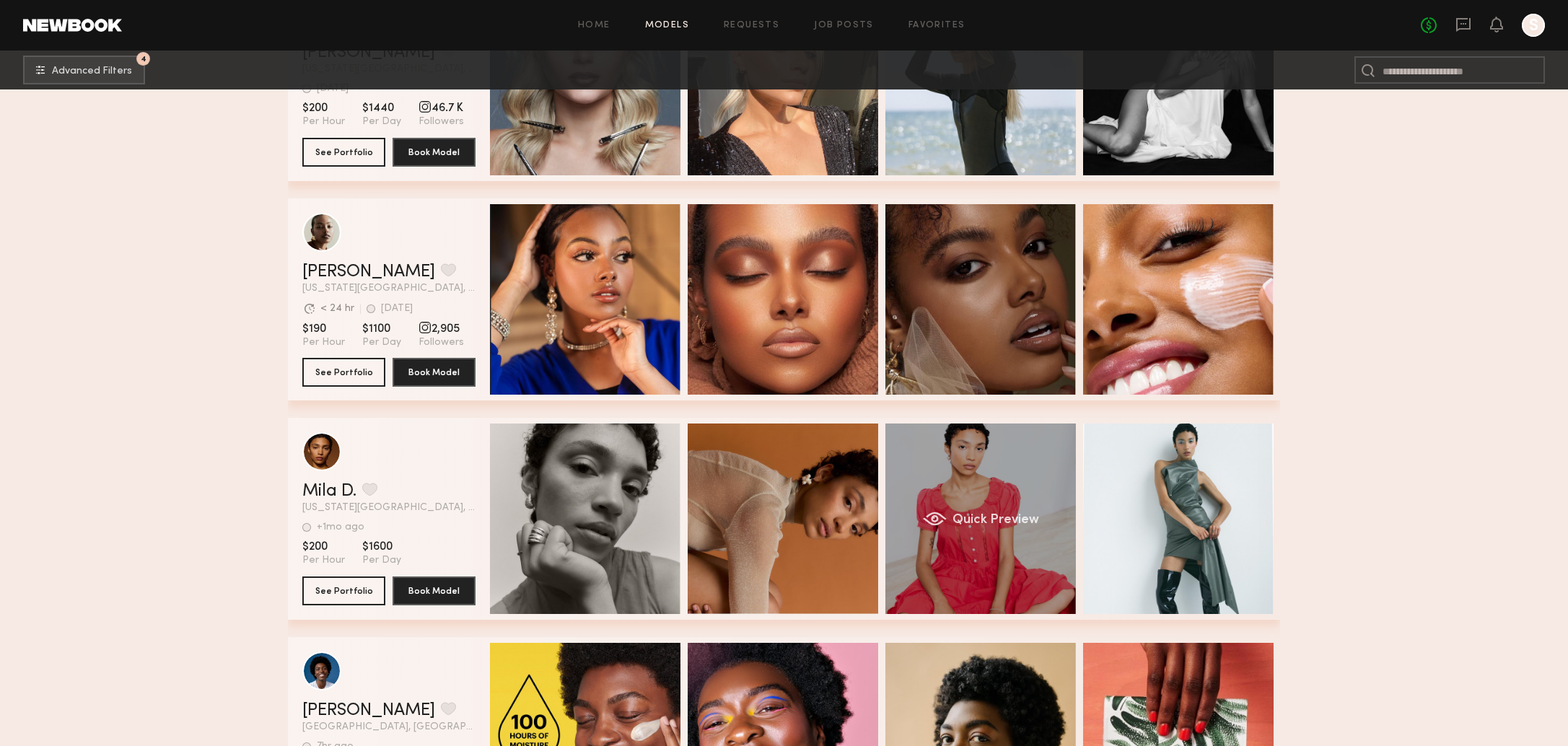
click at [993, 462] on div "Quick Preview" at bounding box center [980, 518] width 191 height 191
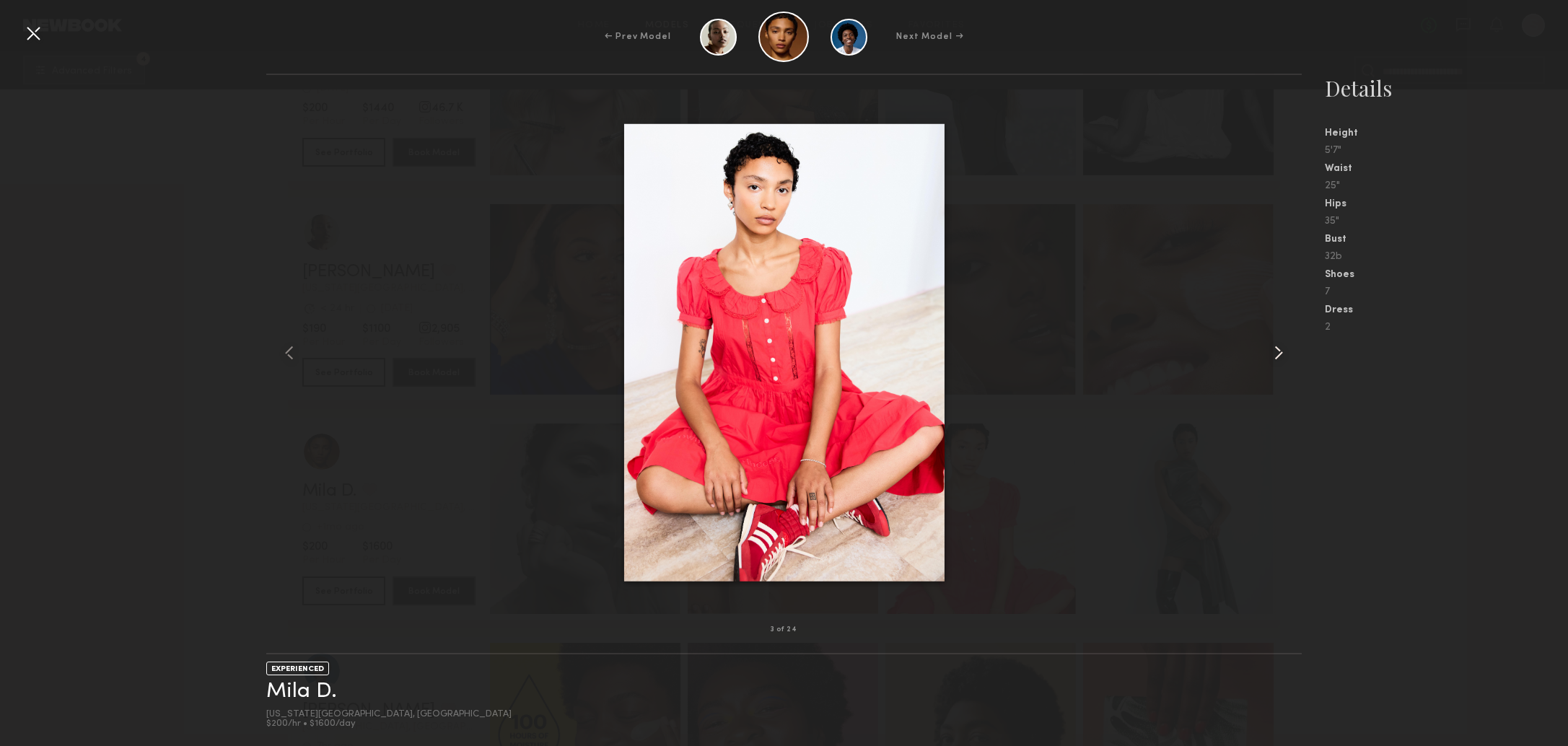
click at [1278, 353] on common-icon at bounding box center [1278, 353] width 23 height 23
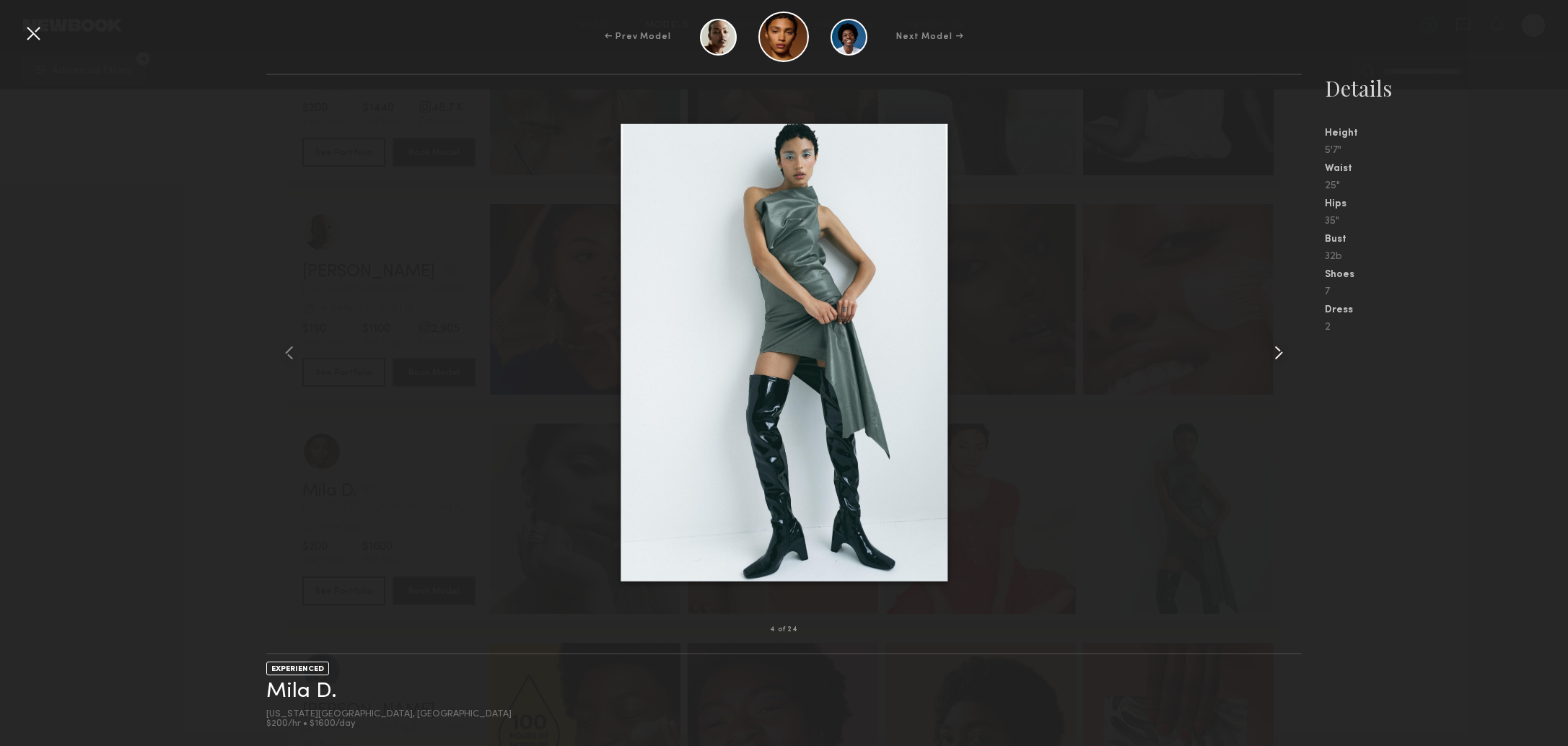
click at [1278, 353] on common-icon at bounding box center [1278, 353] width 23 height 23
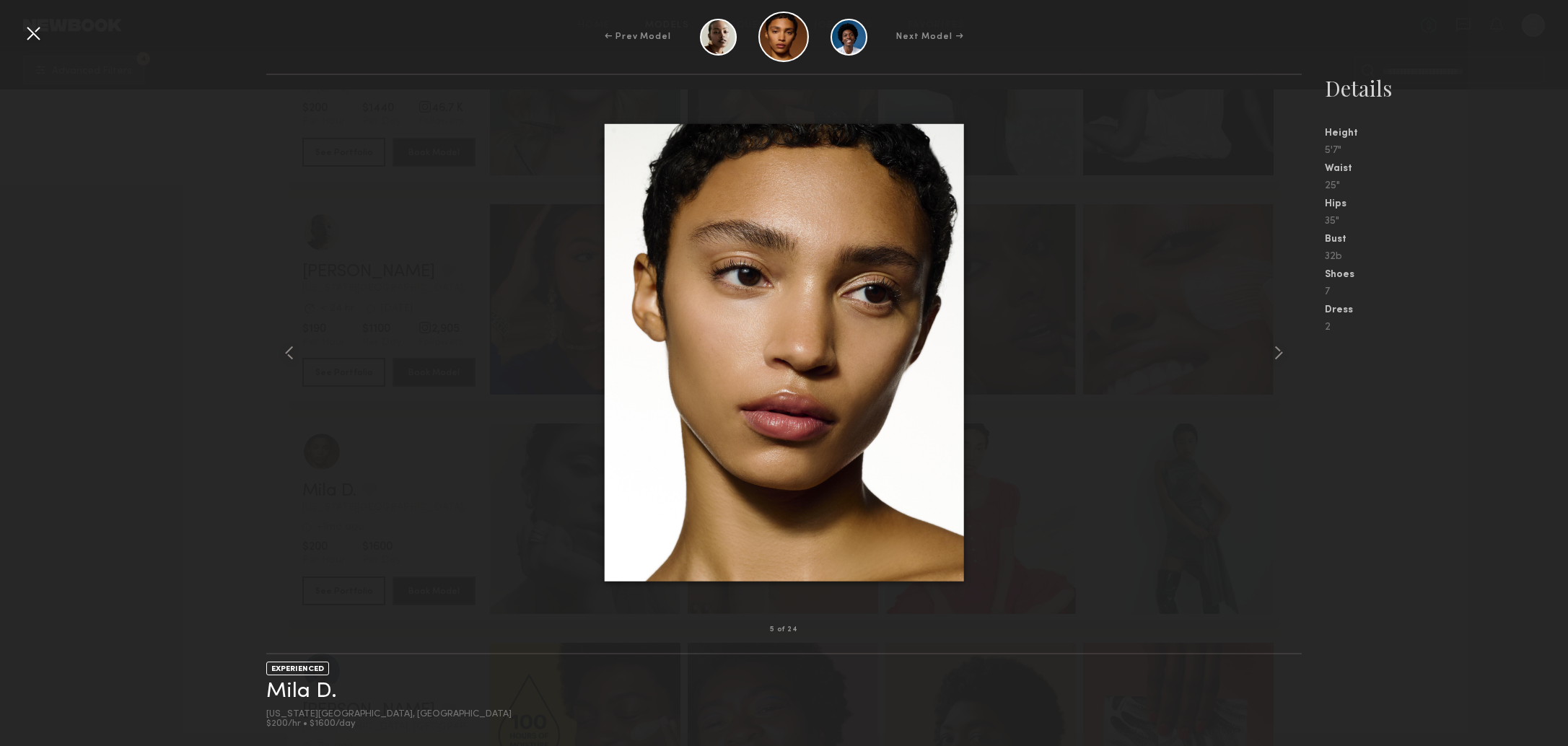
click at [1492, 455] on nb-gallery-model-stats "Details Height 5'7" Waist 25" Hips 35" Bust 32b Shoes 7 Dress 2" at bounding box center [1435, 409] width 266 height 672
click at [31, 37] on div at bounding box center [33, 33] width 23 height 23
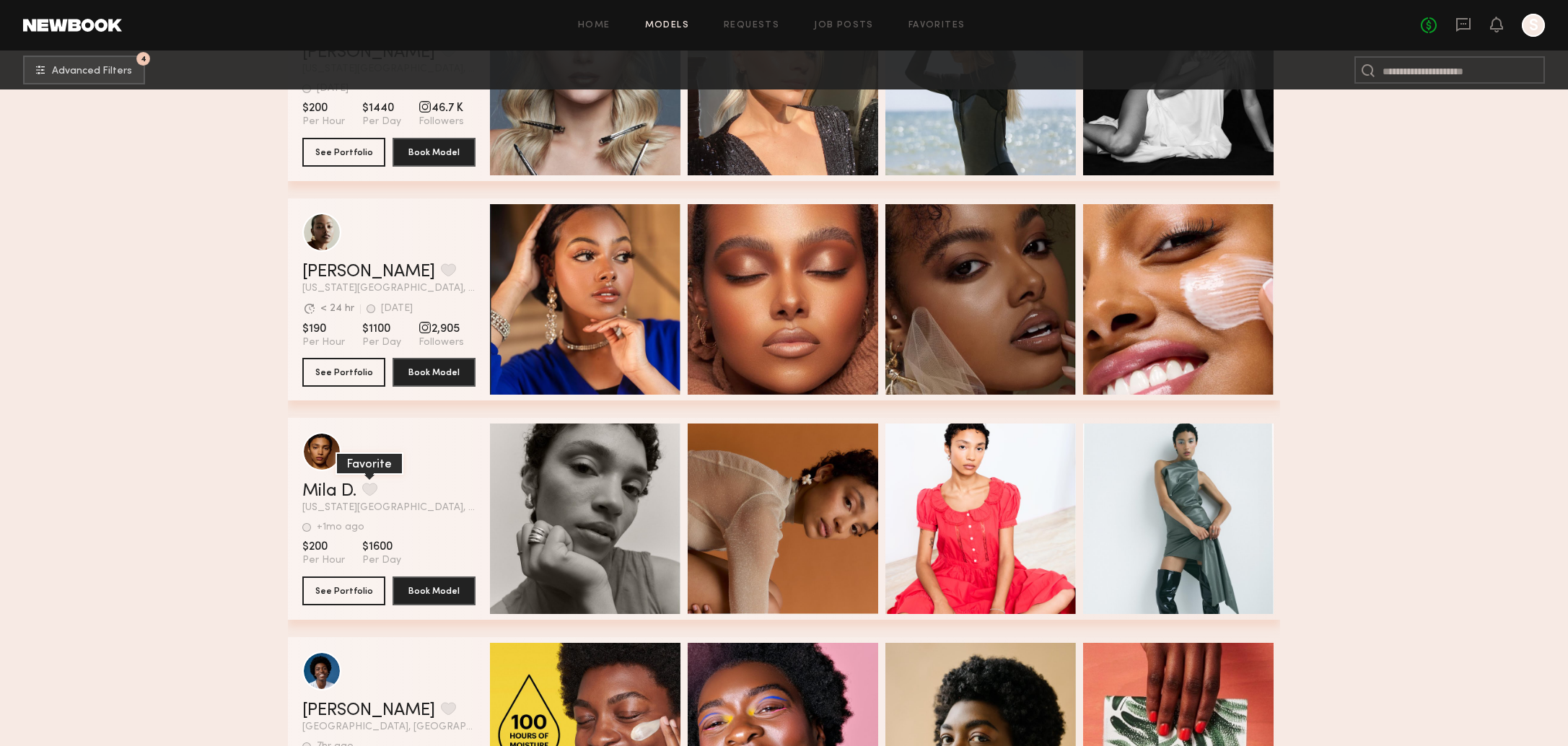
click at [371, 487] on button "grid" at bounding box center [370, 489] width 15 height 13
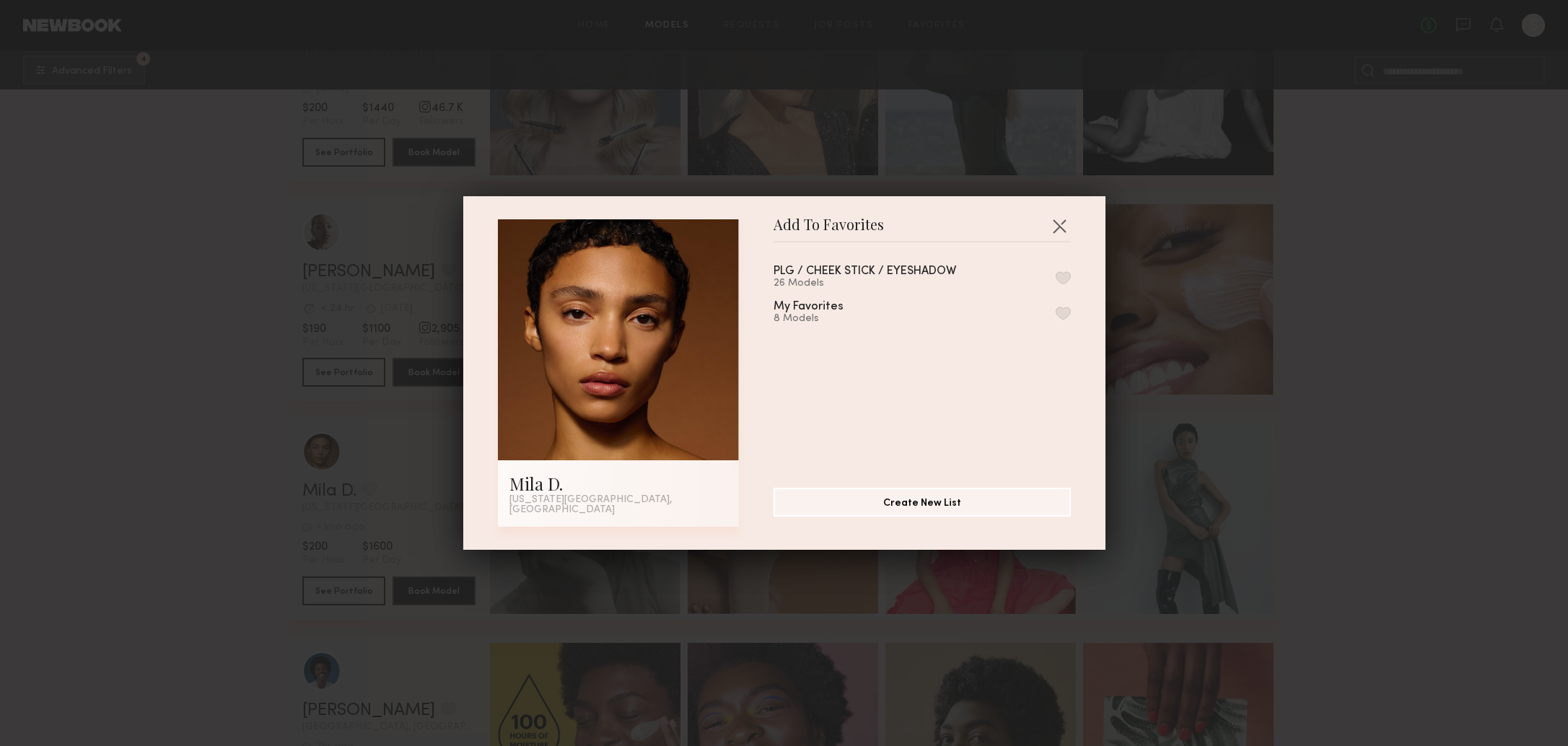
click at [1064, 280] on button "button" at bounding box center [1063, 277] width 15 height 13
click at [1312, 337] on div "Add To Favorites Mila D. New York City, NY Add To Favorites PLG / CHEEK STICK /…" at bounding box center [784, 373] width 1568 height 746
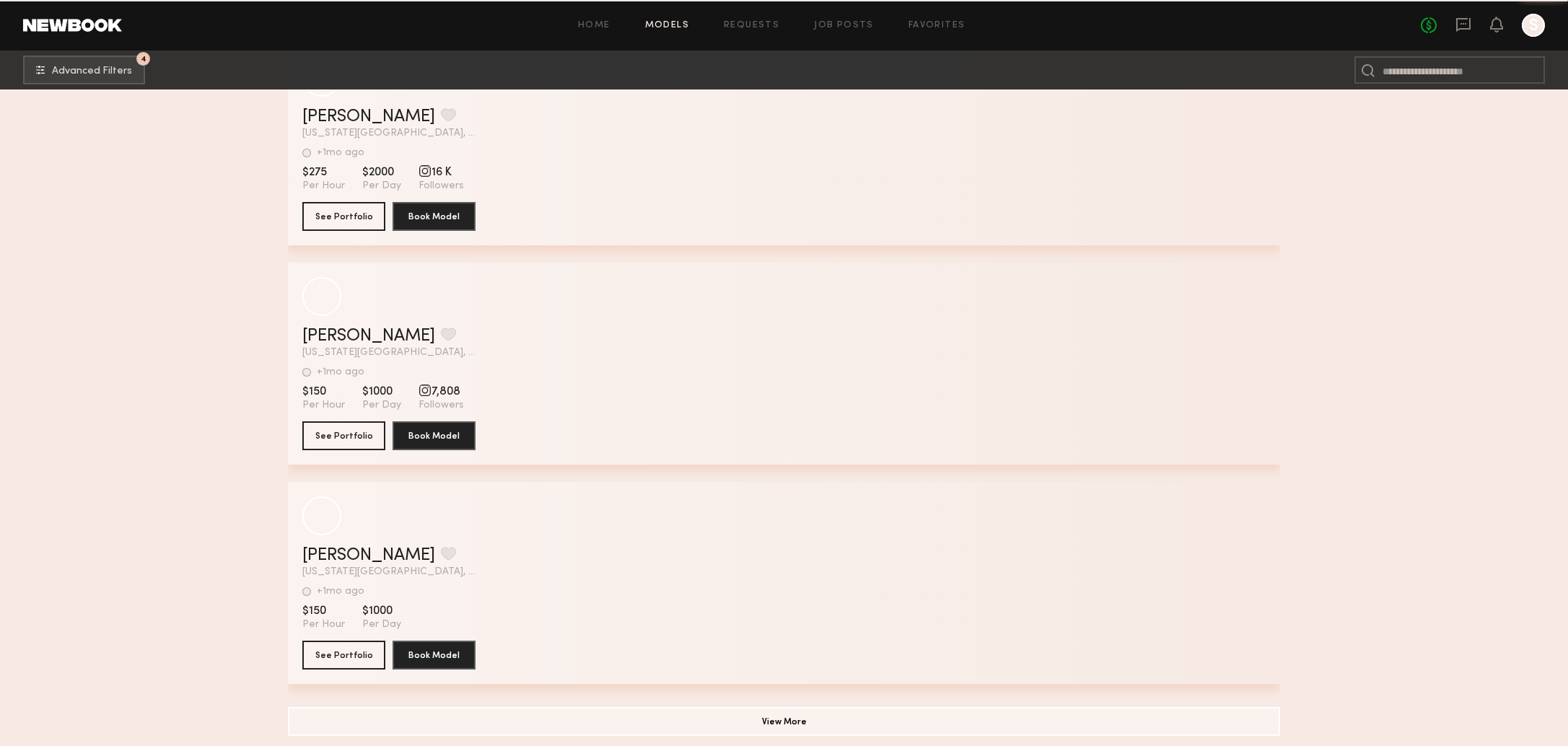
scroll to position [54888, 0]
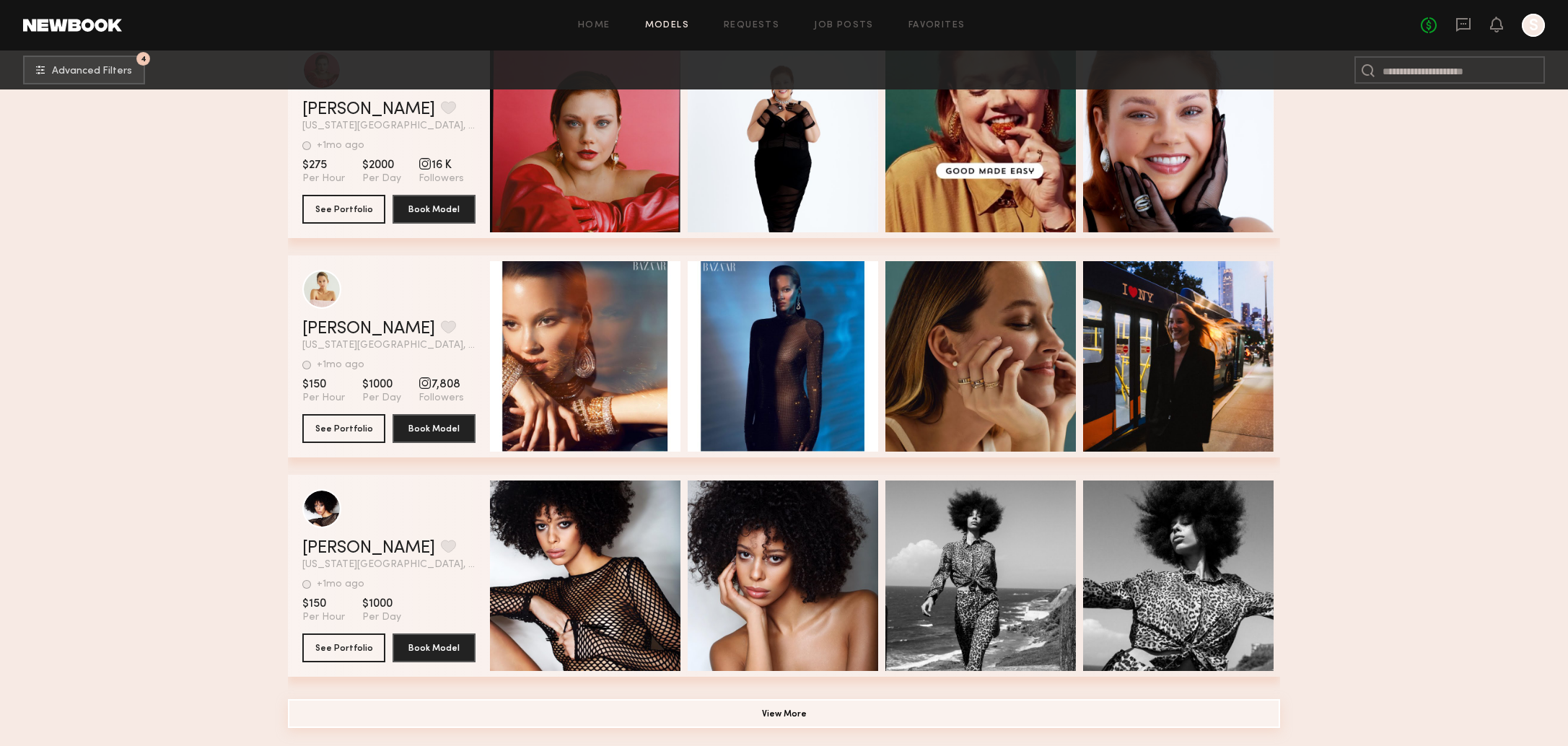
click at [811, 712] on button "View More" at bounding box center [783, 713] width 992 height 29
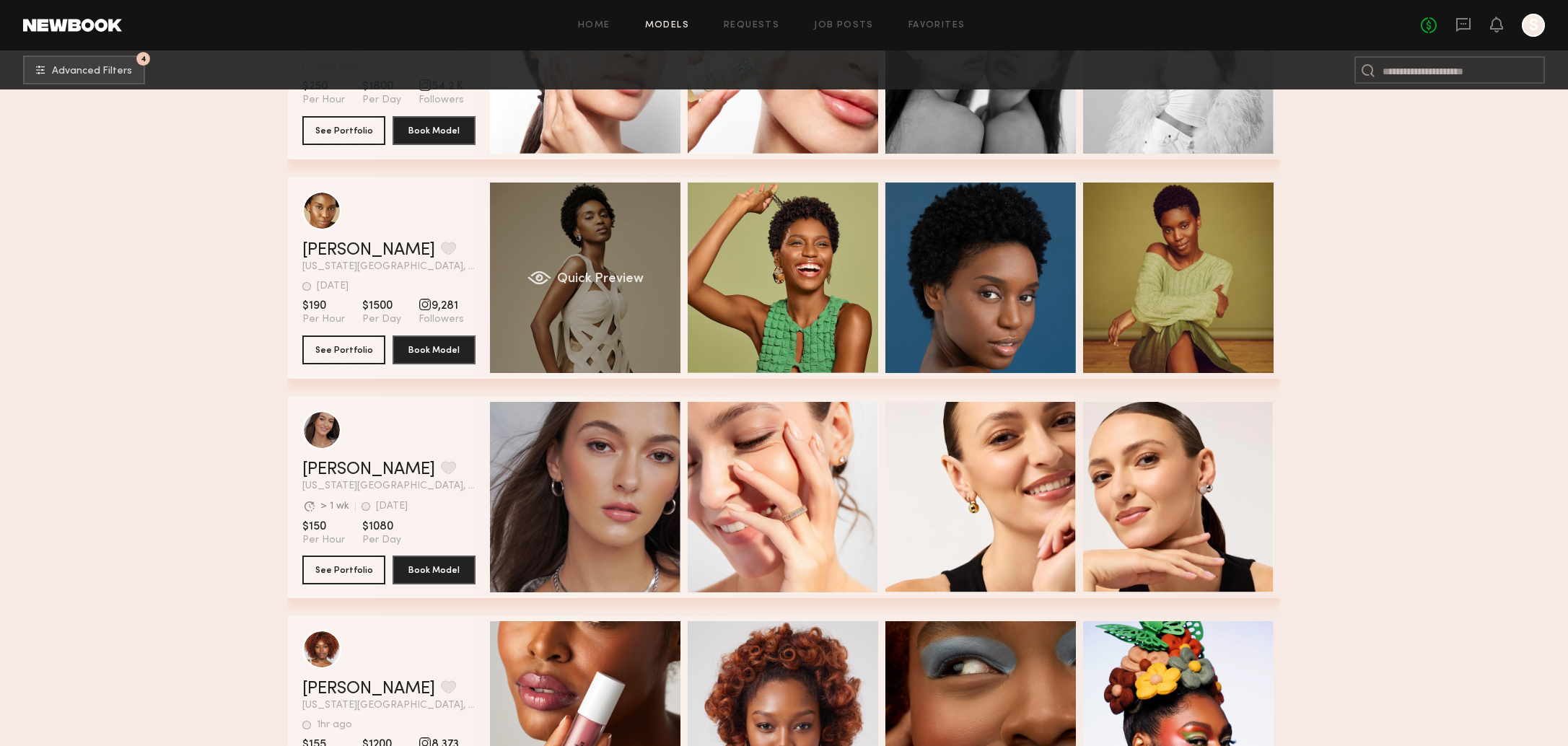
scroll to position [0, 3]
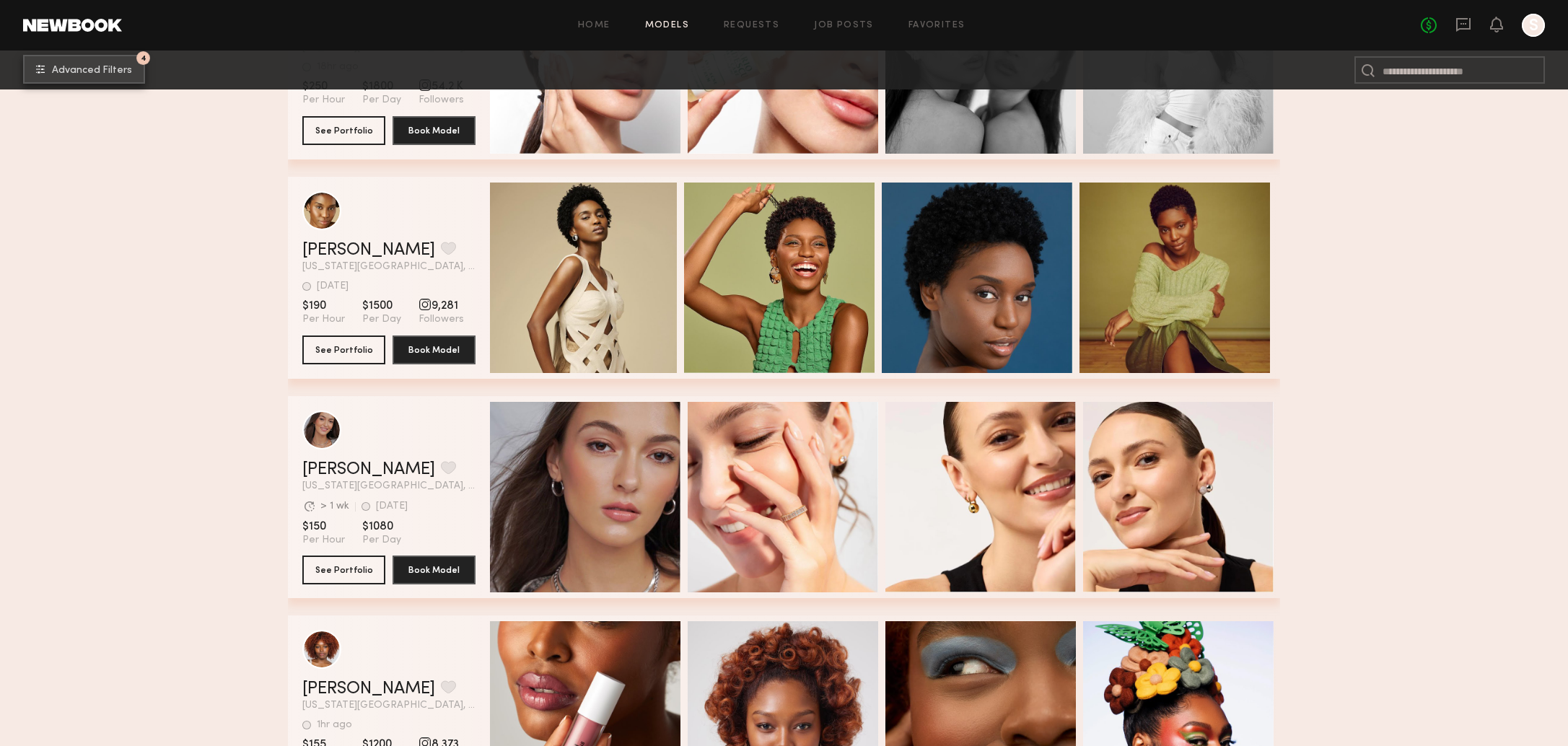
click at [107, 70] on span "Advanced Filters" at bounding box center [92, 71] width 80 height 10
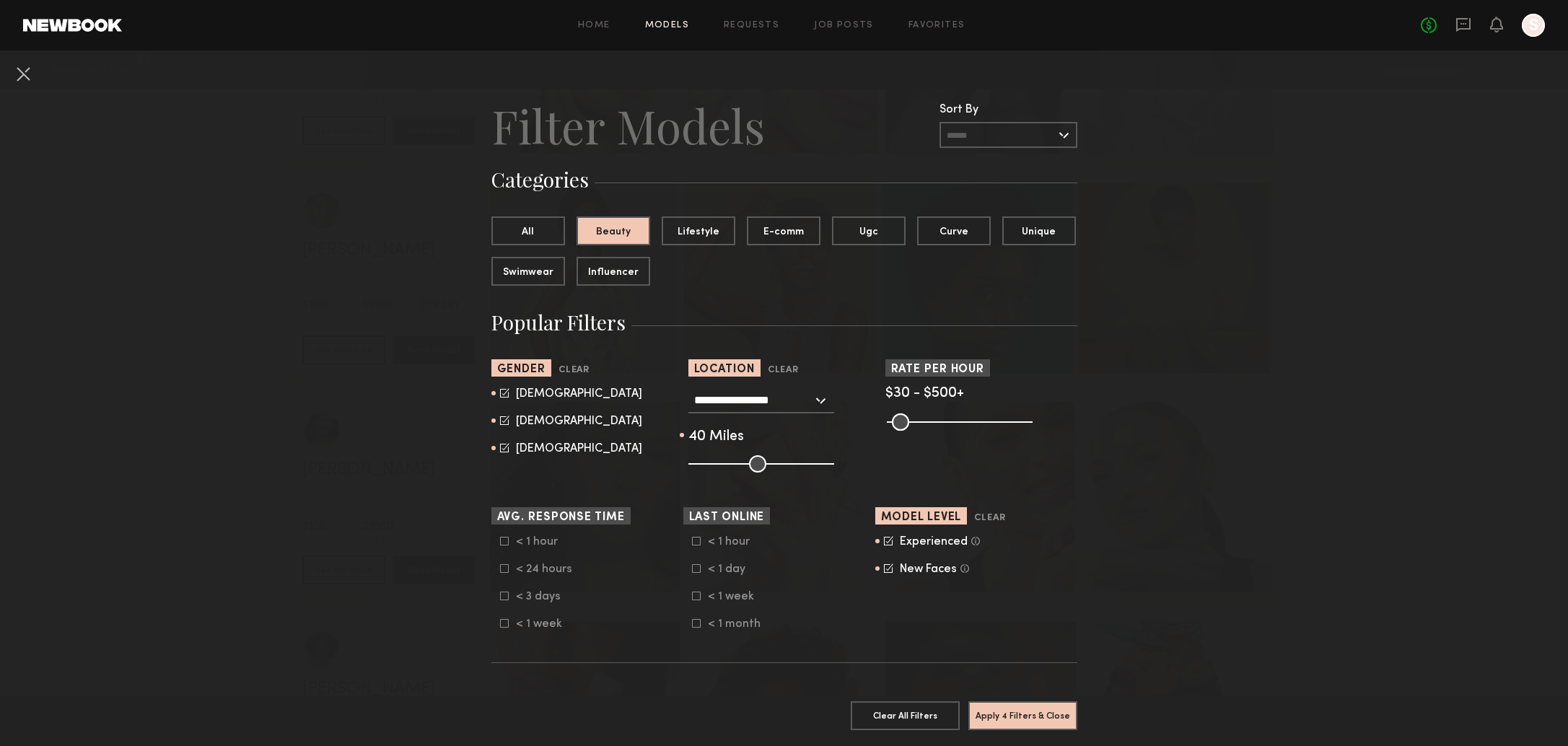
click at [501, 419] on icon at bounding box center [505, 420] width 10 height 10
click at [501, 395] on icon at bounding box center [505, 393] width 10 height 10
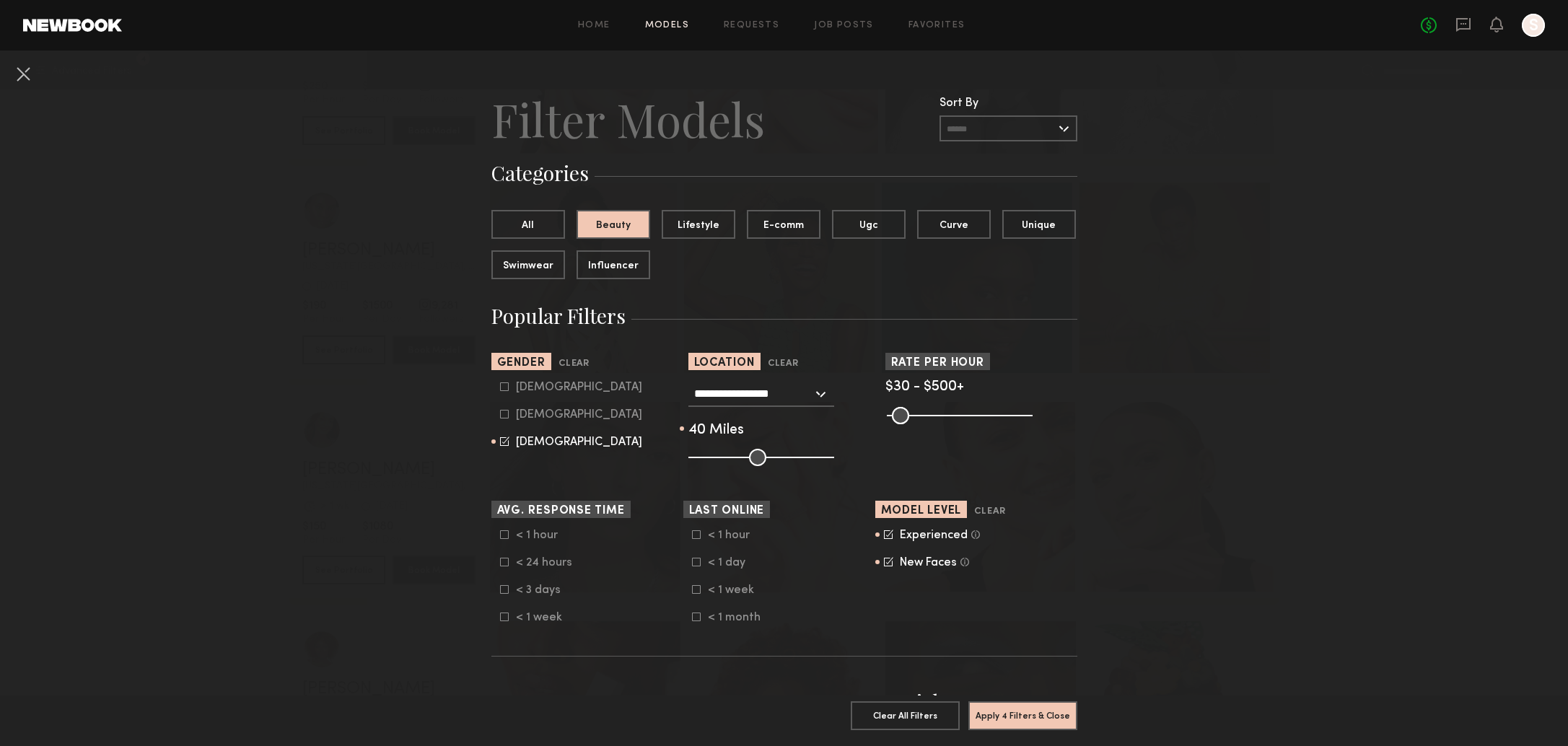
scroll to position [7, 0]
click at [685, 228] on button "Lifestyle" at bounding box center [698, 223] width 74 height 29
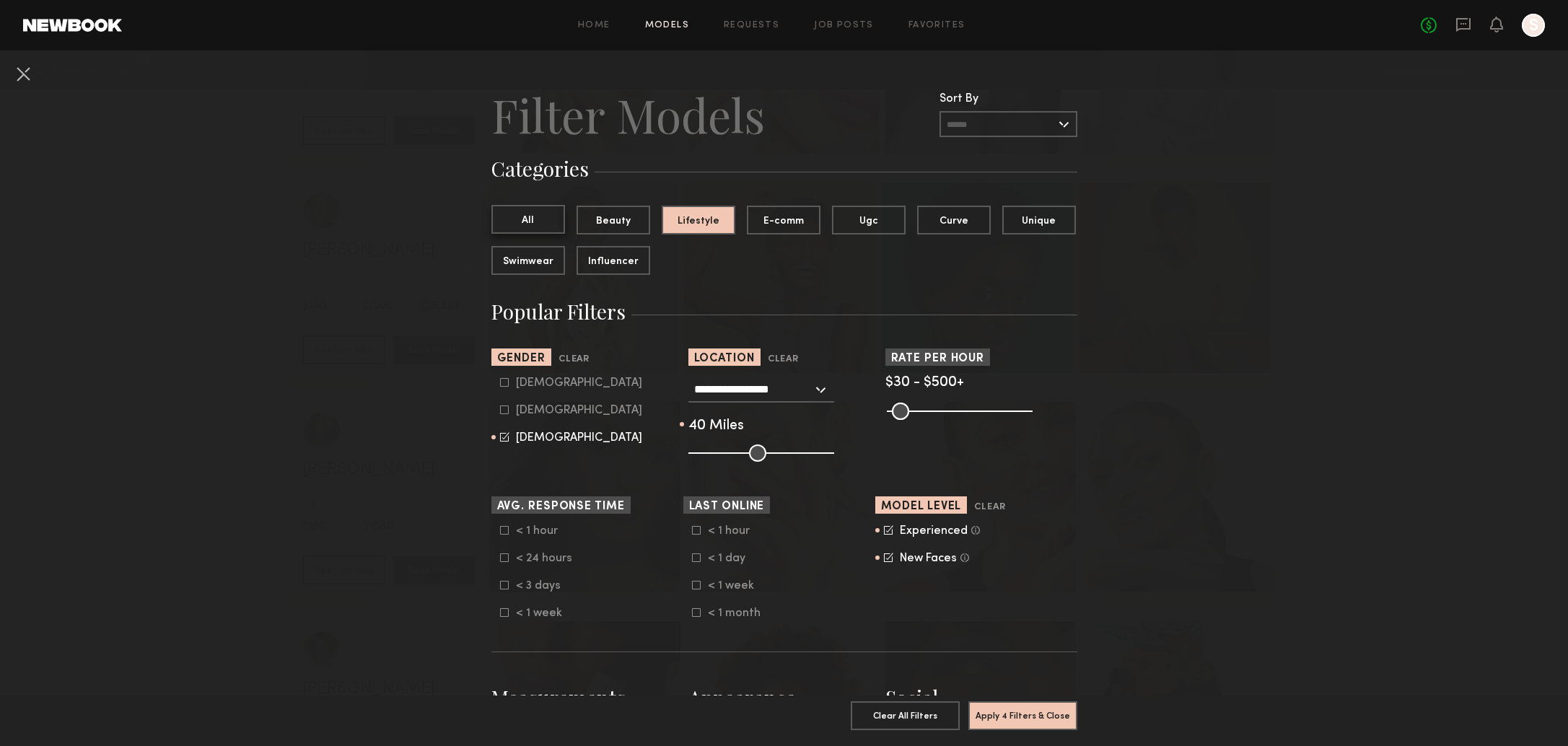
click at [540, 224] on button "All" at bounding box center [528, 220] width 74 height 29
click at [1046, 720] on button "Apply 3 Filters & Close" at bounding box center [1023, 715] width 109 height 29
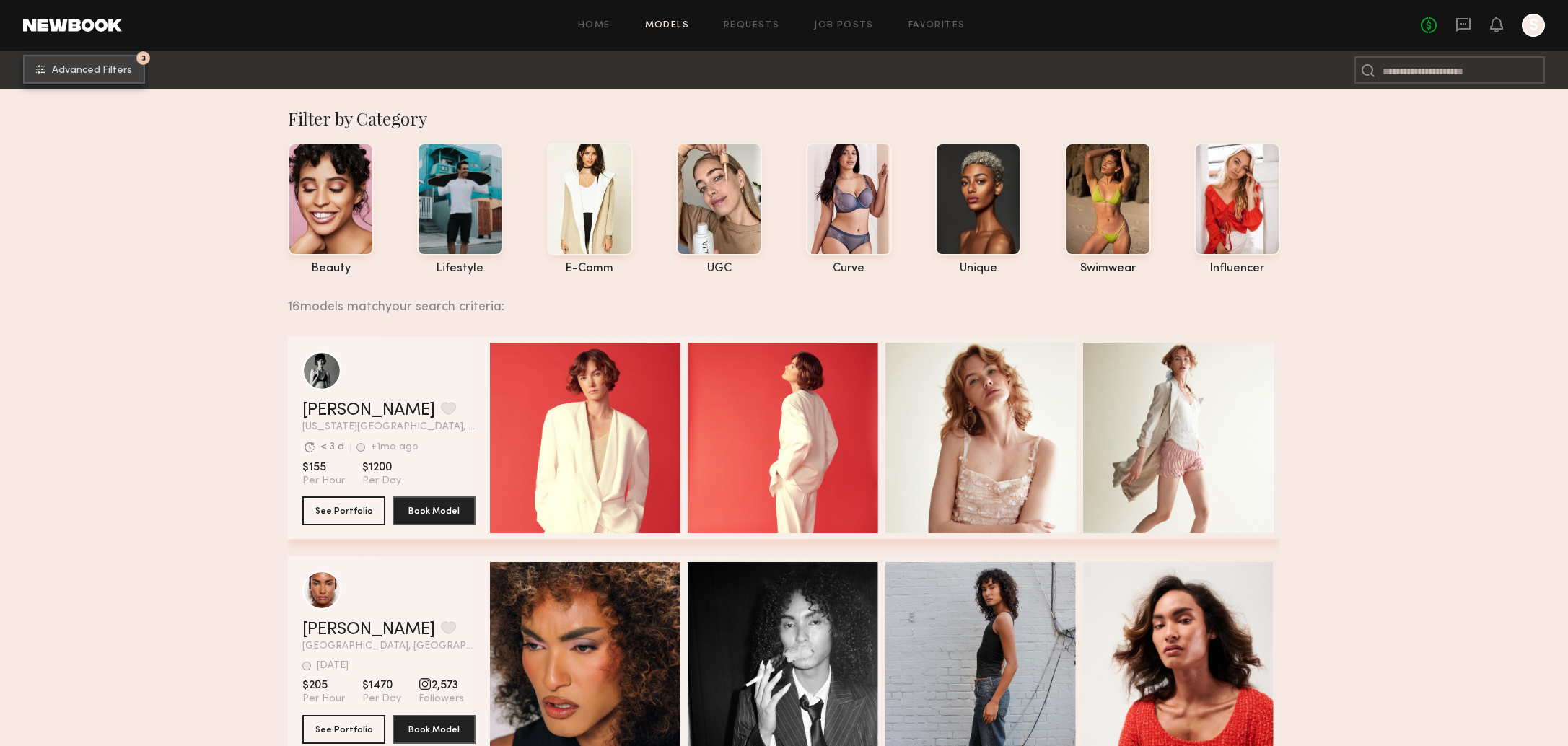
click at [99, 76] on button "3 Advanced Filters" at bounding box center [84, 69] width 122 height 29
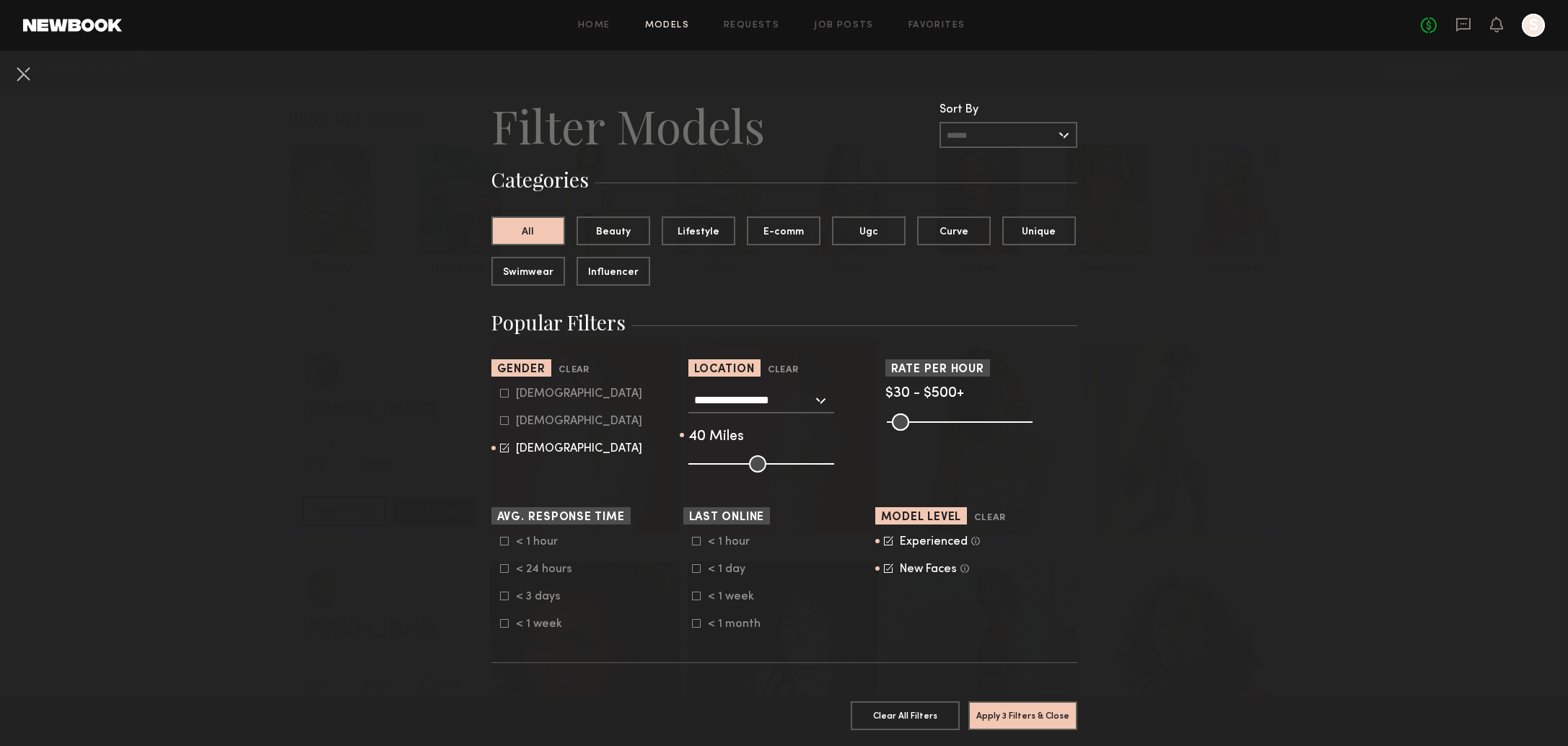
type input "**"
click at [778, 459] on input "range" at bounding box center [762, 464] width 146 height 18
click at [884, 540] on icon at bounding box center [888, 541] width 10 height 10
click at [891, 563] on common-framework-checkbox "New Faces Talent we’ve deemed to be in the early stages of their professional c…" at bounding box center [975, 569] width 184 height 13
drag, startPoint x: 890, startPoint y: 570, endPoint x: 891, endPoint y: 578, distance: 8.1
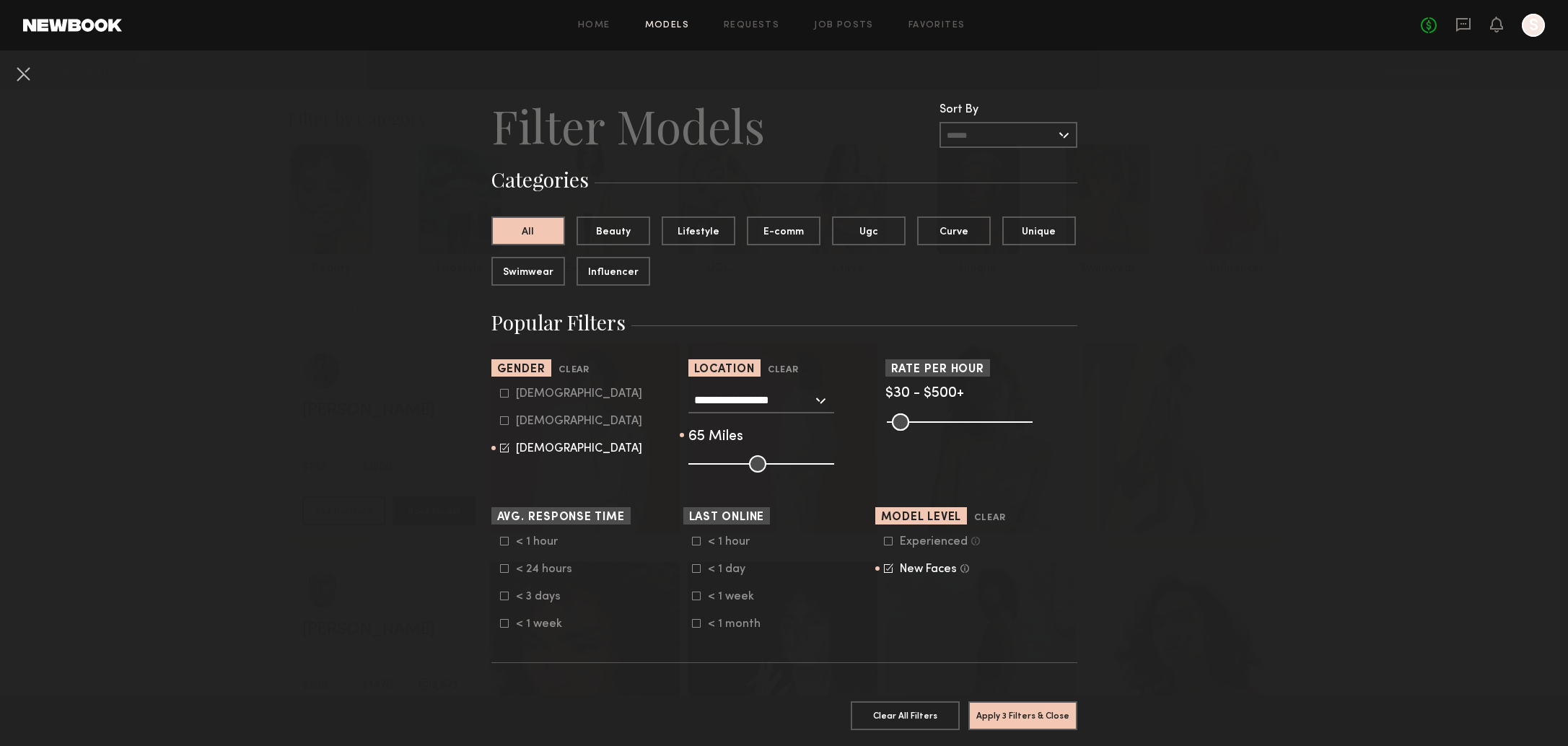
click at [890, 571] on icon at bounding box center [888, 568] width 10 height 10
click at [1024, 710] on button "Apply 2 Filters & Close" at bounding box center [1023, 715] width 109 height 29
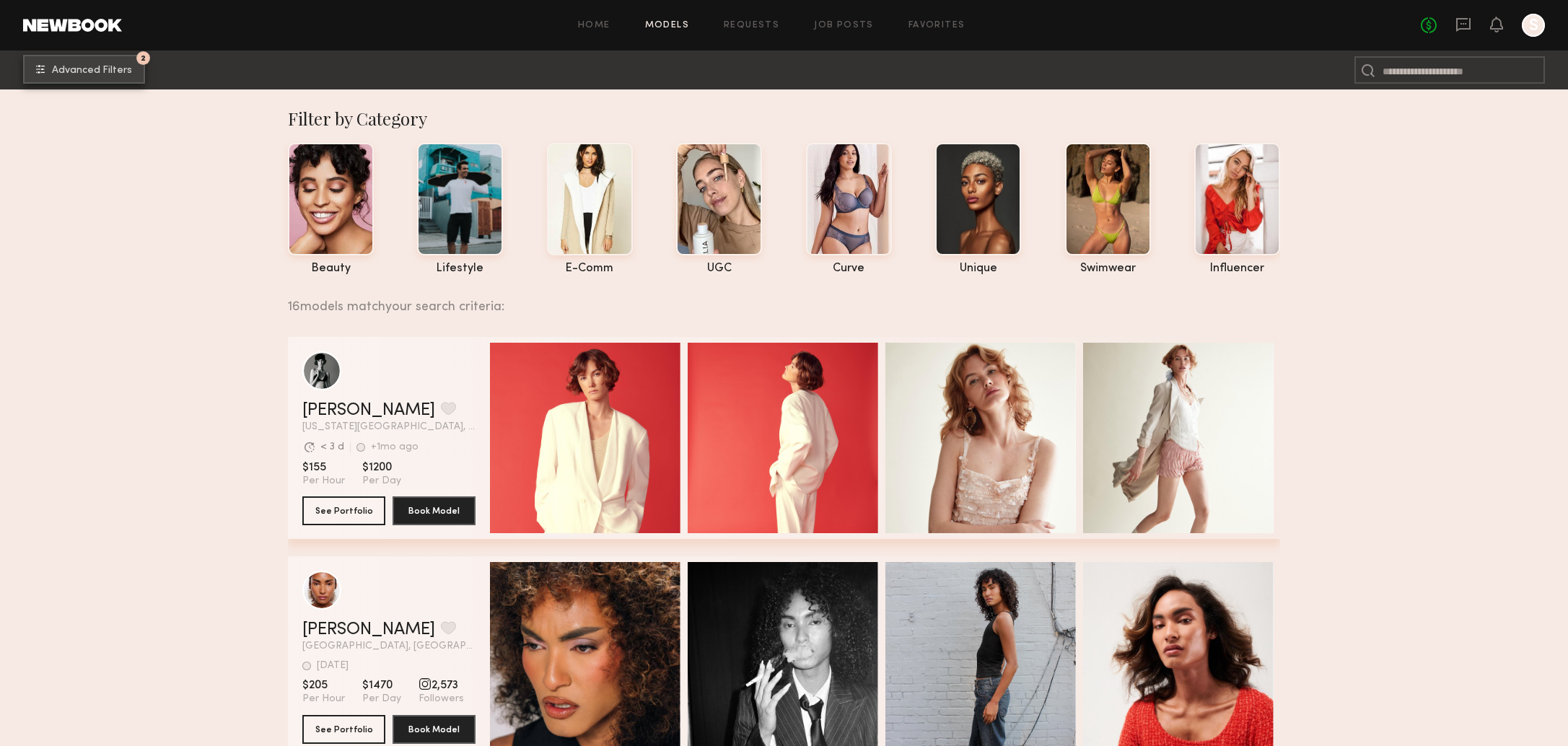
scroll to position [0, 1]
click at [109, 68] on span "Advanced Filters" at bounding box center [92, 71] width 80 height 10
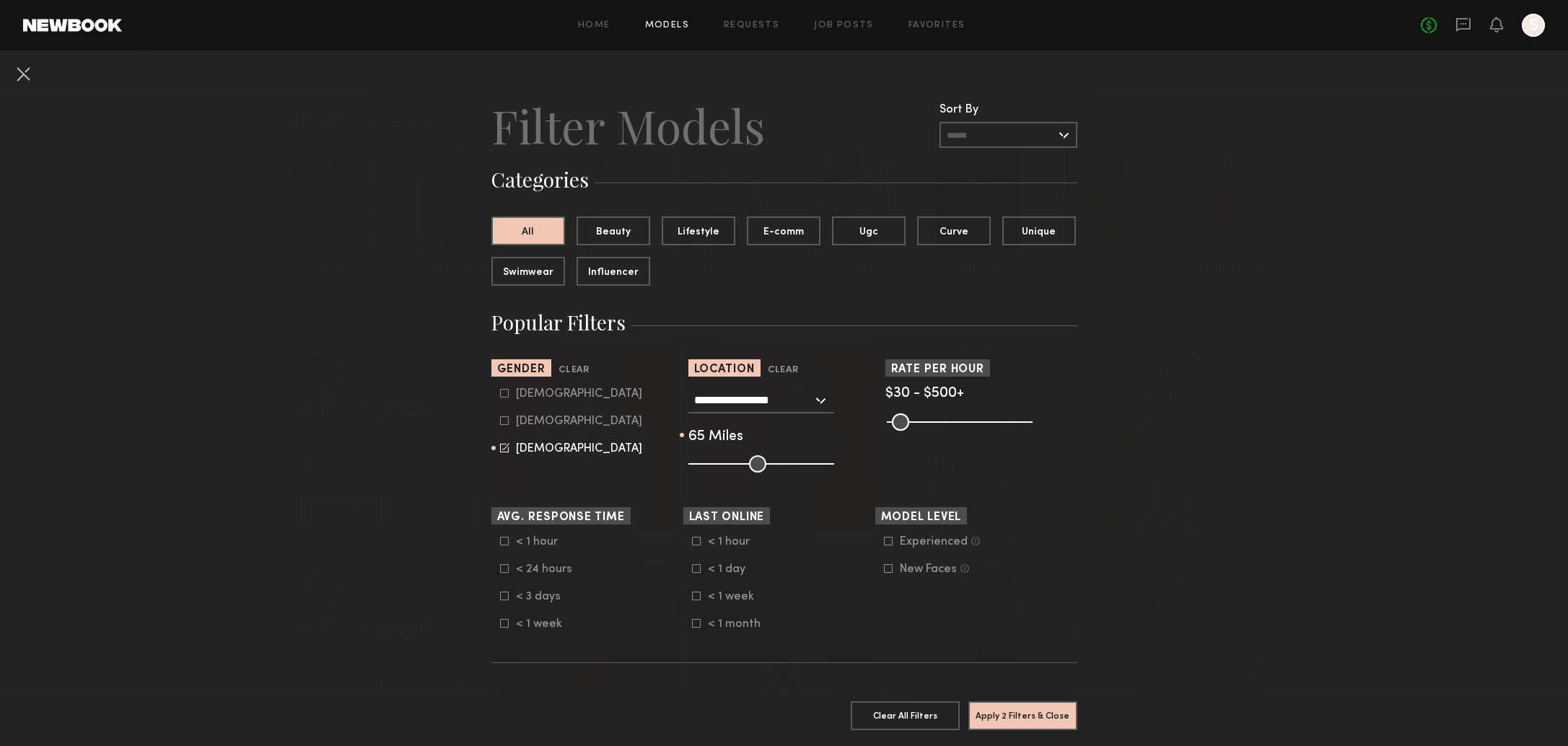
click at [499, 449] on div "Male Female Non-binary" at bounding box center [587, 421] width 192 height 68
click at [502, 450] on icon at bounding box center [505, 448] width 10 height 10
click at [759, 462] on input "range" at bounding box center [762, 464] width 146 height 18
type input "**"
click at [776, 462] on input "range" at bounding box center [762, 464] width 146 height 18
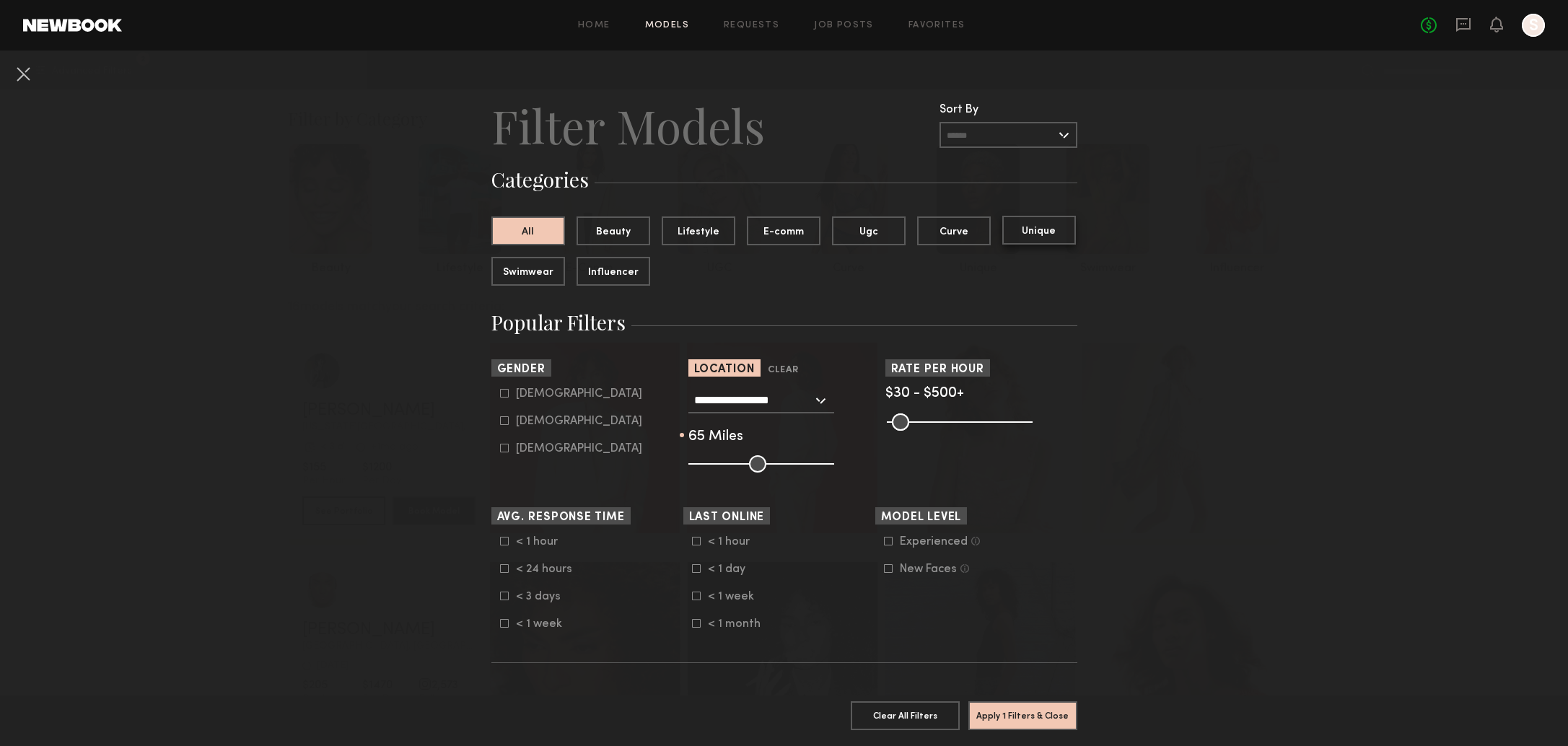
click at [1041, 227] on button "Unique" at bounding box center [1039, 230] width 74 height 29
click at [1041, 712] on button "Apply 2 Filters & Close" at bounding box center [1023, 715] width 109 height 29
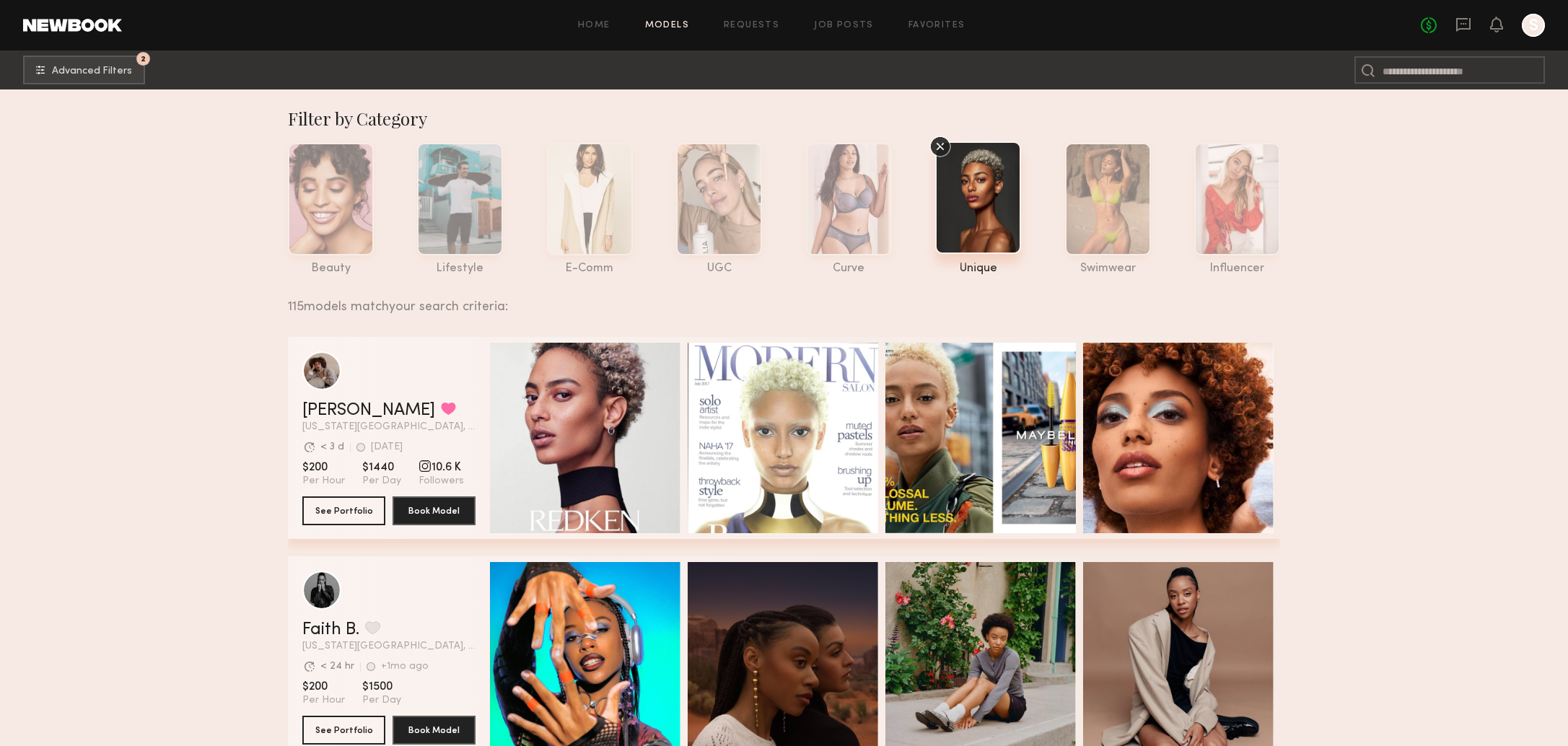
click at [673, 21] on link "Models" at bounding box center [667, 26] width 44 height 10
click at [111, 78] on button "2 Advanced Filters" at bounding box center [84, 69] width 122 height 29
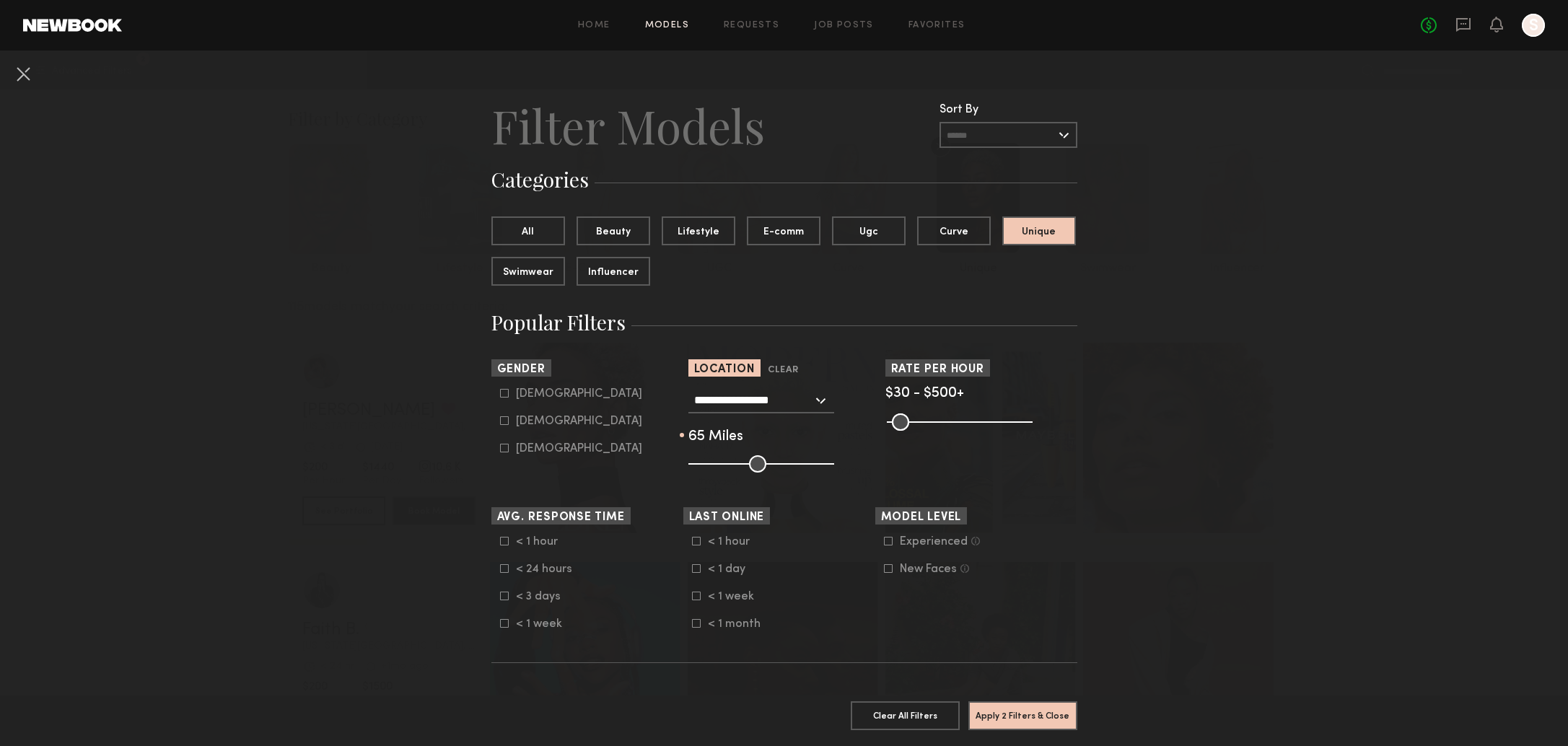
click at [746, 409] on input "**********" at bounding box center [754, 399] width 119 height 25
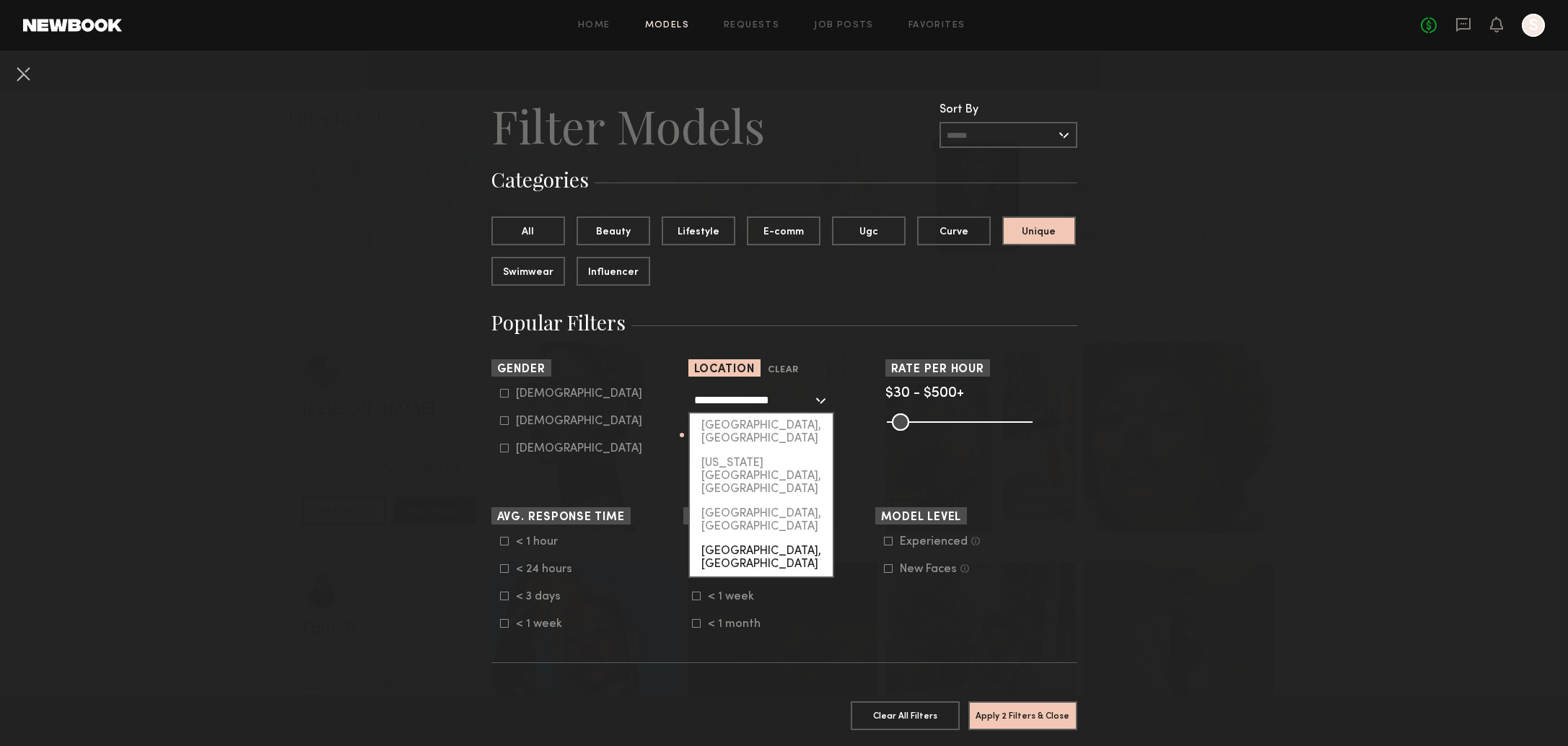
click at [742, 538] on div "[GEOGRAPHIC_DATA], [GEOGRAPHIC_DATA]" at bounding box center [761, 557] width 143 height 38
type input "**********"
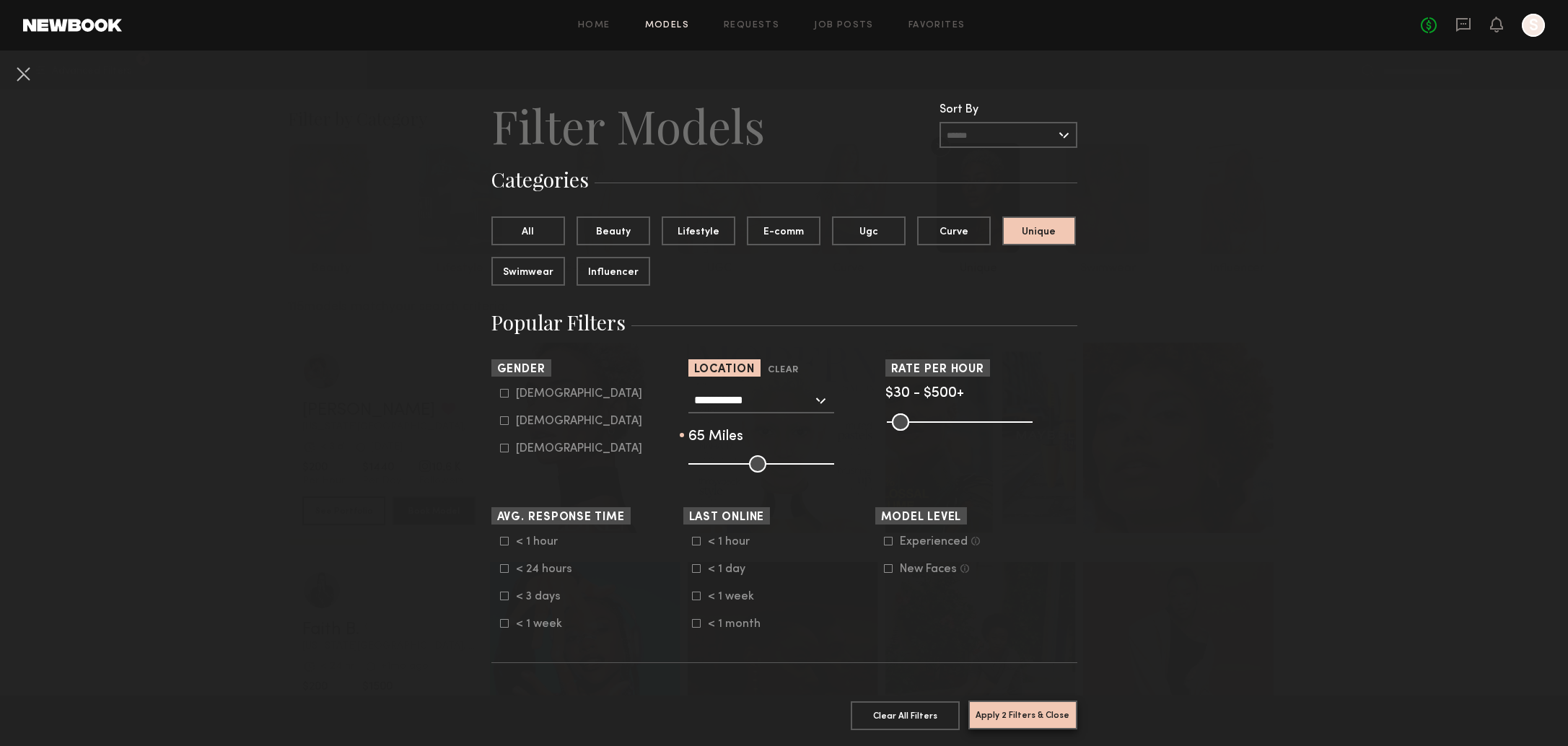
click at [1041, 712] on button "Apply 2 Filters & Close" at bounding box center [1023, 715] width 109 height 29
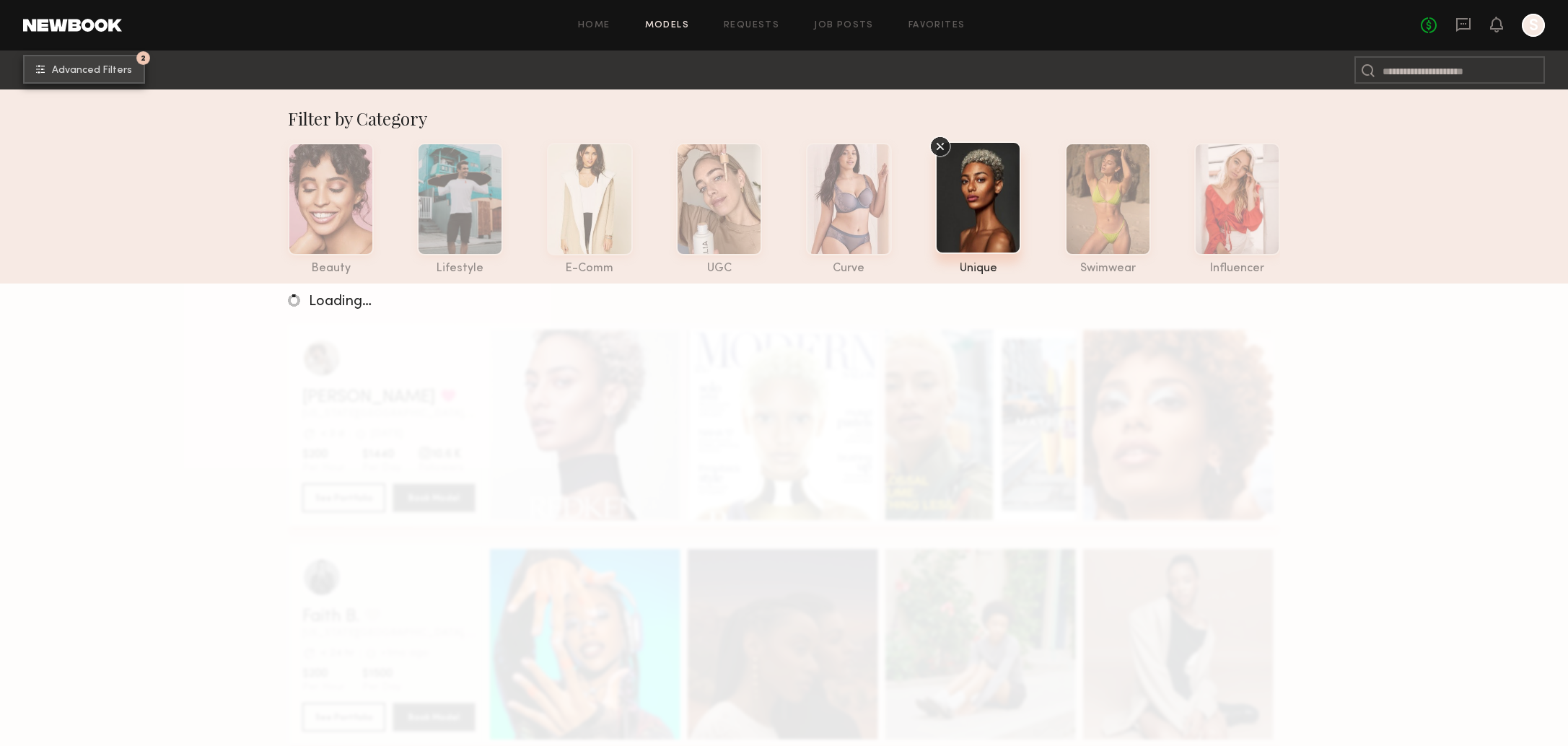
scroll to position [1, 0]
click at [936, 28] on link "Favorites" at bounding box center [936, 26] width 57 height 10
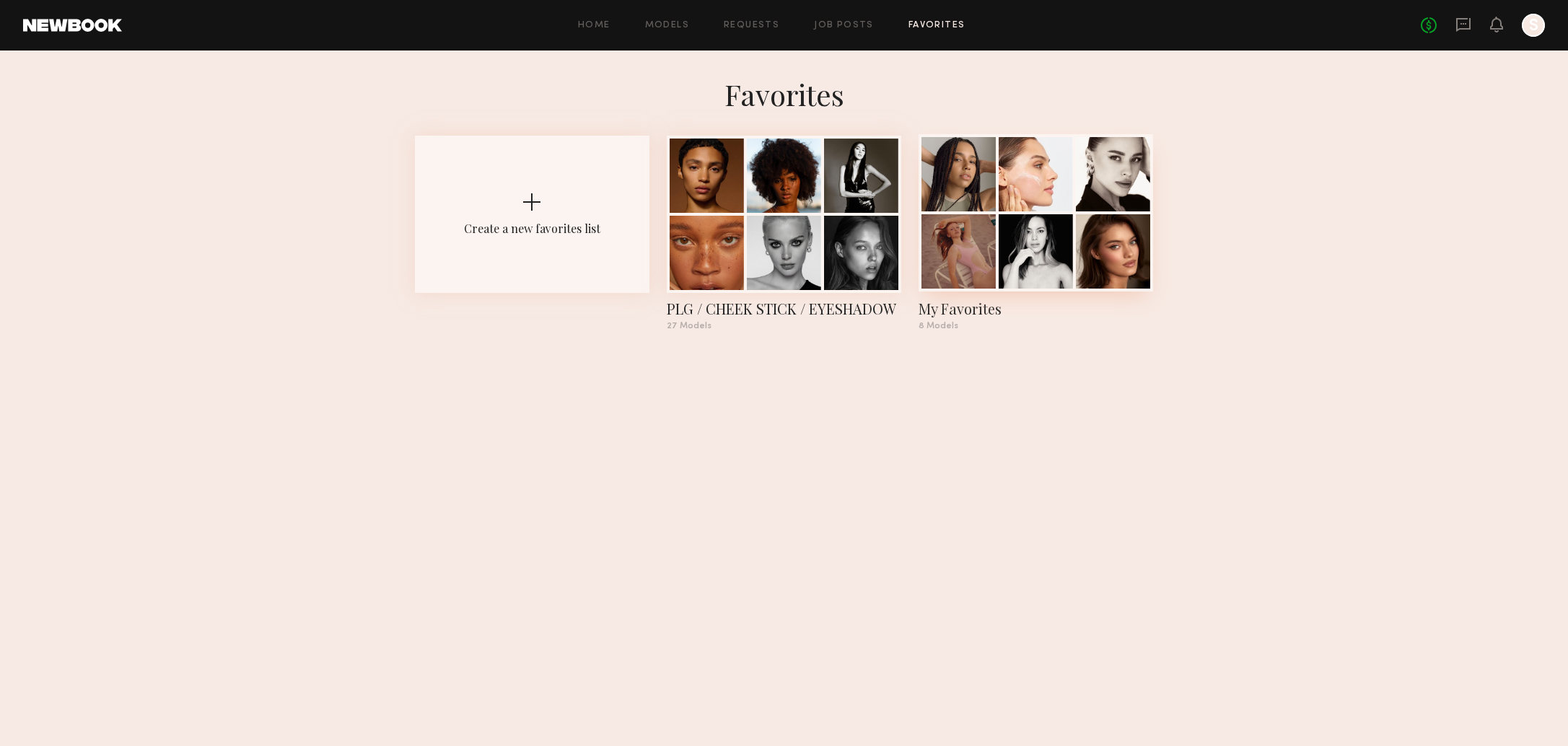
click at [964, 303] on div "My Favorites" at bounding box center [1036, 308] width 234 height 20
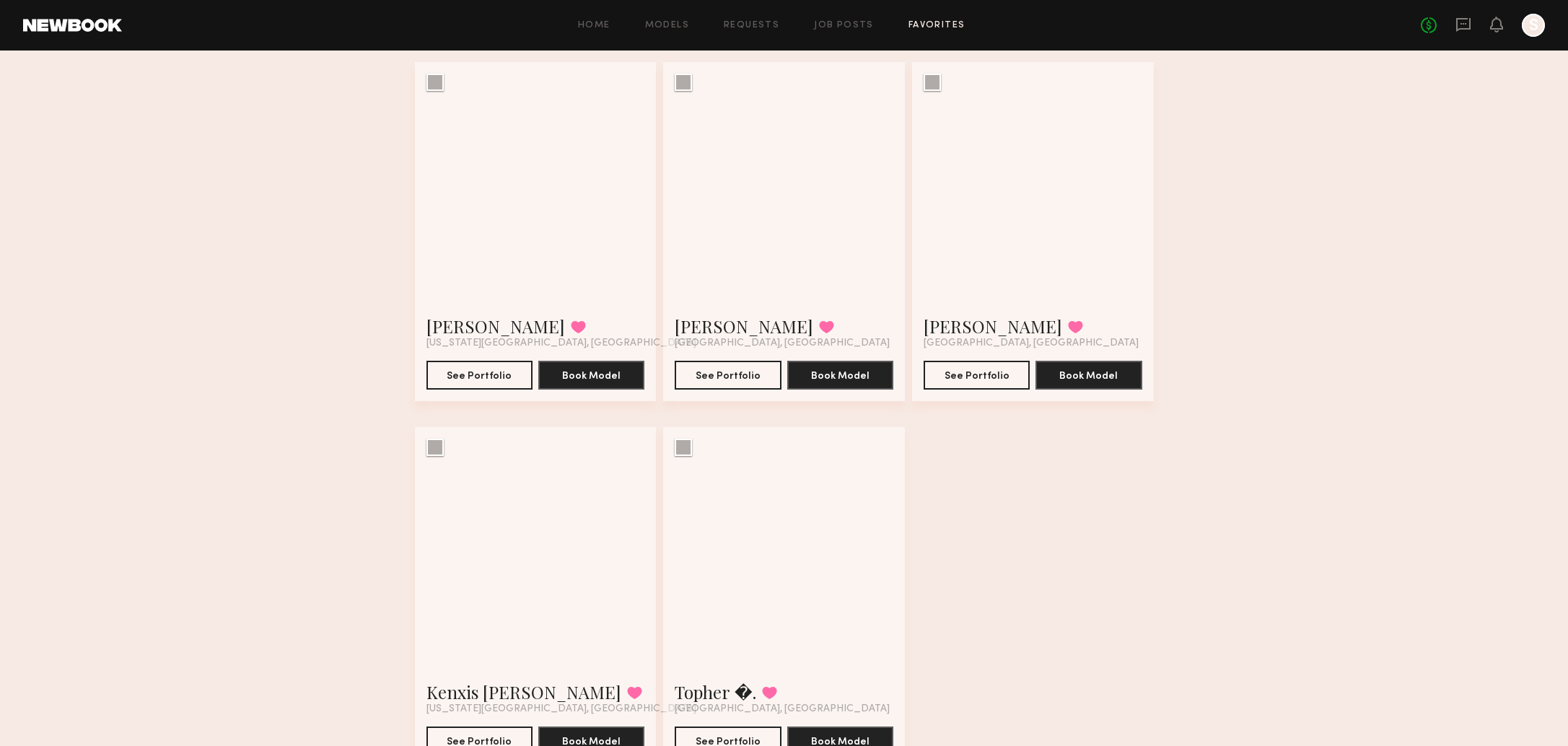
scroll to position [540, 0]
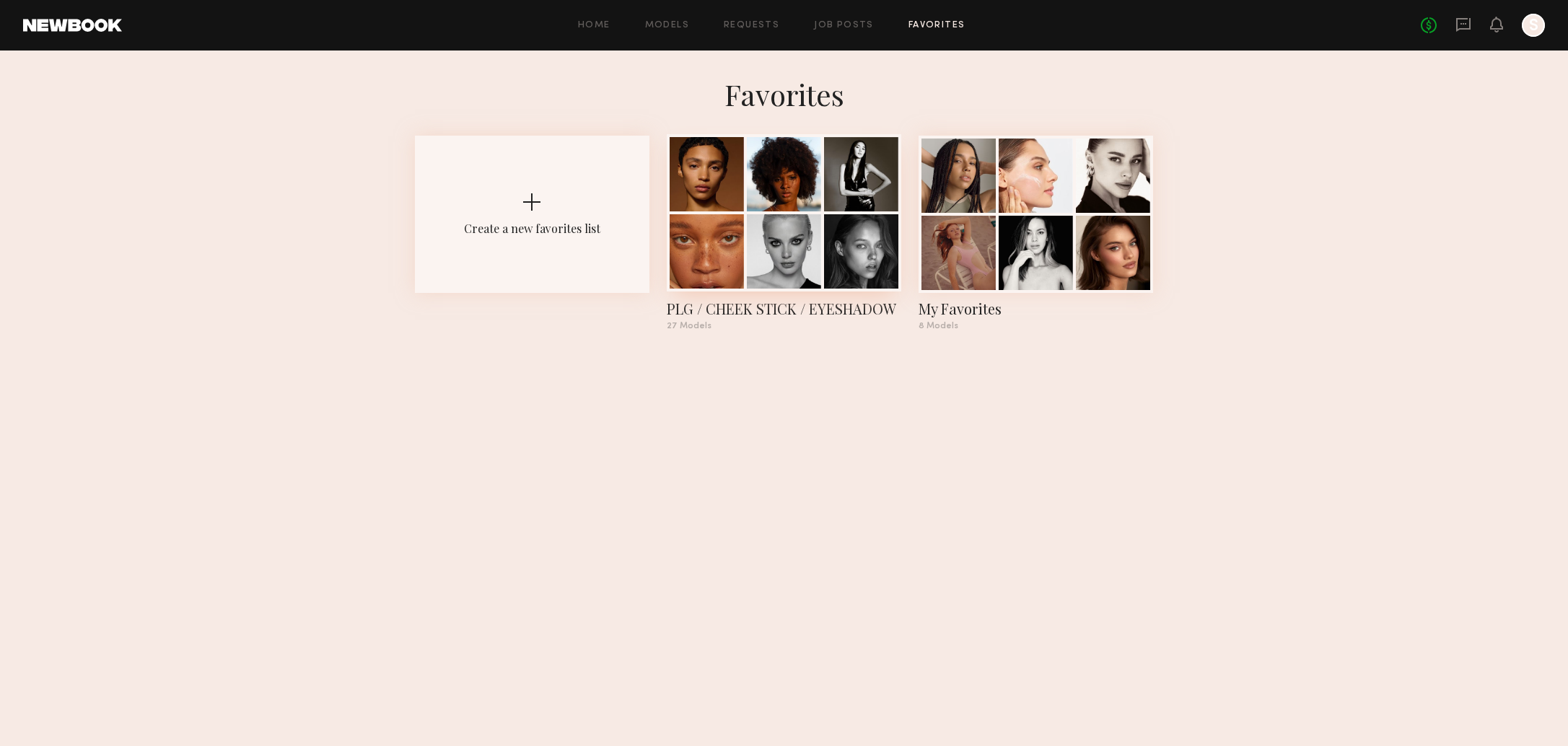
click at [781, 308] on div "PLG / CHEEK STICK / EYESHADOW" at bounding box center [784, 308] width 234 height 20
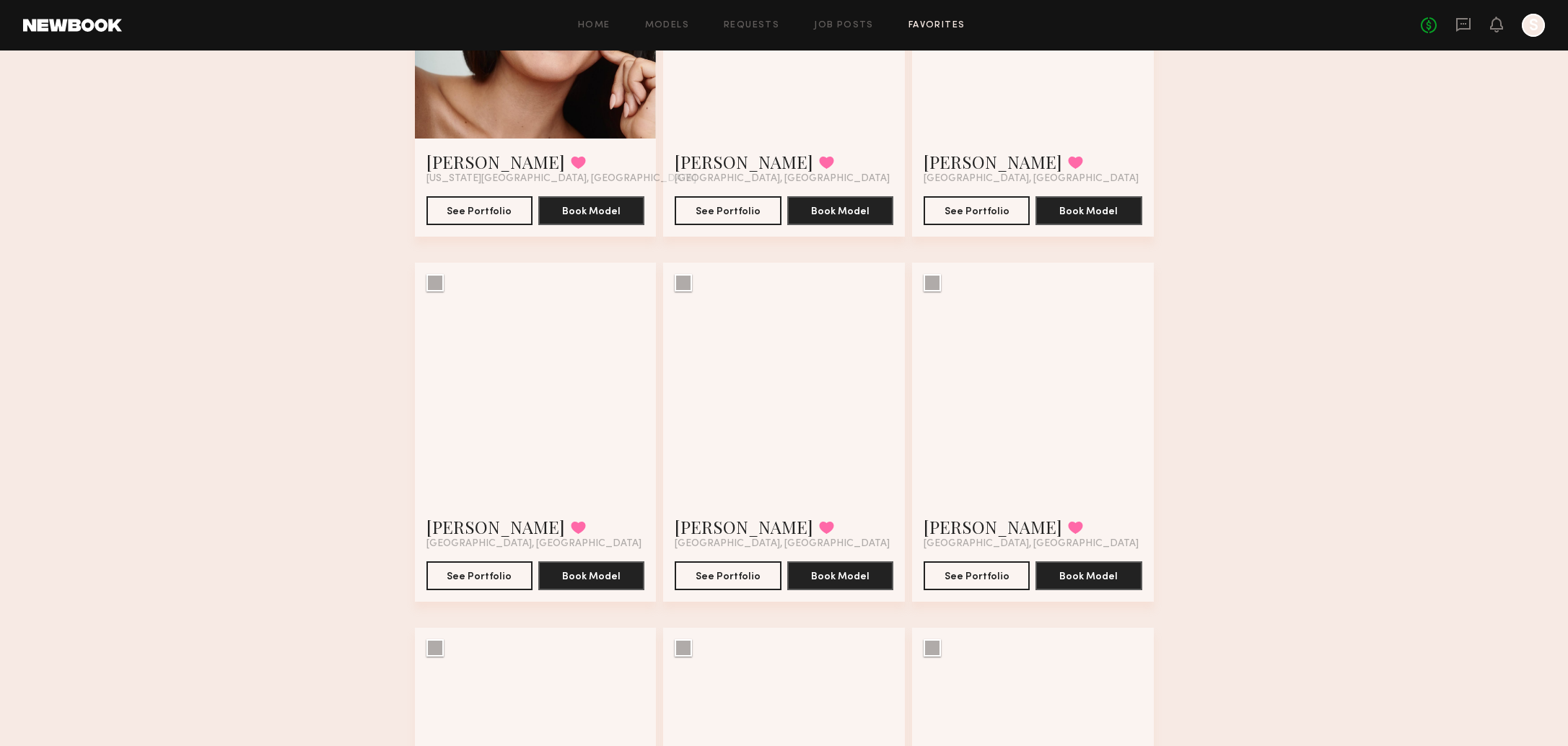
scroll to position [1365, 0]
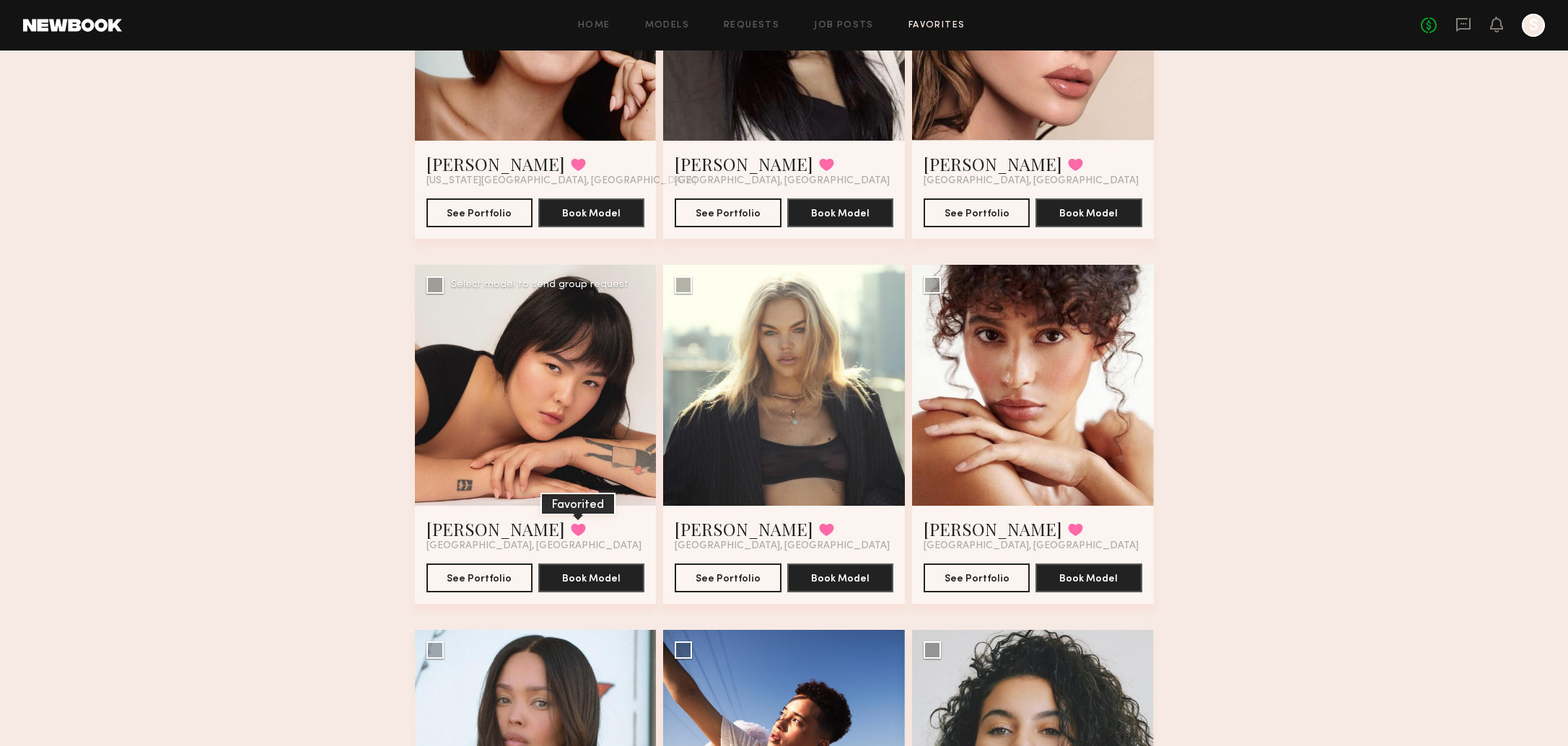
click at [571, 530] on button at bounding box center [578, 529] width 15 height 13
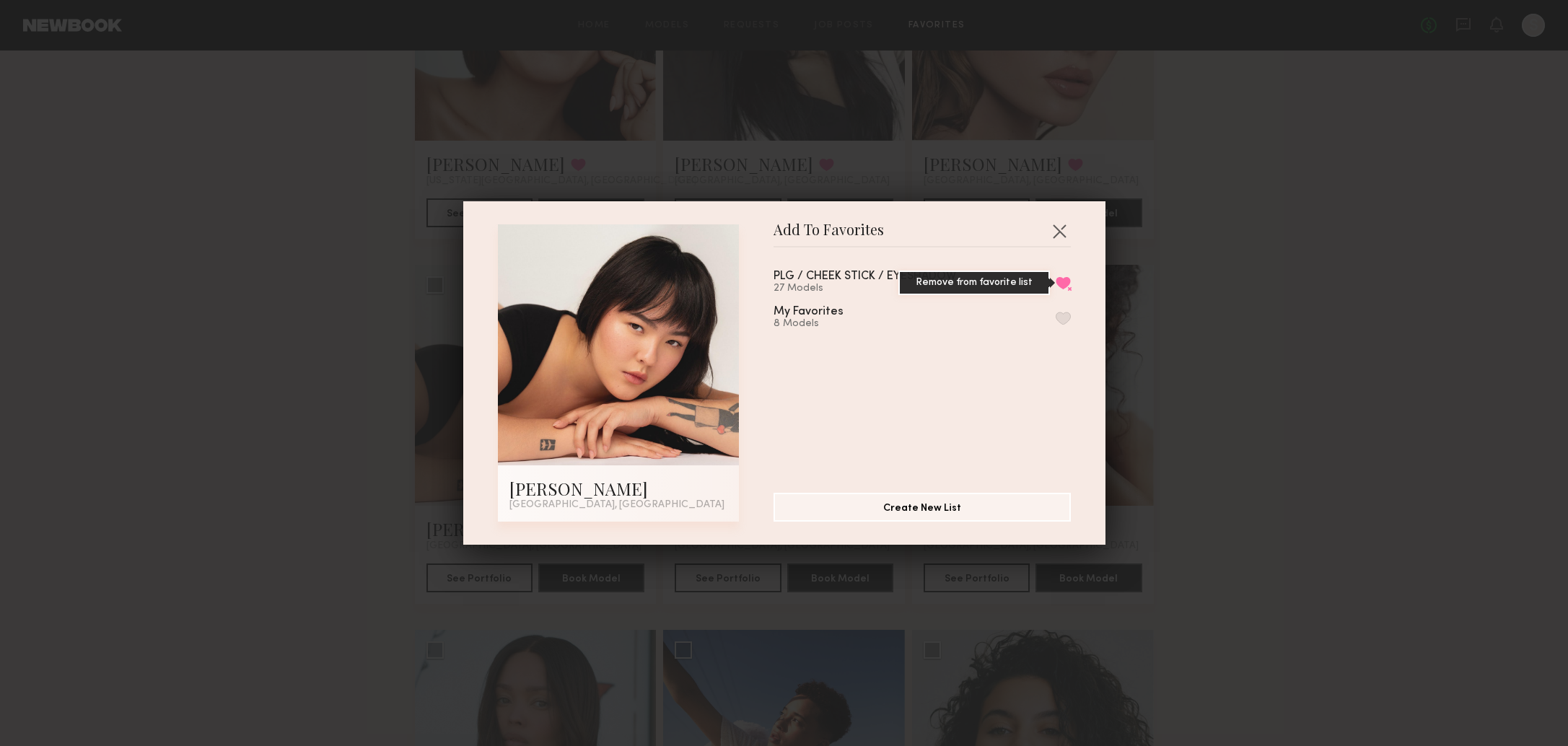
click at [1057, 284] on button "Remove from favorite list" at bounding box center [1063, 283] width 15 height 13
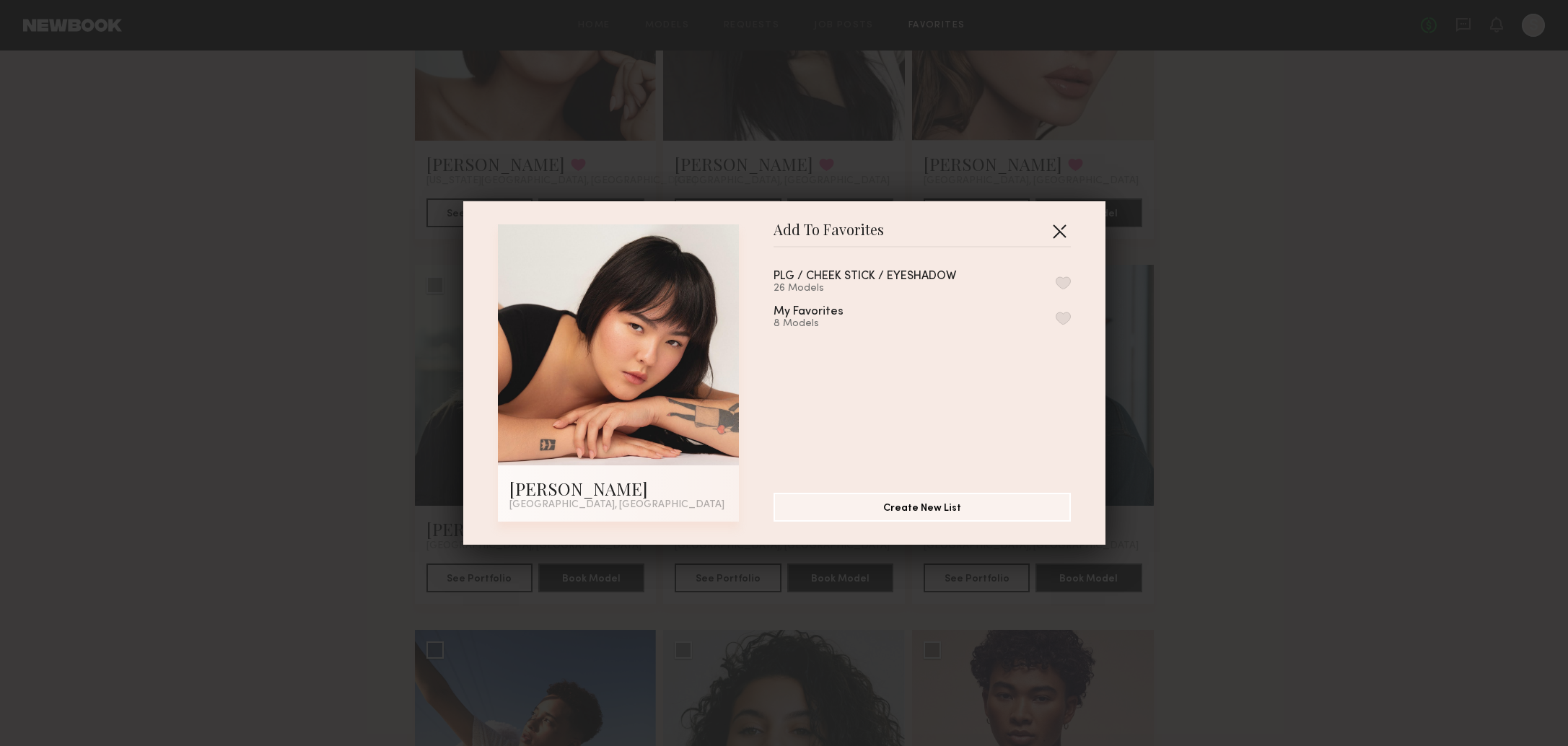
click at [1067, 225] on button "button" at bounding box center [1059, 231] width 23 height 23
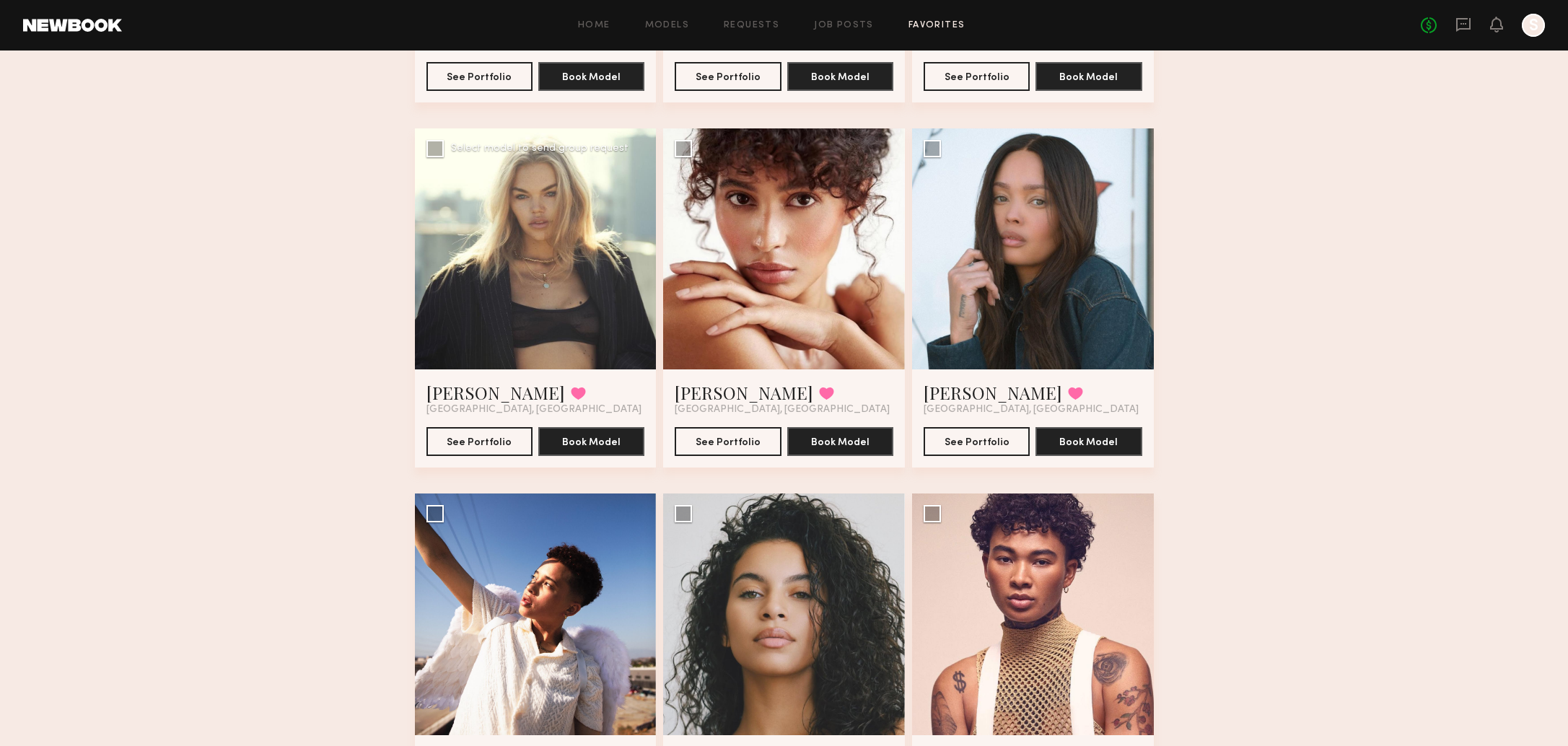
click at [510, 222] on div at bounding box center [535, 248] width 241 height 241
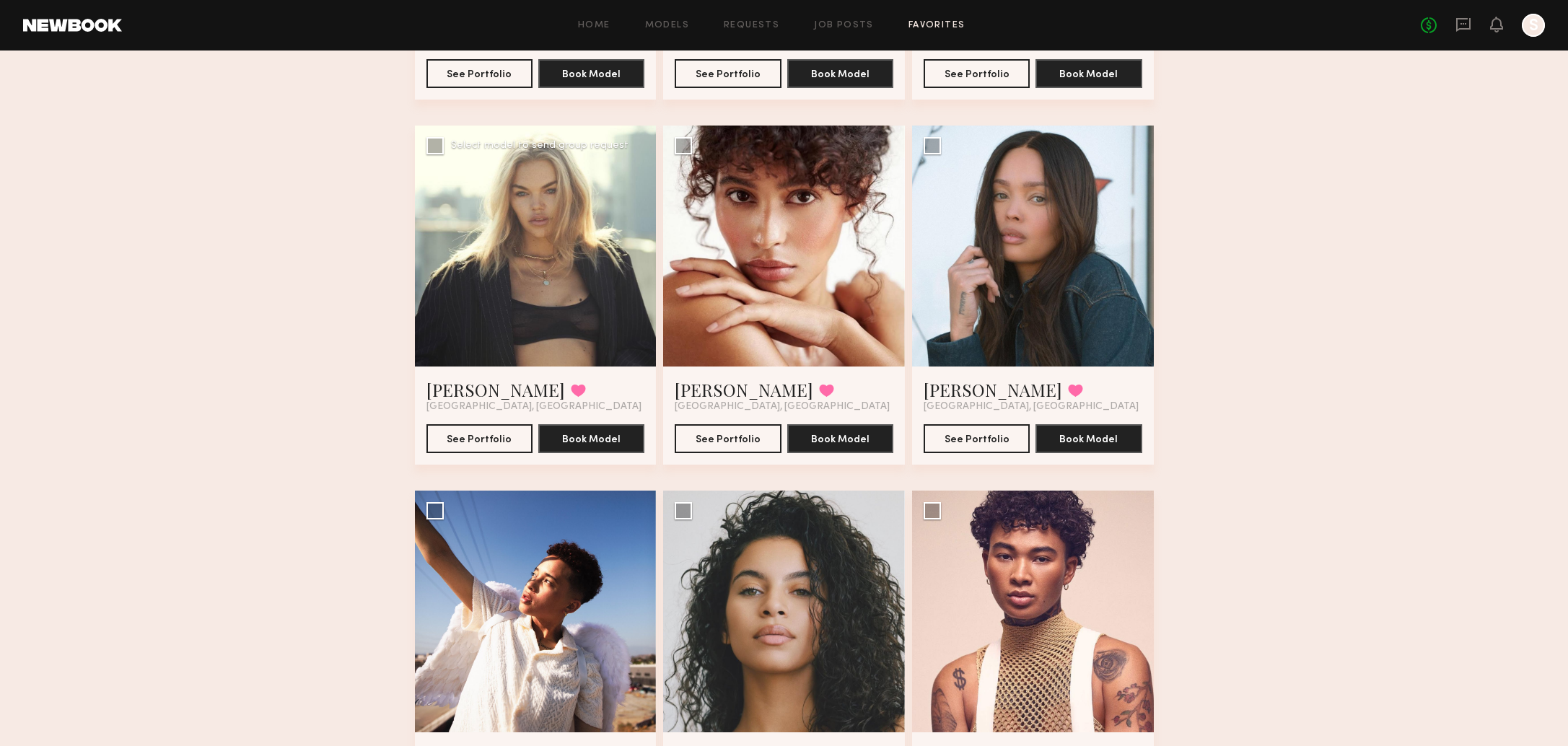
click at [482, 248] on div at bounding box center [535, 246] width 241 height 241
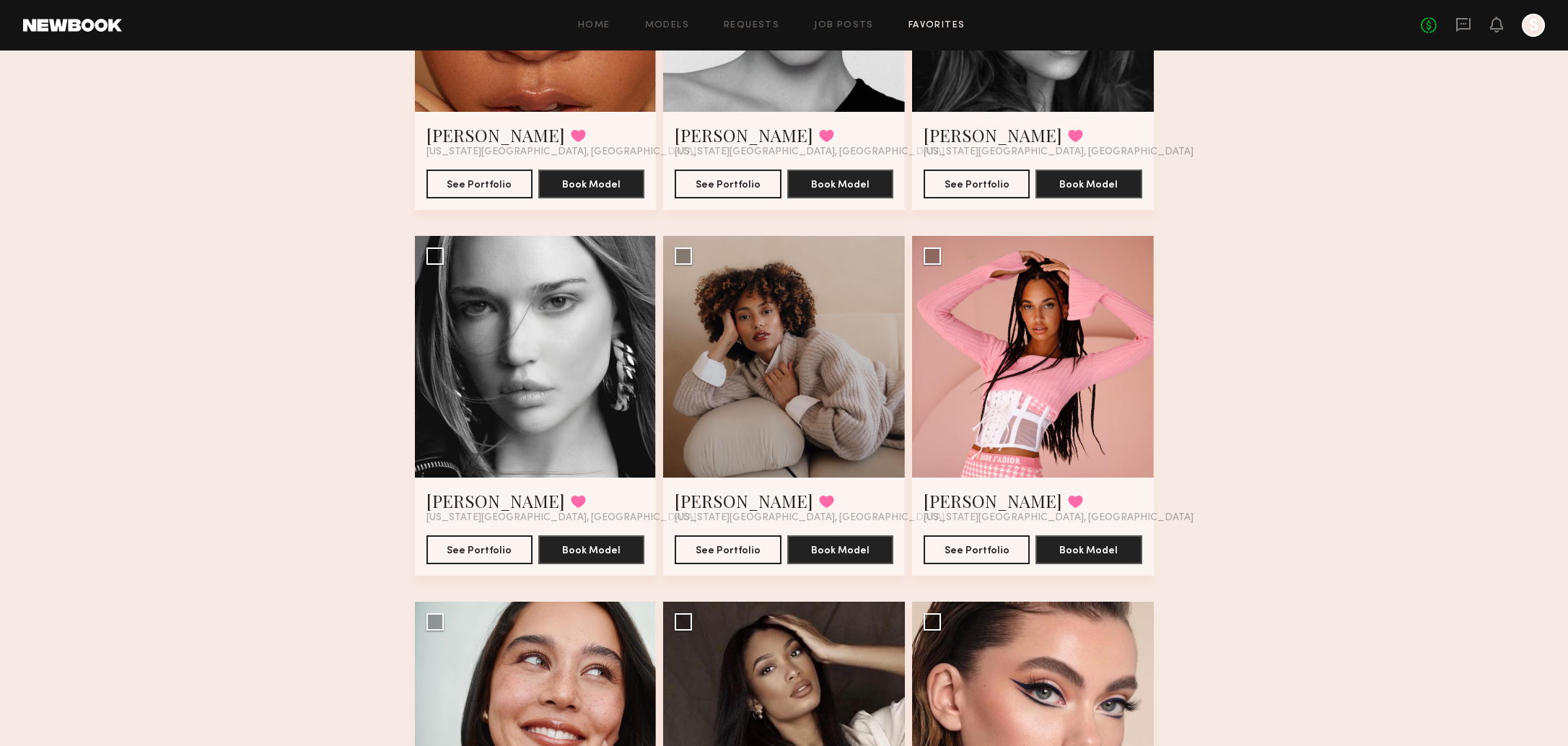
scroll to position [663, 0]
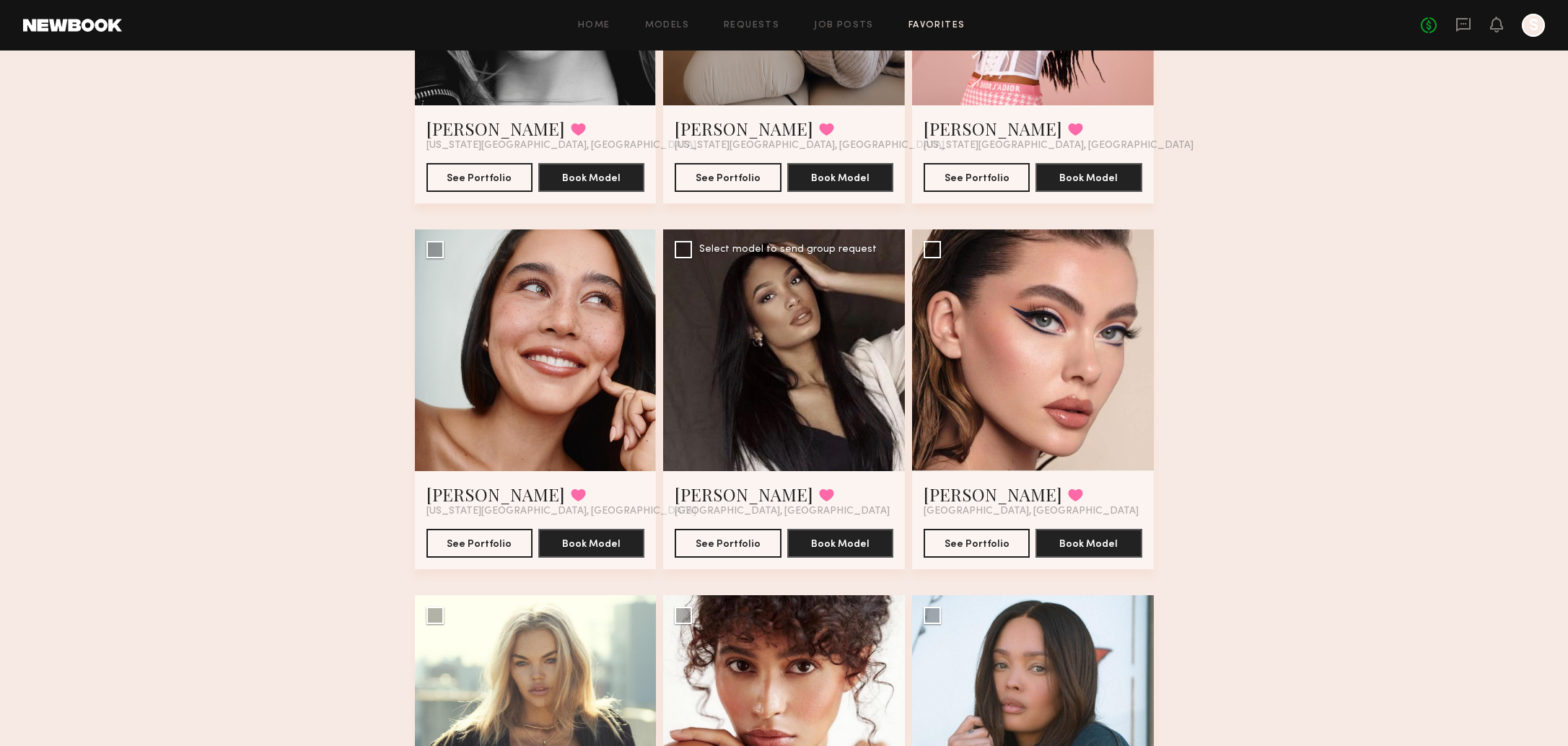
click at [827, 370] on div at bounding box center [783, 349] width 241 height 241
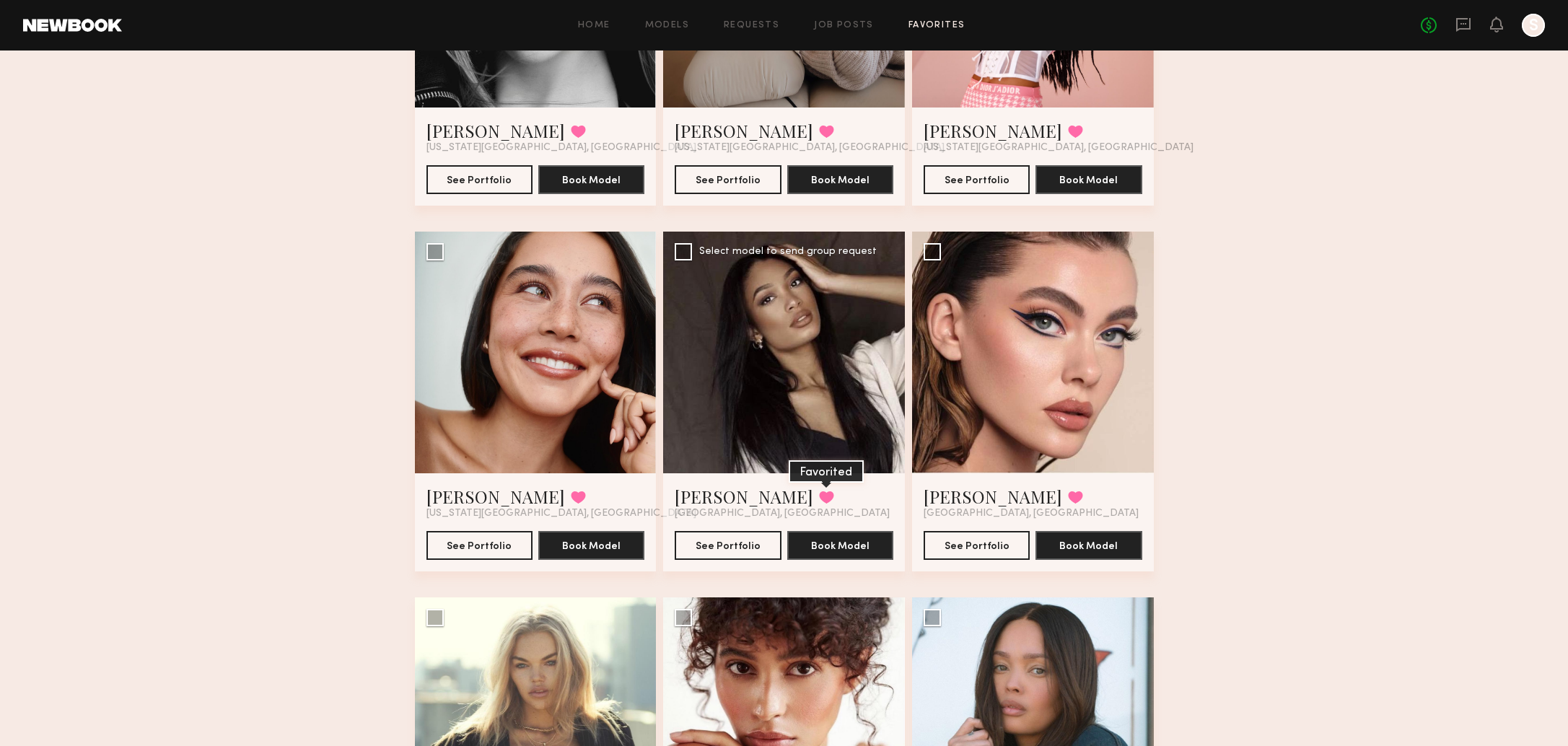
click at [818, 495] on button at bounding box center [826, 497] width 15 height 13
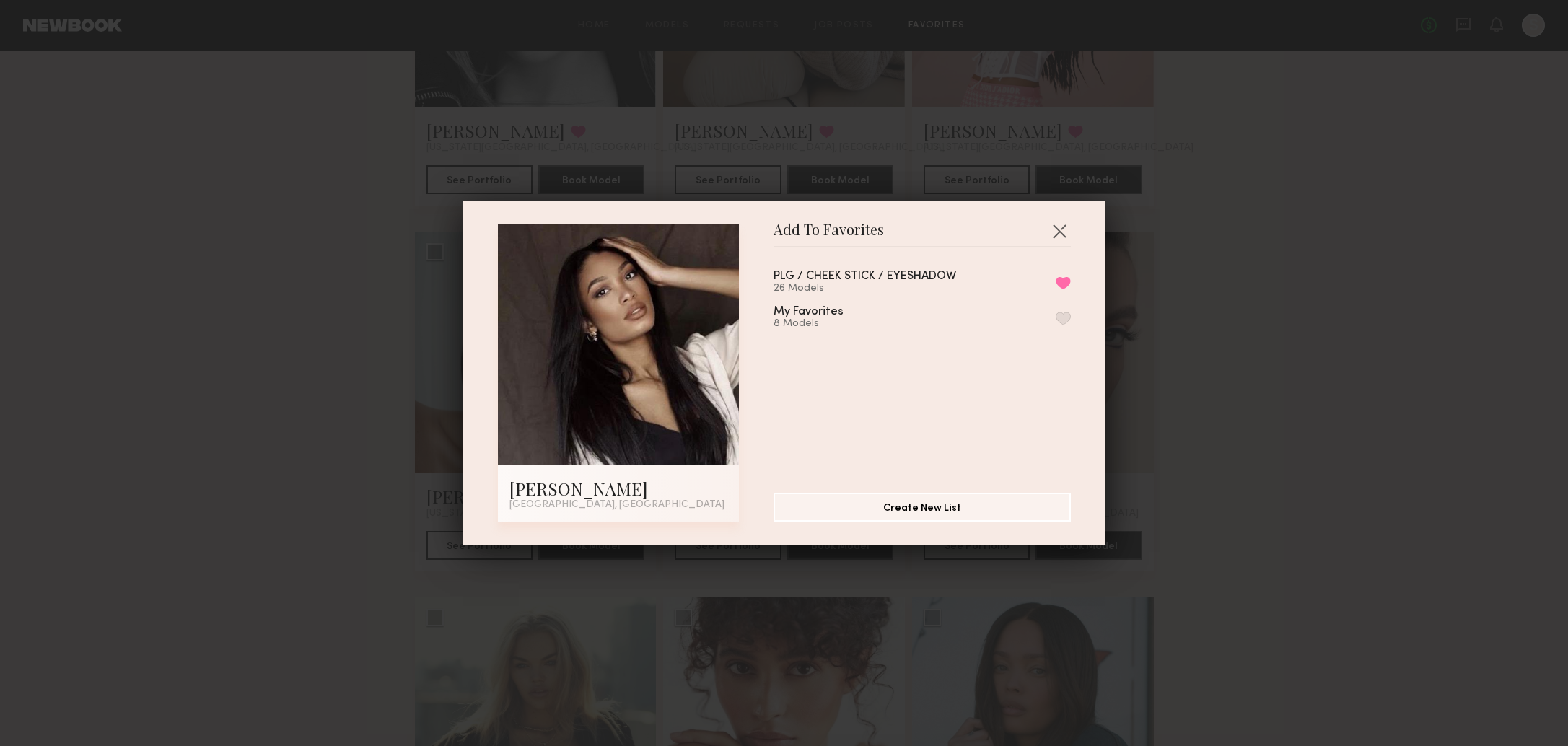
click at [1071, 283] on div "PLG / CHEEK STICK / EYESHADOW 26 Models Remove from favorite list My Favorites …" at bounding box center [929, 364] width 312 height 211
click at [1068, 282] on button "Remove from favorite list" at bounding box center [1063, 283] width 15 height 13
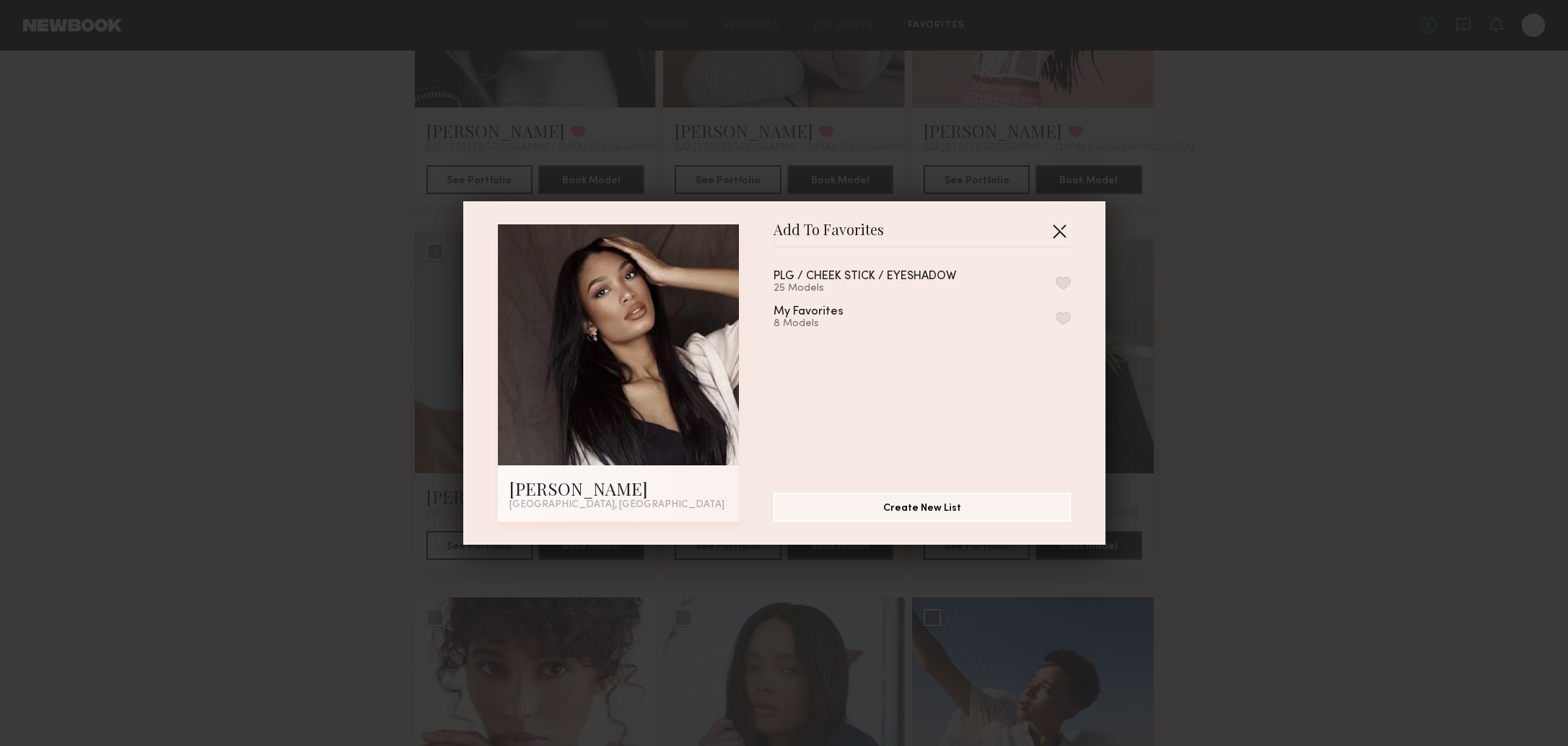
click at [1061, 232] on button "button" at bounding box center [1059, 231] width 23 height 23
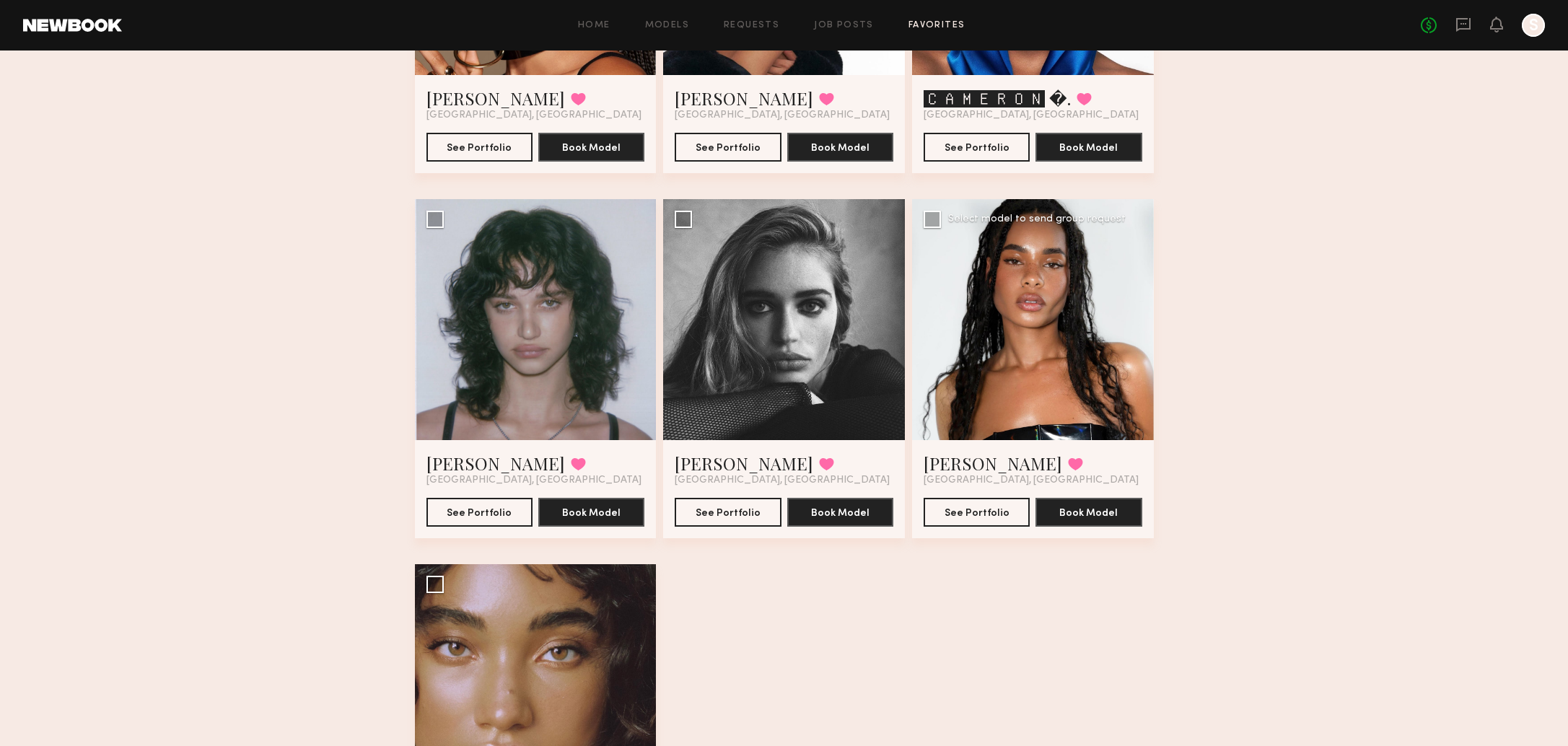
click at [1038, 381] on div at bounding box center [1033, 319] width 241 height 241
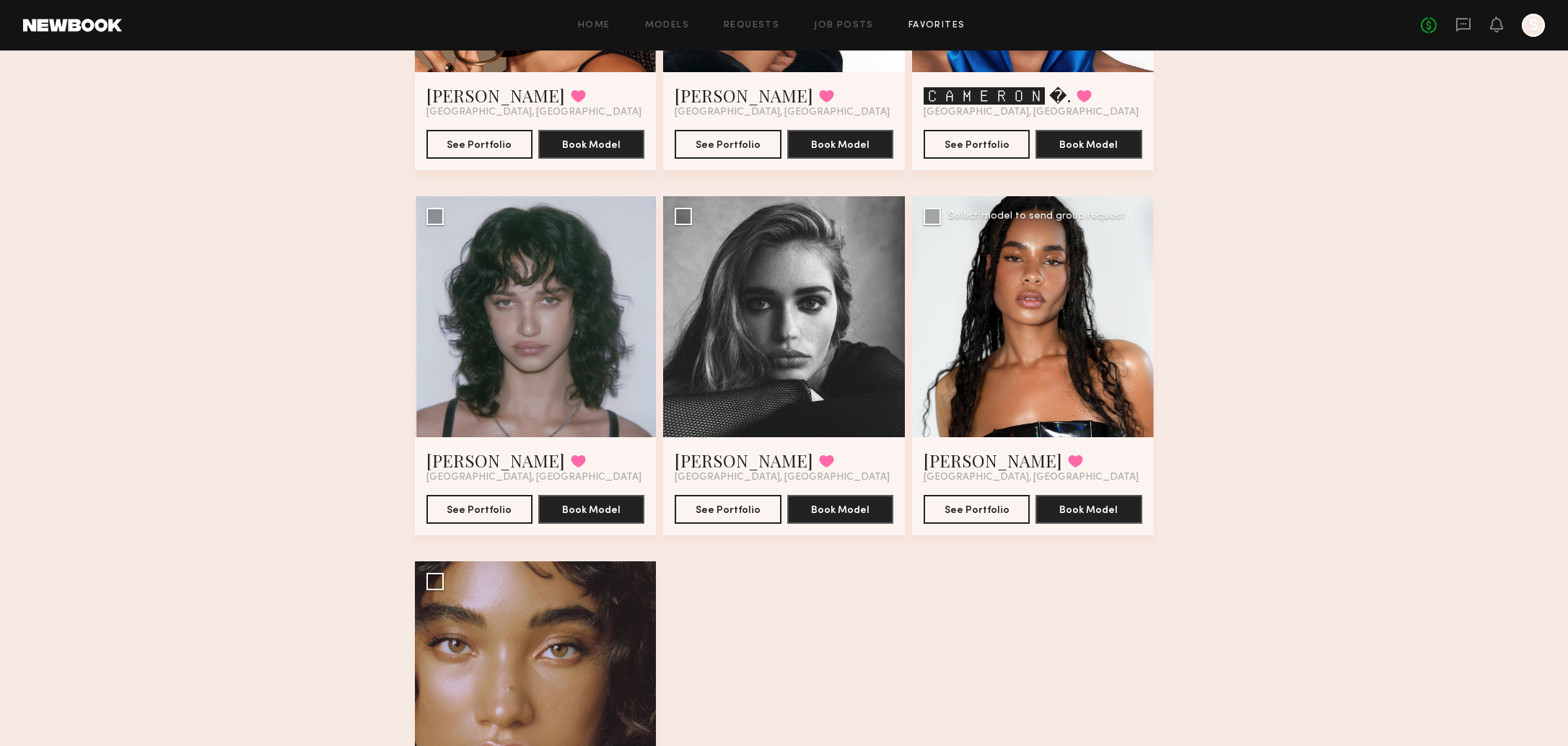
click at [1037, 378] on div at bounding box center [1033, 317] width 241 height 241
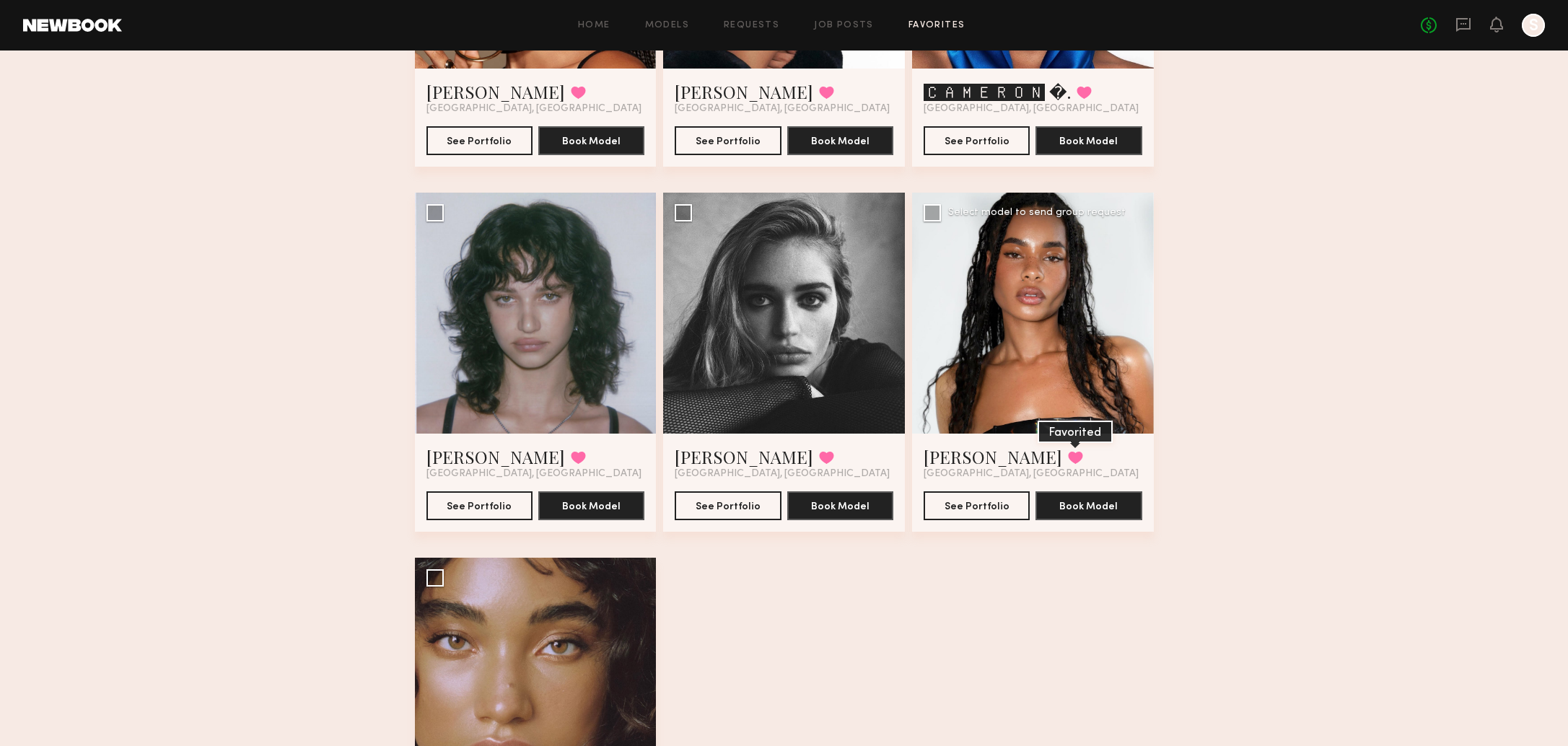
click at [1068, 457] on button at bounding box center [1075, 457] width 15 height 13
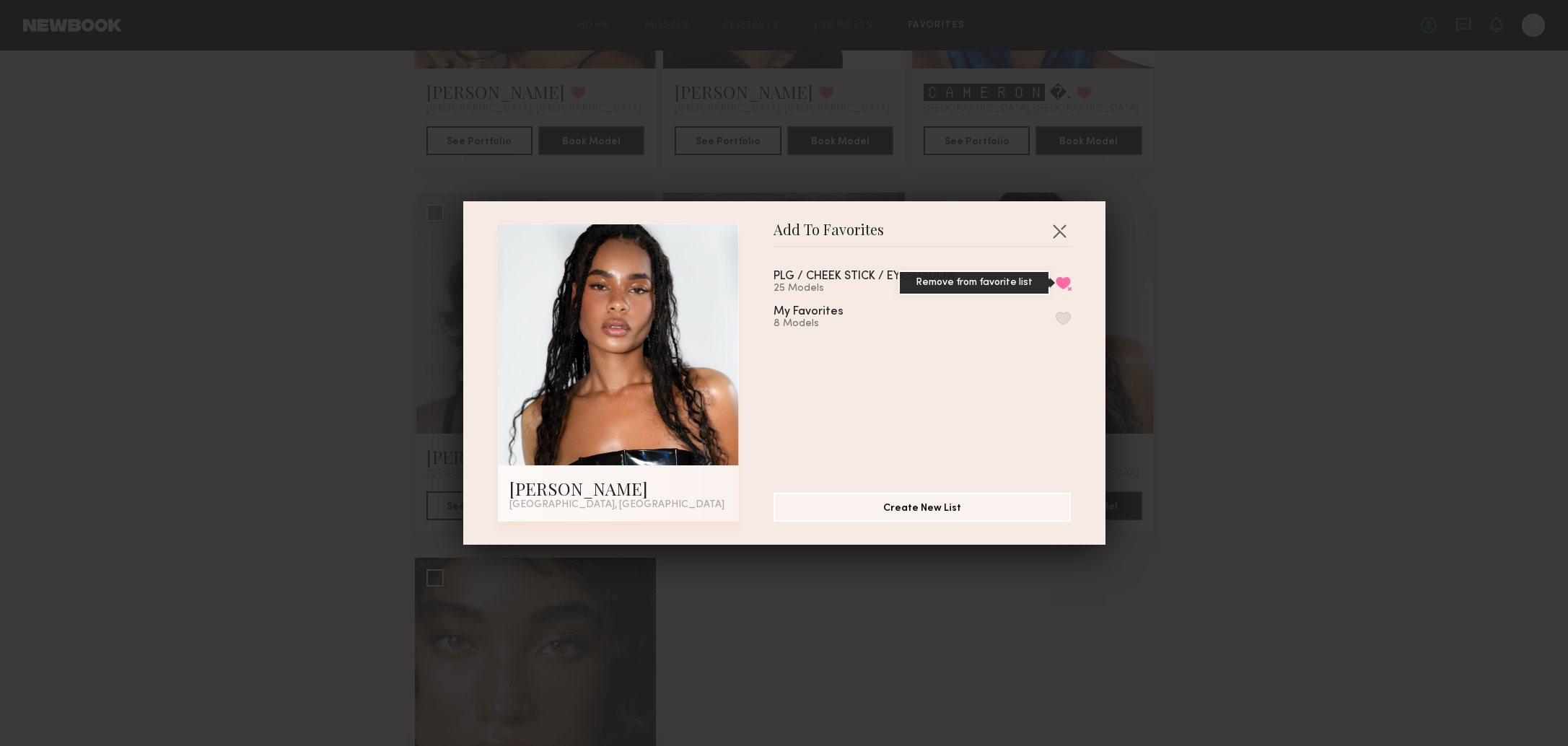
click at [1060, 284] on button "Remove from favorite list" at bounding box center [1063, 283] width 15 height 13
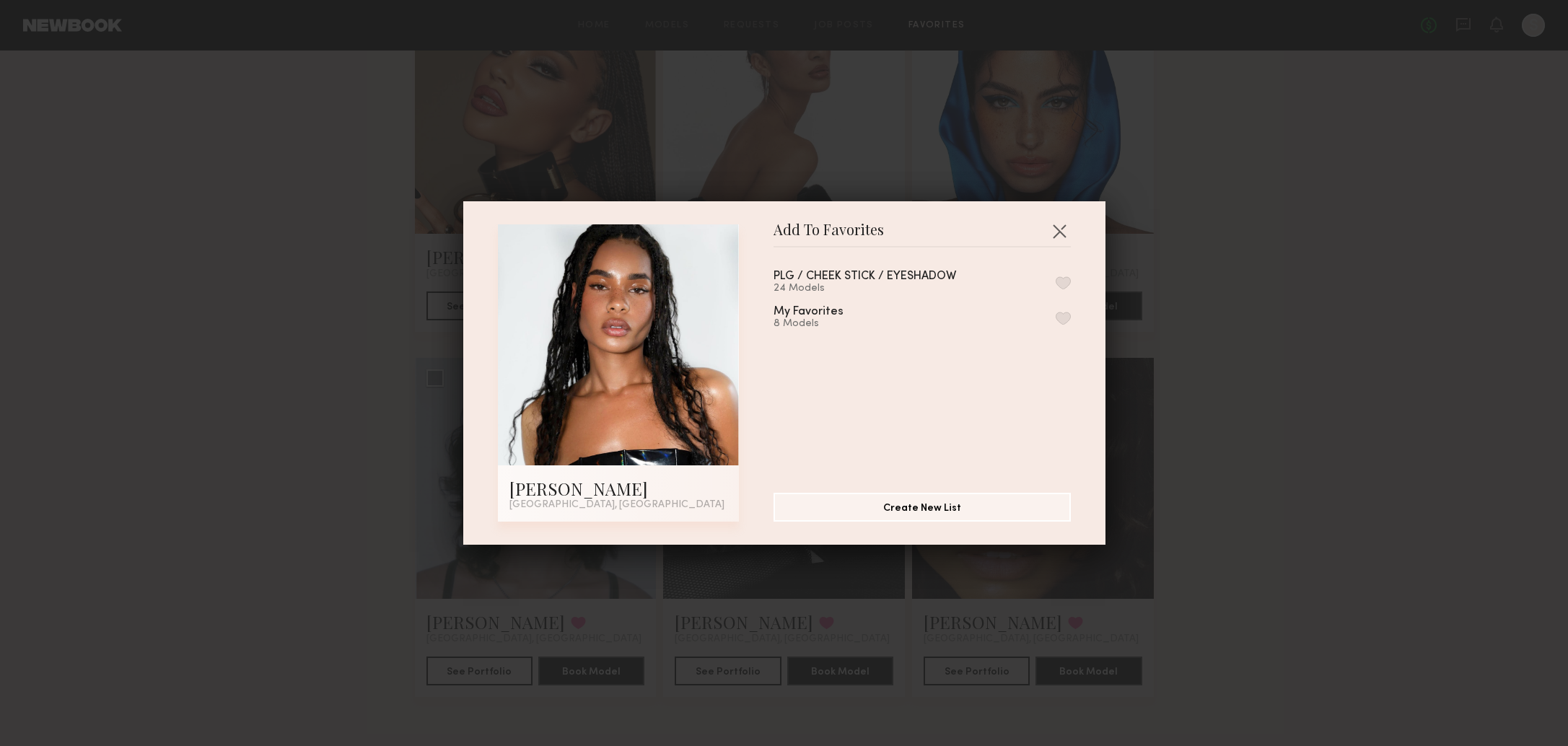
scroll to position [2368, 0]
click at [1061, 231] on button "button" at bounding box center [1059, 231] width 23 height 23
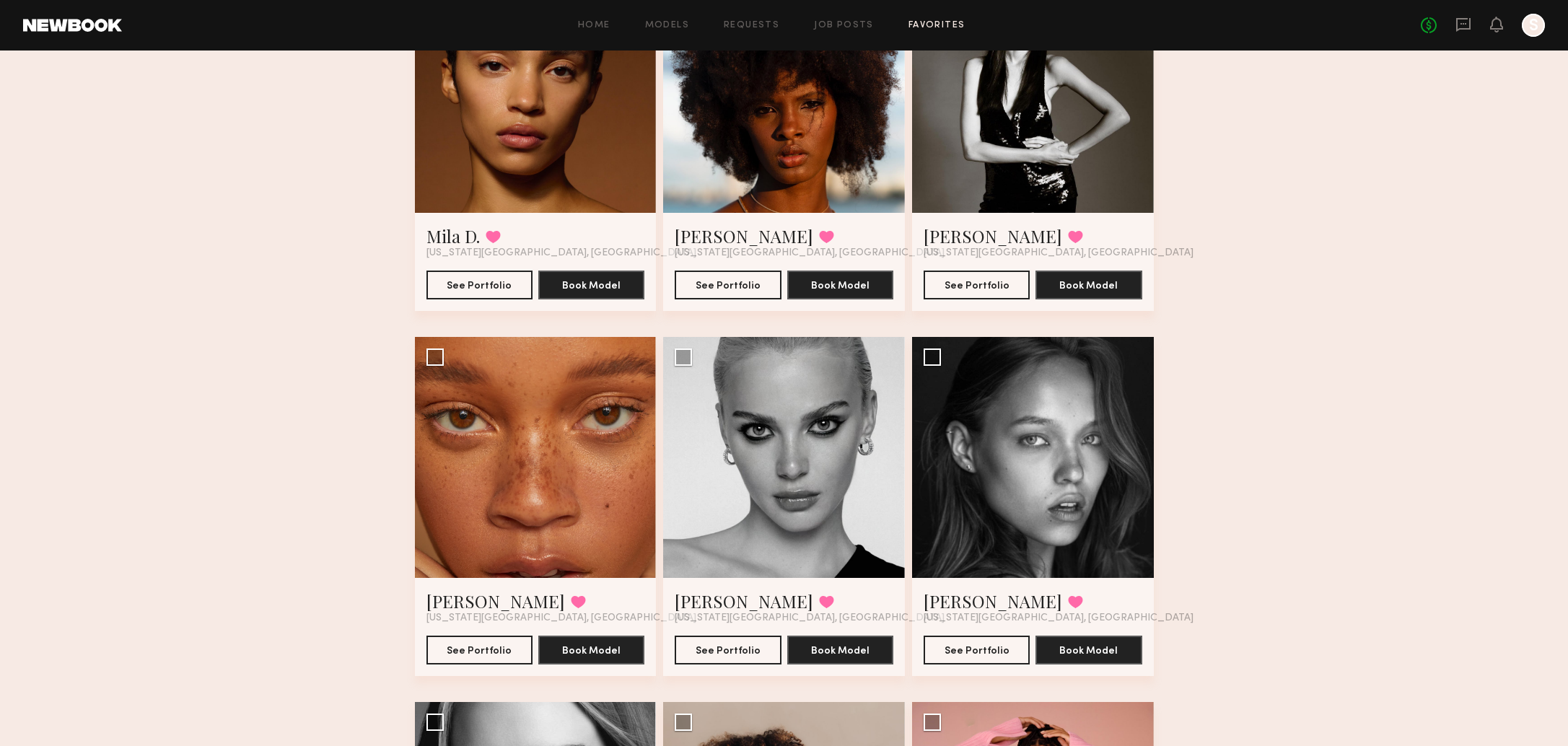
scroll to position [0, 0]
